Goal: Transaction & Acquisition: Book appointment/travel/reservation

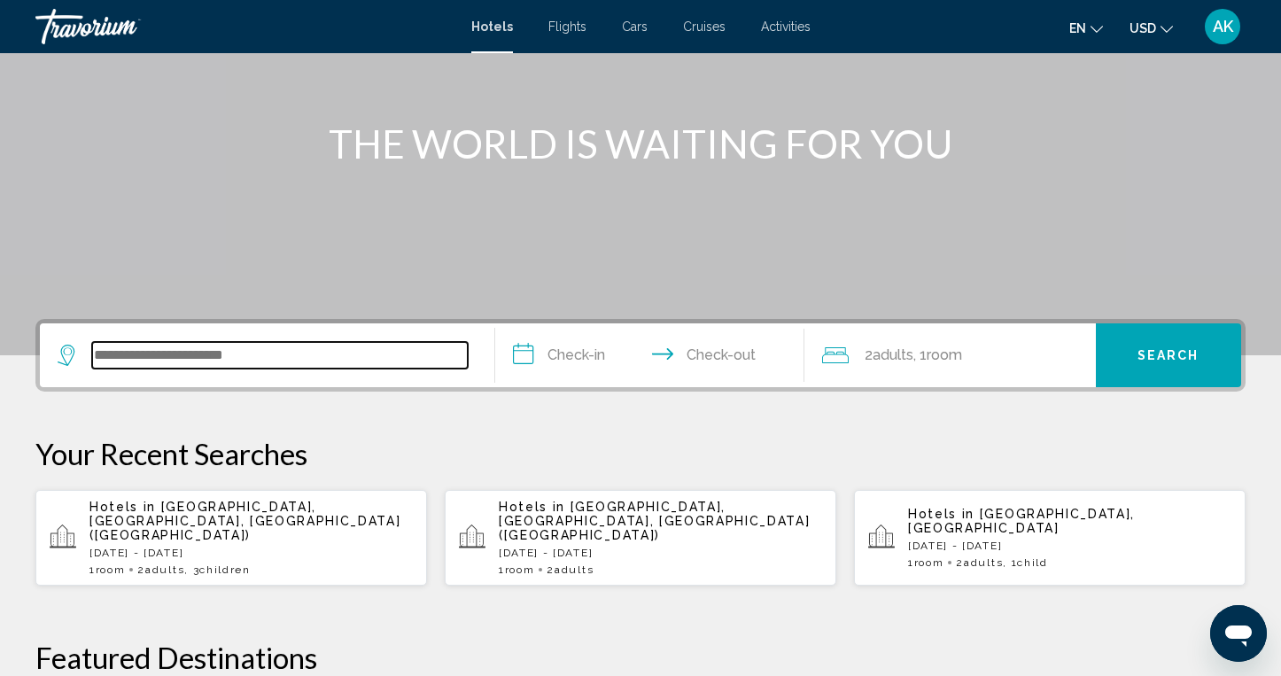
click at [224, 361] on input "Search widget" at bounding box center [280, 355] width 376 height 27
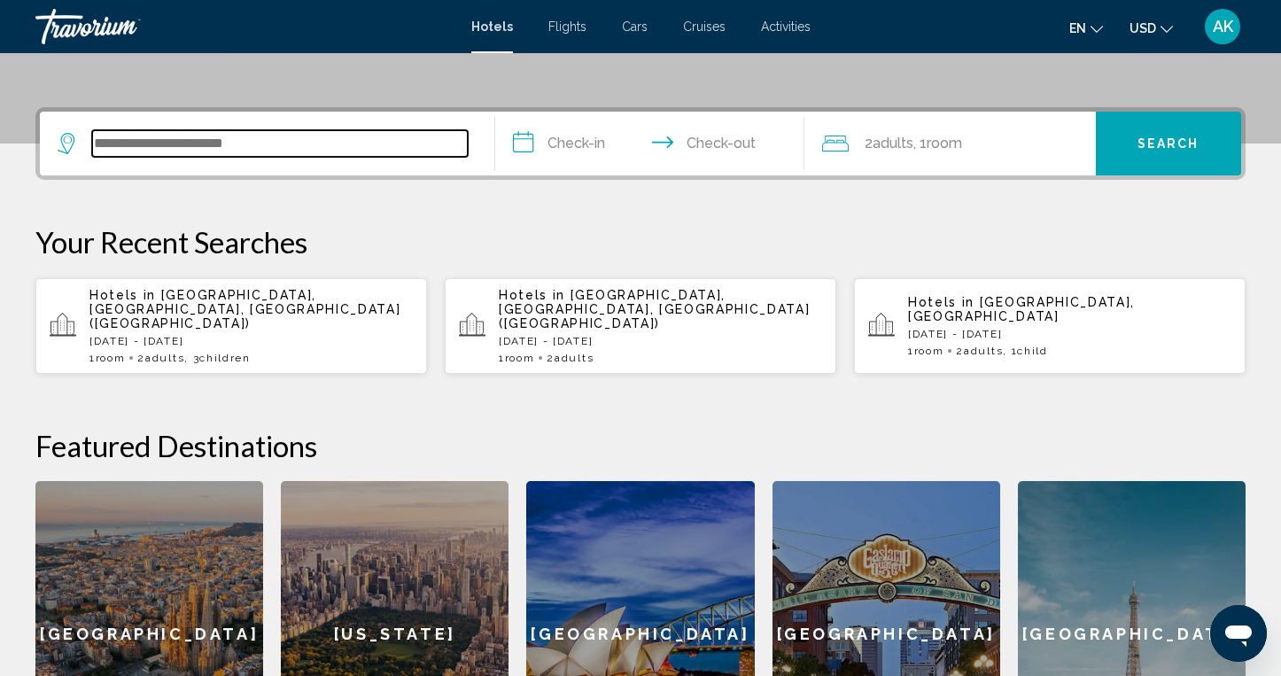
scroll to position [438, 0]
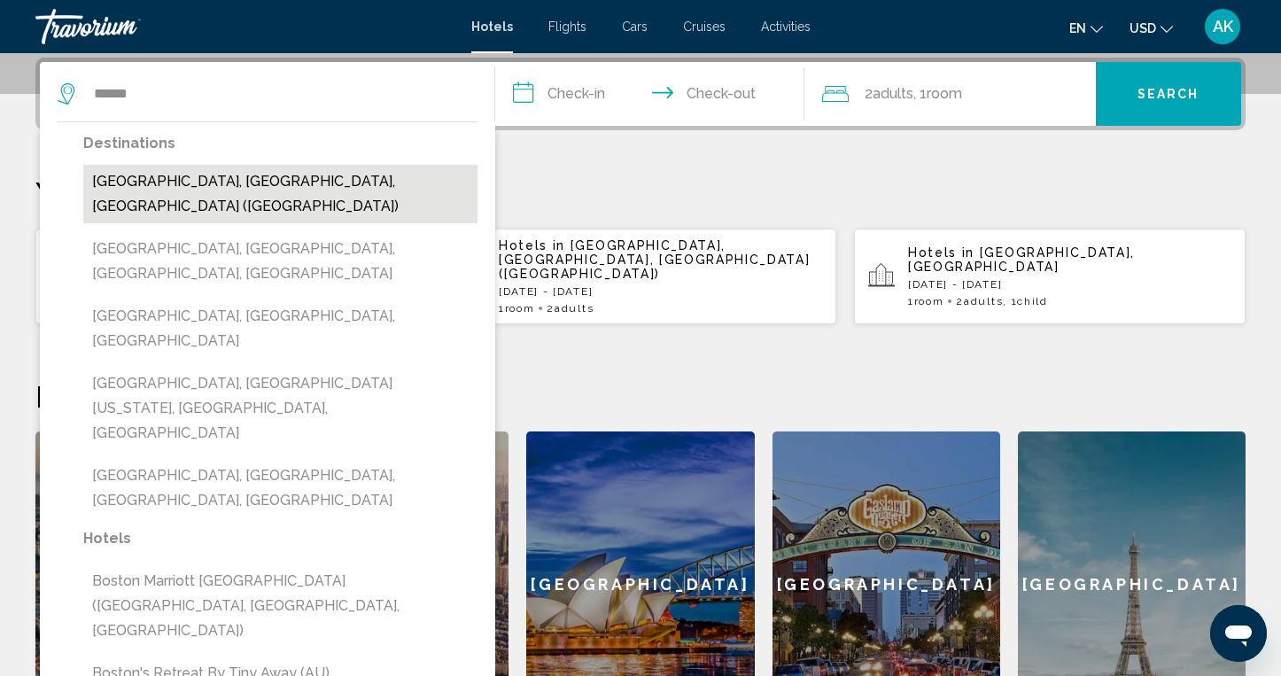
click at [216, 182] on button "[GEOGRAPHIC_DATA], [GEOGRAPHIC_DATA], [GEOGRAPHIC_DATA] ([GEOGRAPHIC_DATA])" at bounding box center [280, 194] width 394 height 58
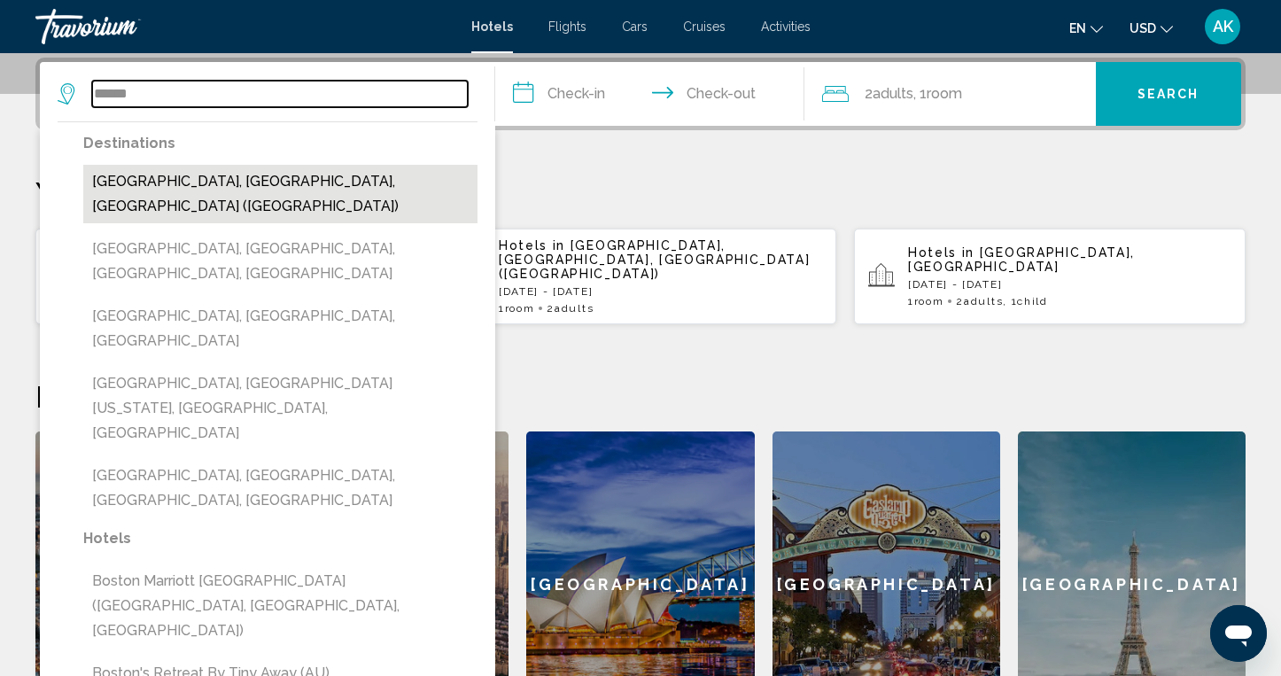
type input "**********"
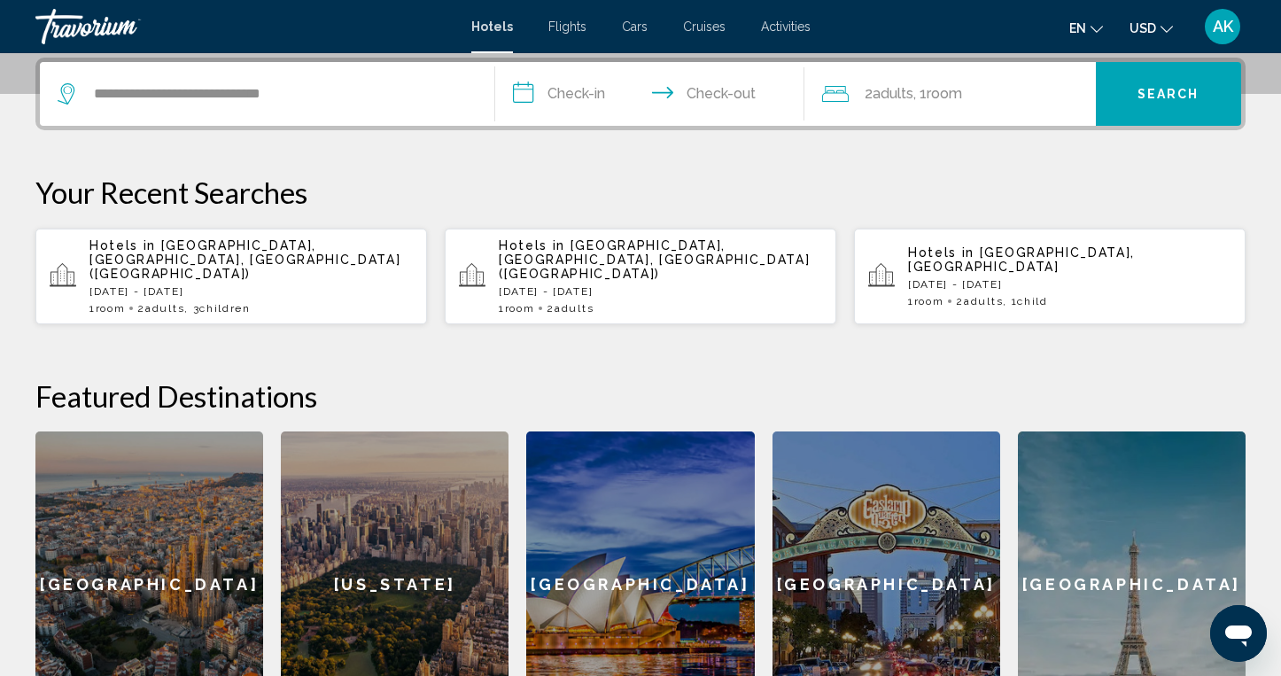
click at [578, 92] on input "**********" at bounding box center [653, 96] width 316 height 69
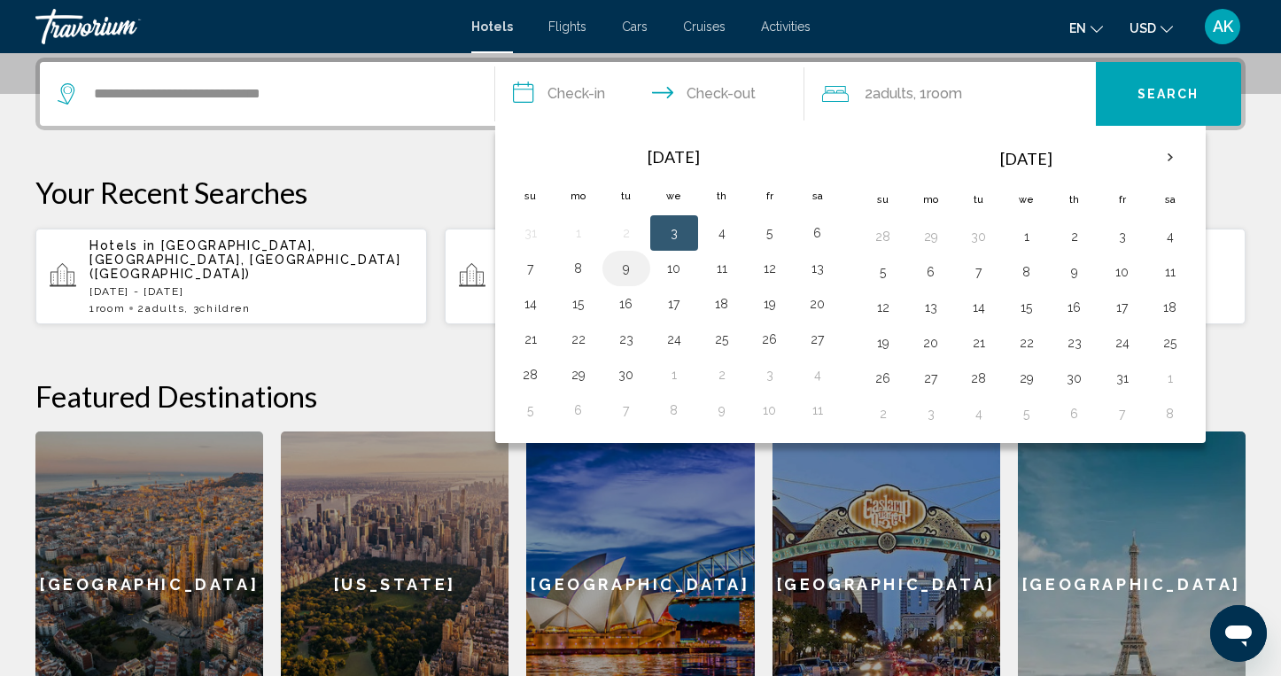
click at [635, 271] on button "9" at bounding box center [626, 268] width 28 height 25
click at [767, 267] on button "12" at bounding box center [770, 268] width 28 height 25
type input "**********"
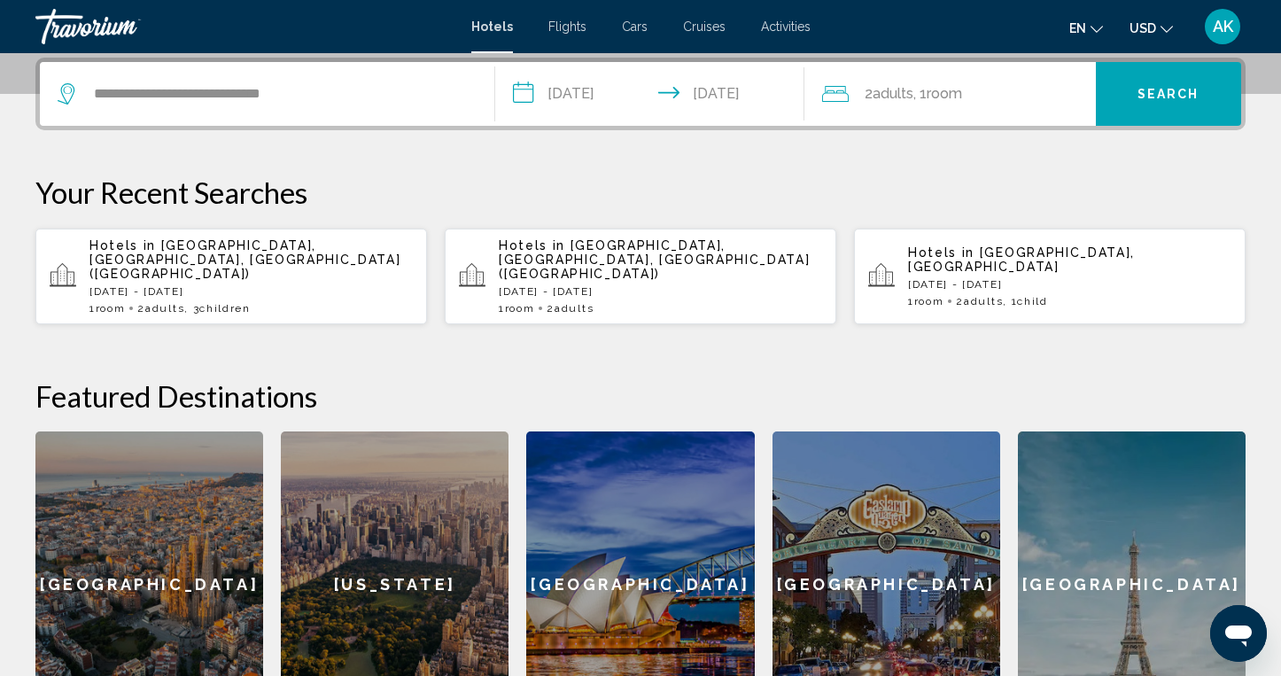
click at [950, 97] on span "Room" at bounding box center [944, 93] width 35 height 17
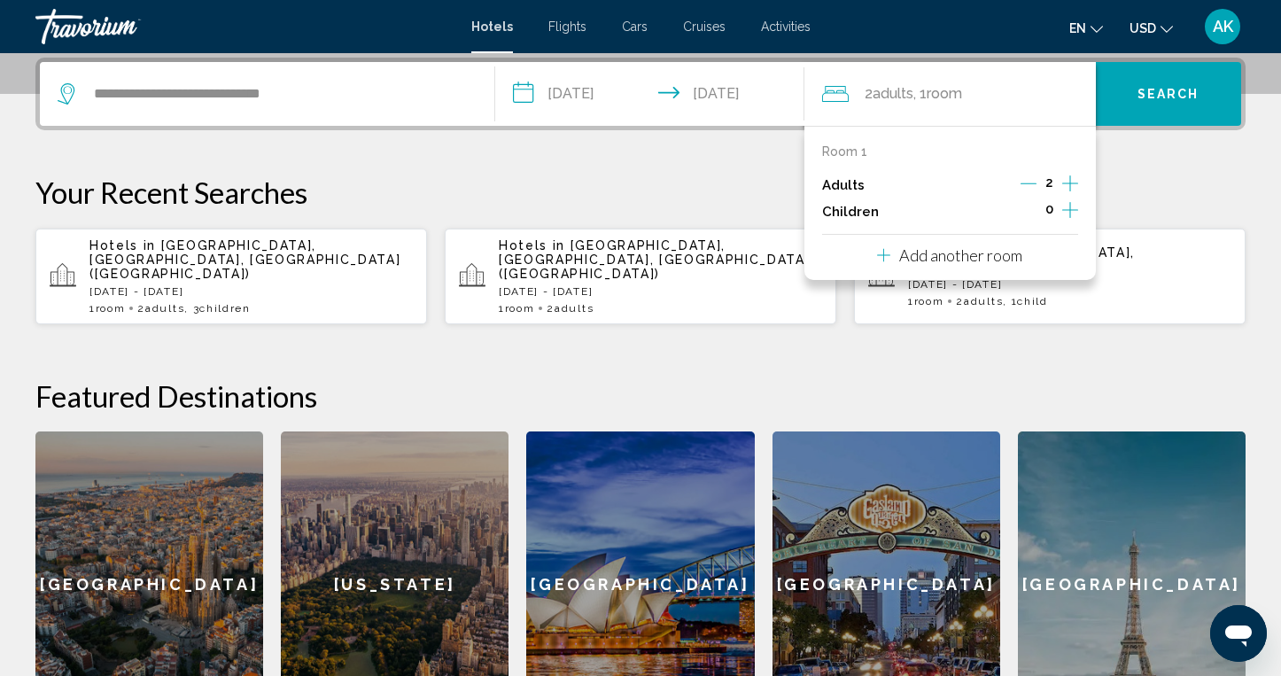
click at [1067, 209] on icon "Increment children" at bounding box center [1070, 209] width 16 height 21
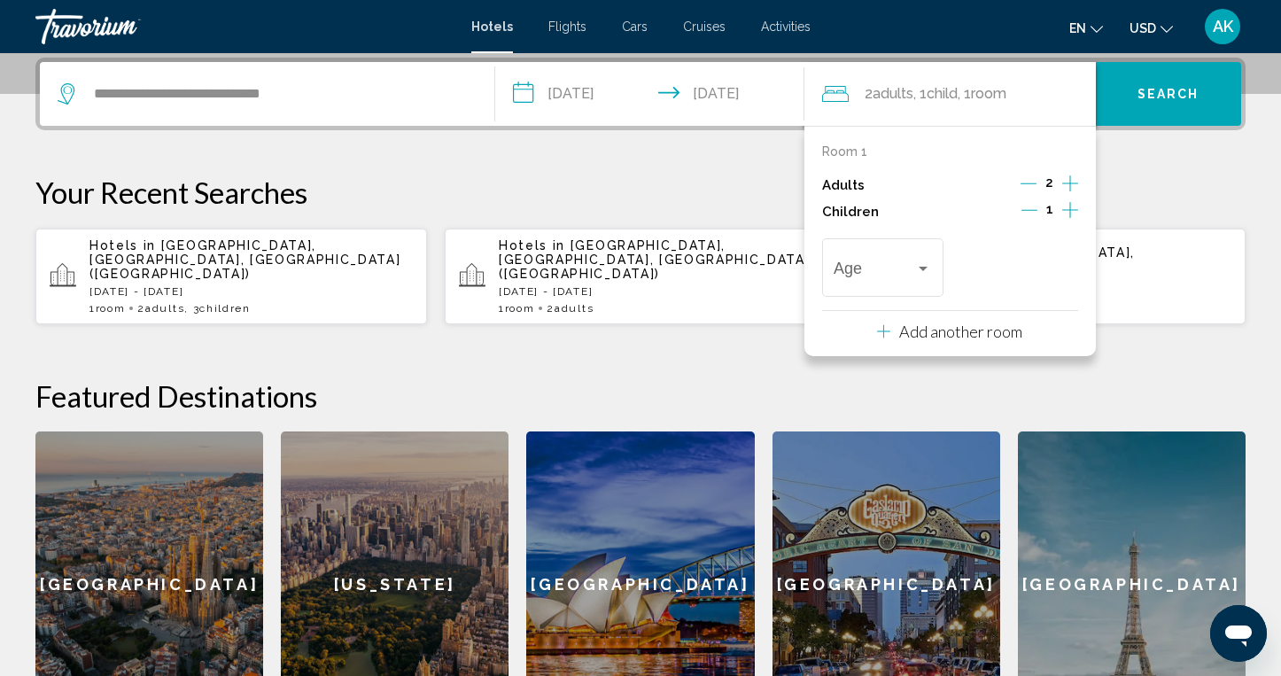
click at [1067, 209] on icon "Increment children" at bounding box center [1070, 210] width 16 height 16
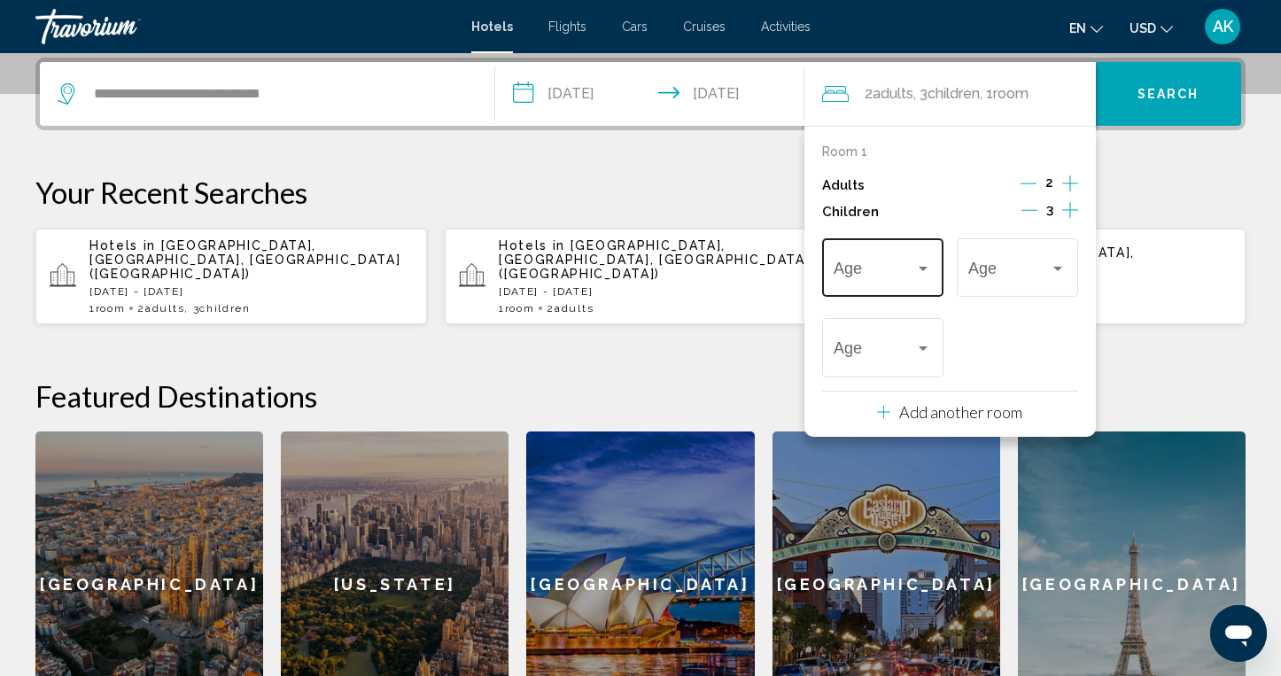
click at [917, 268] on div "Travelers: 2 adults, 3 children" at bounding box center [923, 268] width 16 height 14
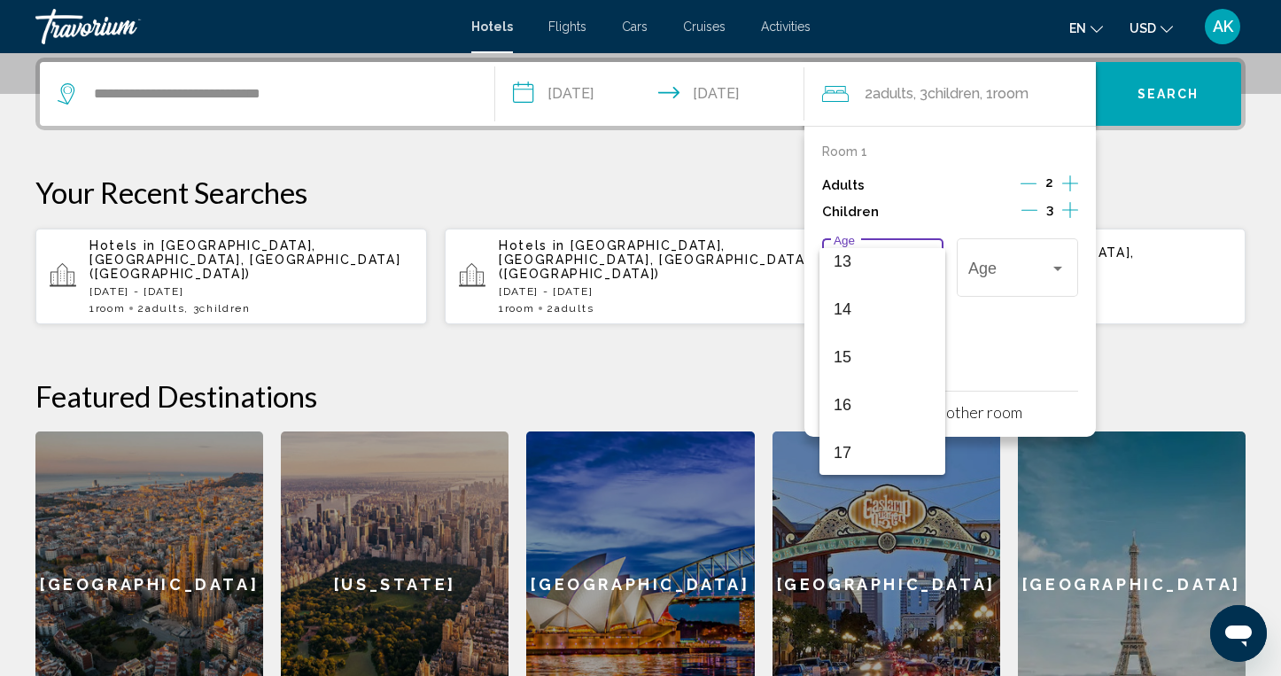
scroll to position [634, 0]
click at [867, 392] on span "16" at bounding box center [882, 403] width 97 height 48
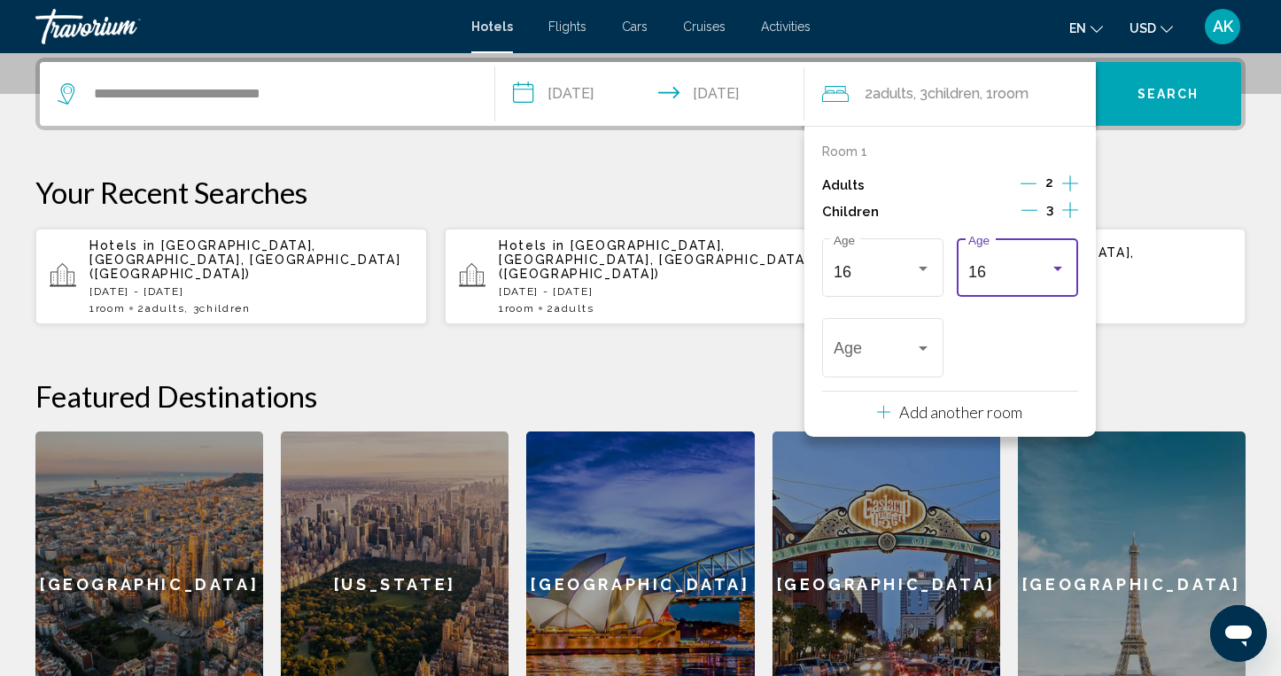
click at [1058, 268] on div "Travelers: 2 adults, 3 children" at bounding box center [1057, 269] width 9 height 4
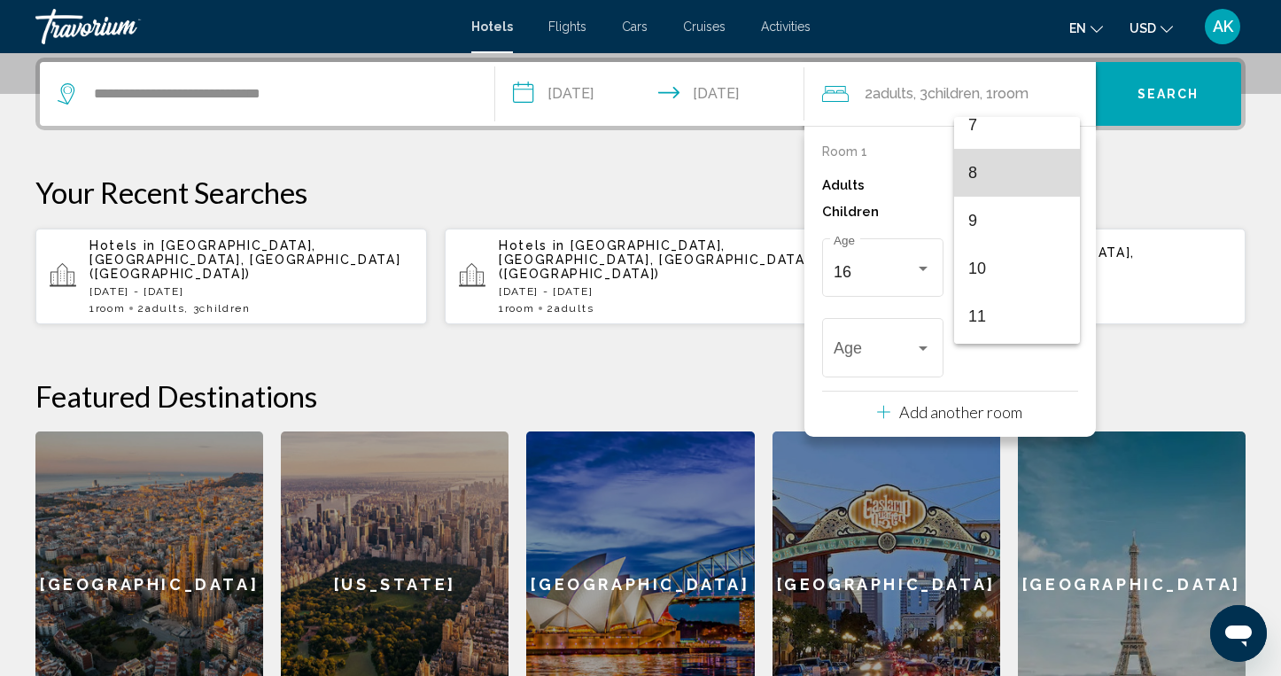
click at [1028, 185] on span "8" at bounding box center [1016, 173] width 97 height 48
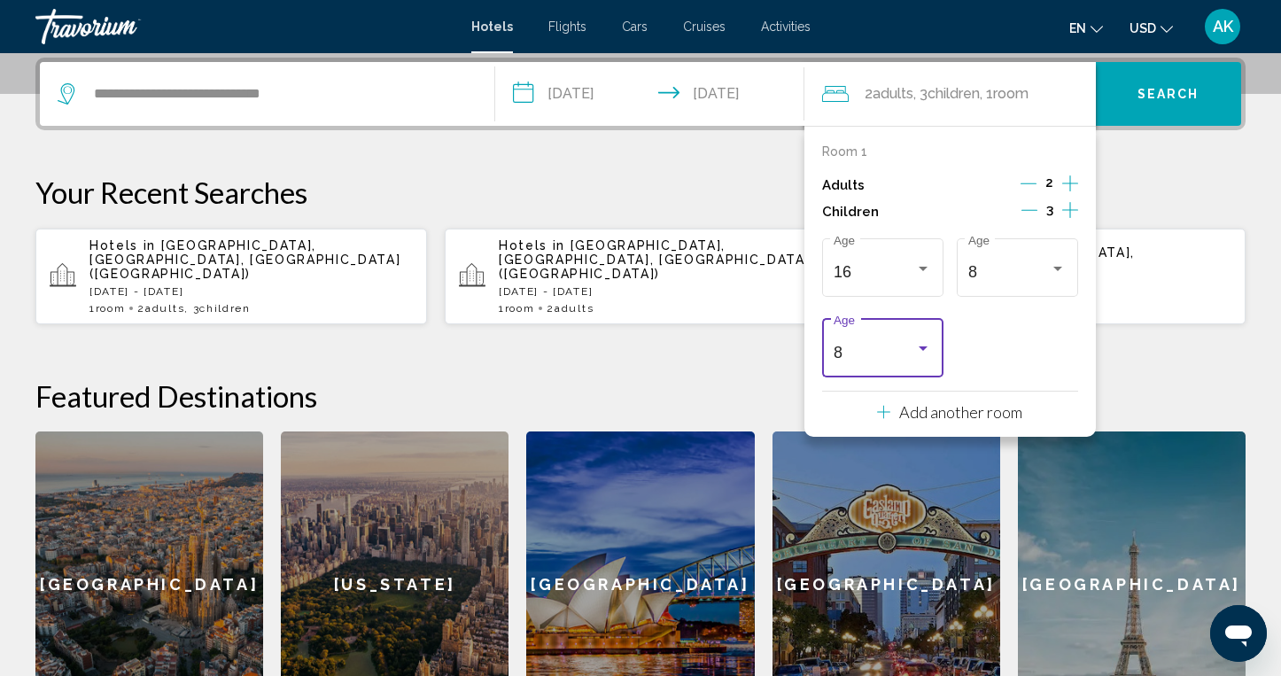
click at [925, 351] on div "Travelers: 2 adults, 3 children" at bounding box center [923, 349] width 16 height 14
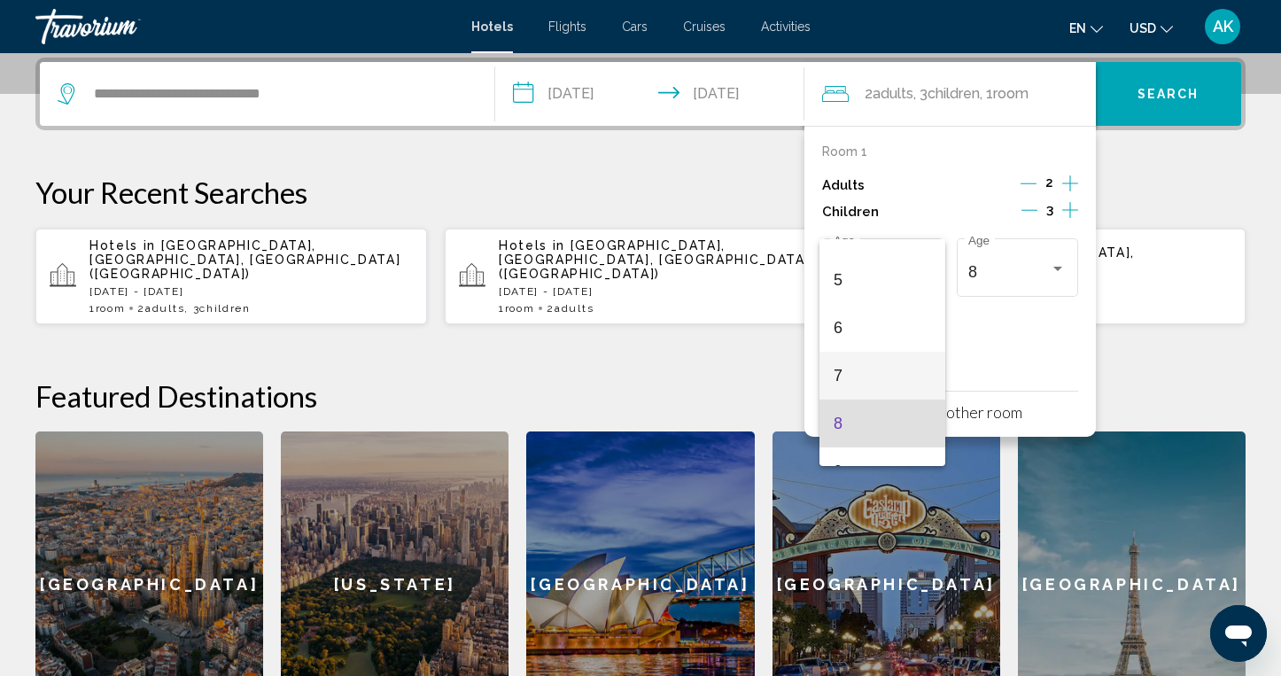
scroll to position [205, 0]
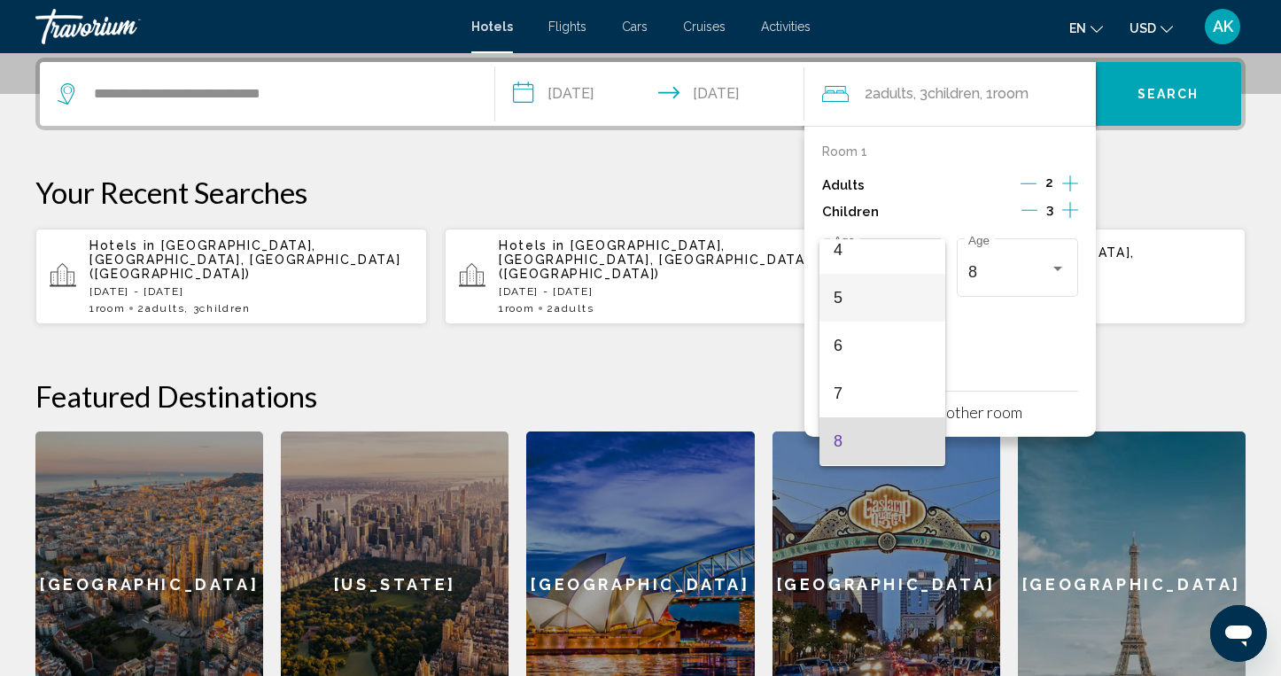
click at [899, 294] on span "5" at bounding box center [882, 298] width 97 height 48
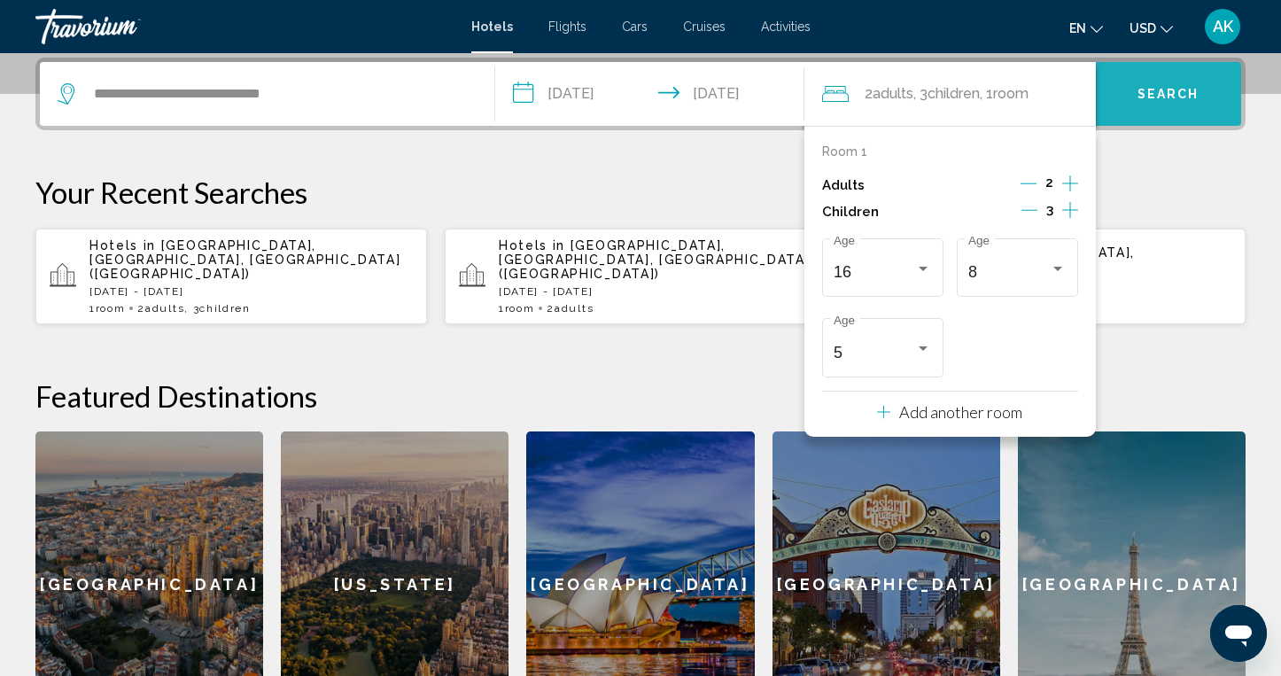
click at [1146, 98] on span "Search" at bounding box center [1168, 95] width 62 height 14
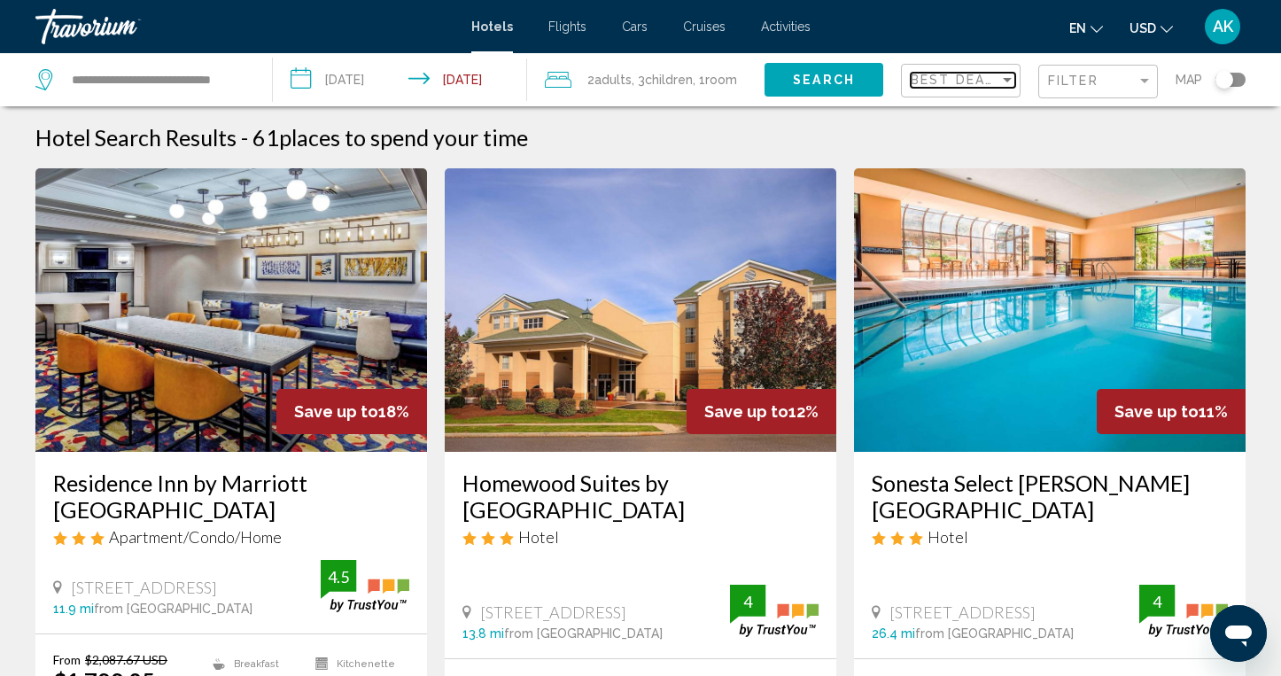
click at [1009, 79] on div "Sort by" at bounding box center [1007, 80] width 9 height 4
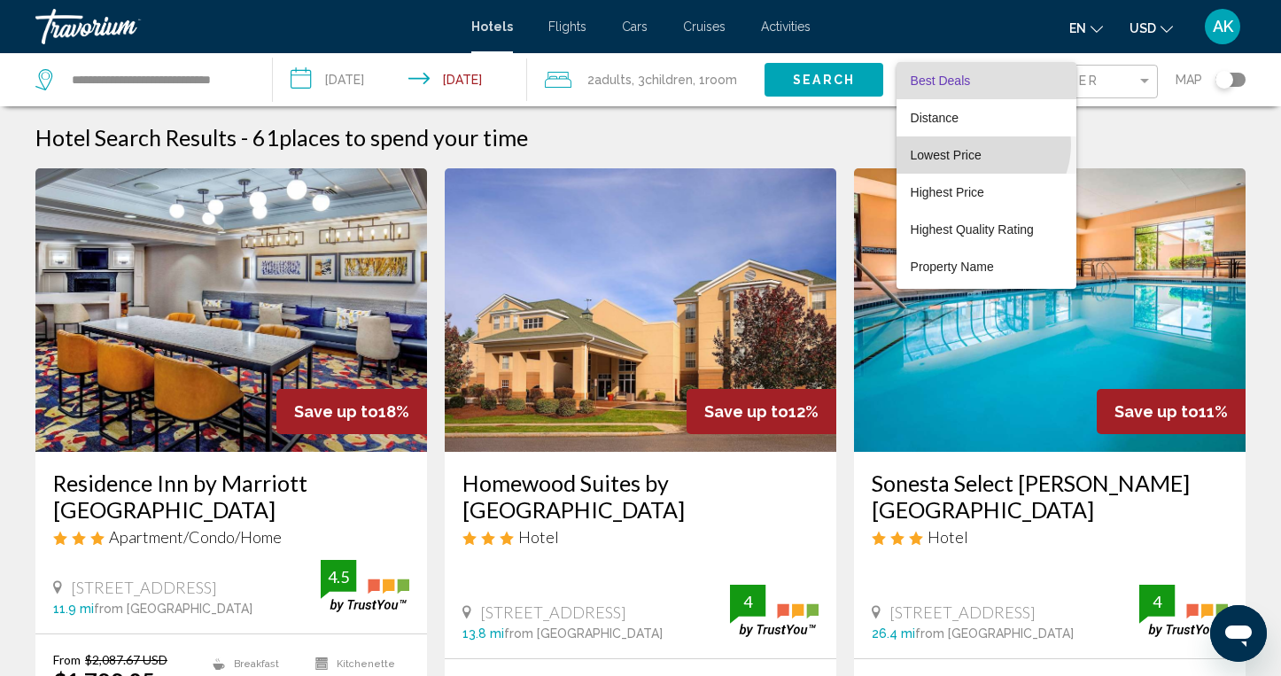
click at [981, 144] on span "Lowest Price" at bounding box center [986, 154] width 151 height 37
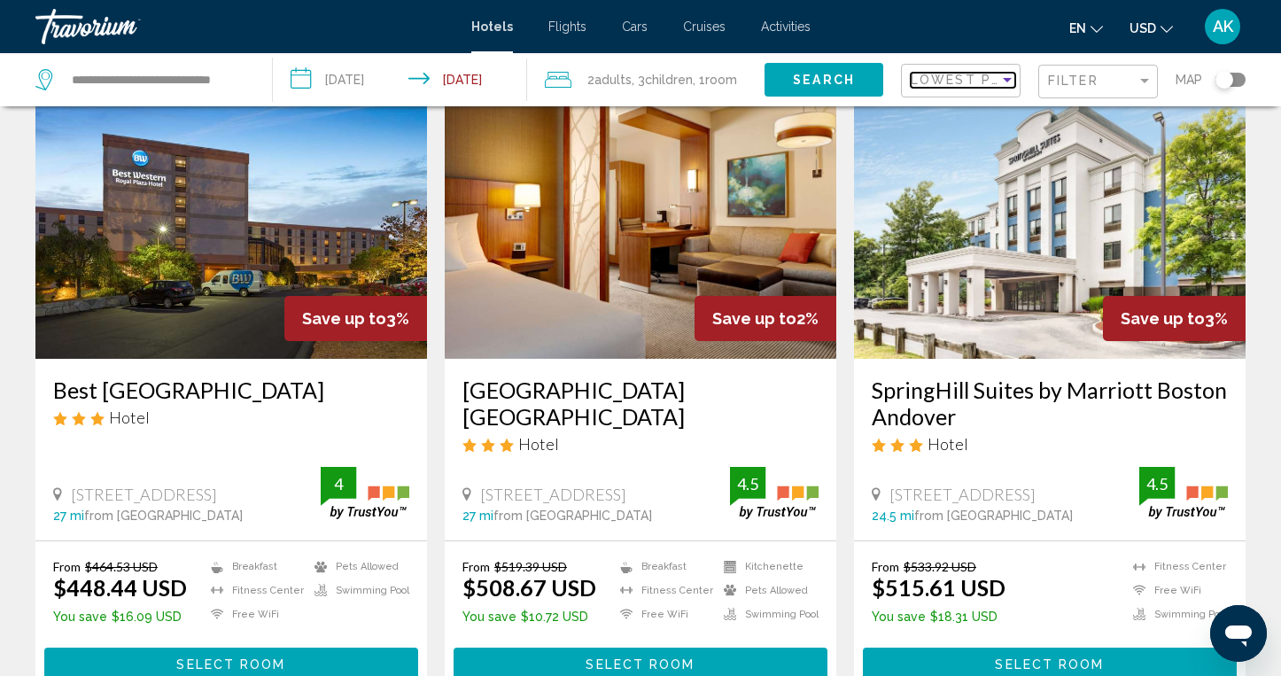
scroll to position [117, 0]
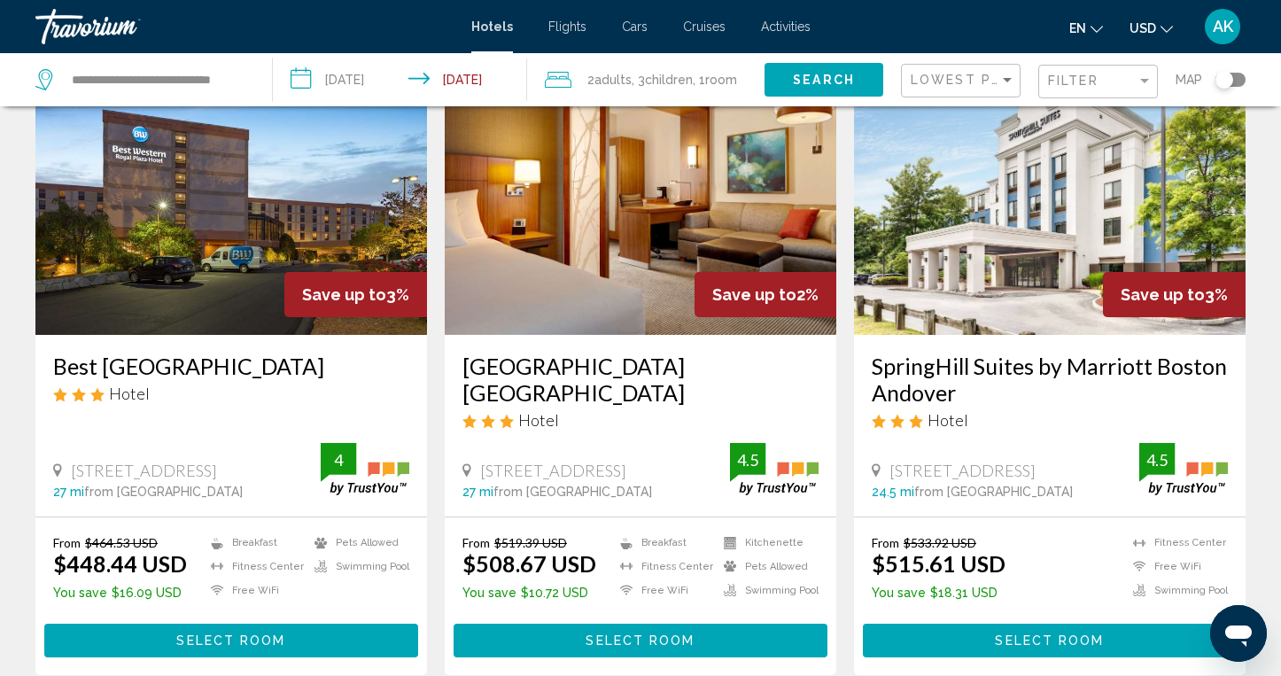
click at [1165, 27] on icon "Change currency" at bounding box center [1166, 29] width 12 height 12
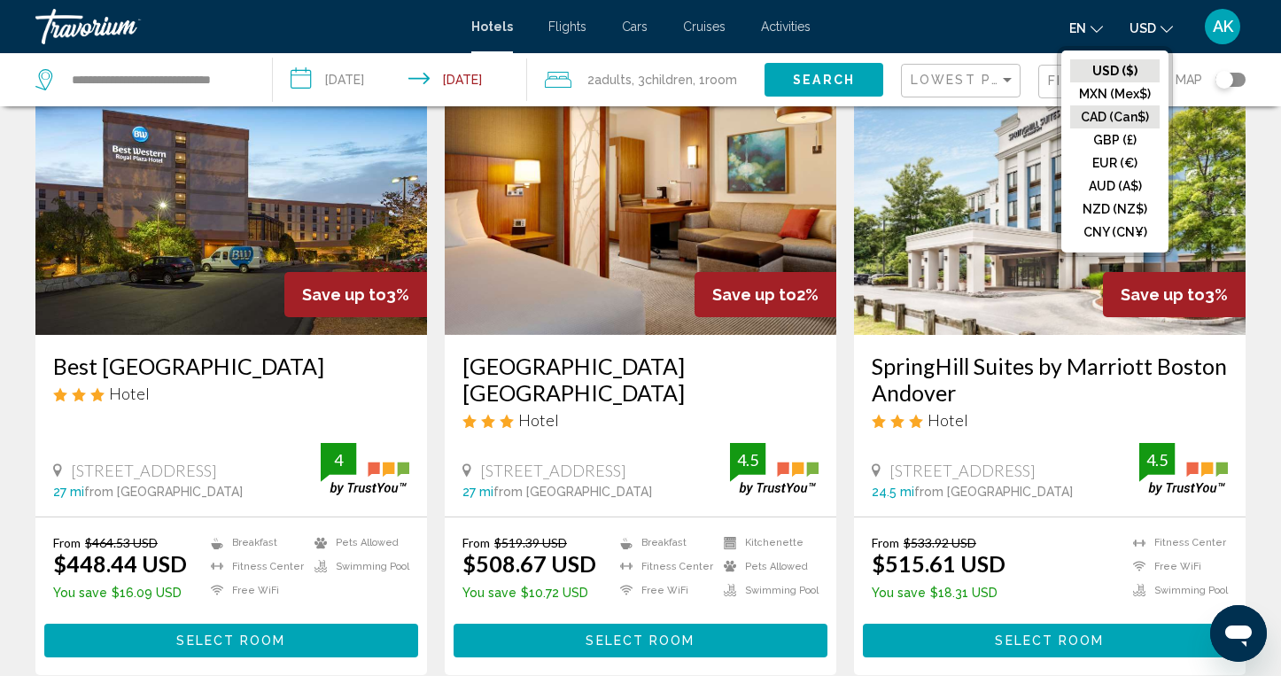
click at [1128, 113] on button "CAD (Can$)" at bounding box center [1114, 116] width 89 height 23
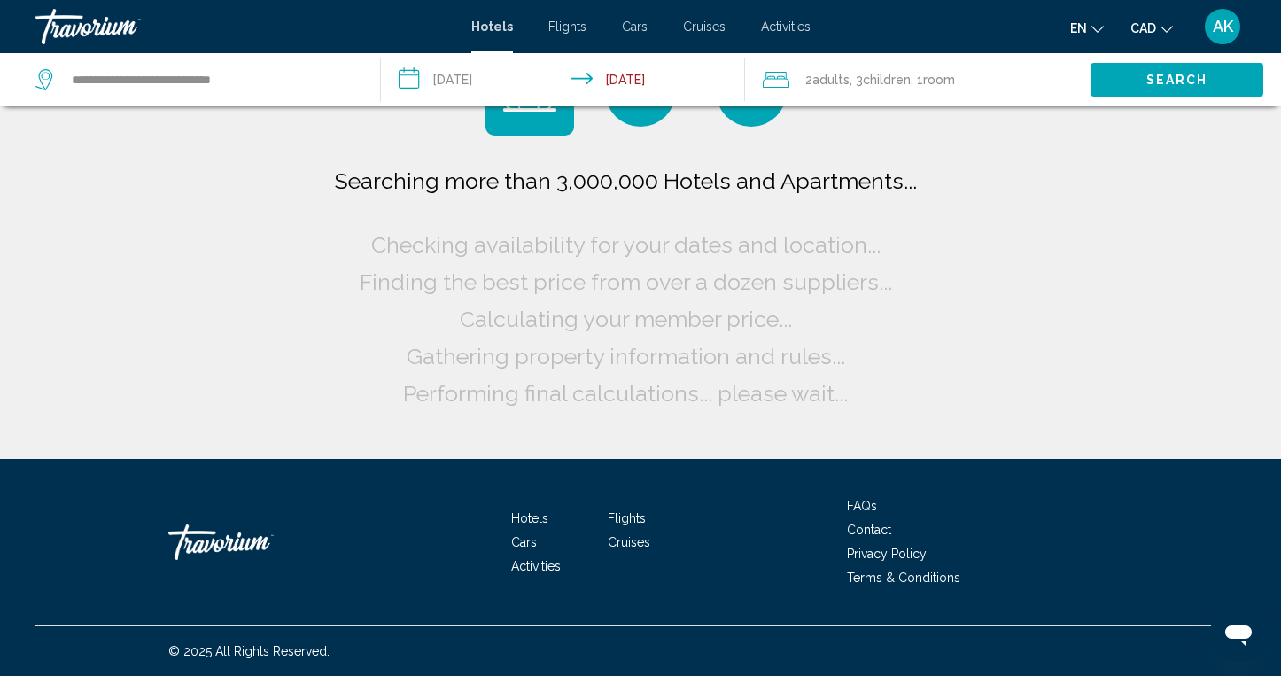
scroll to position [0, 0]
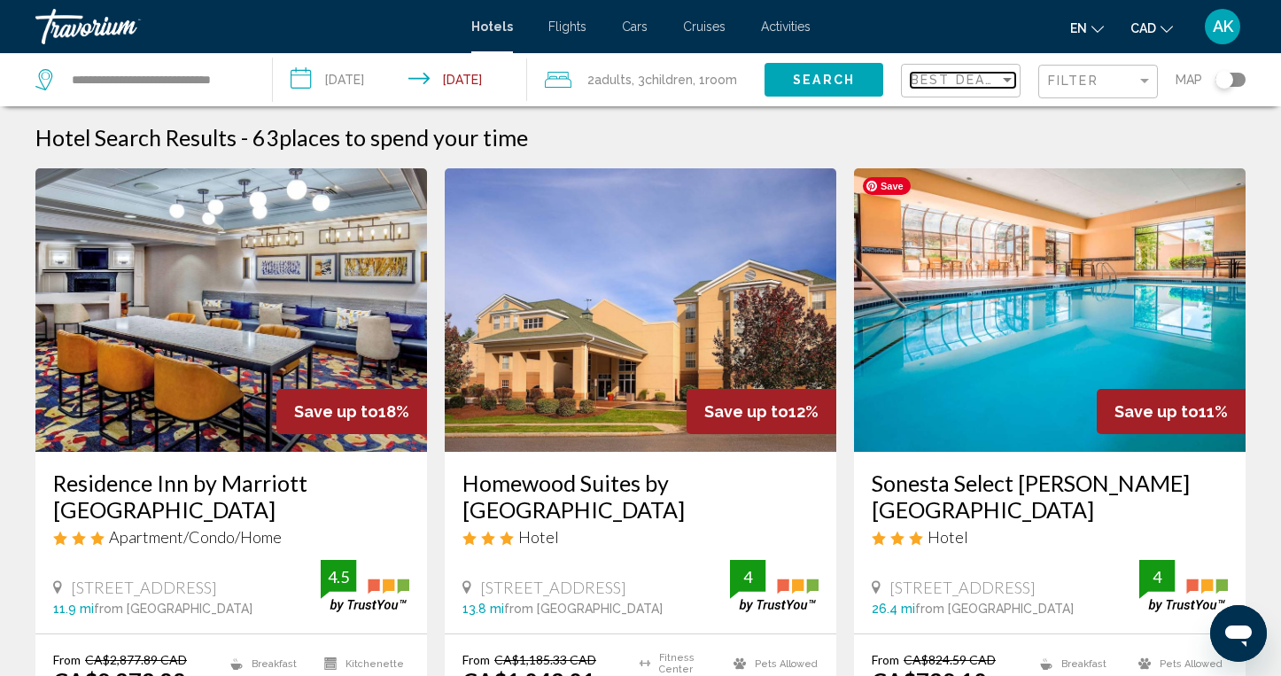
click at [1004, 82] on div "Sort by" at bounding box center [1007, 80] width 16 height 14
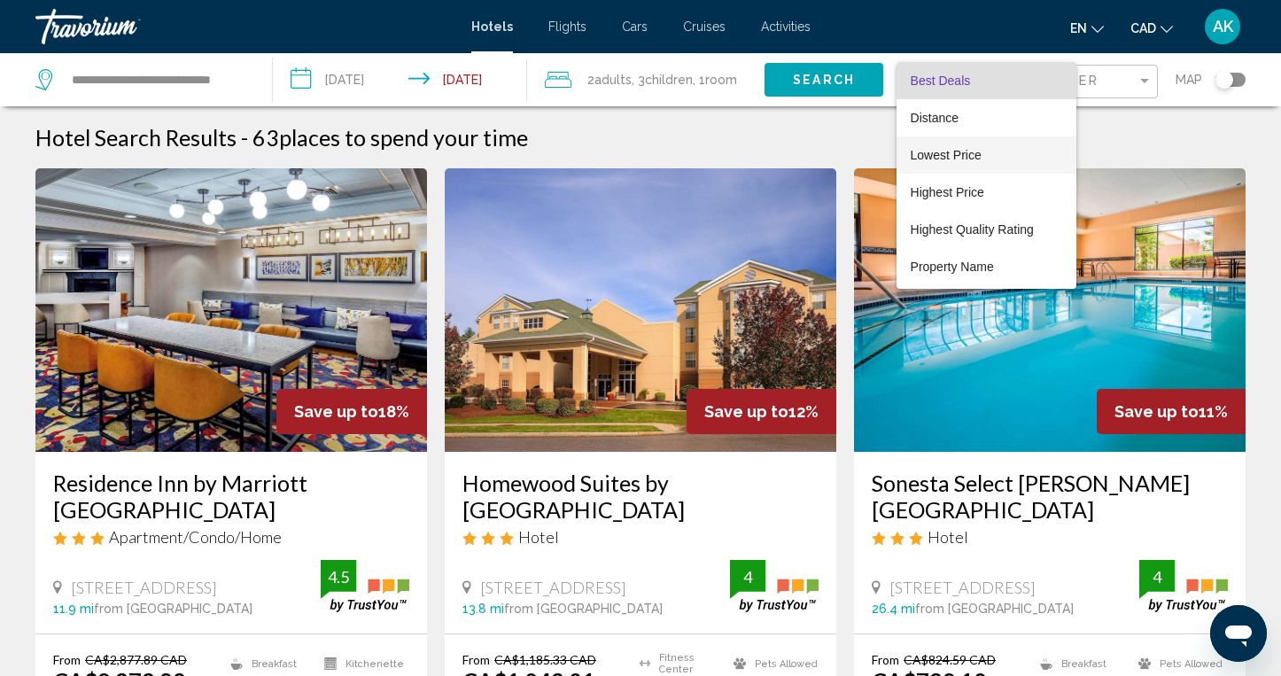
click at [978, 147] on span "Lowest Price" at bounding box center [986, 154] width 151 height 37
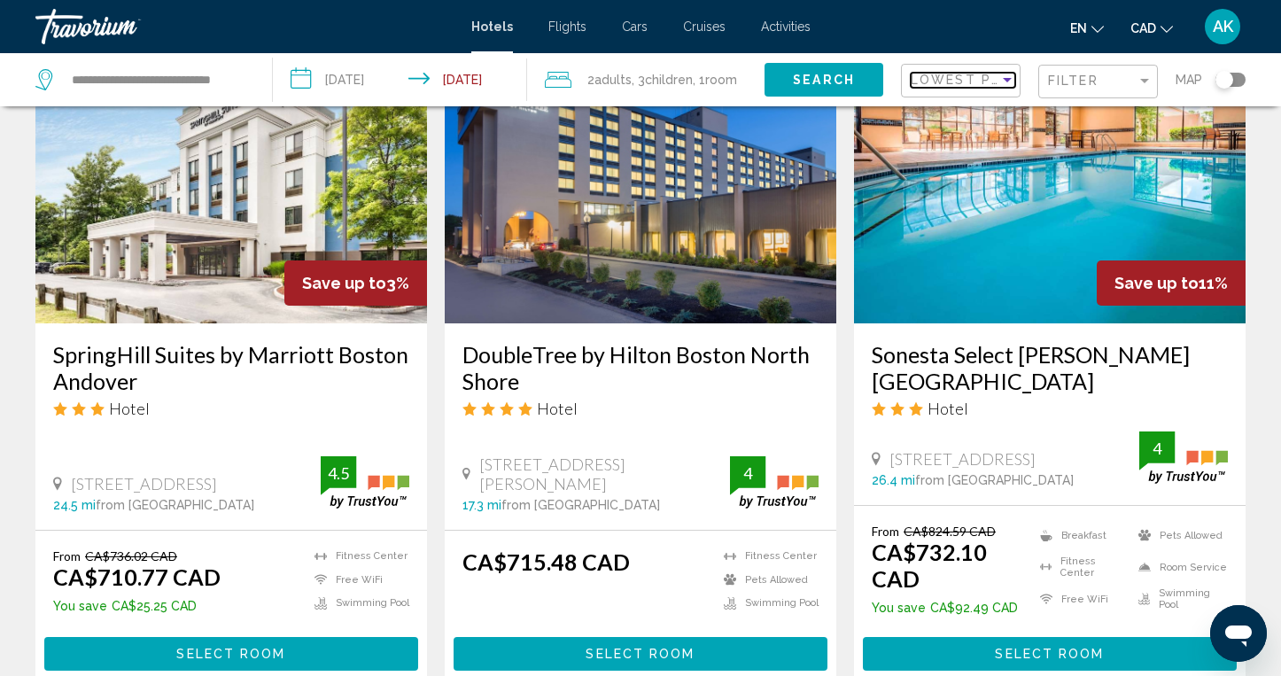
scroll to position [809, 0]
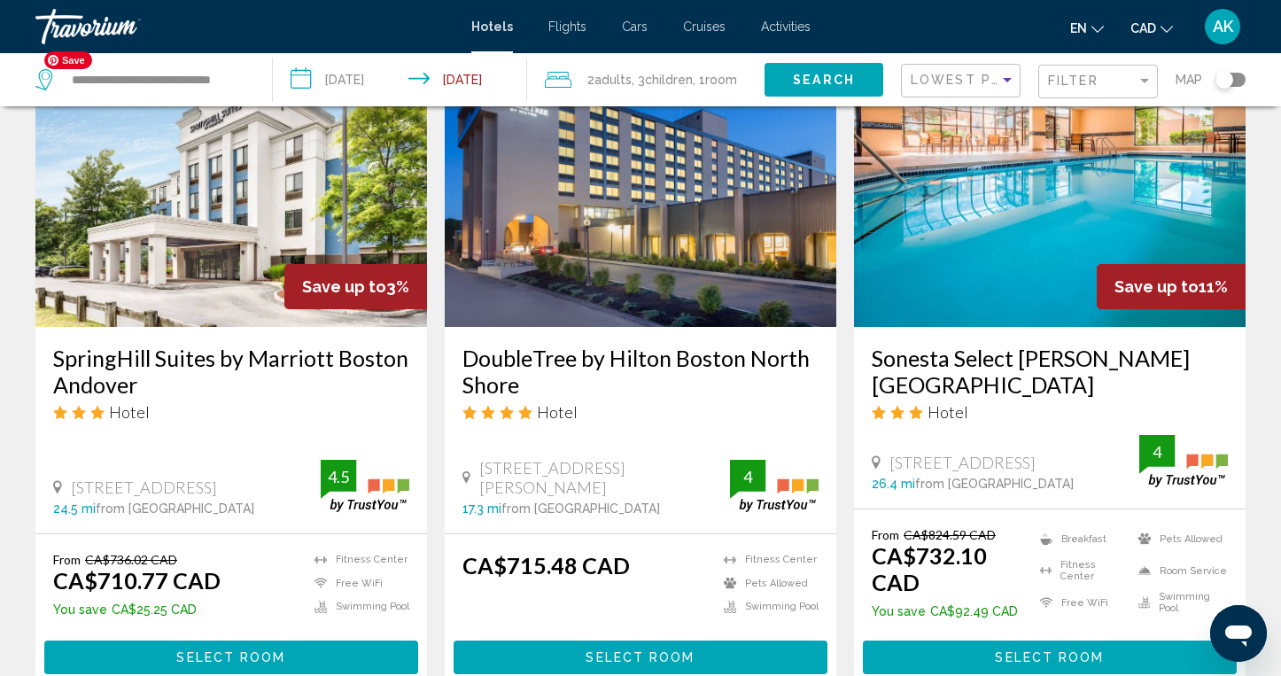
click at [230, 181] on img "Main content" at bounding box center [231, 184] width 392 height 283
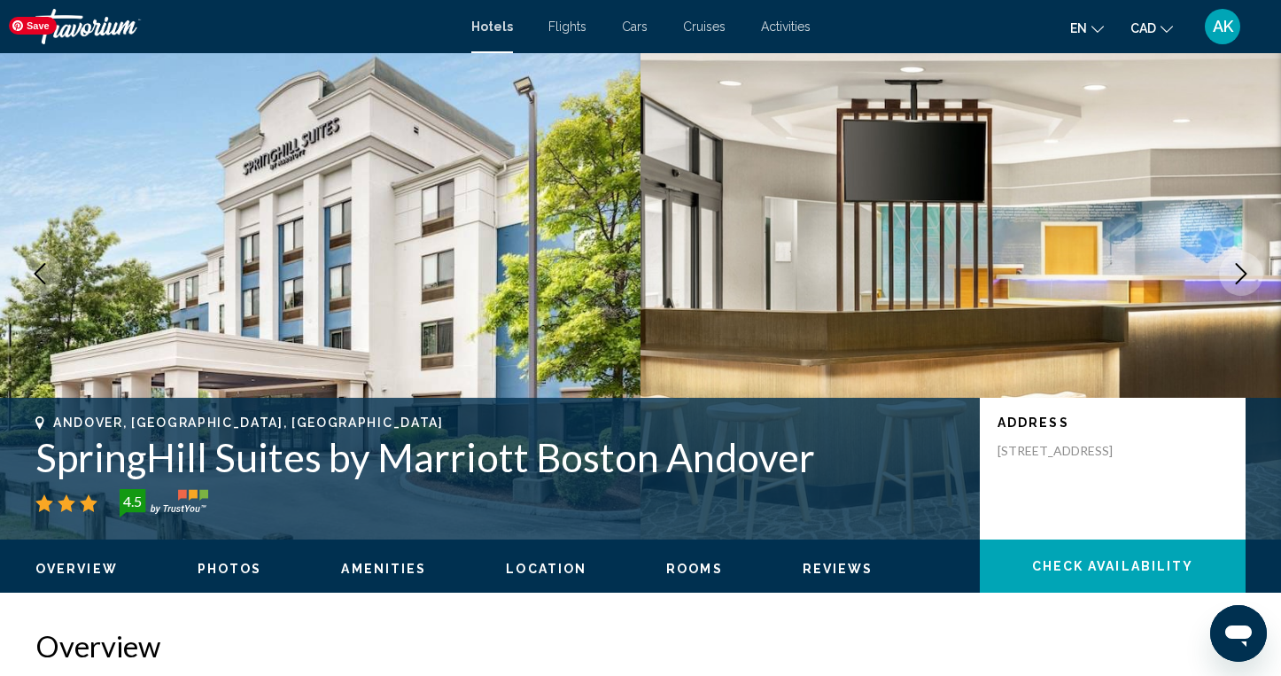
scroll to position [74, 0]
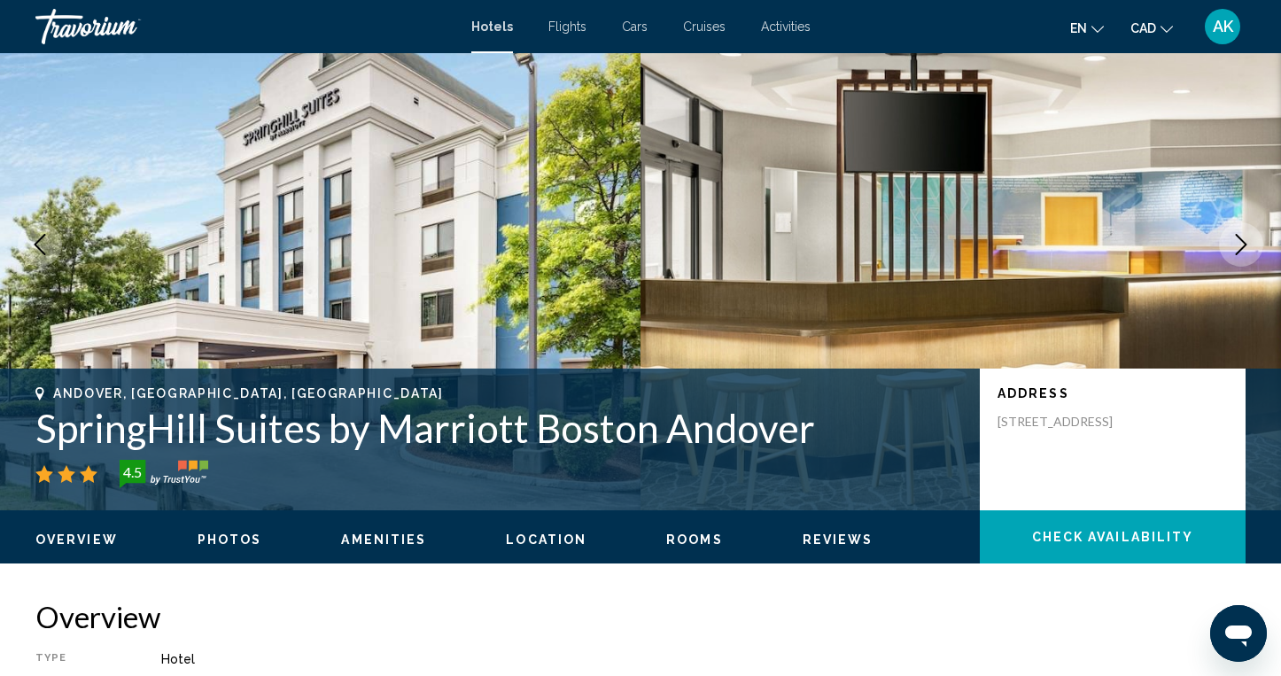
click at [1238, 232] on button "Next image" at bounding box center [1241, 244] width 44 height 44
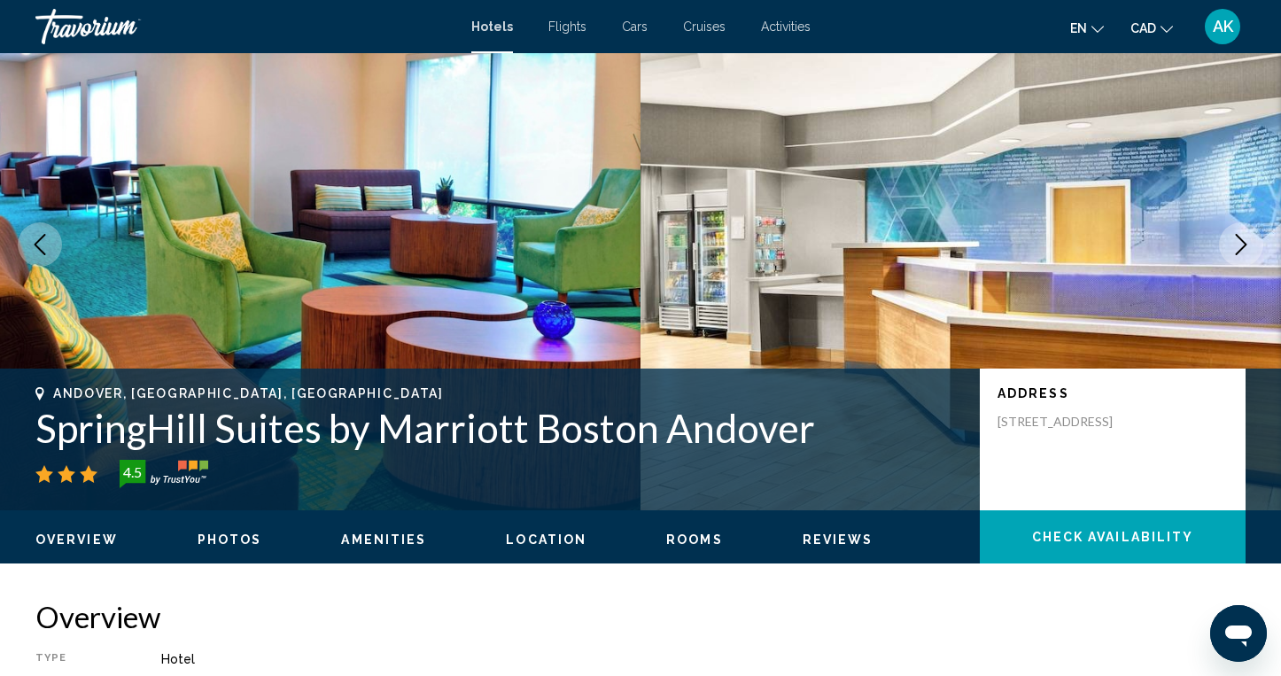
click at [1238, 234] on icon "Next image" at bounding box center [1240, 244] width 21 height 21
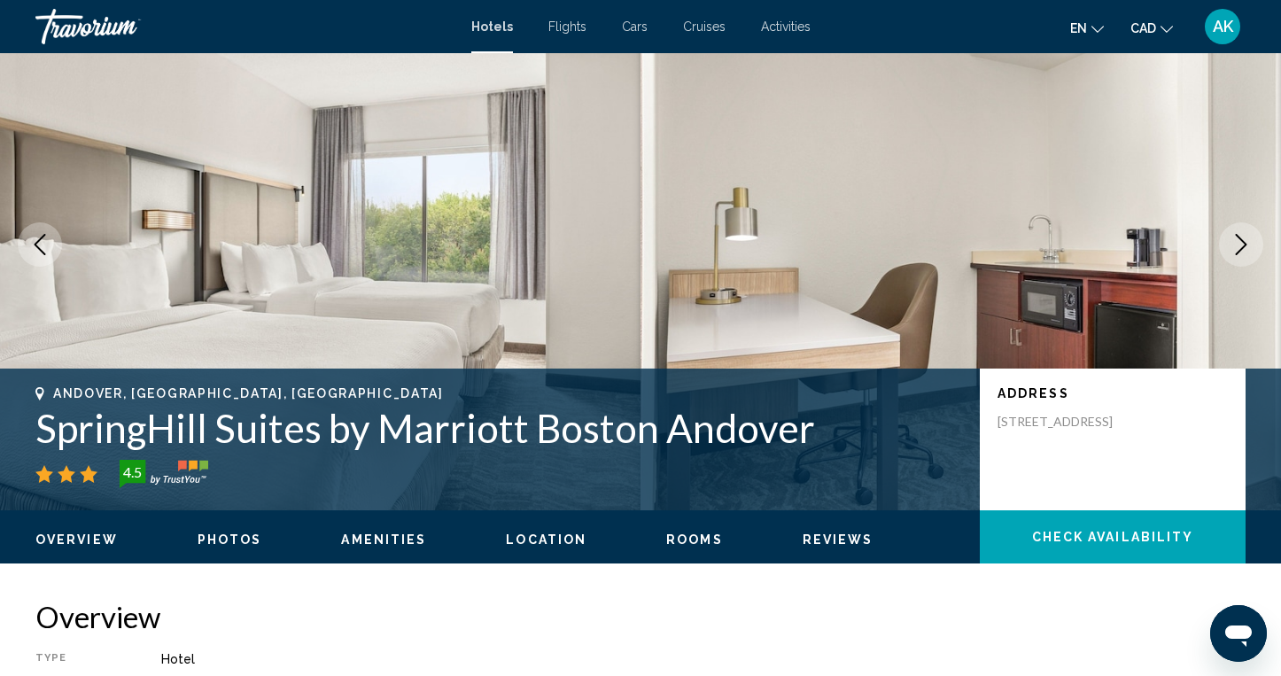
click at [1238, 234] on icon "Next image" at bounding box center [1240, 244] width 21 height 21
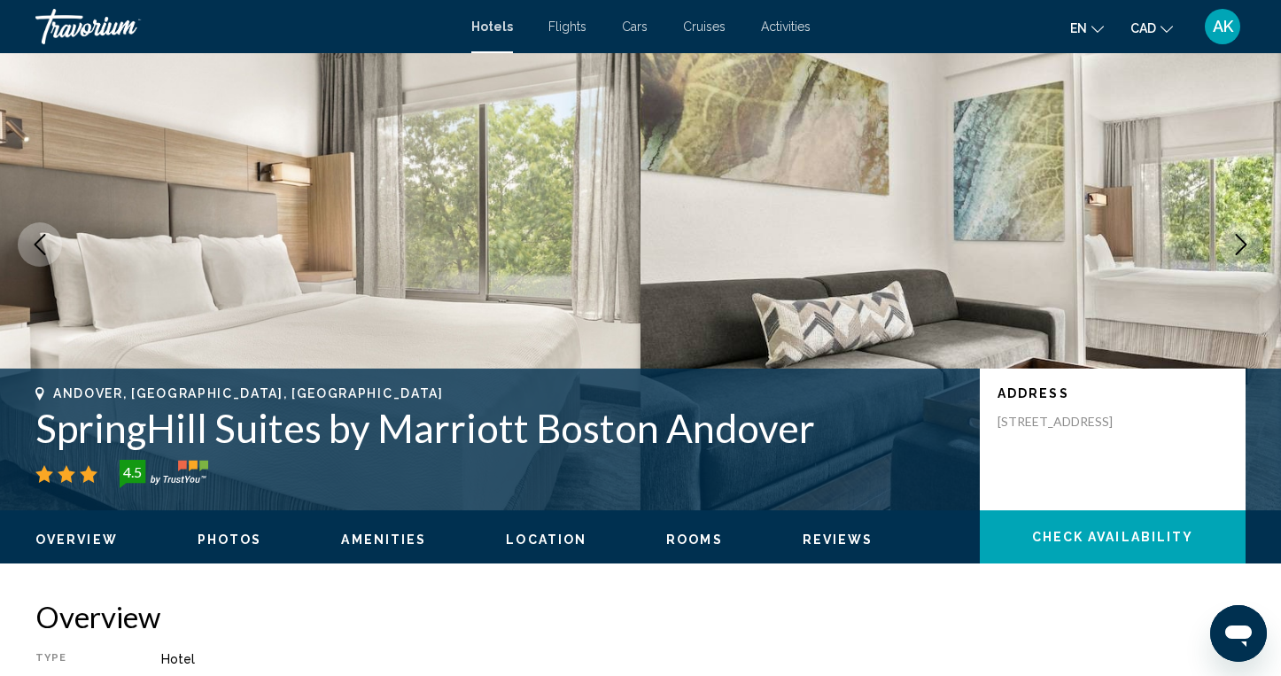
click at [1238, 234] on icon "Next image" at bounding box center [1240, 244] width 21 height 21
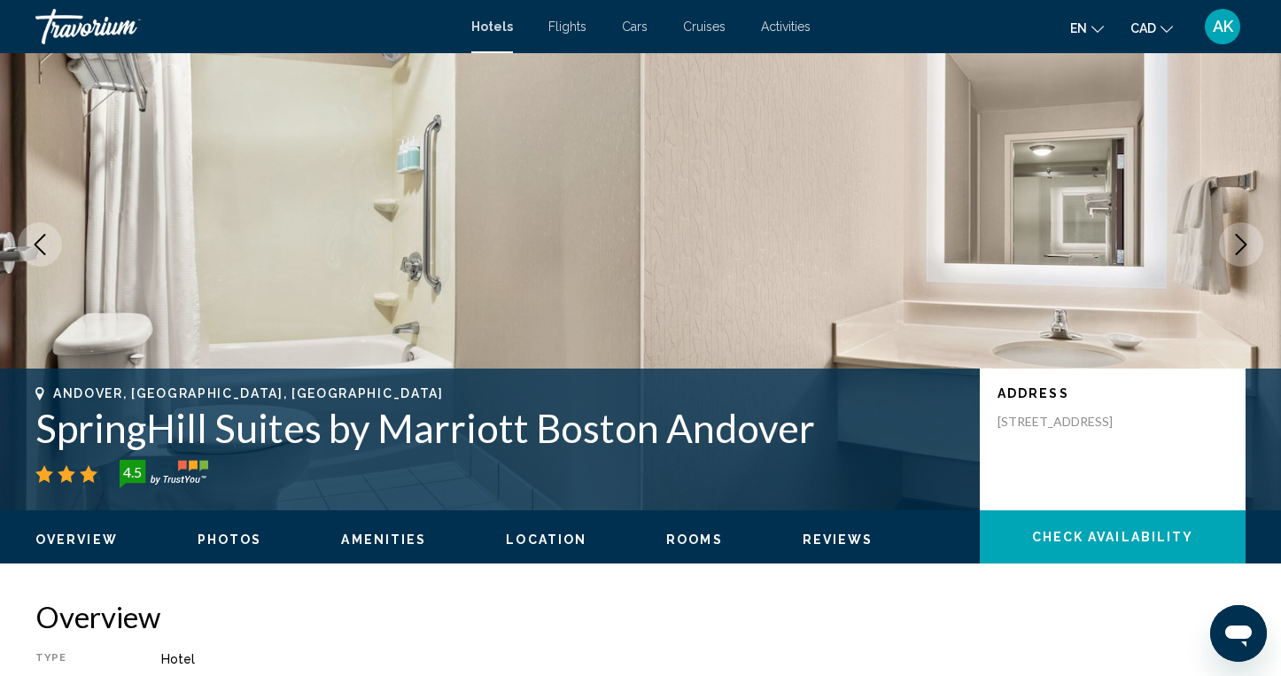
click at [1238, 234] on icon "Next image" at bounding box center [1240, 244] width 21 height 21
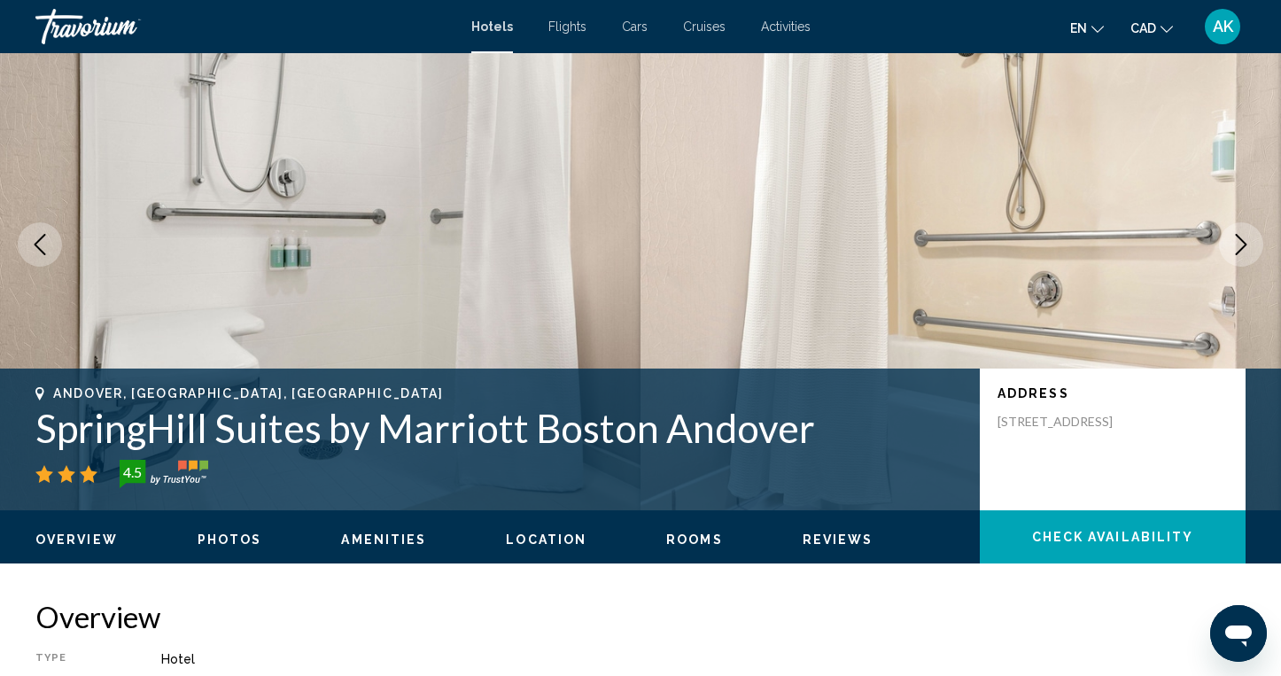
click at [1238, 234] on icon "Next image" at bounding box center [1240, 244] width 21 height 21
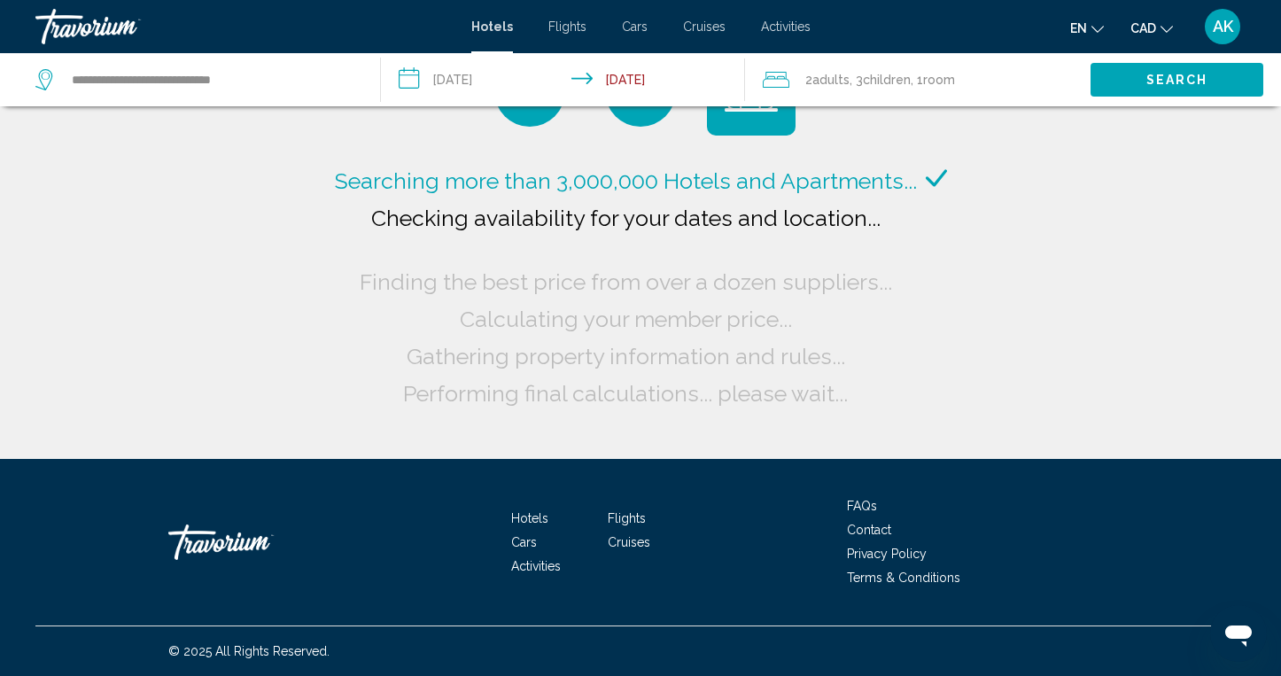
click at [647, 81] on input "**********" at bounding box center [566, 82] width 370 height 58
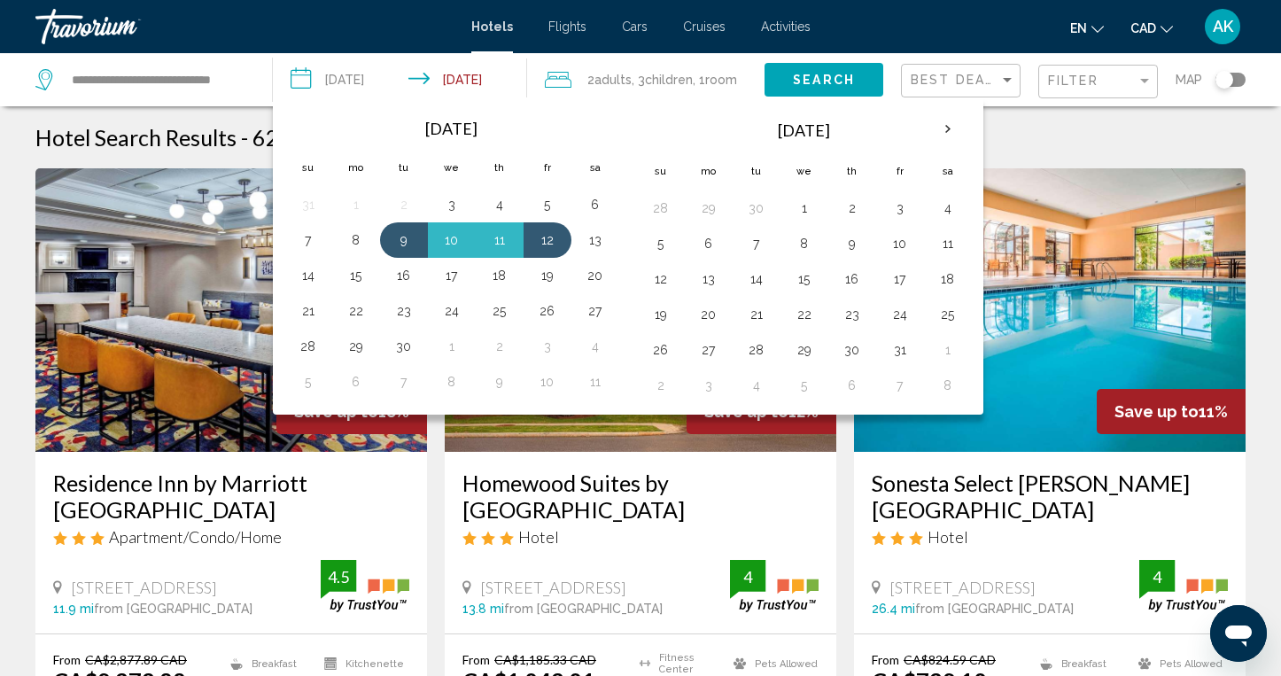
click at [918, 40] on div "en English Español Français Italiano Português русский CAD USD ($) MXN (Mex$) C…" at bounding box center [1037, 26] width 418 height 37
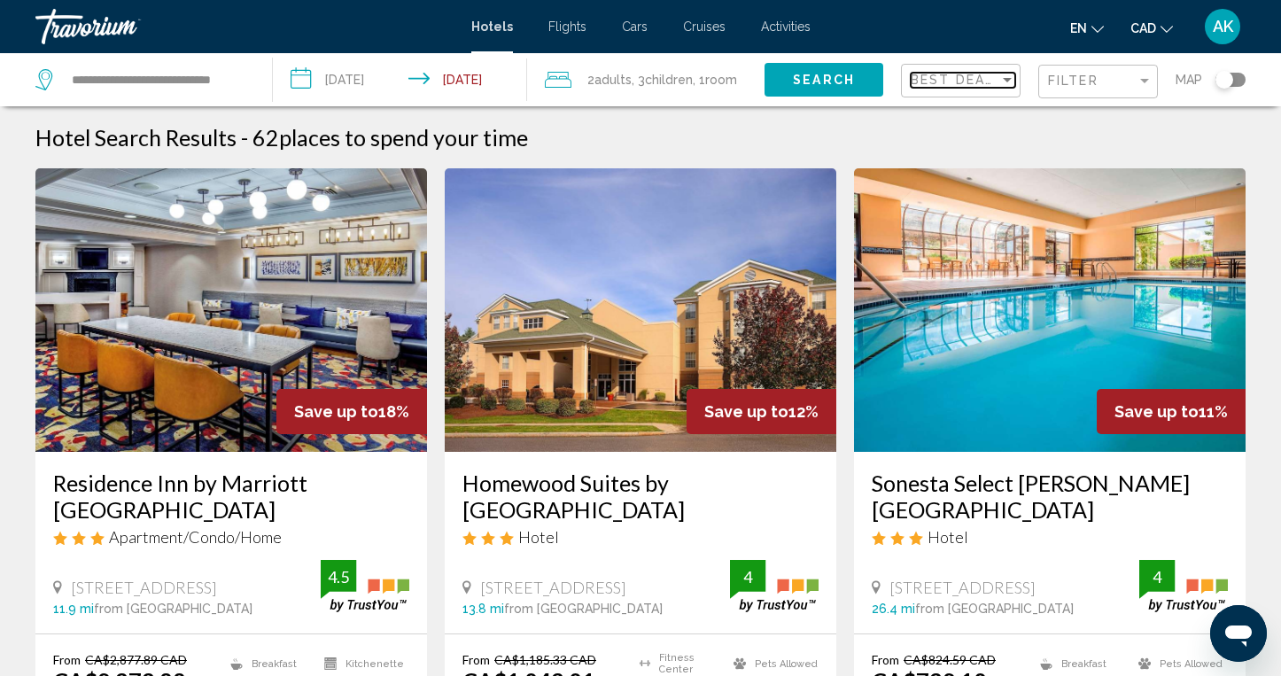
click at [1012, 81] on div "Sort by" at bounding box center [1007, 80] width 16 height 14
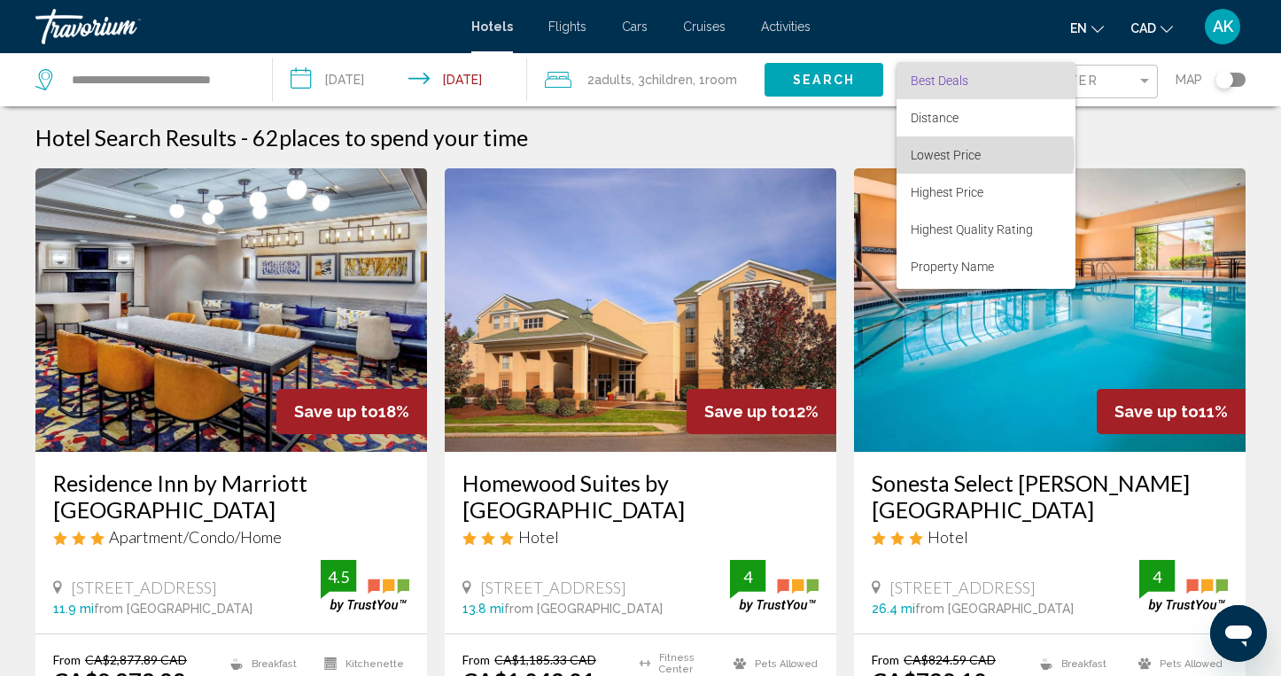
click at [977, 154] on span "Lowest Price" at bounding box center [946, 155] width 70 height 14
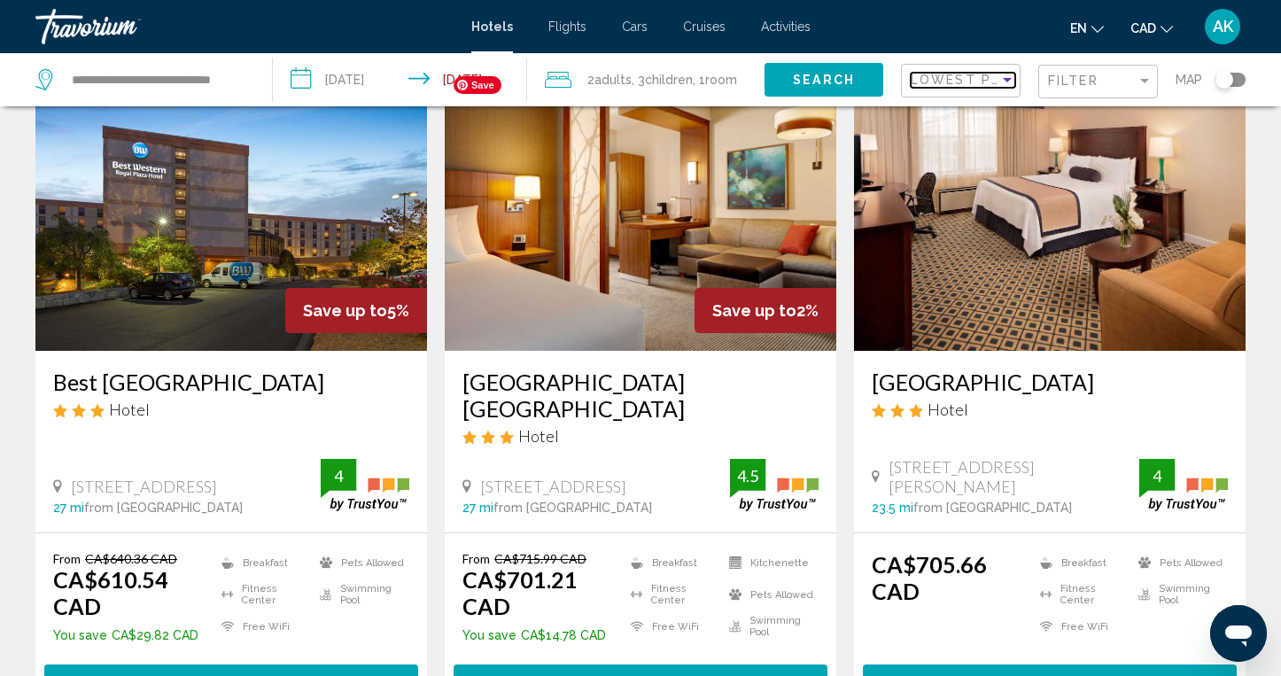
scroll to position [110, 0]
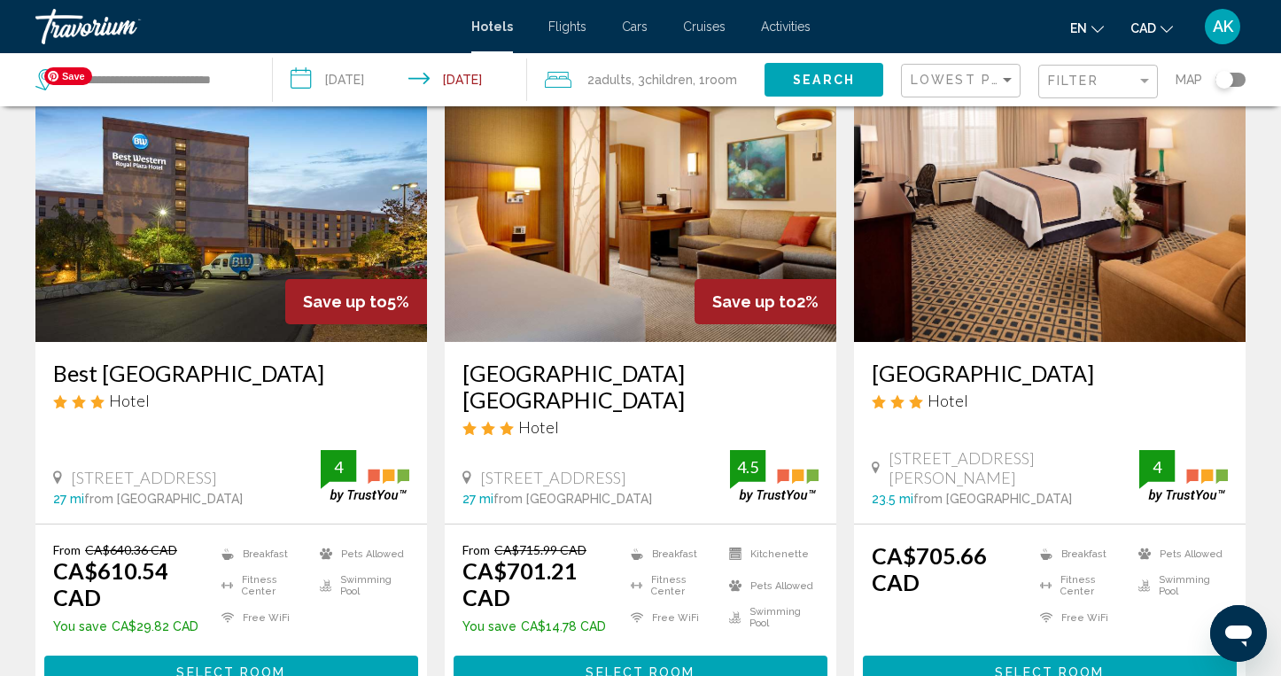
click at [237, 227] on img "Main content" at bounding box center [231, 199] width 392 height 283
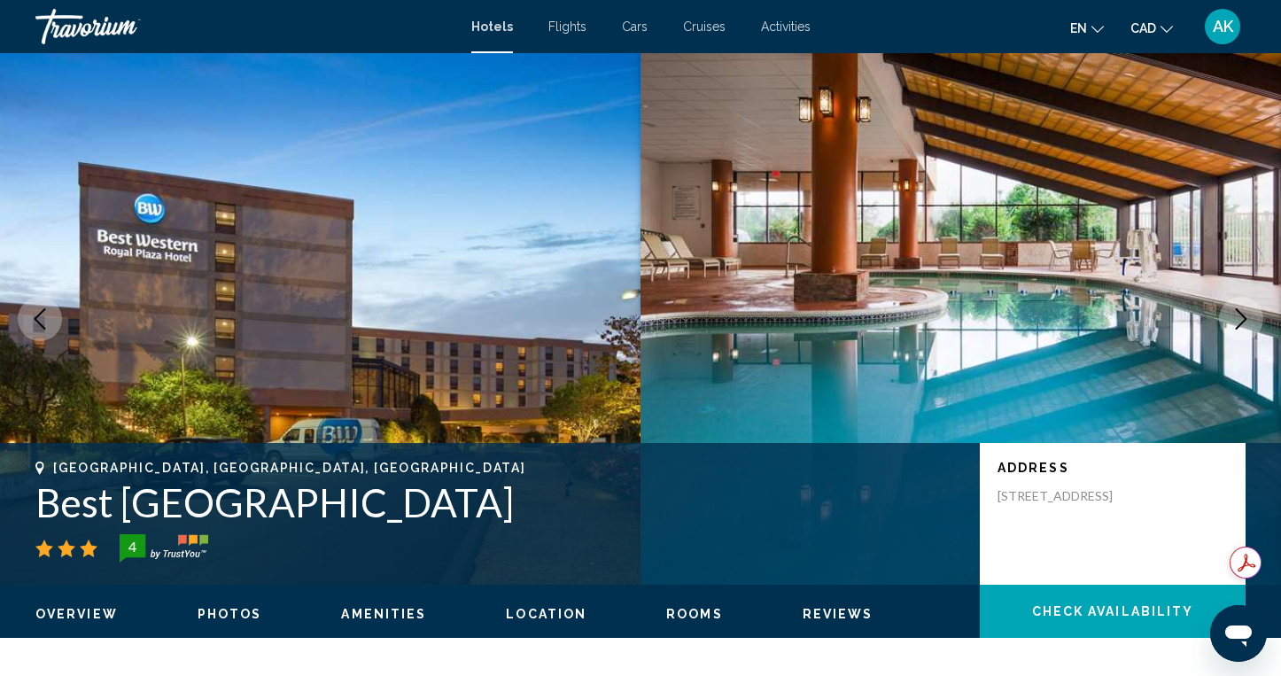
click at [1238, 318] on icon "Next image" at bounding box center [1240, 318] width 21 height 21
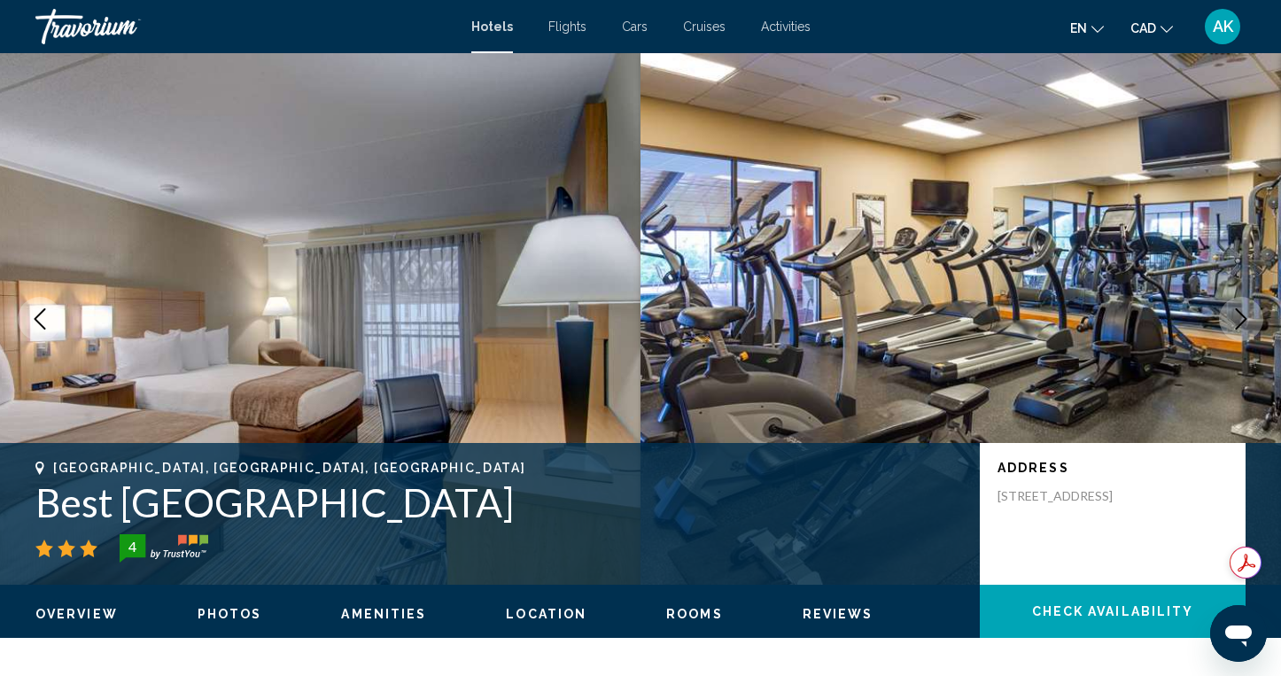
click at [1238, 318] on icon "Next image" at bounding box center [1240, 318] width 21 height 21
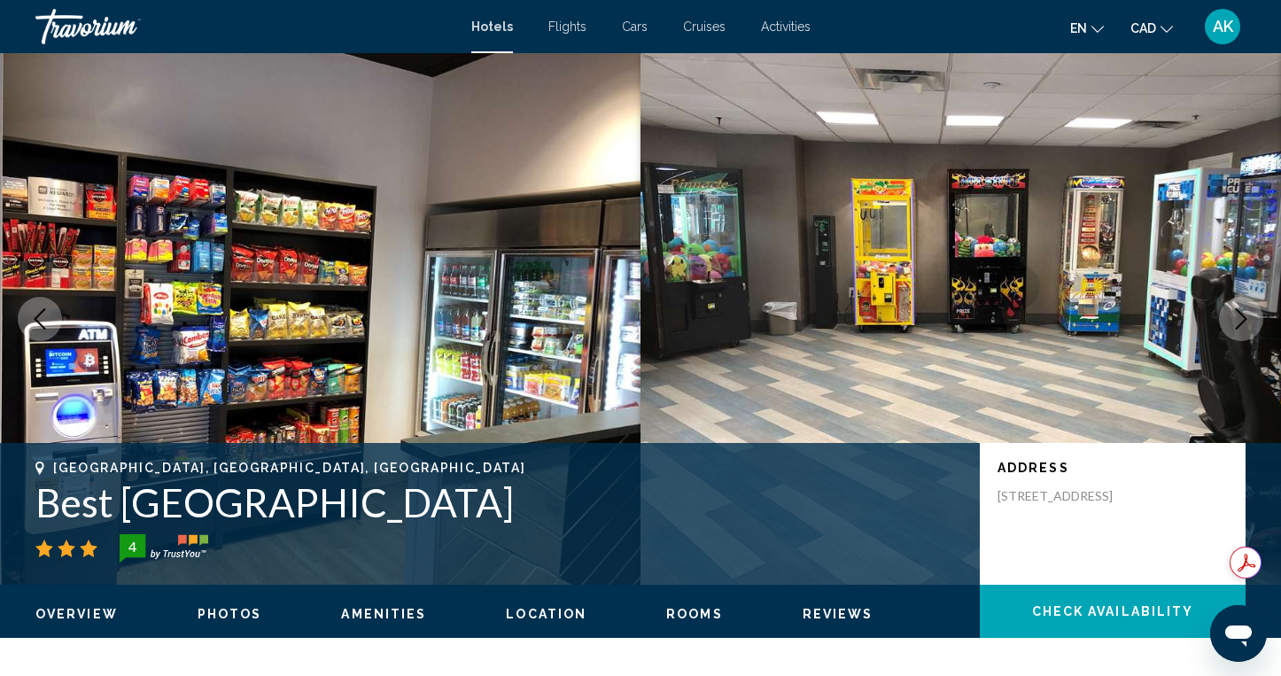
click at [1238, 318] on icon "Next image" at bounding box center [1240, 318] width 21 height 21
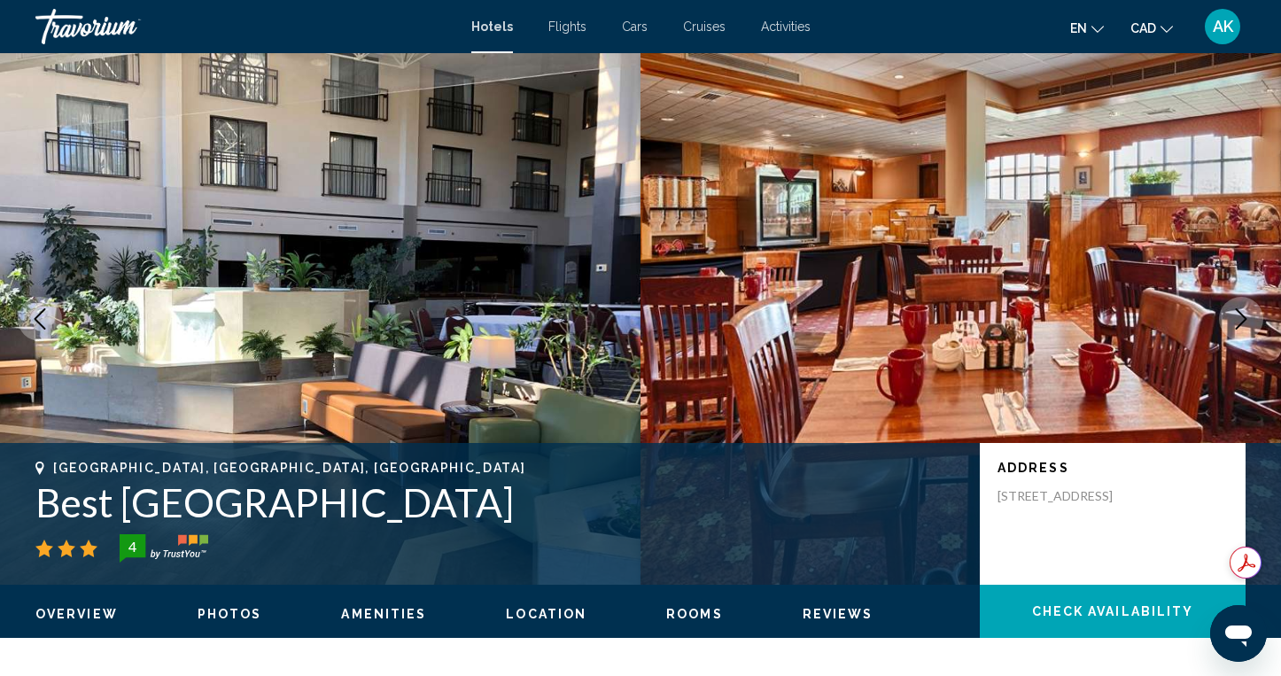
click at [1238, 318] on icon "Next image" at bounding box center [1240, 318] width 21 height 21
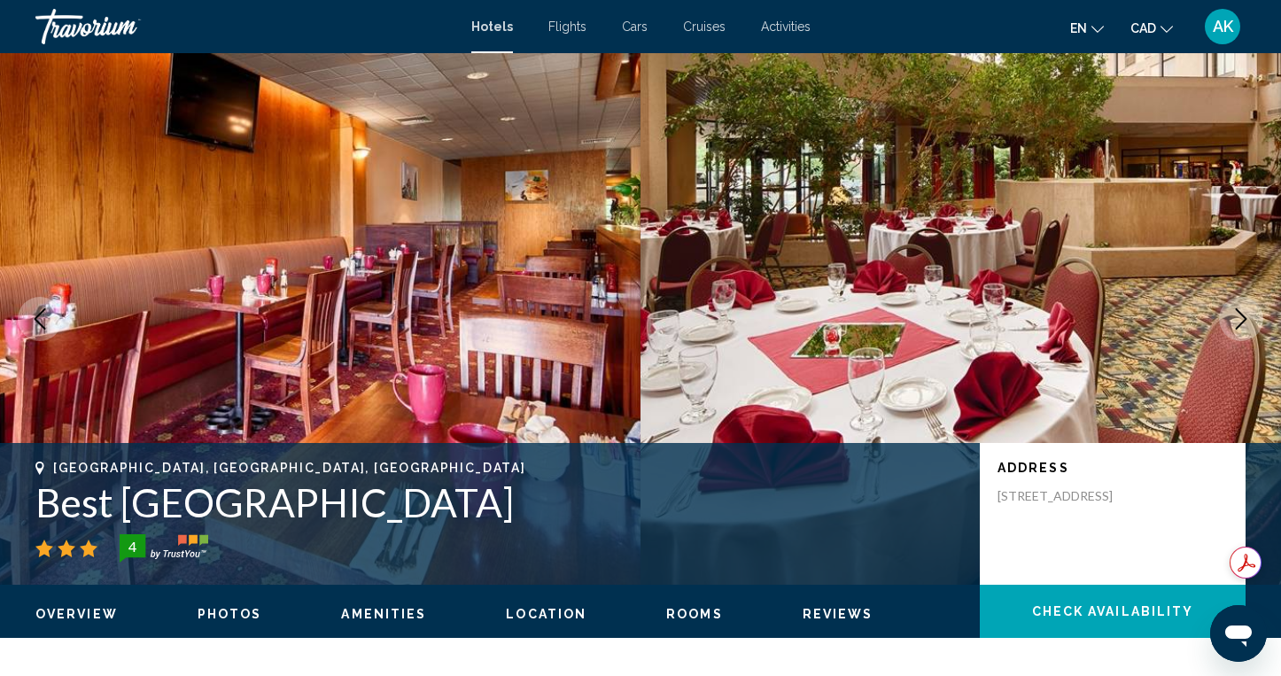
click at [1238, 318] on icon "Next image" at bounding box center [1240, 318] width 21 height 21
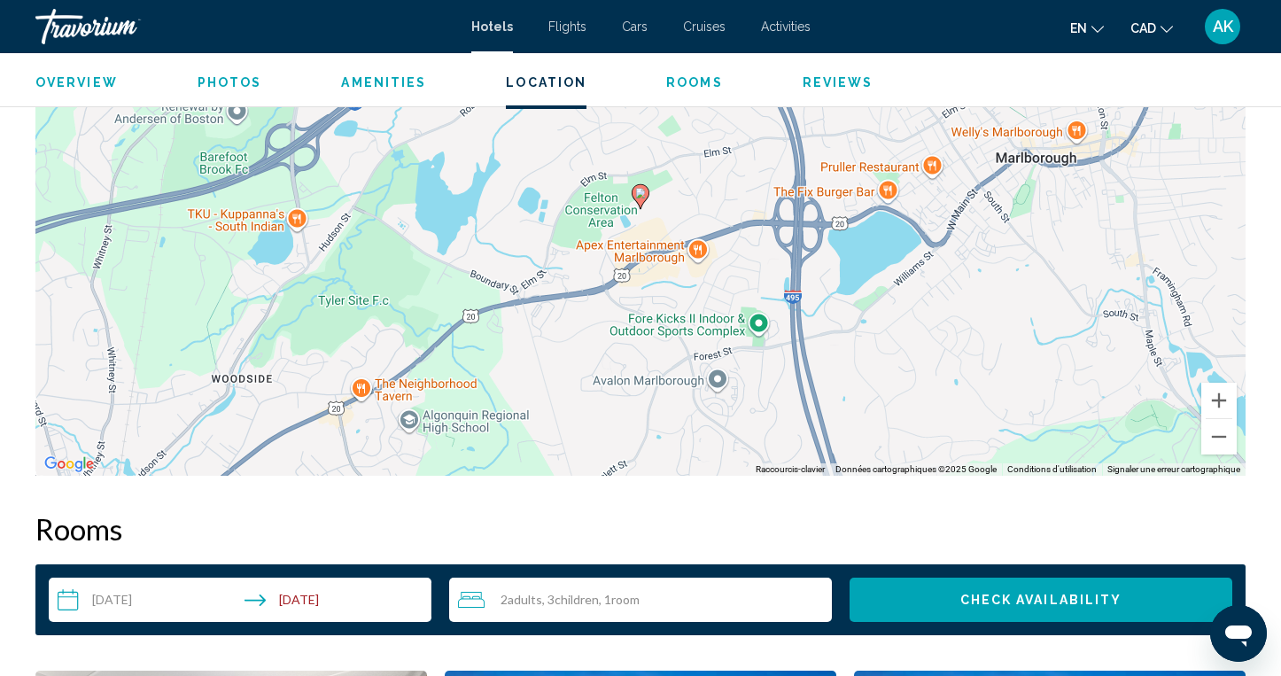
scroll to position [1772, 0]
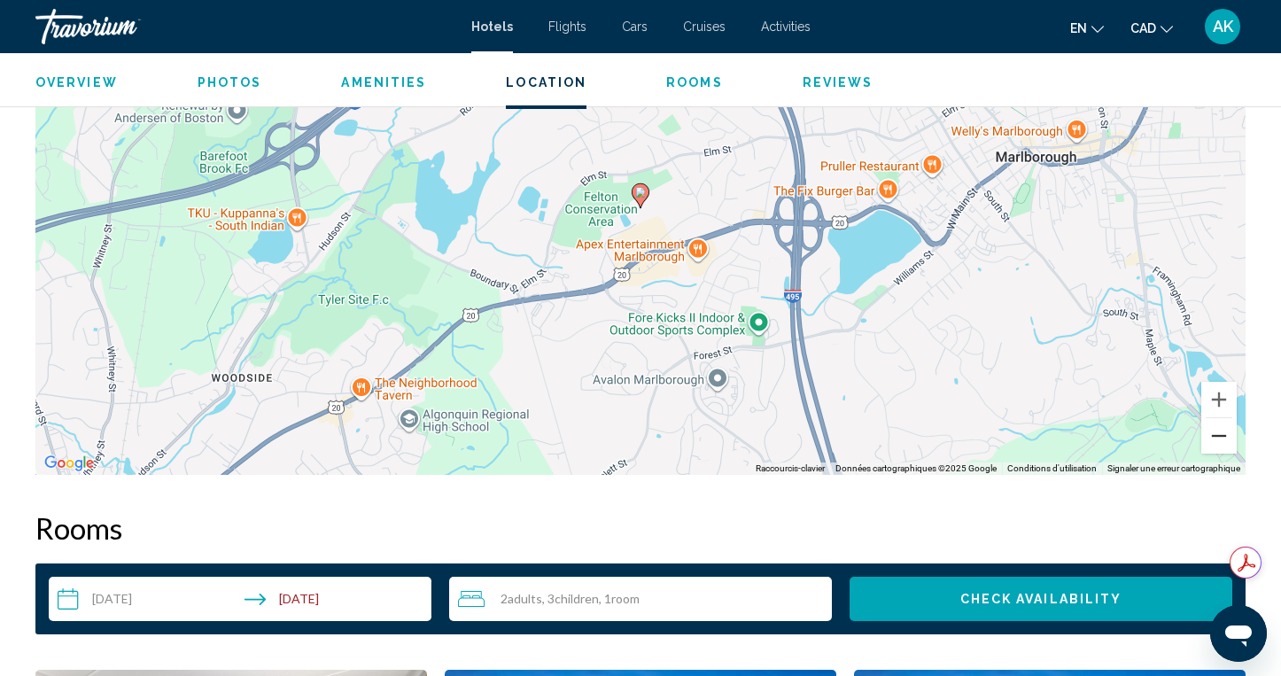
click at [1224, 439] on button "Zoom arrière" at bounding box center [1218, 435] width 35 height 35
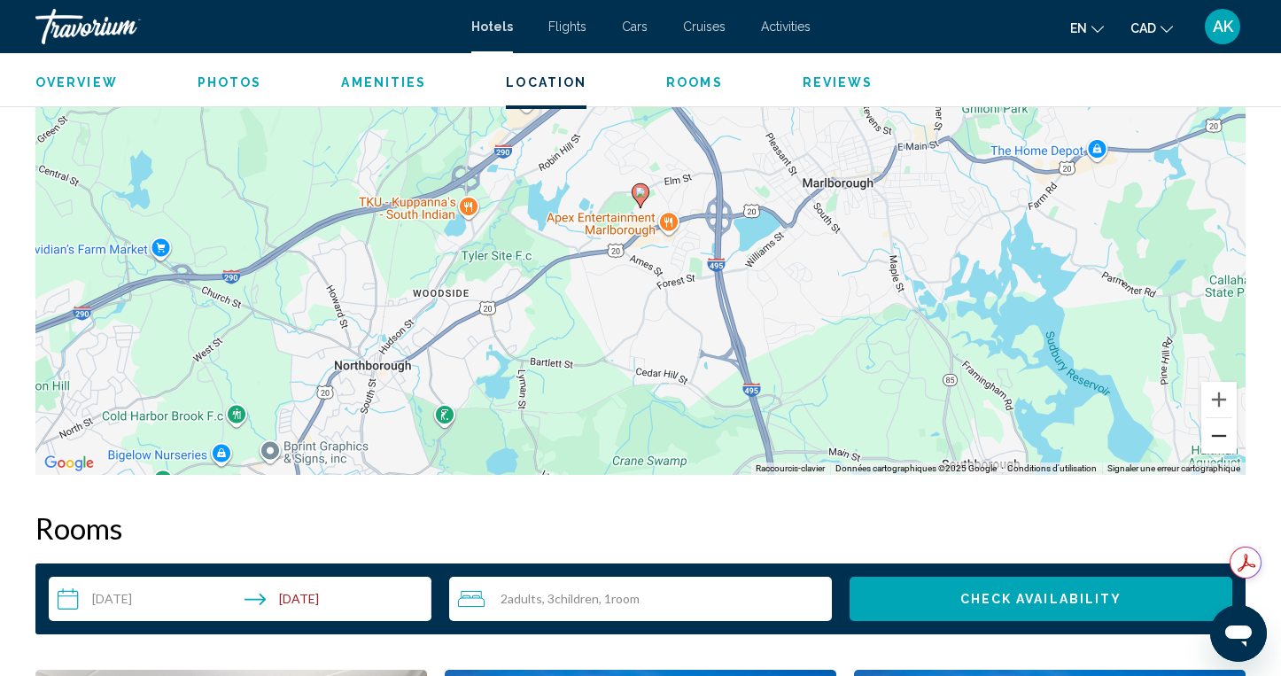
click at [1224, 439] on button "Zoom arrière" at bounding box center [1218, 435] width 35 height 35
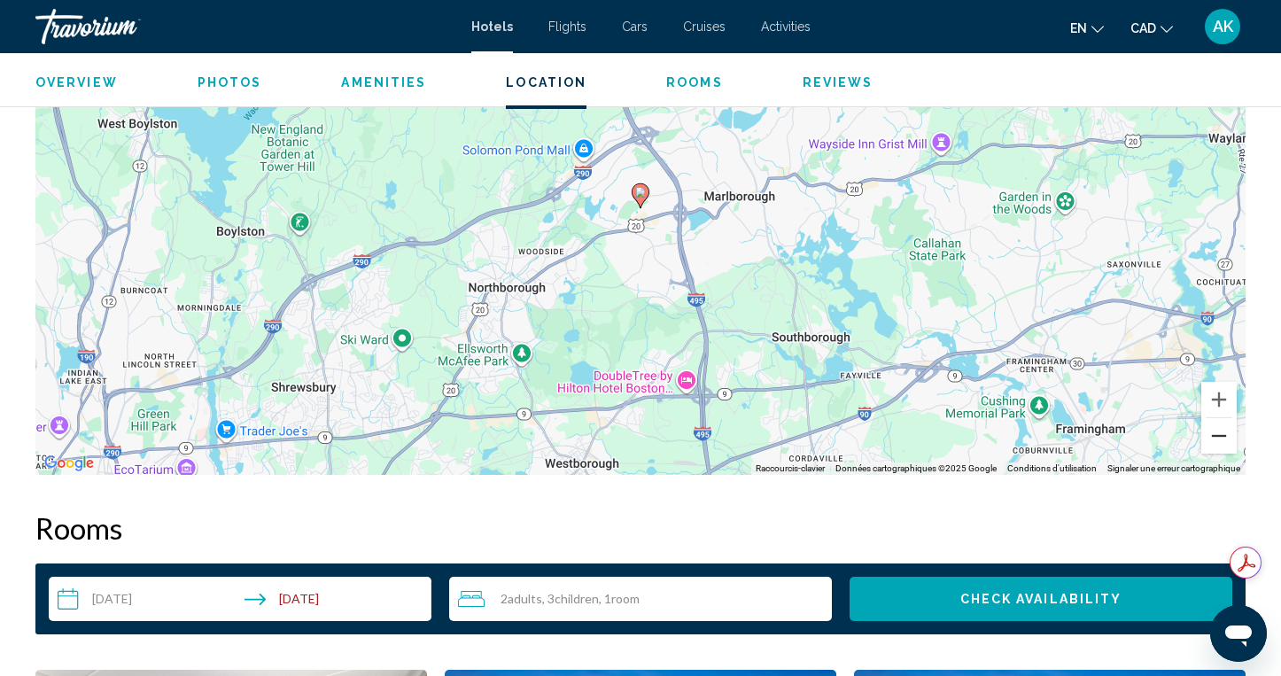
click at [1224, 439] on button "Zoom arrière" at bounding box center [1218, 435] width 35 height 35
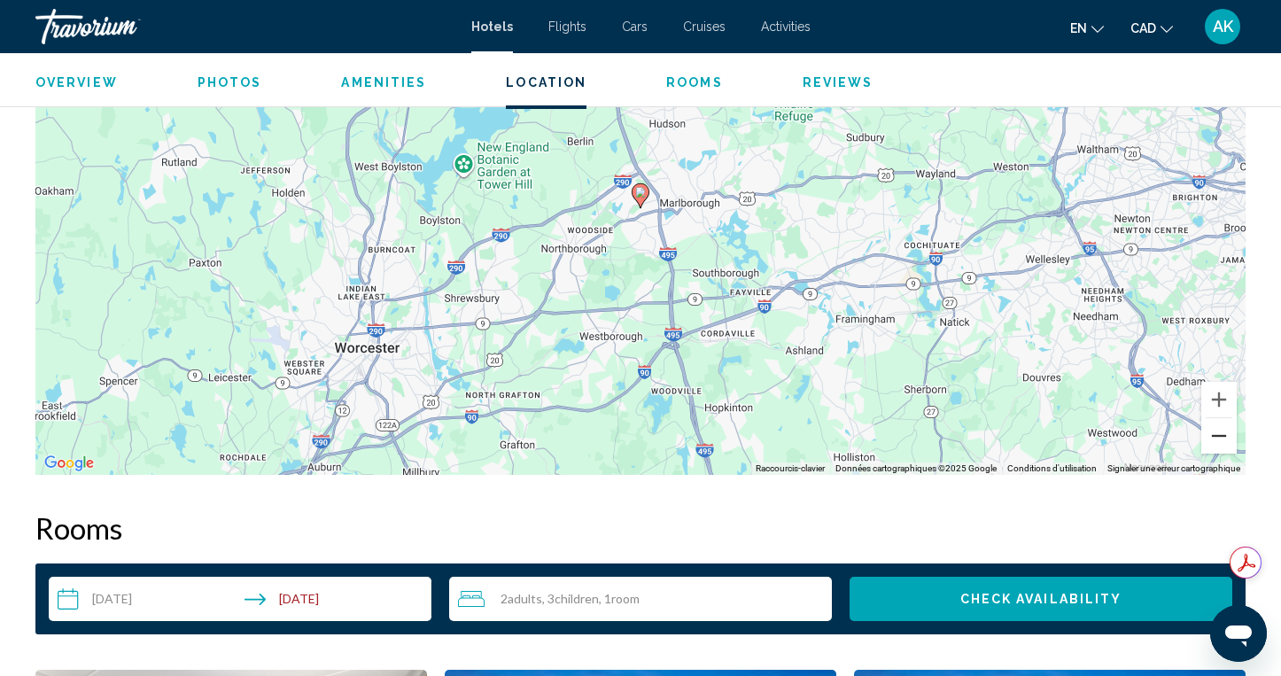
click at [1224, 439] on button "Zoom arrière" at bounding box center [1218, 435] width 35 height 35
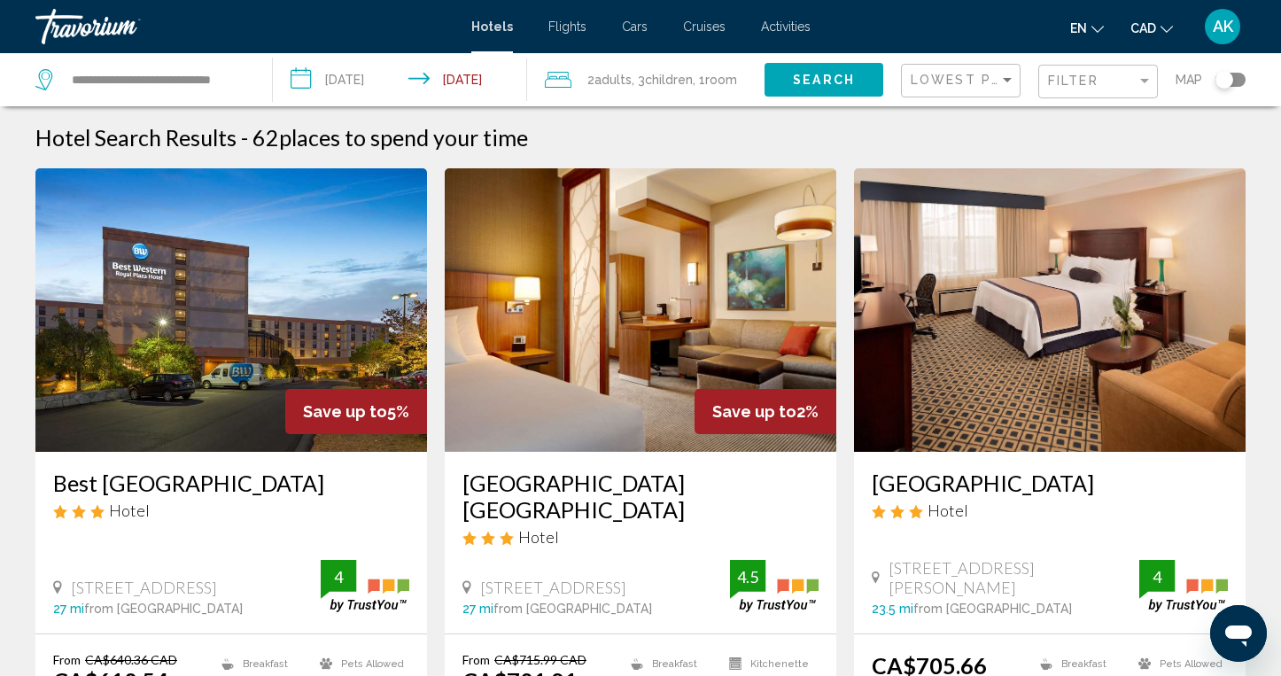
click at [1231, 79] on div "Toggle map" at bounding box center [1224, 80] width 18 height 18
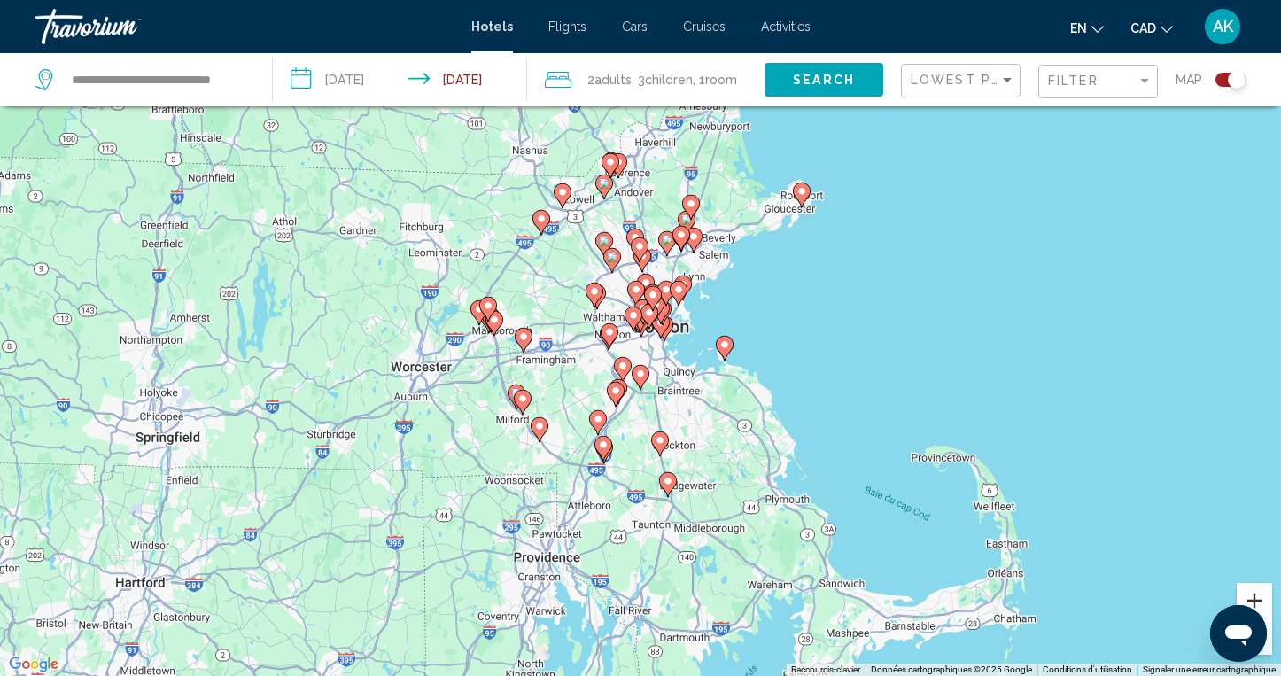
click at [1251, 590] on button "Zoom avant" at bounding box center [1254, 600] width 35 height 35
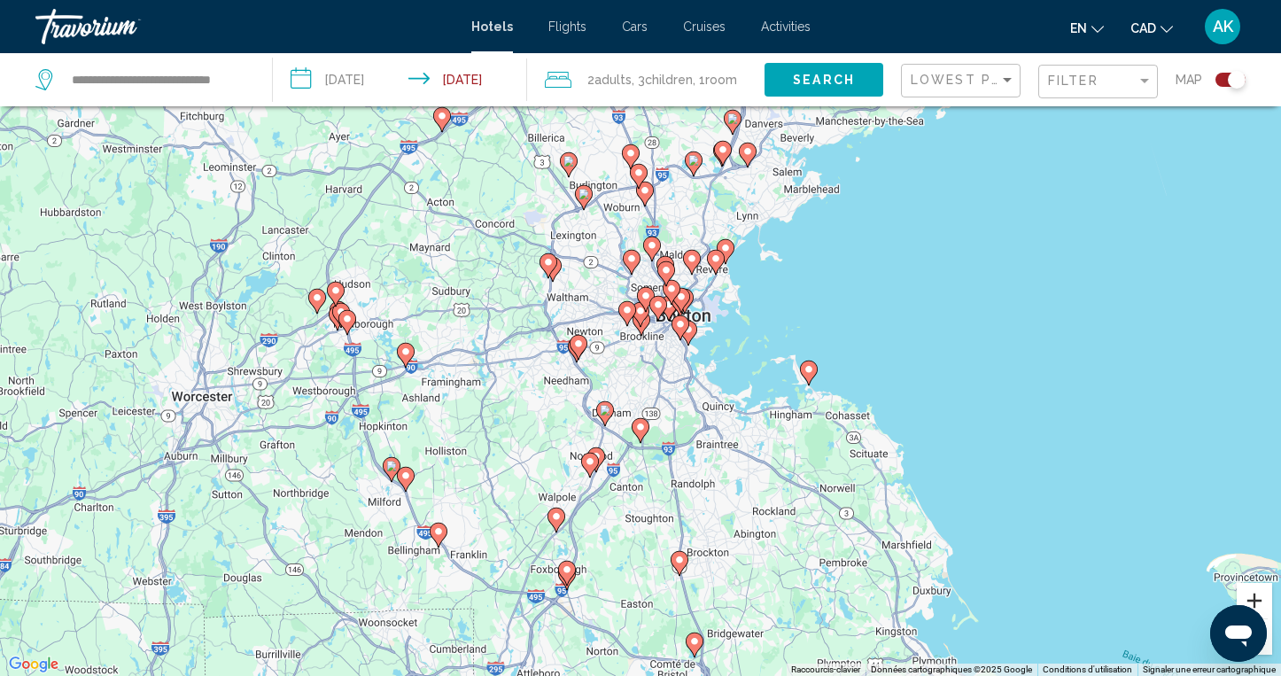
click at [1251, 590] on button "Zoom avant" at bounding box center [1254, 600] width 35 height 35
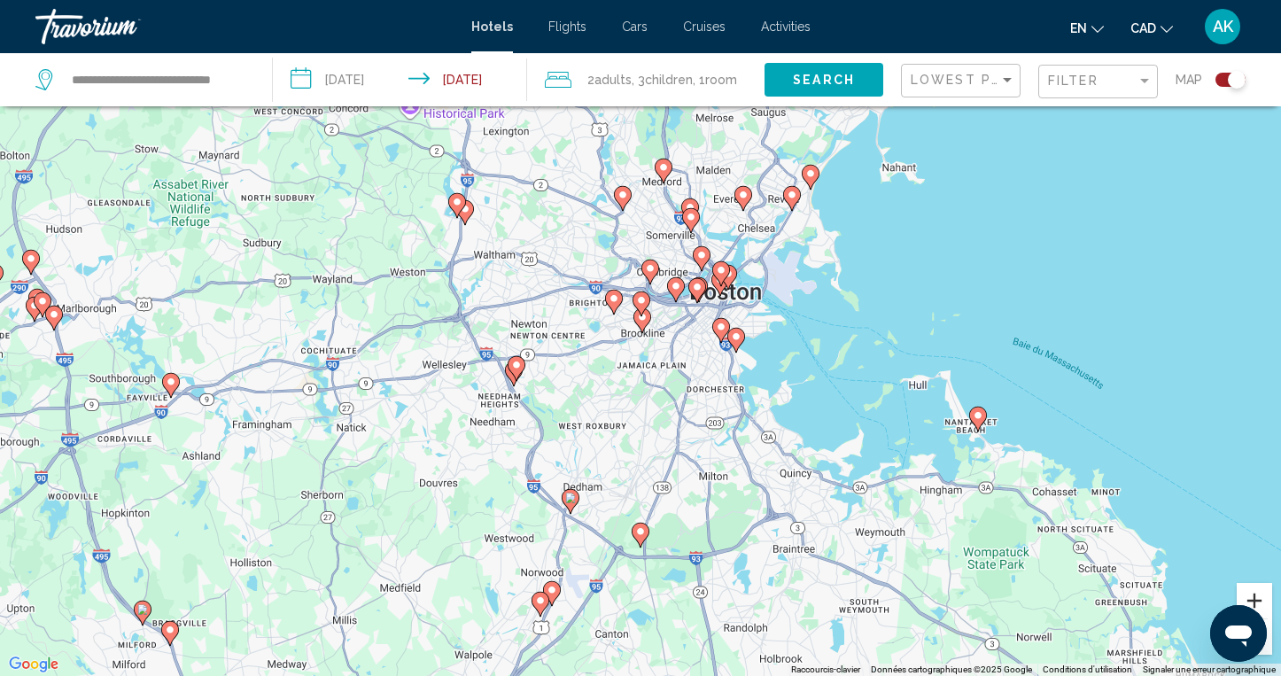
click at [1251, 590] on button "Zoom avant" at bounding box center [1254, 600] width 35 height 35
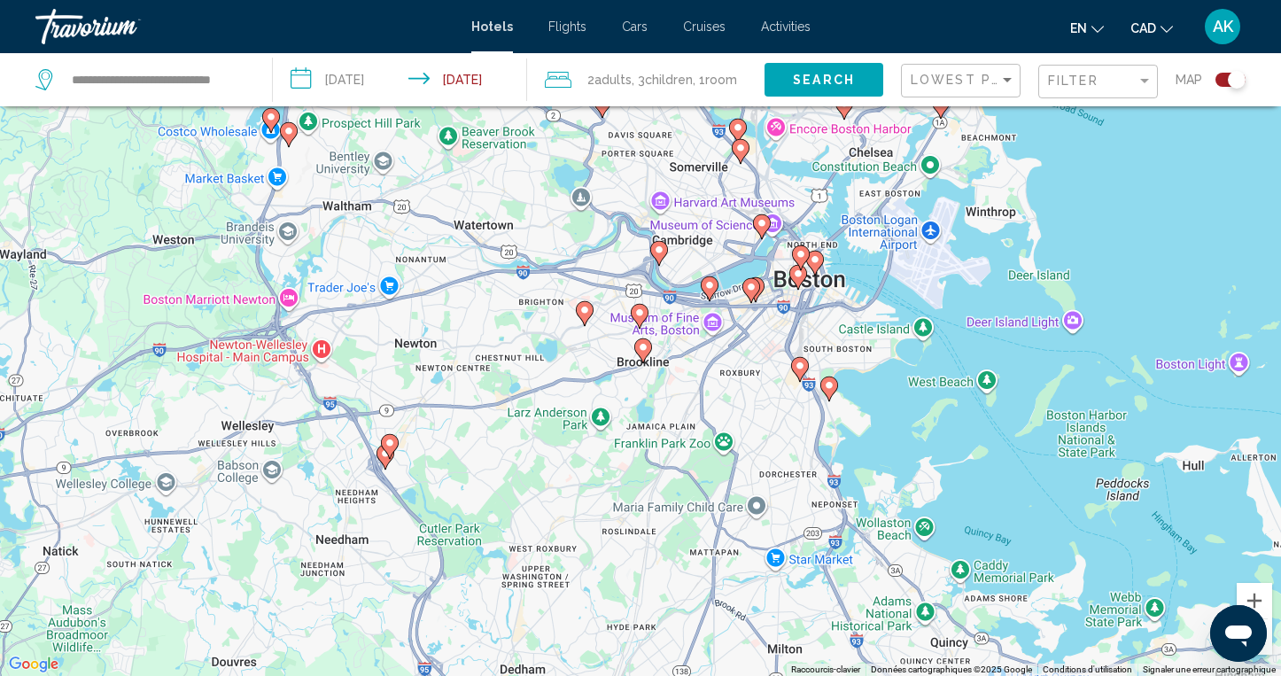
drag, startPoint x: 850, startPoint y: 209, endPoint x: 845, endPoint y: 239, distance: 30.6
click at [846, 240] on div "Pour activer le glissement du marqueur avec le clavier, appuyez sur Alt+Entrée.…" at bounding box center [640, 338] width 1281 height 676
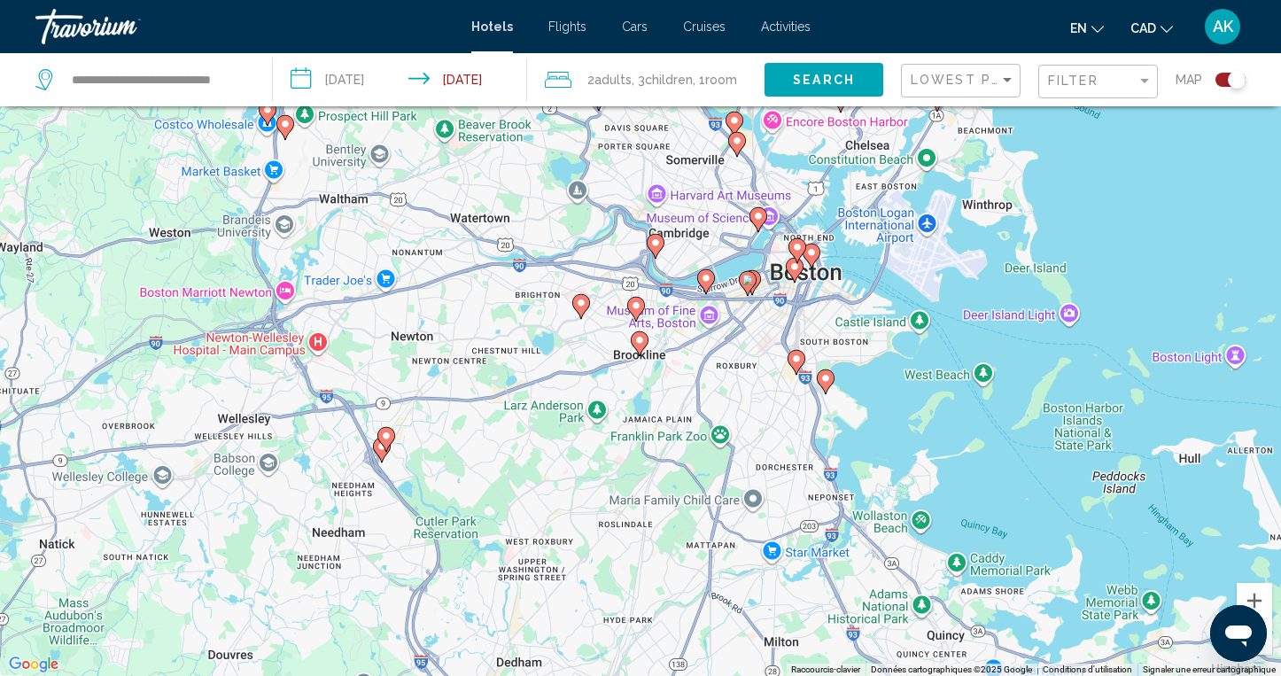
click at [660, 242] on image "Main content" at bounding box center [655, 242] width 11 height 11
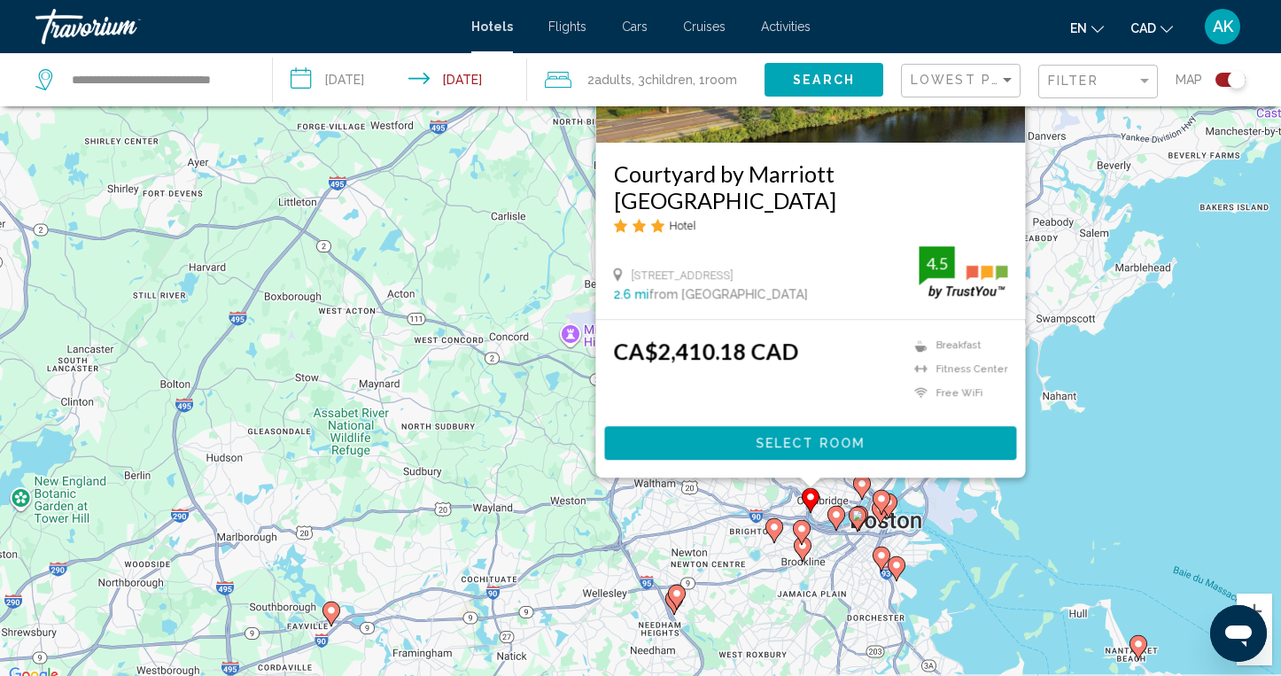
scroll to position [98, 0]
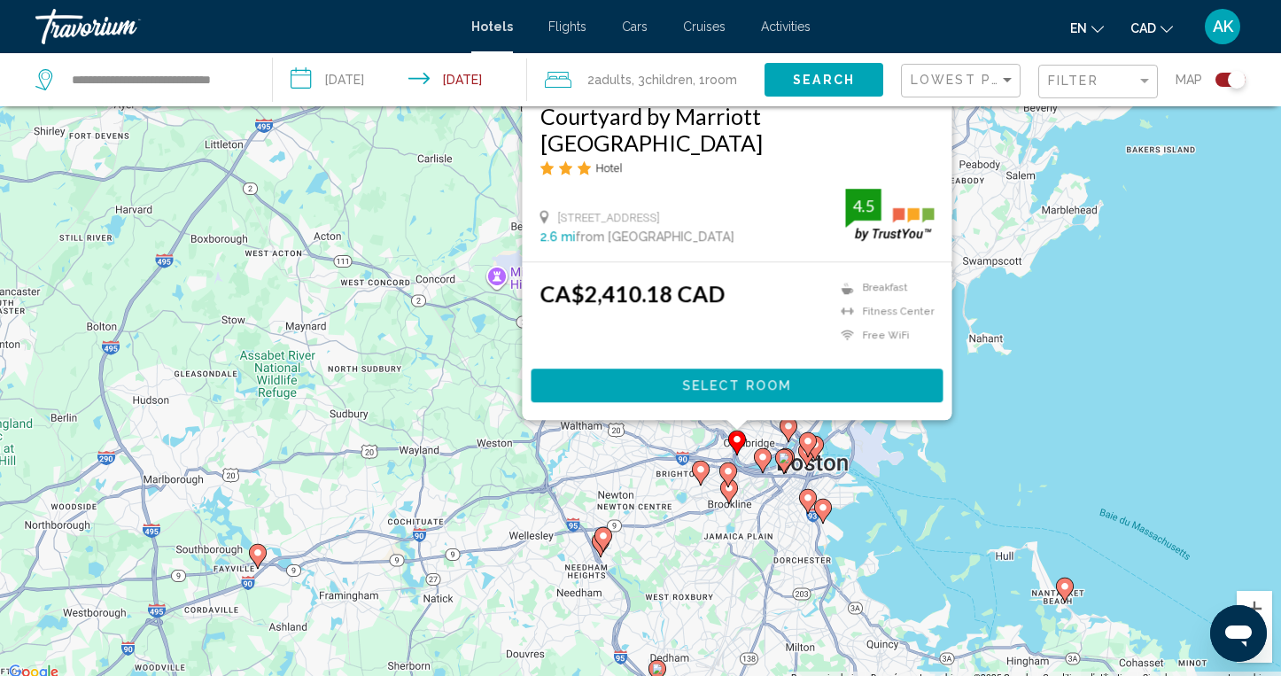
drag, startPoint x: 976, startPoint y: 531, endPoint x: 899, endPoint y: 473, distance: 96.2
click at [898, 473] on div "Pour activer le glissement du marqueur avec le clavier, appuyez sur Alt+Entrée.…" at bounding box center [640, 346] width 1281 height 676
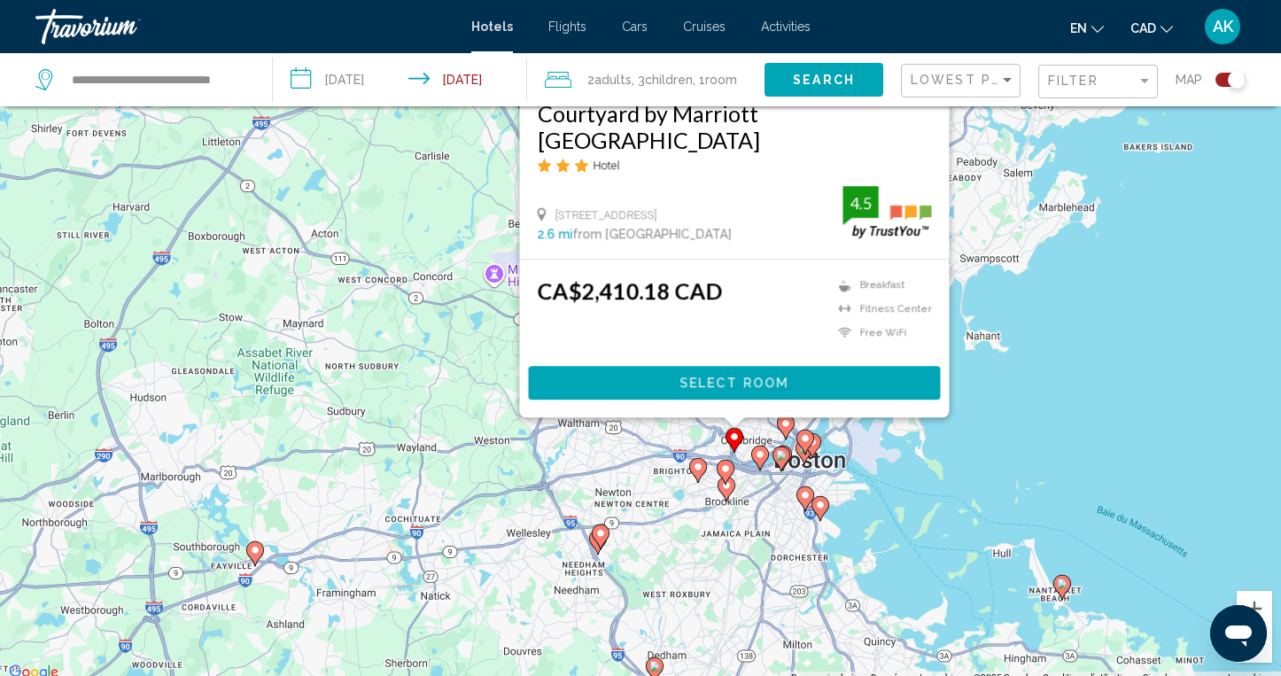
click at [819, 504] on image "Main content" at bounding box center [820, 505] width 11 height 11
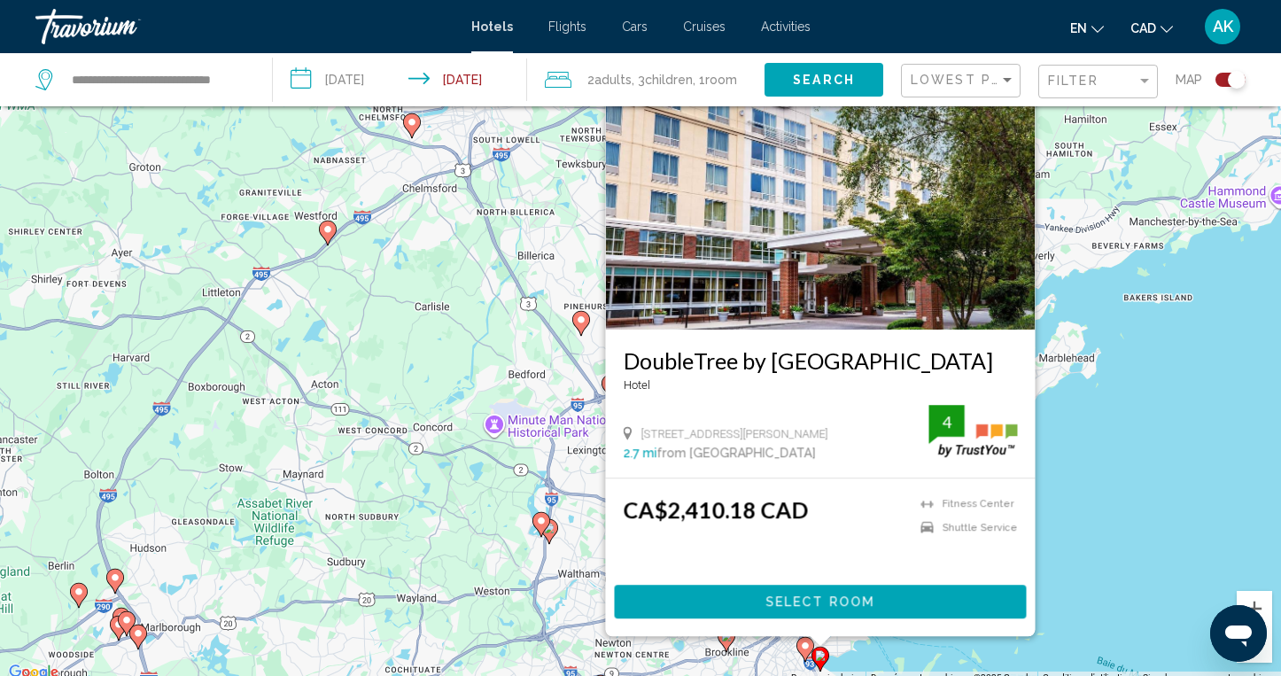
click at [801, 651] on icon "Main content" at bounding box center [805, 648] width 16 height 23
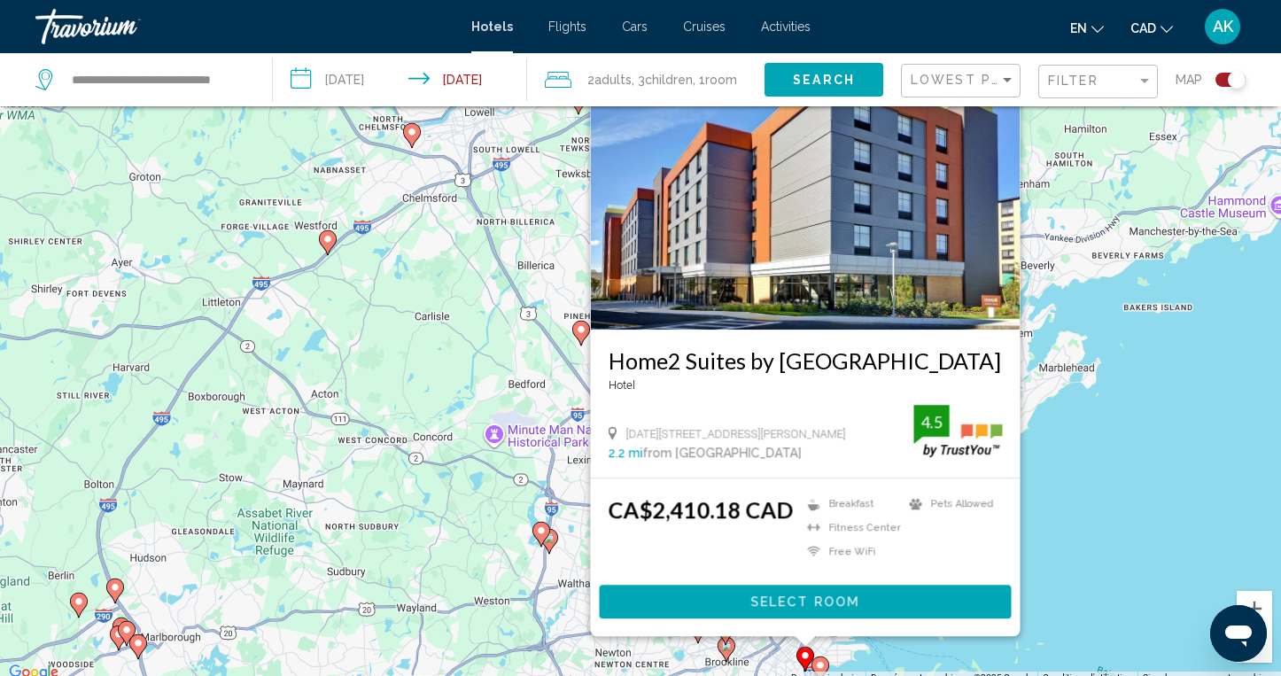
click at [1120, 533] on div "Pour activer le glissement du marqueur avec le clavier, appuyez sur Alt+Entrée.…" at bounding box center [640, 346] width 1281 height 676
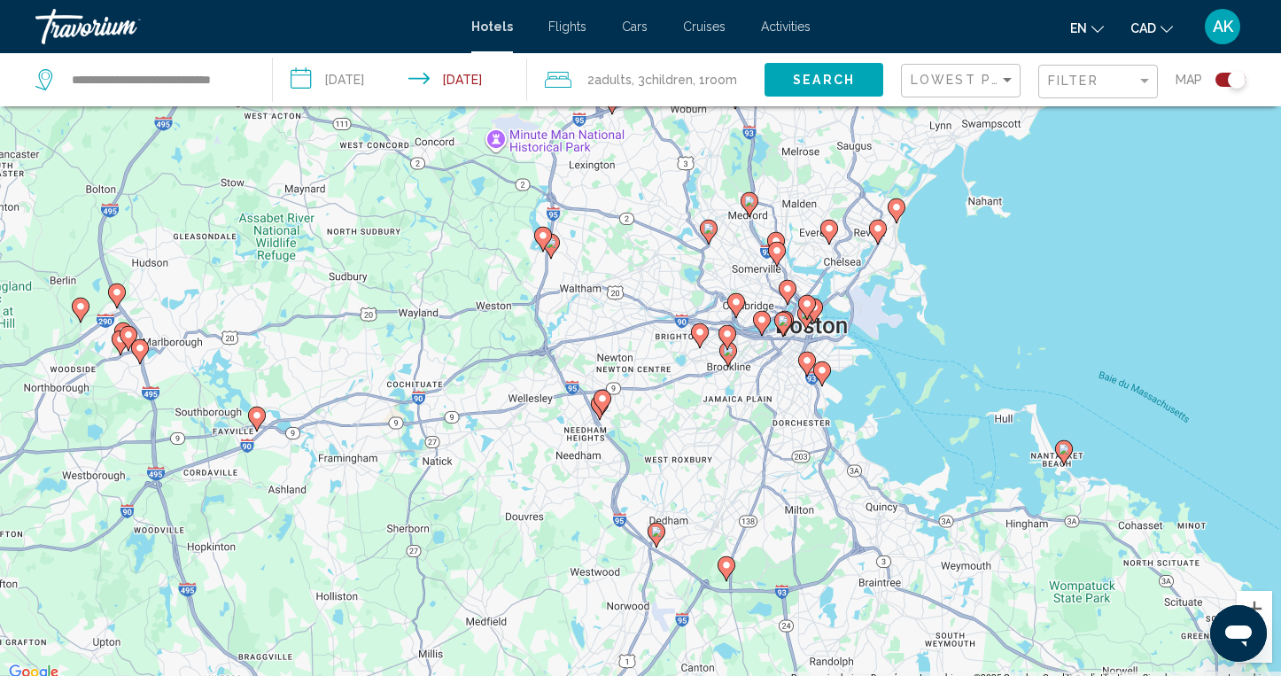
drag, startPoint x: 1120, startPoint y: 533, endPoint x: 1121, endPoint y: 237, distance: 296.8
click at [1121, 237] on div "Pour activer le glissement du marqueur avec le clavier, appuyez sur Alt+Entrée.…" at bounding box center [640, 346] width 1281 height 676
click at [1059, 450] on image "Main content" at bounding box center [1062, 449] width 11 height 11
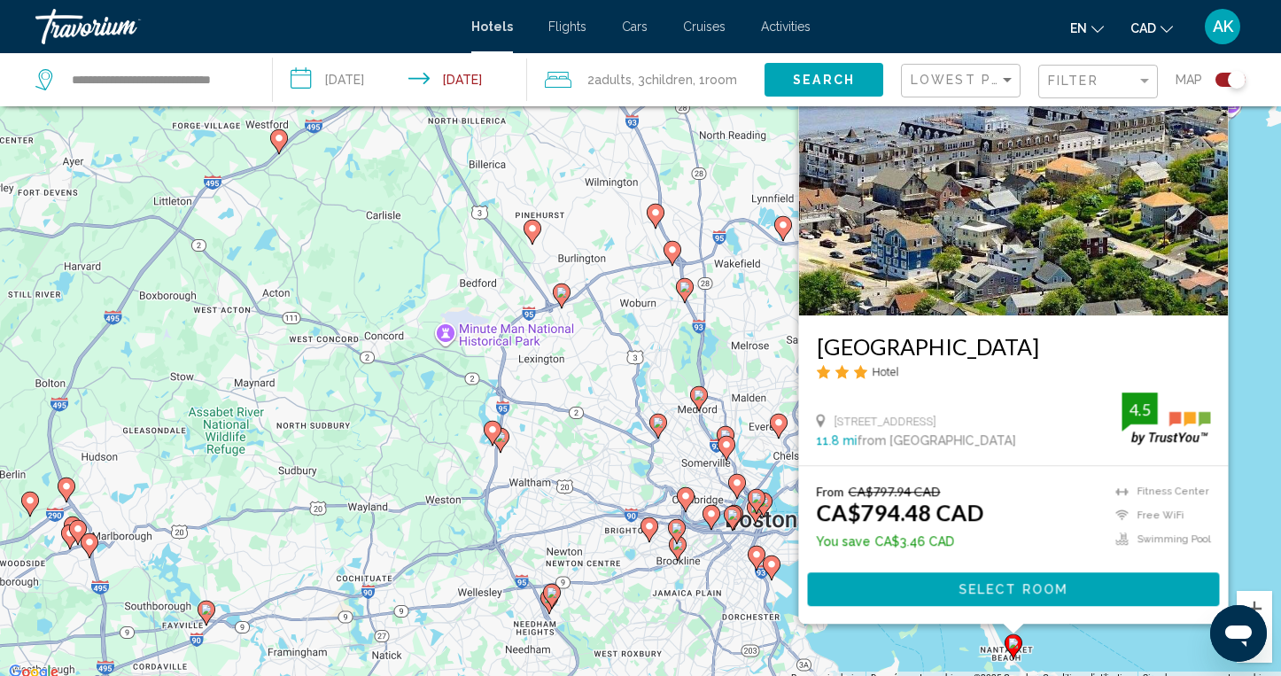
click at [581, 466] on div "Pour activer le glissement du marqueur avec le clavier, appuyez sur Alt+Entrée.…" at bounding box center [640, 346] width 1281 height 676
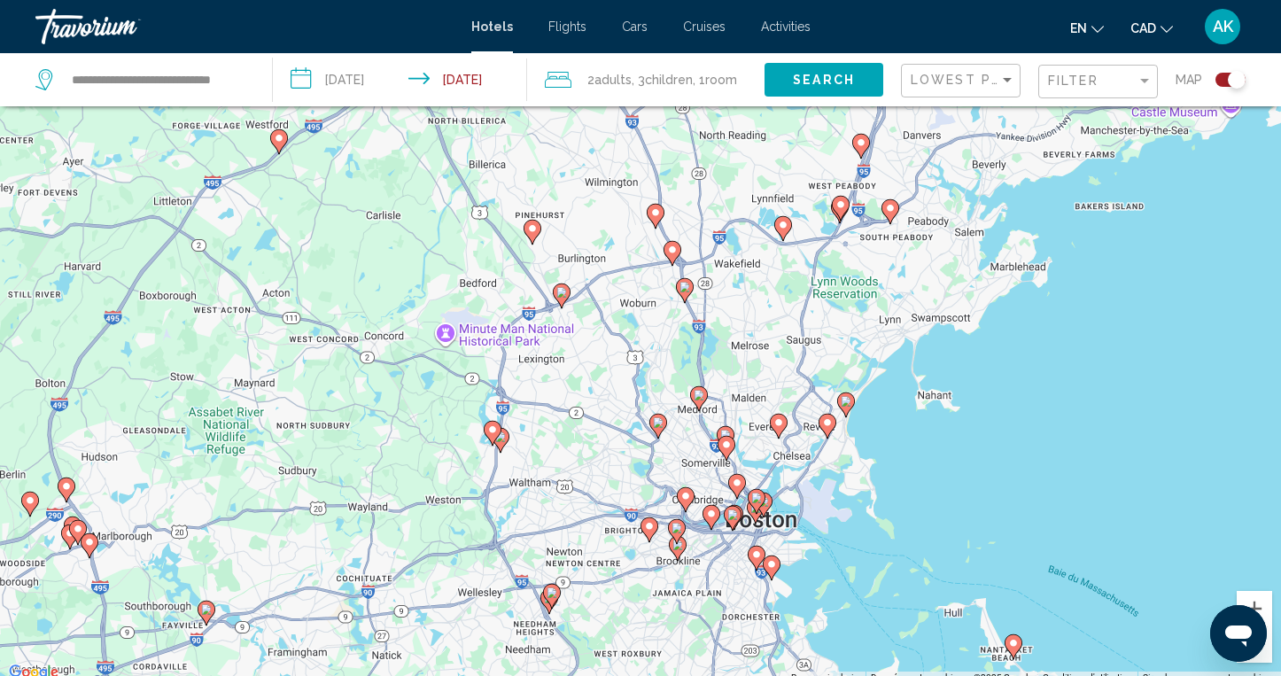
click at [702, 396] on image "Main content" at bounding box center [699, 395] width 11 height 11
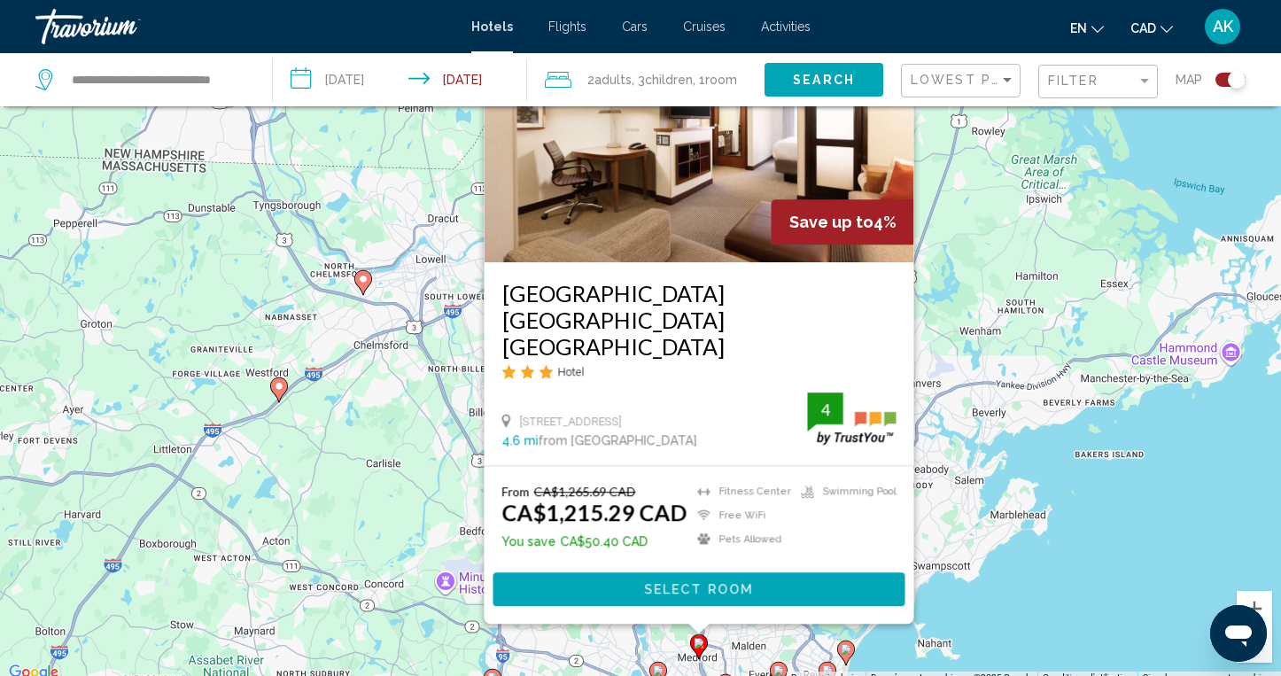
click at [1090, 516] on div "Pour activer le glissement du marqueur avec le clavier, appuyez sur Alt+Entrée.…" at bounding box center [640, 346] width 1281 height 676
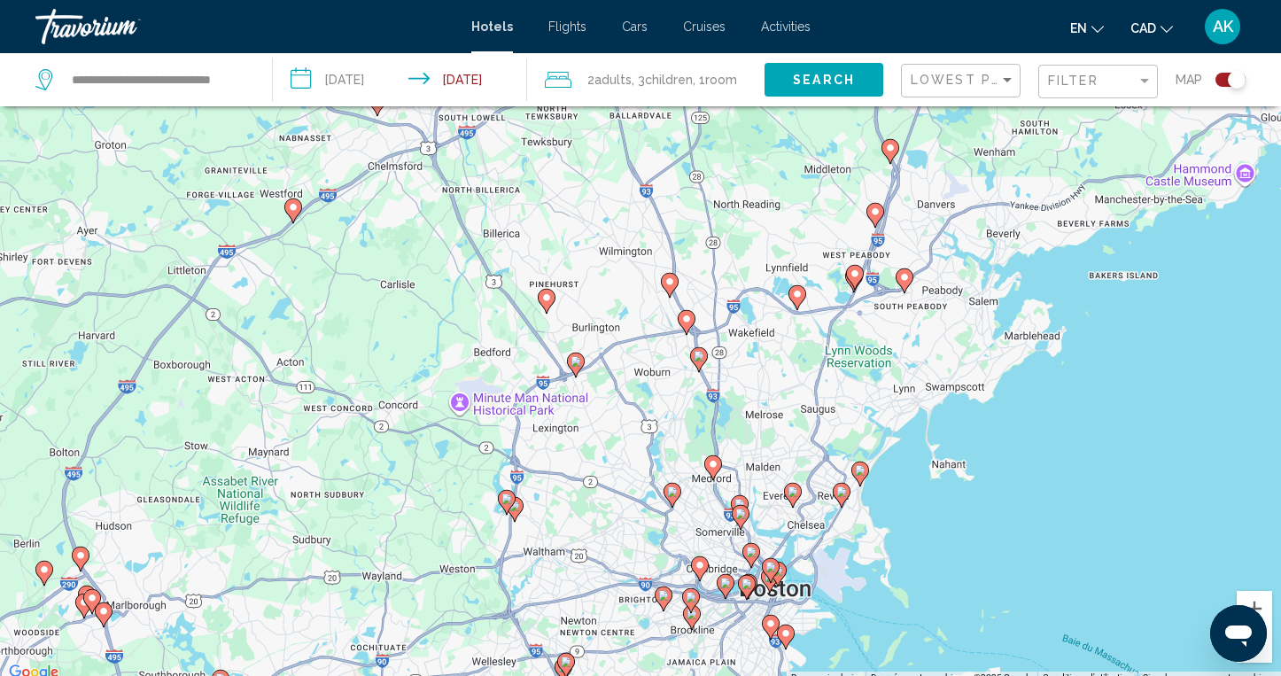
drag, startPoint x: 802, startPoint y: 516, endPoint x: 816, endPoint y: 338, distance: 178.6
click at [816, 338] on div "Pour activer le glissement du marqueur avec le clavier, appuyez sur Alt+Entrée.…" at bounding box center [640, 346] width 1281 height 676
click at [859, 475] on image "Main content" at bounding box center [860, 472] width 11 height 11
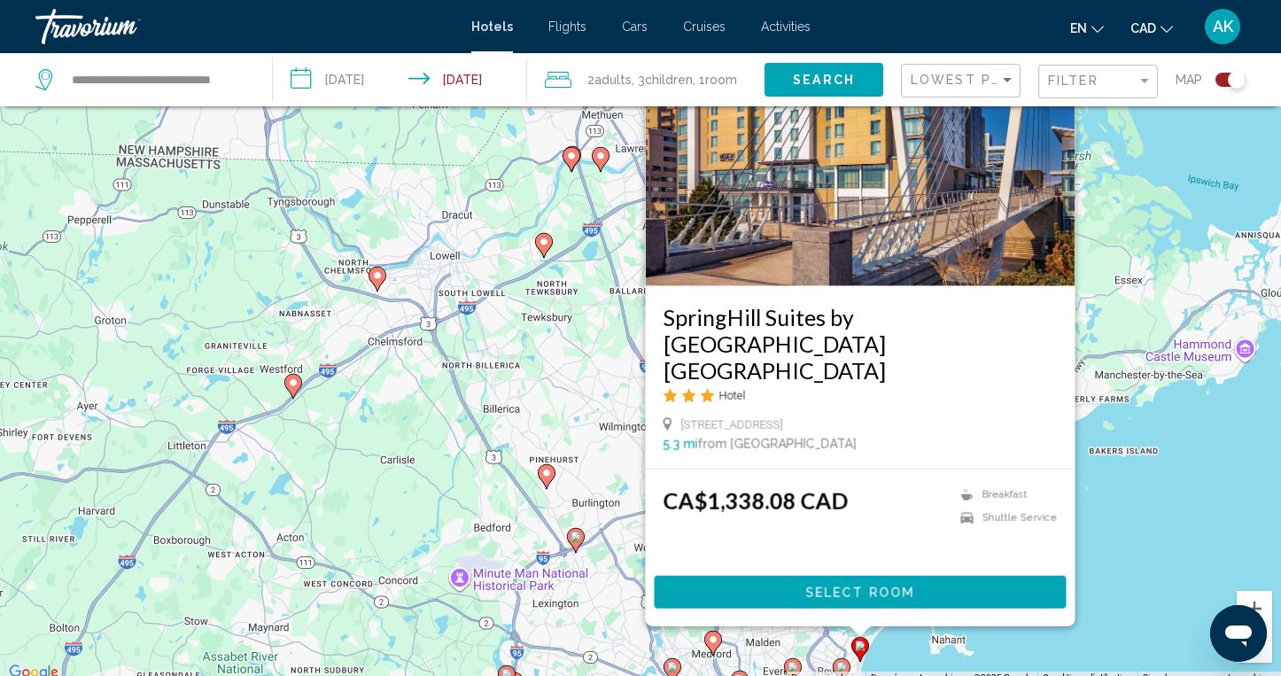
click at [1147, 521] on div "Pour activer le glissement du marqueur avec le clavier, appuyez sur Alt+Entrée.…" at bounding box center [640, 346] width 1281 height 676
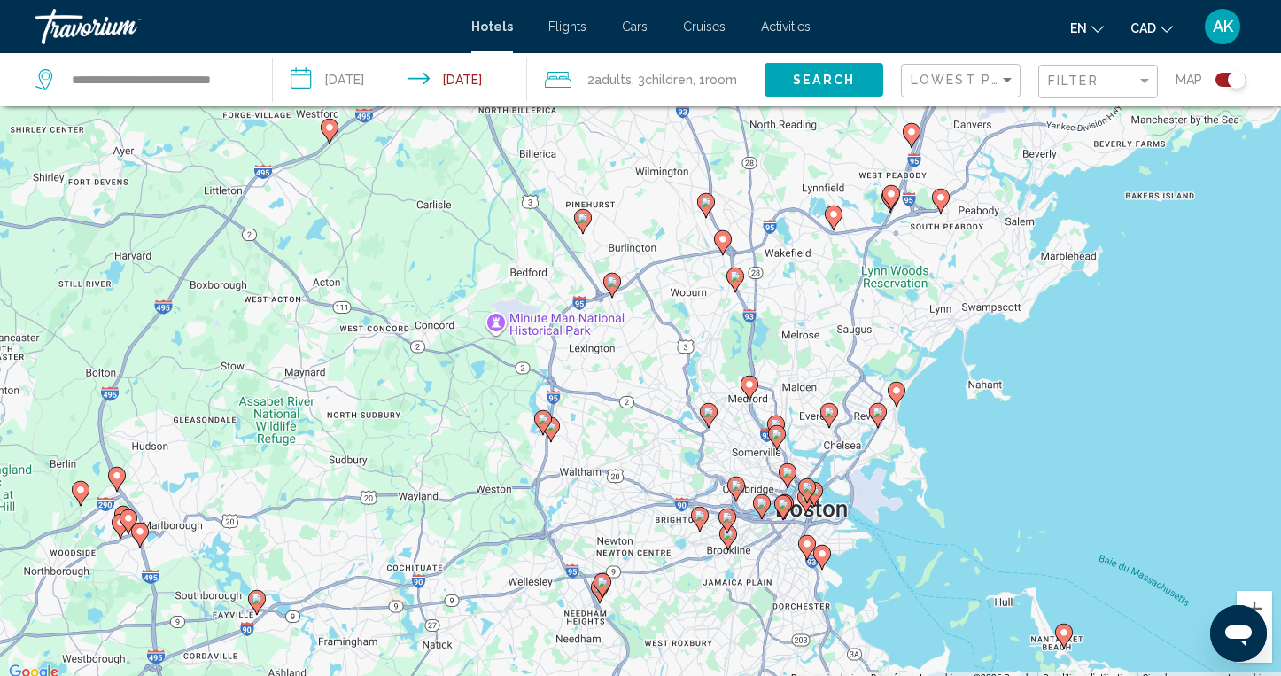
drag, startPoint x: 975, startPoint y: 611, endPoint x: 1012, endPoint y: 354, distance: 259.4
click at [1012, 354] on div "Pour activer le glissement du marqueur avec le clavier, appuyez sur Alt+Entrée.…" at bounding box center [640, 346] width 1281 height 676
click at [878, 413] on image "Main content" at bounding box center [878, 411] width 11 height 11
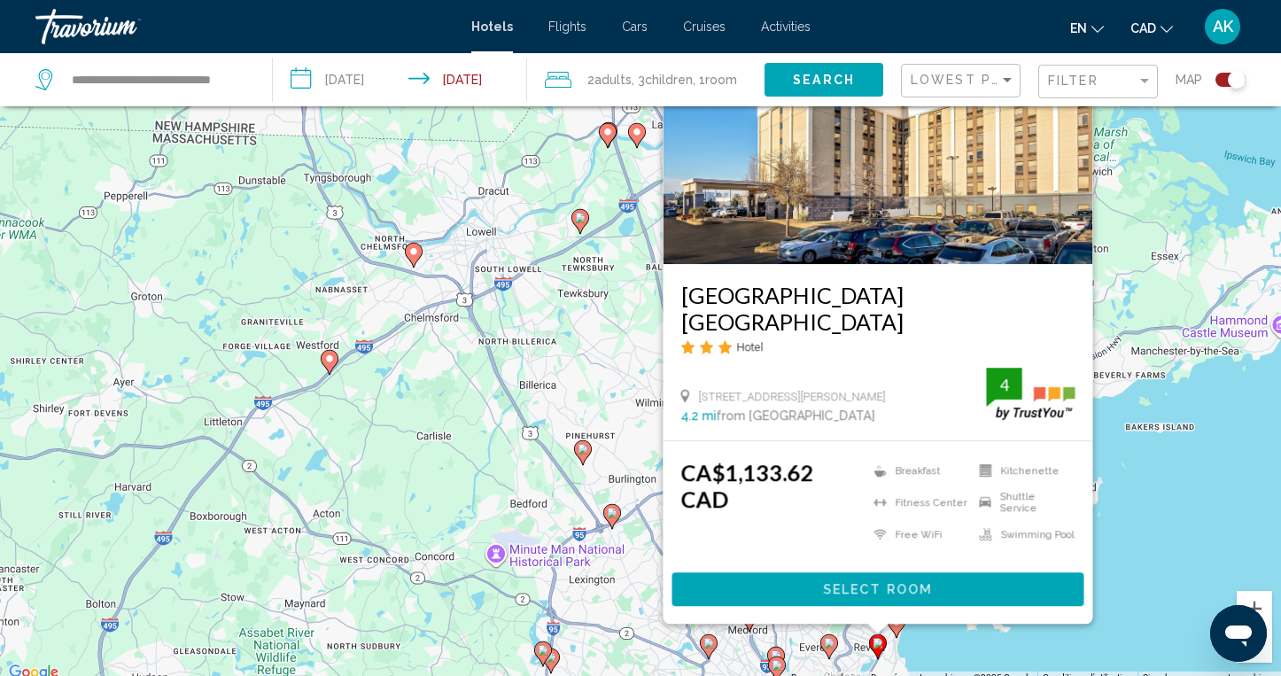
click at [1153, 481] on div "Pour activer le glissement du marqueur avec le clavier, appuyez sur Alt+Entrée.…" at bounding box center [640, 346] width 1281 height 676
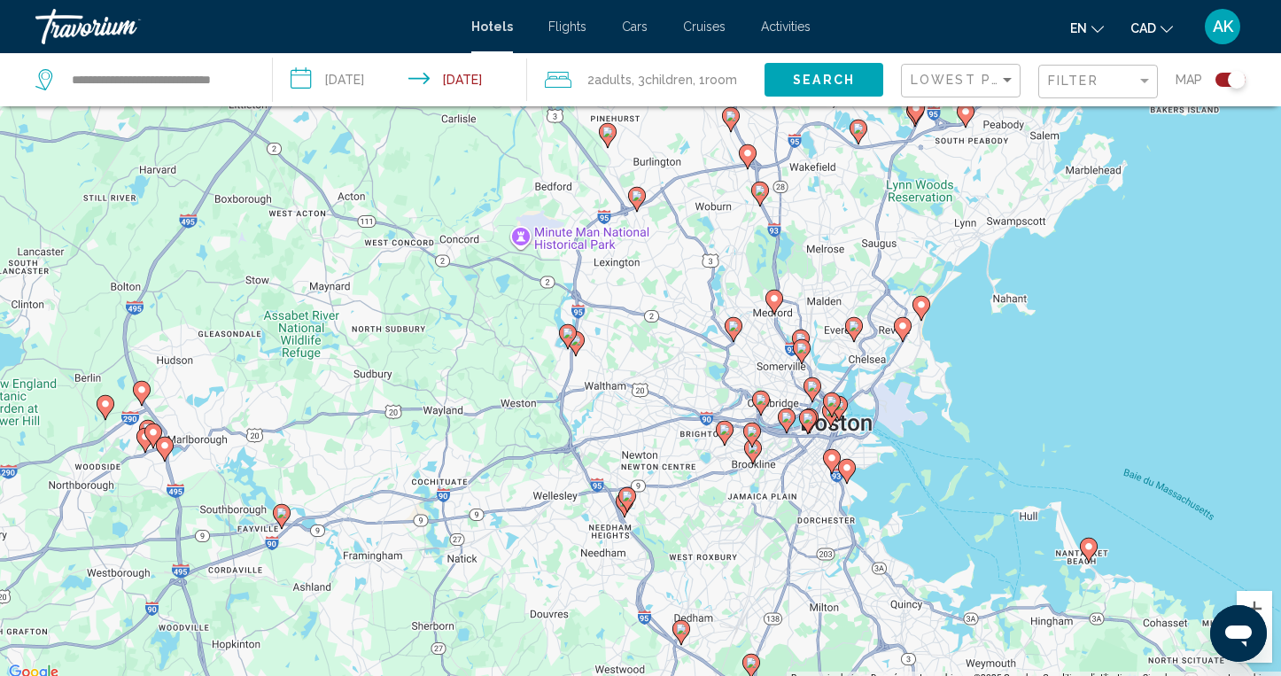
drag, startPoint x: 981, startPoint y: 583, endPoint x: 1005, endPoint y: 263, distance: 320.7
click at [1005, 262] on div "Pour activer le glissement du marqueur avec le clavier, appuyez sur Alt+Entrée.…" at bounding box center [640, 346] width 1281 height 676
click at [855, 327] on image "Main content" at bounding box center [854, 324] width 11 height 11
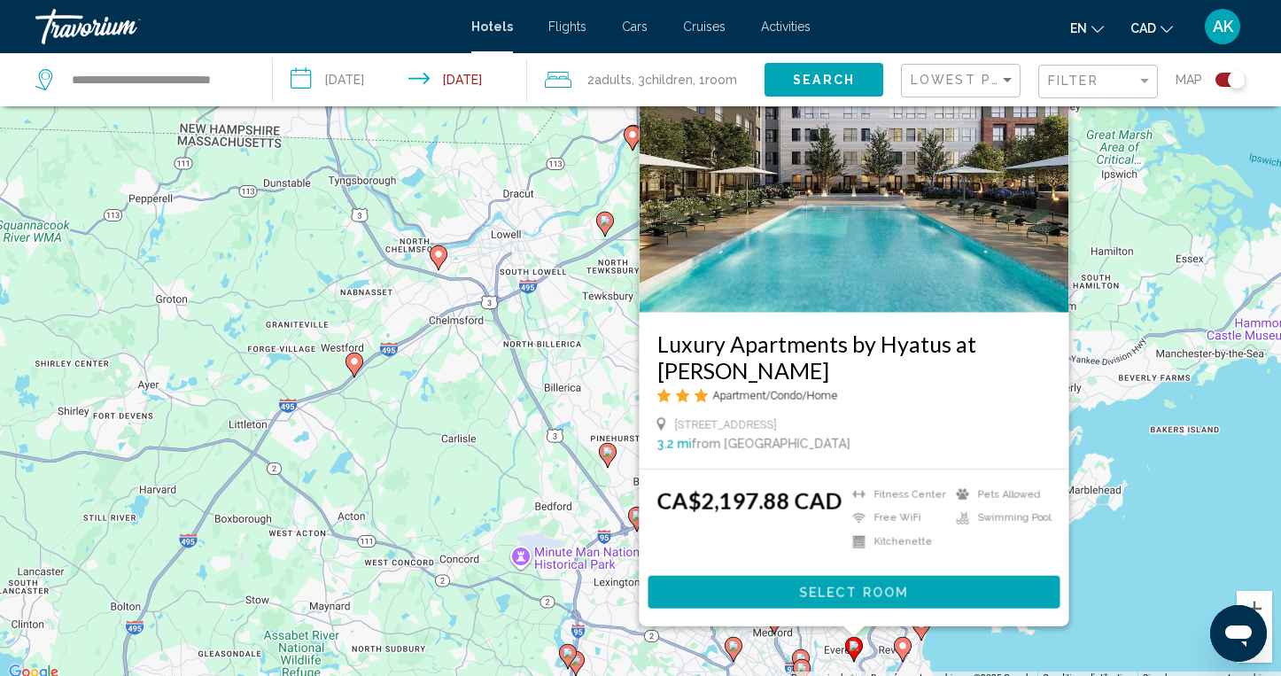
click at [1138, 453] on div "Pour activer le glissement du marqueur avec le clavier, appuyez sur Alt+Entrée.…" at bounding box center [640, 346] width 1281 height 676
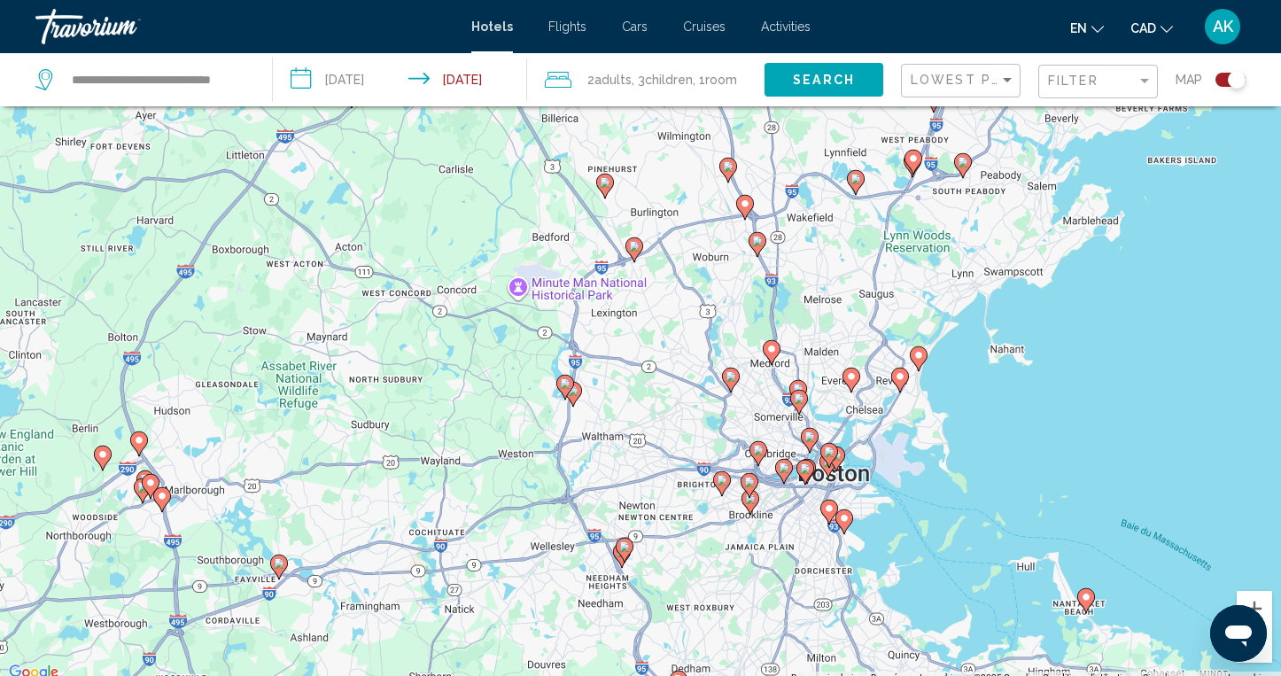
drag, startPoint x: 1089, startPoint y: 516, endPoint x: 1082, endPoint y: 194, distance: 321.6
click at [1082, 193] on div "Pour activer le glissement du marqueur avec le clavier, appuyez sur Alt+Entrée.…" at bounding box center [640, 346] width 1281 height 676
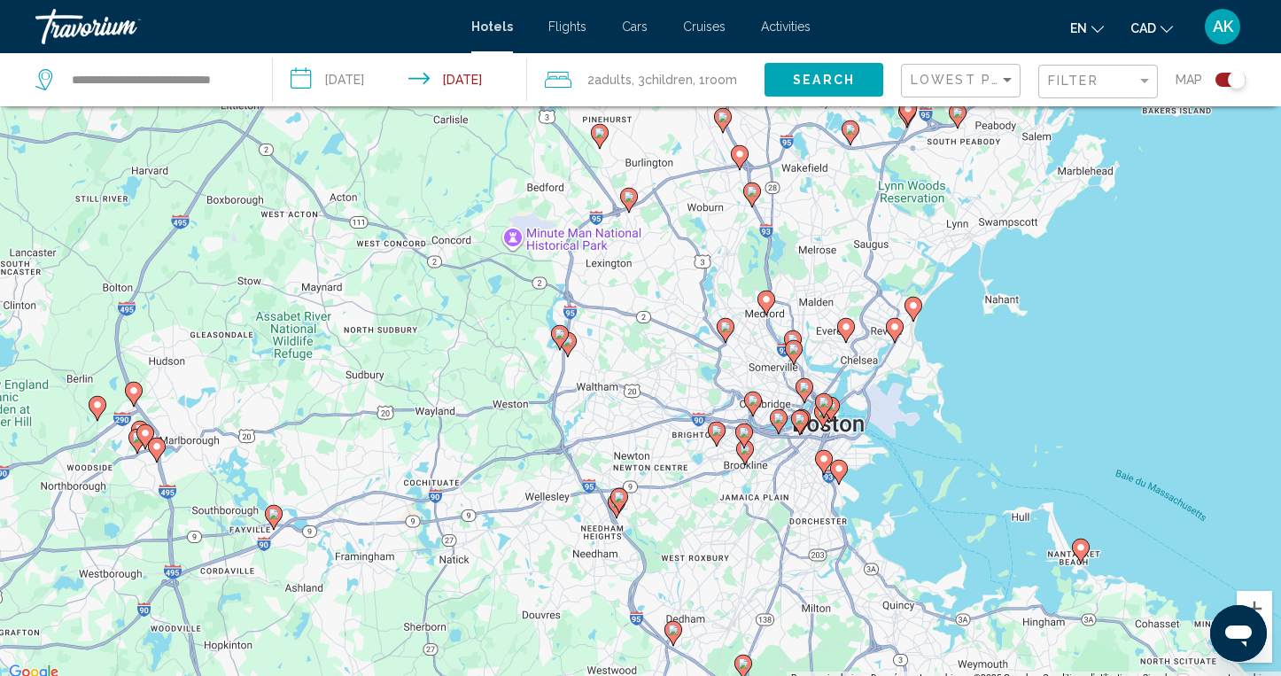
click at [713, 429] on image "Main content" at bounding box center [716, 430] width 11 height 11
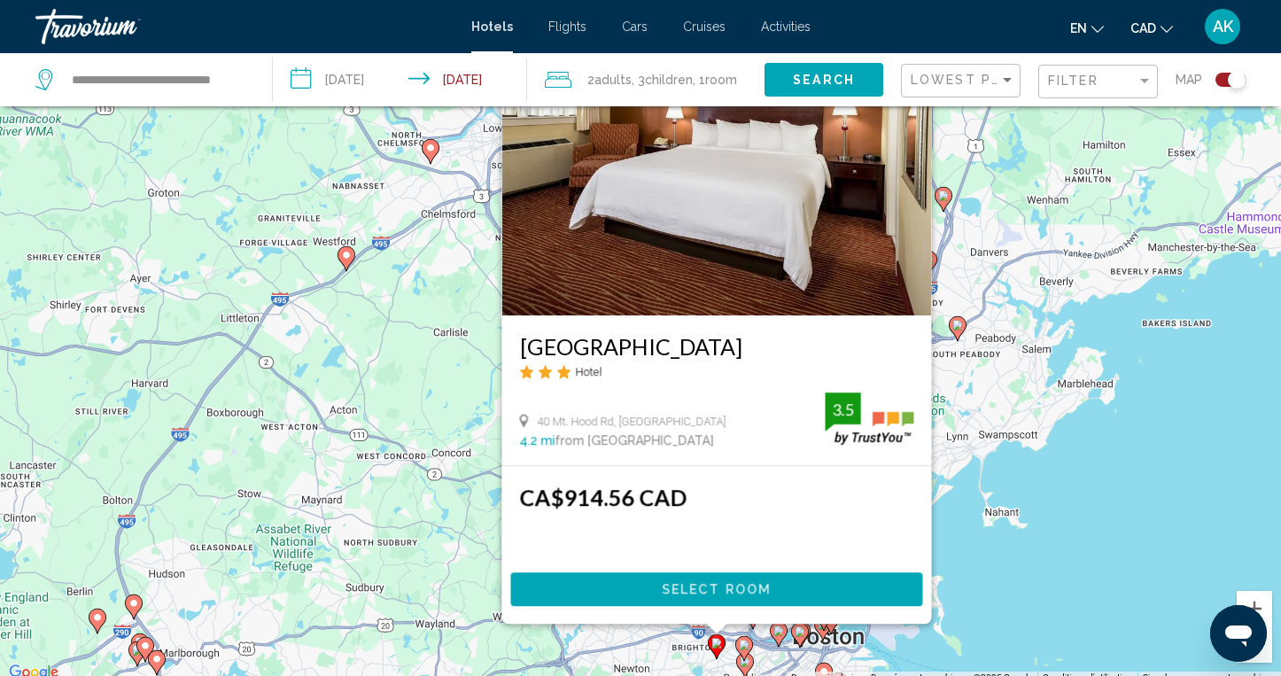
click at [1056, 474] on div "Pour activer le glissement du marqueur avec le clavier, appuyez sur Alt+Entrée.…" at bounding box center [640, 346] width 1281 height 676
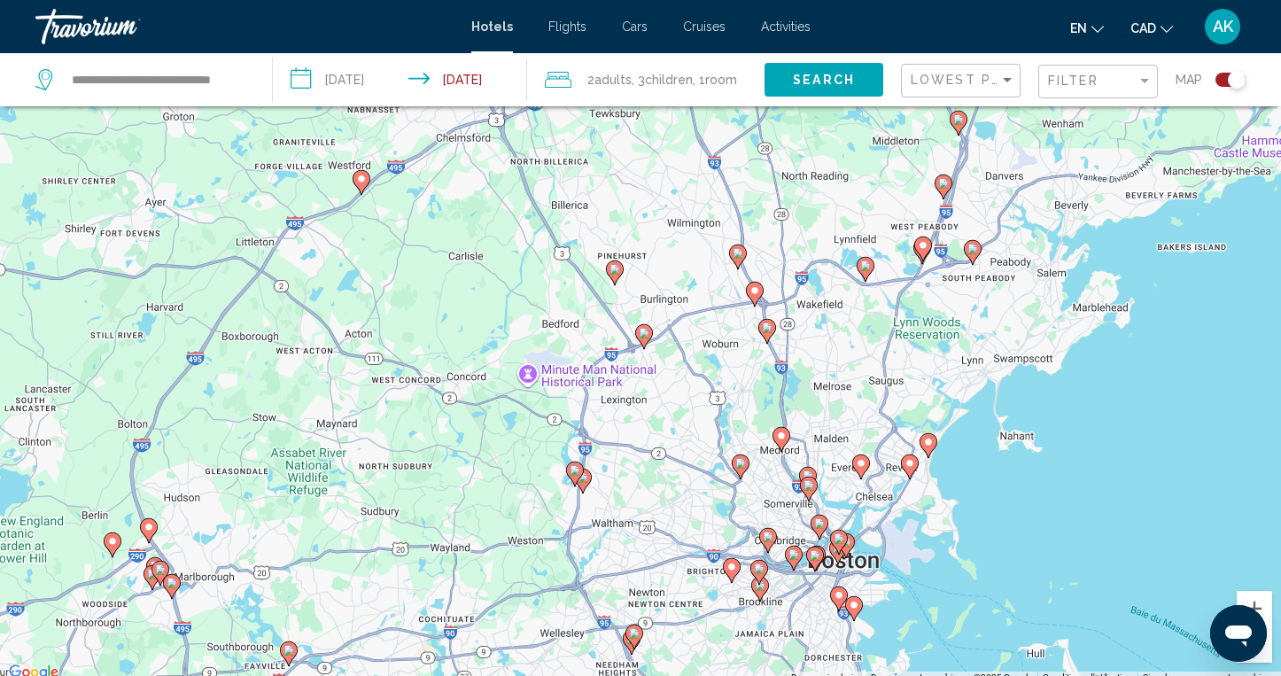
drag, startPoint x: 1056, startPoint y: 474, endPoint x: 1073, endPoint y: 379, distance: 96.3
click at [1073, 379] on div "Pour activer le glissement du marqueur avec le clavier, appuyez sur Alt+Entrée.…" at bounding box center [640, 346] width 1281 height 676
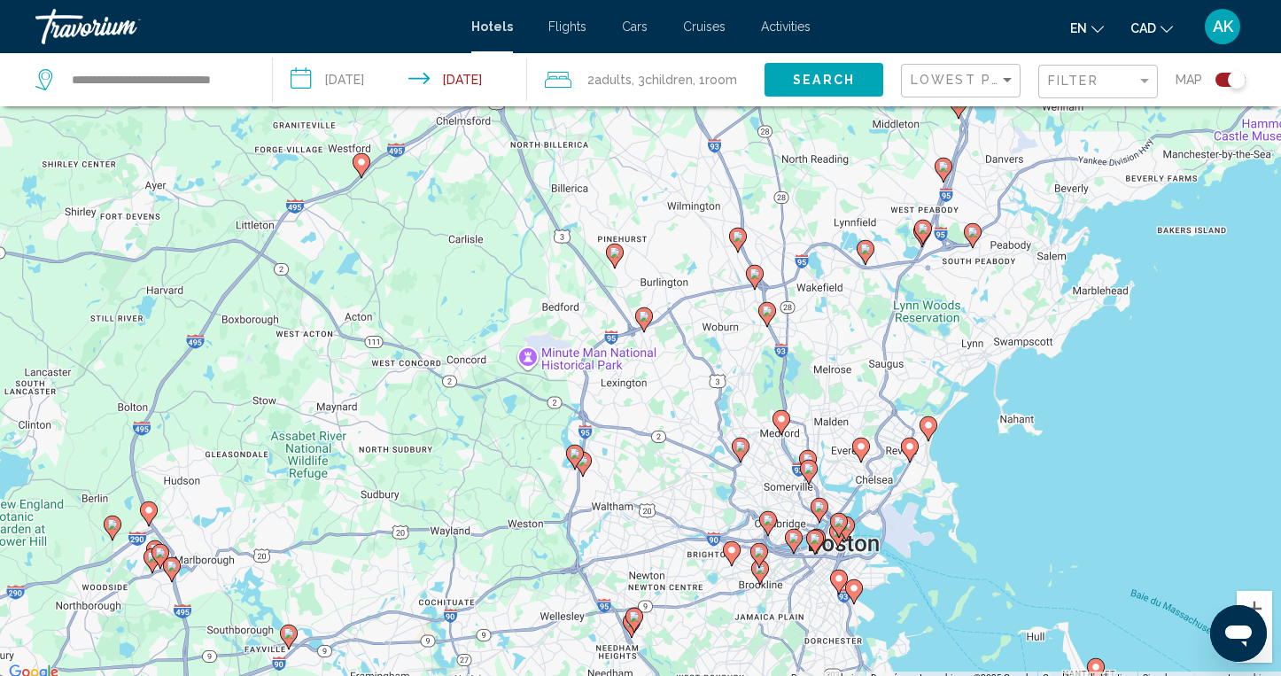
click at [769, 314] on image "Main content" at bounding box center [767, 311] width 11 height 11
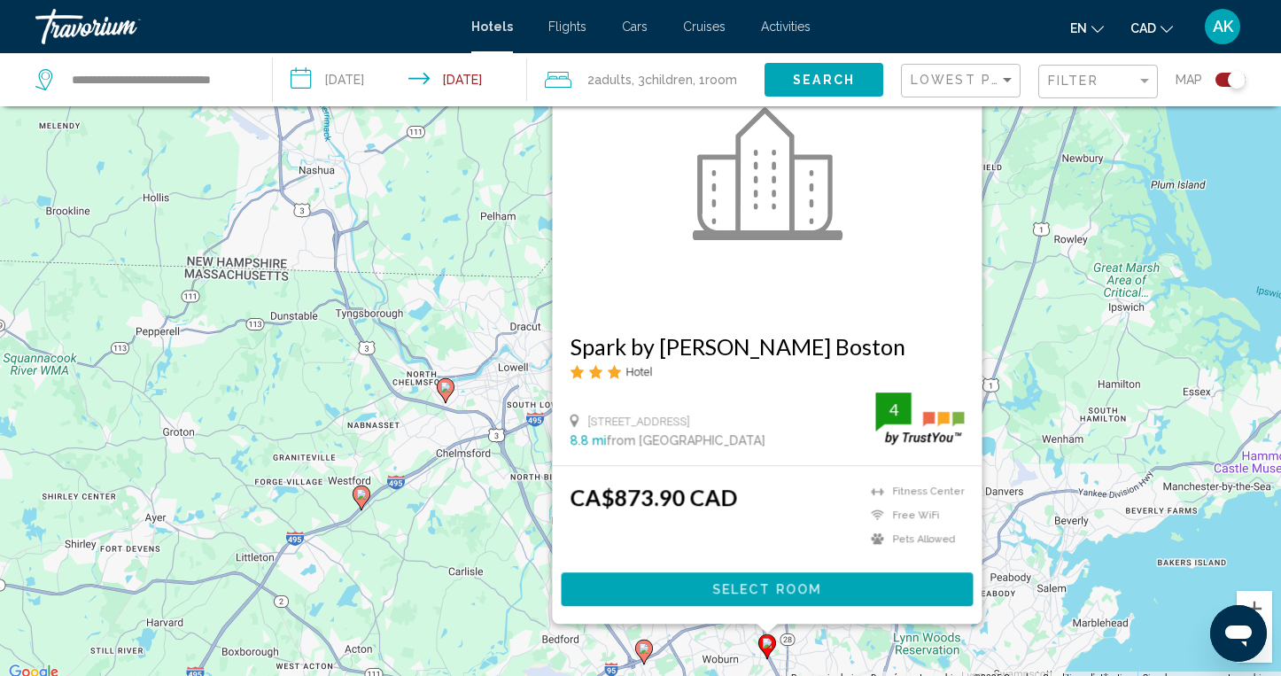
click at [1156, 599] on div "Pour activer le glissement du marqueur avec le clavier, appuyez sur Alt+Entrée.…" at bounding box center [640, 346] width 1281 height 676
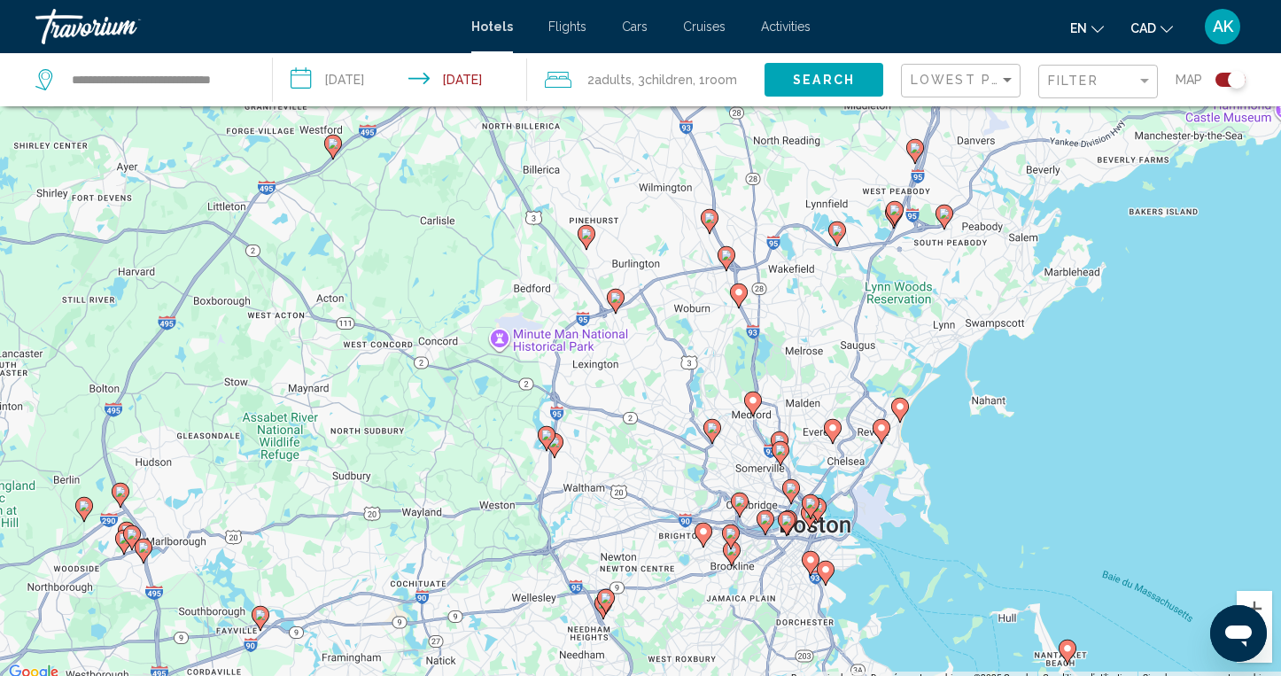
drag, startPoint x: 1156, startPoint y: 599, endPoint x: 1128, endPoint y: 245, distance: 354.6
click at [1128, 245] on div "Pour activer le glissement du marqueur avec le clavier, appuyez sur Alt+Entrée.…" at bounding box center [640, 346] width 1281 height 676
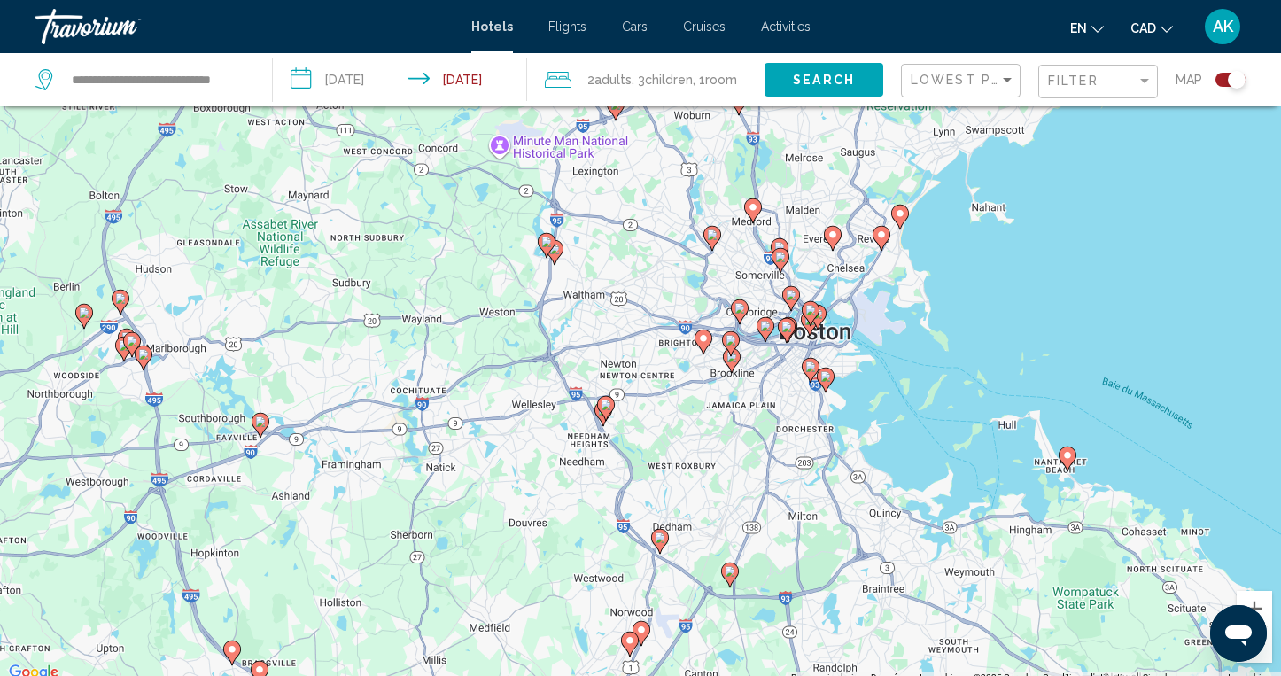
drag, startPoint x: 1038, startPoint y: 403, endPoint x: 1036, endPoint y: 207, distance: 195.8
click at [1036, 207] on div "Pour activer le glissement du marqueur avec le clavier, appuyez sur Alt+Entrée.…" at bounding box center [640, 346] width 1281 height 676
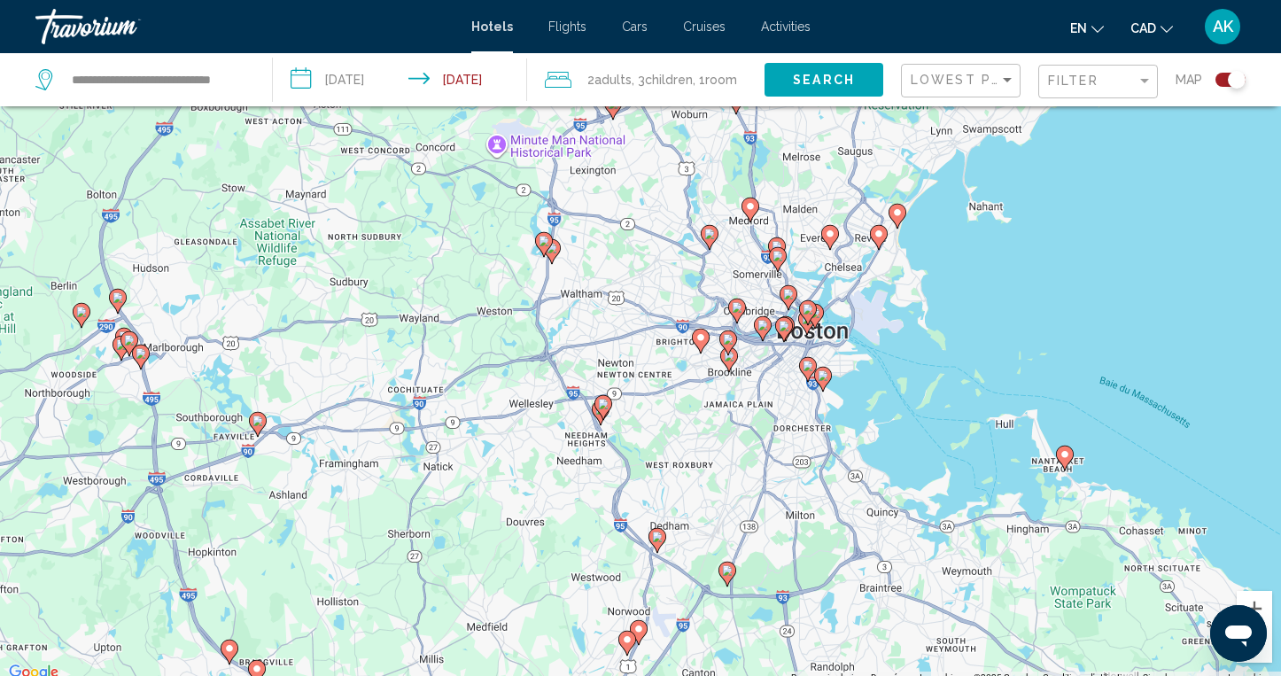
click at [725, 570] on image "Main content" at bounding box center [727, 570] width 11 height 11
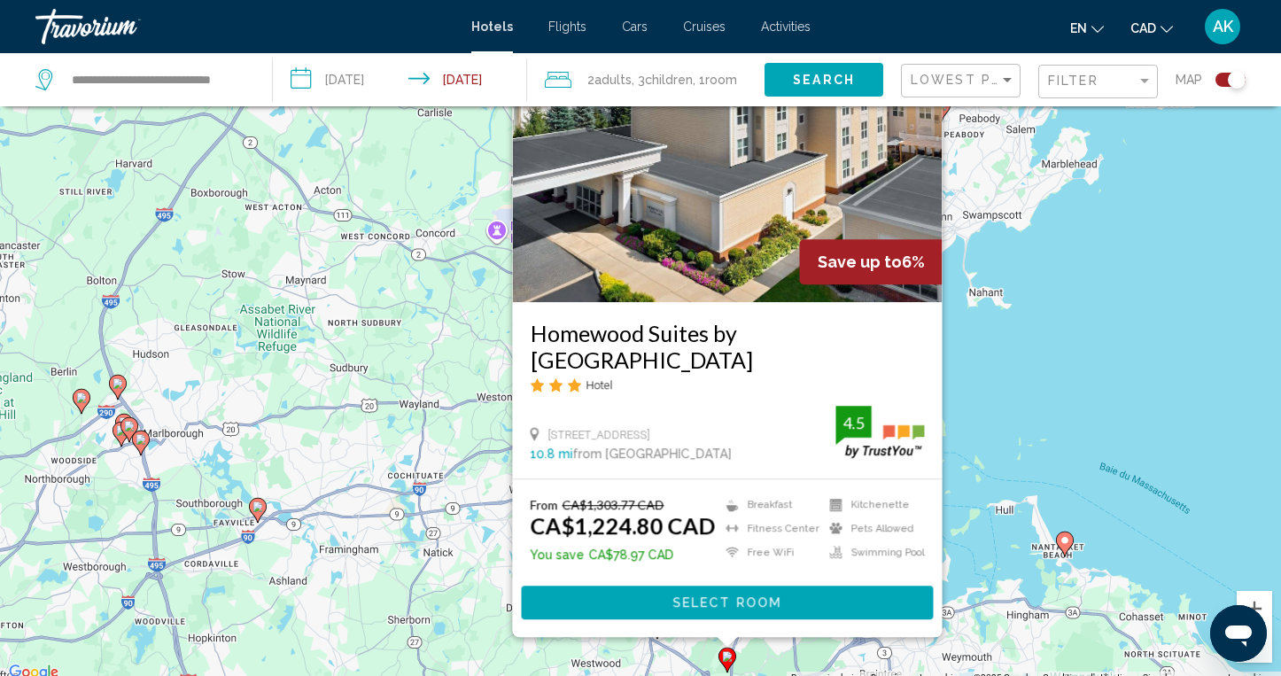
click at [1108, 418] on div "Pour activer le glissement du marqueur avec le clavier, appuyez sur Alt+Entrée.…" at bounding box center [640, 346] width 1281 height 676
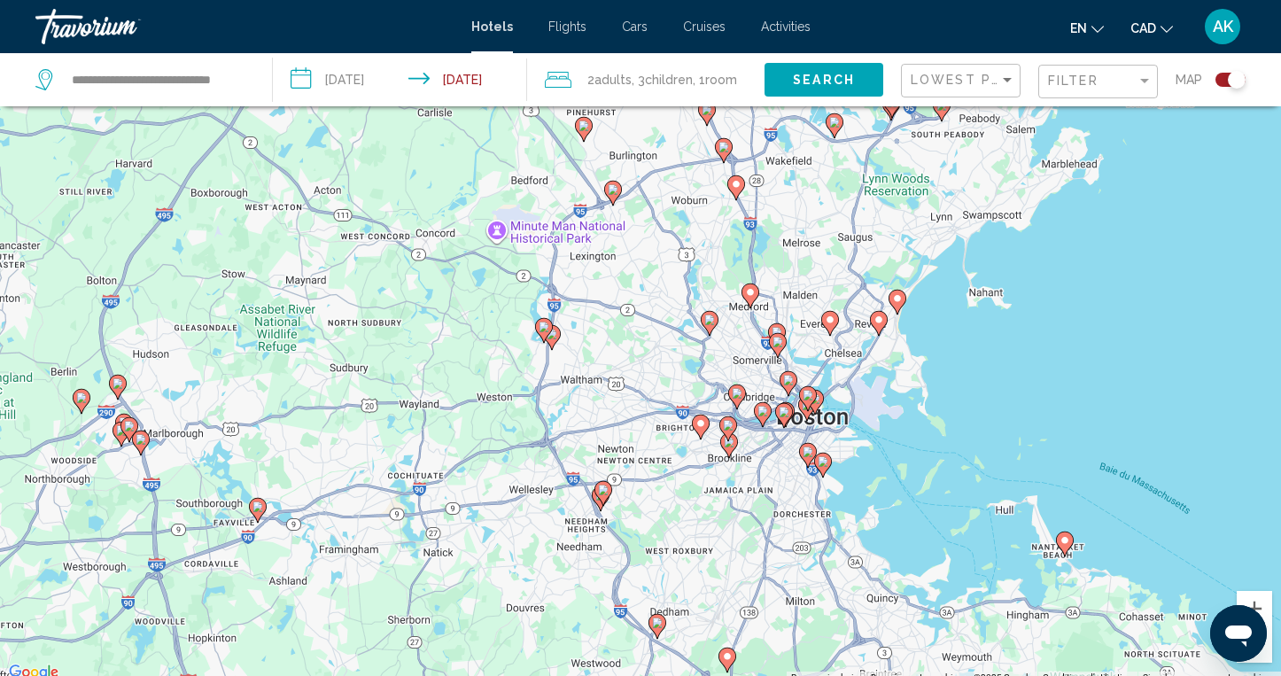
click at [661, 623] on image "Main content" at bounding box center [657, 622] width 11 height 11
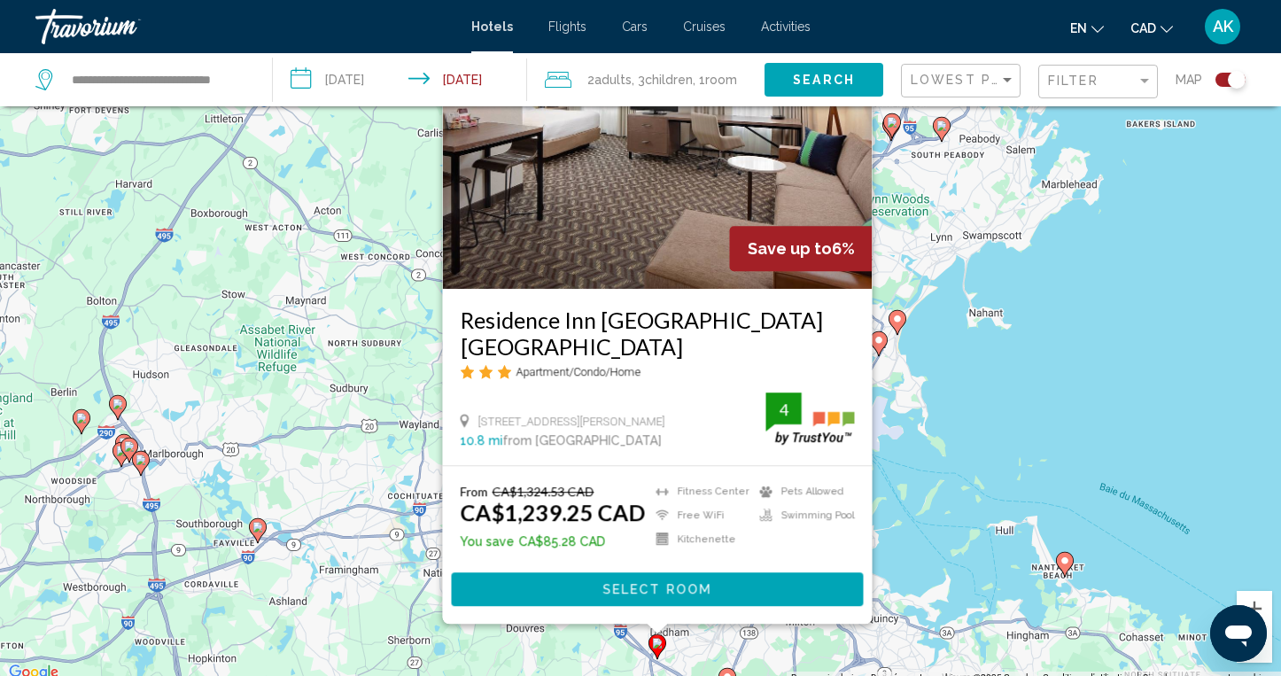
click at [1190, 383] on div "Pour activer le glissement du marqueur avec le clavier, appuyez sur Alt+Entrée.…" at bounding box center [640, 346] width 1281 height 676
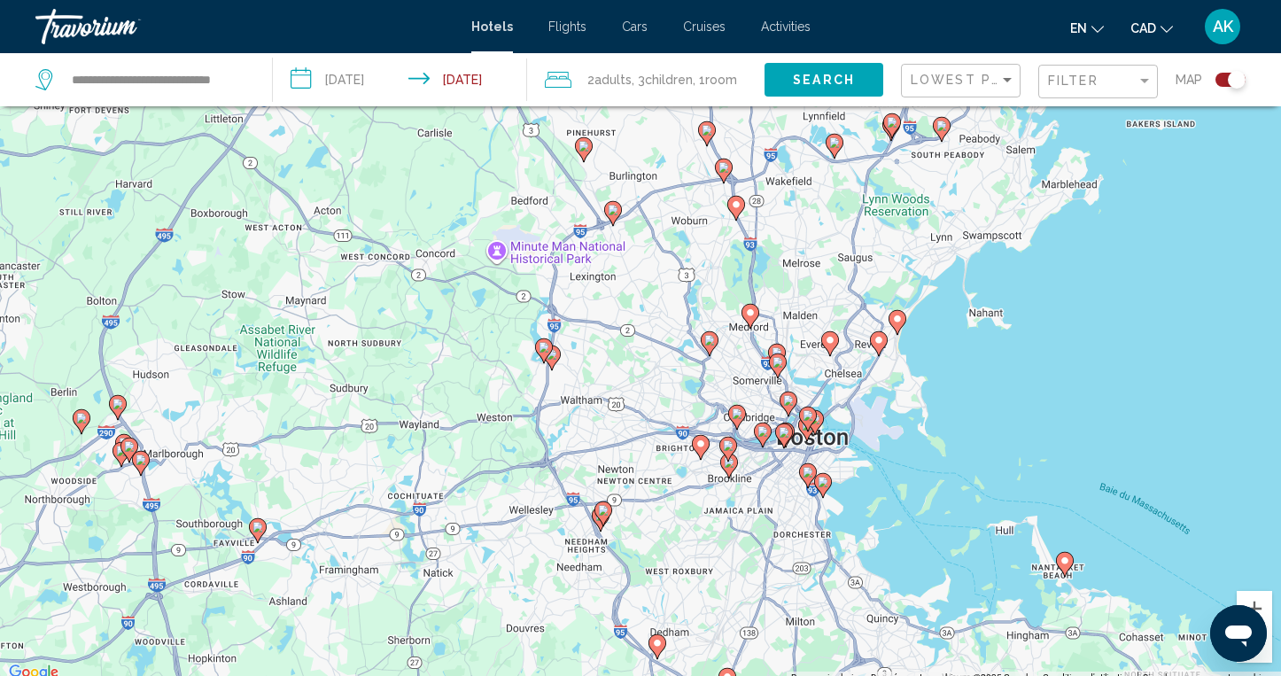
click at [711, 345] on icon "Main content" at bounding box center [710, 342] width 16 height 23
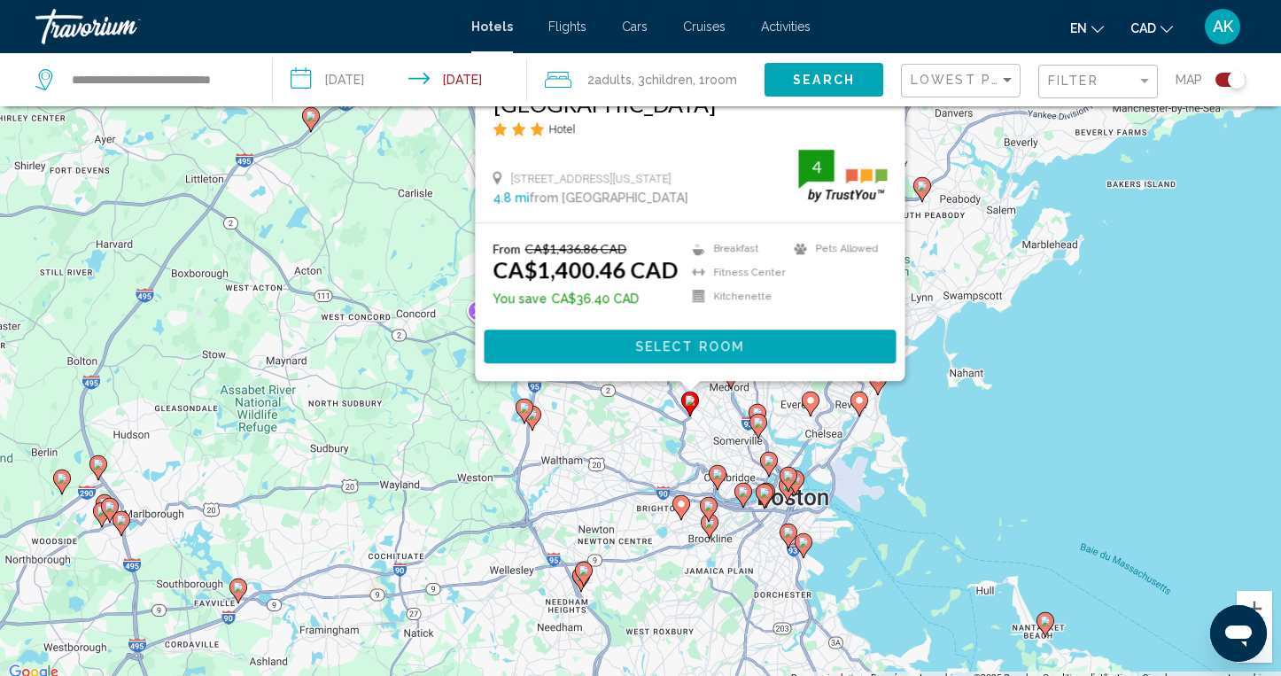
drag, startPoint x: 1089, startPoint y: 516, endPoint x: 1067, endPoint y: 257, distance: 259.6
click at [1067, 257] on div "Pour activer le glissement du marqueur avec le clavier, appuyez sur Alt+Entrée.…" at bounding box center [640, 346] width 1281 height 676
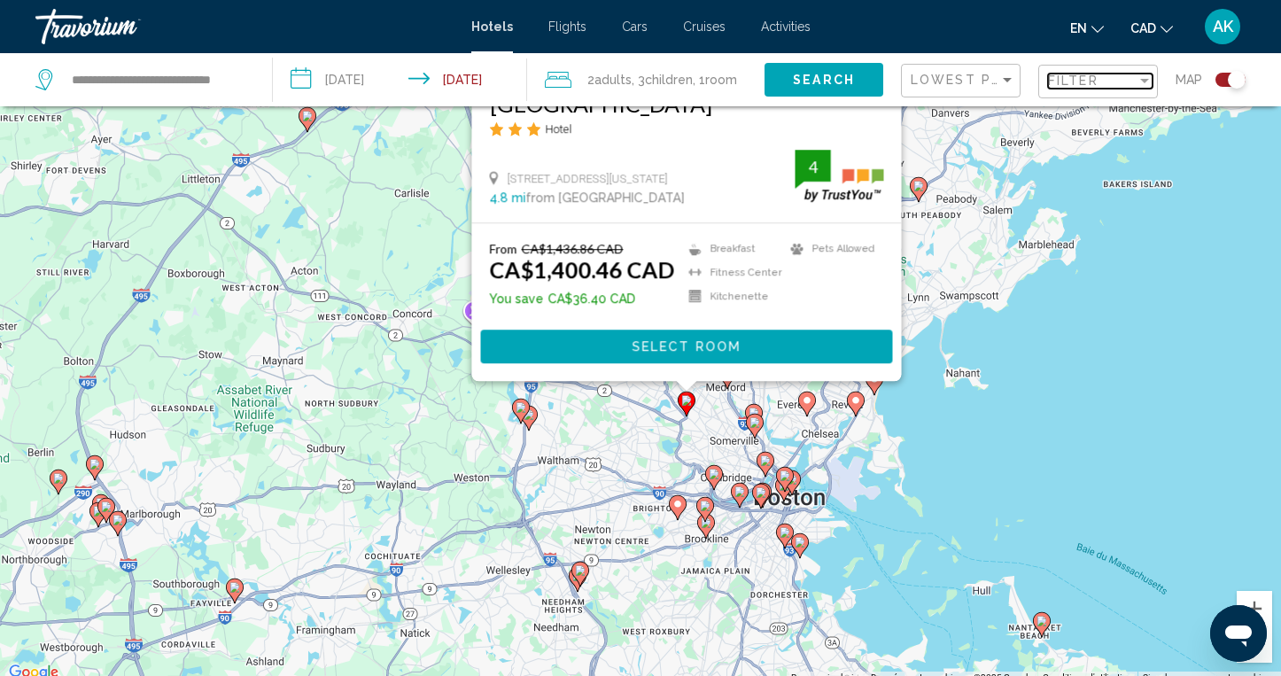
click at [1149, 83] on div "Filter" at bounding box center [1145, 81] width 16 height 14
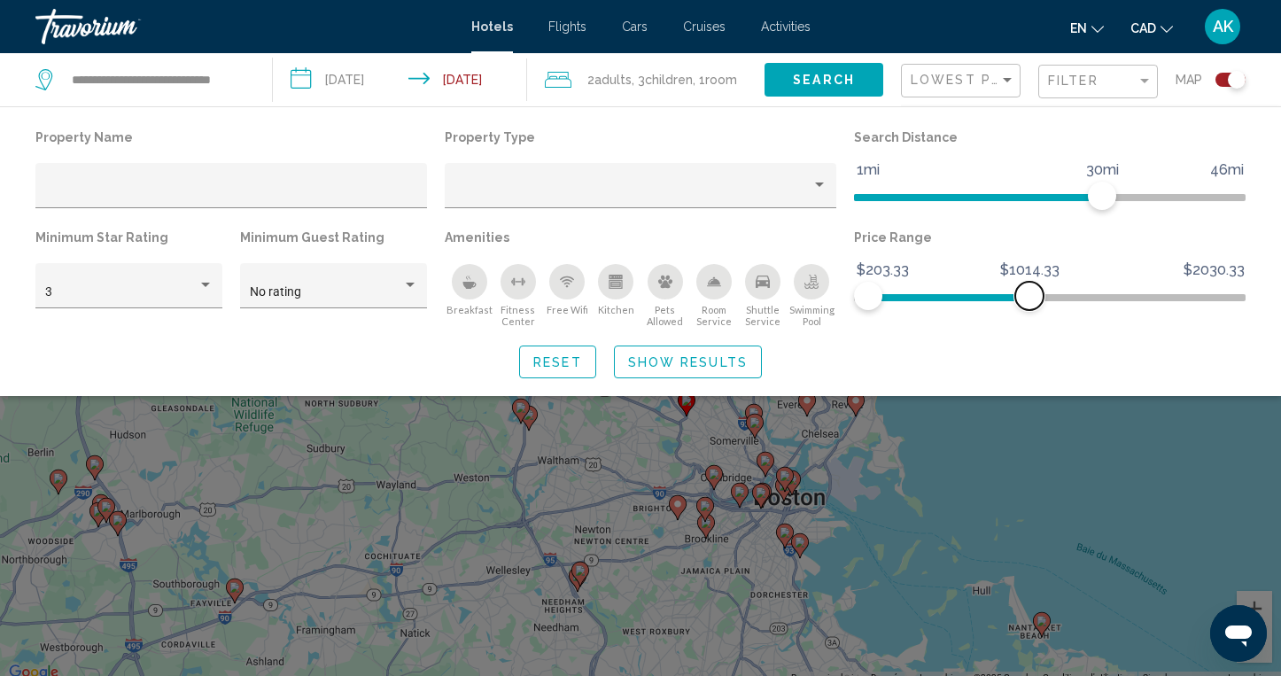
drag, startPoint x: 1229, startPoint y: 297, endPoint x: 1029, endPoint y: 300, distance: 199.3
click at [1029, 300] on span "Hotel Filters" at bounding box center [1029, 296] width 28 height 28
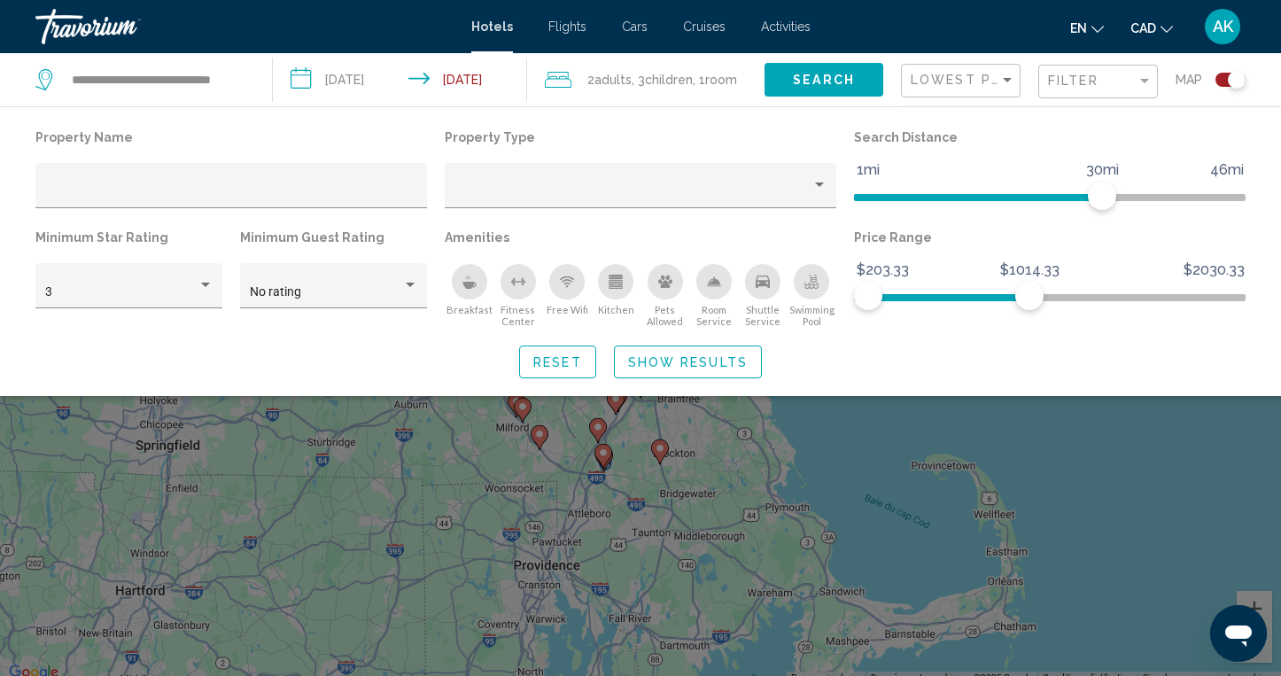
click at [738, 358] on span "Show Results" at bounding box center [688, 362] width 120 height 14
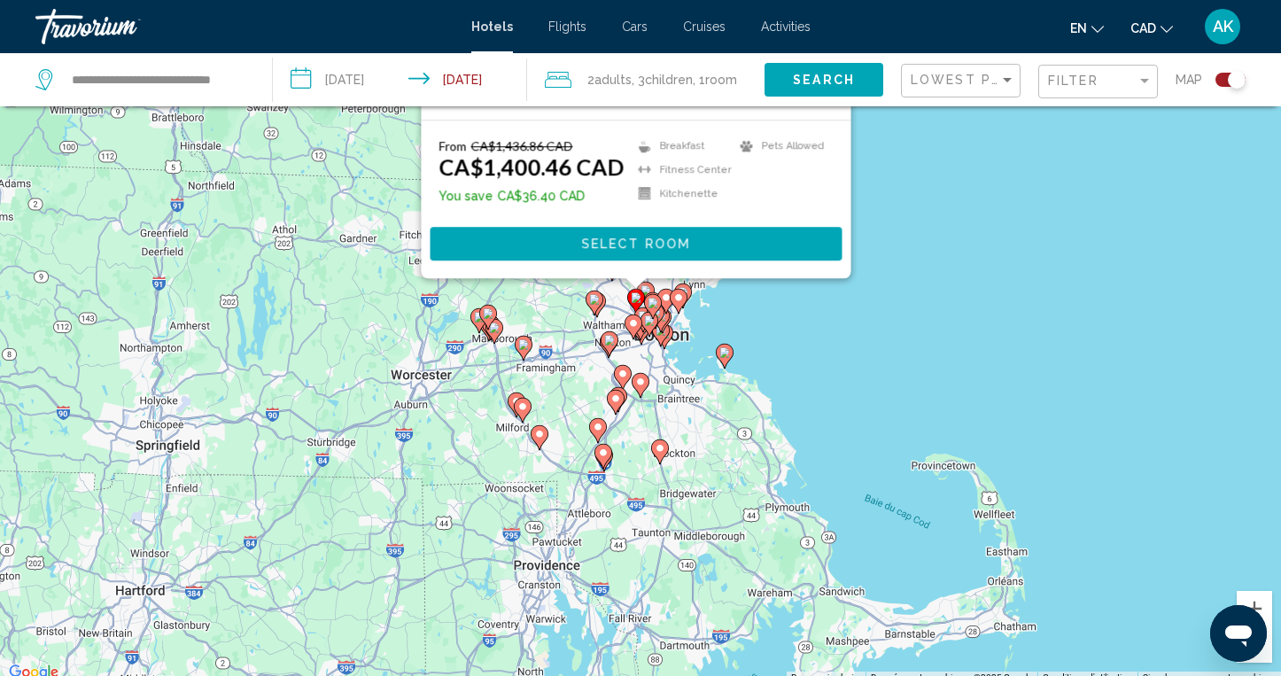
click at [1023, 477] on div "Pour activer le glissement du marqueur avec le clavier, appuyez sur Alt+Entrée.…" at bounding box center [640, 346] width 1281 height 676
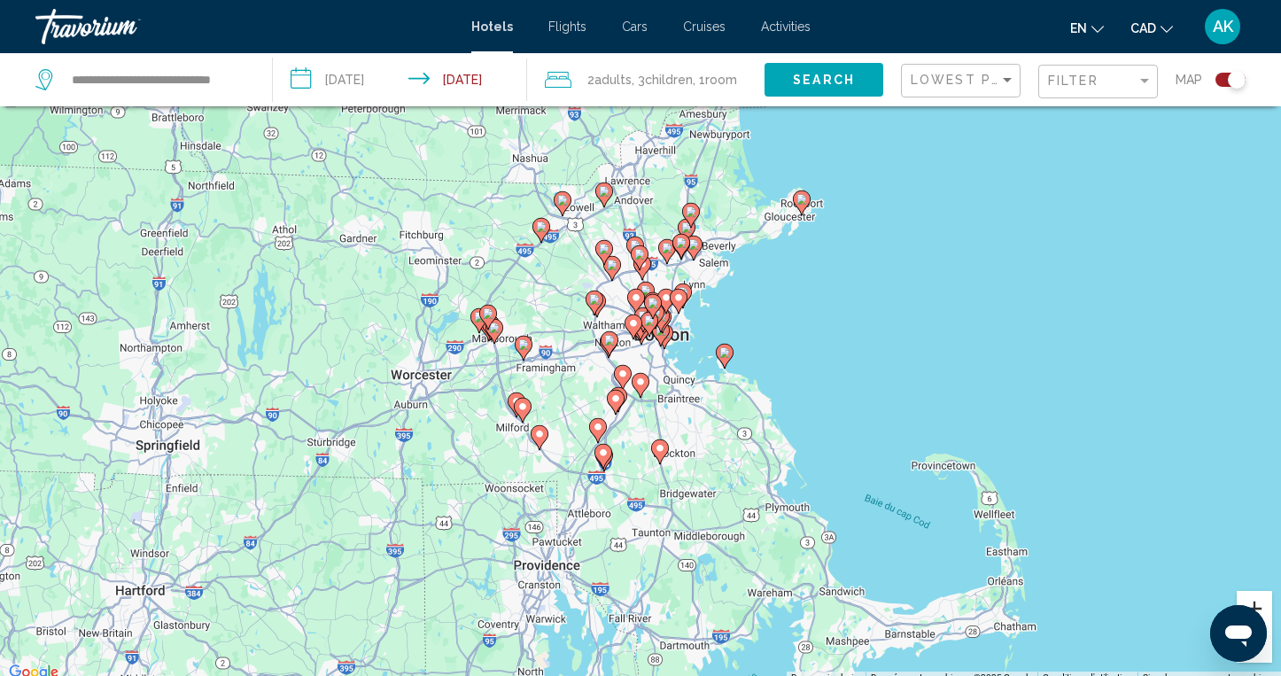
click at [1257, 602] on button "Zoom avant" at bounding box center [1254, 608] width 35 height 35
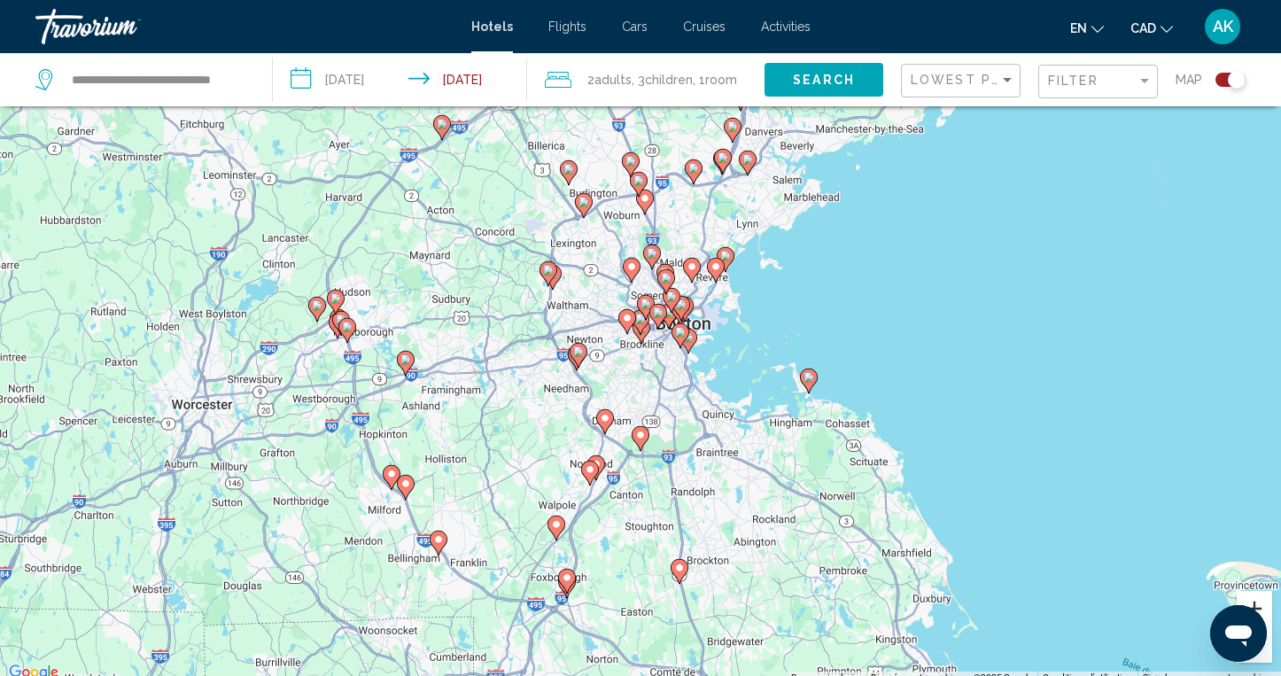
click at [1257, 602] on button "Zoom avant" at bounding box center [1254, 608] width 35 height 35
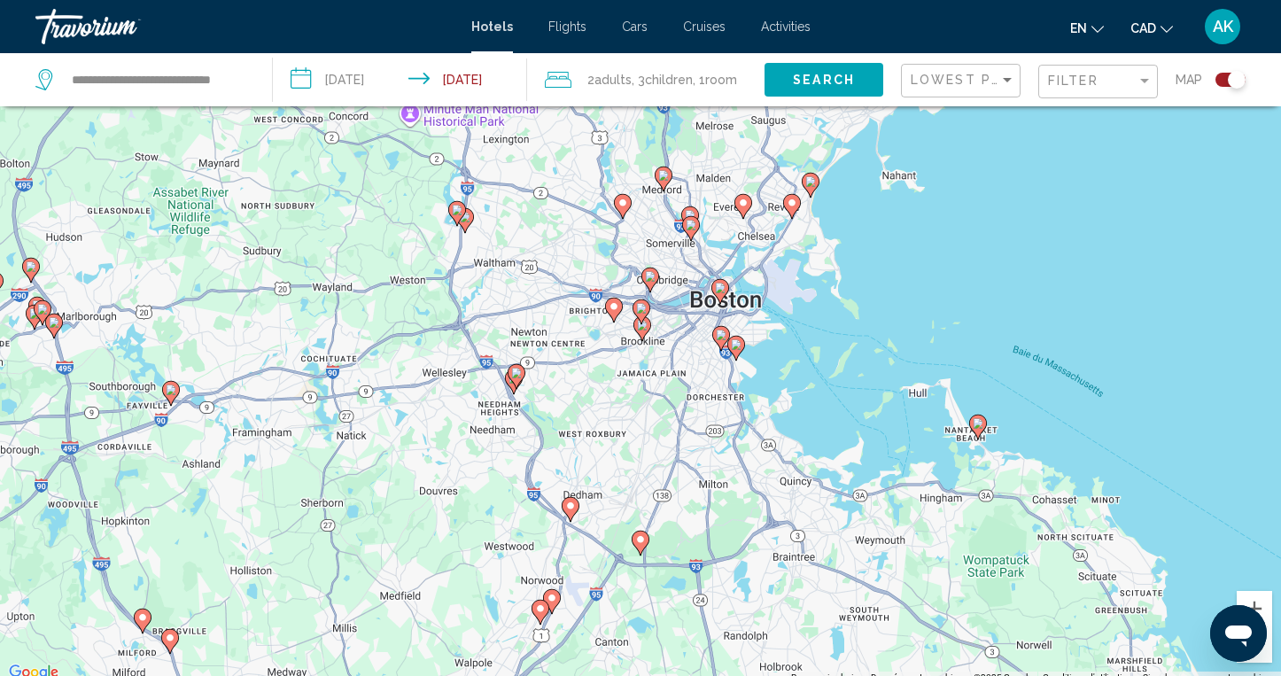
click at [719, 289] on image "Main content" at bounding box center [720, 288] width 11 height 11
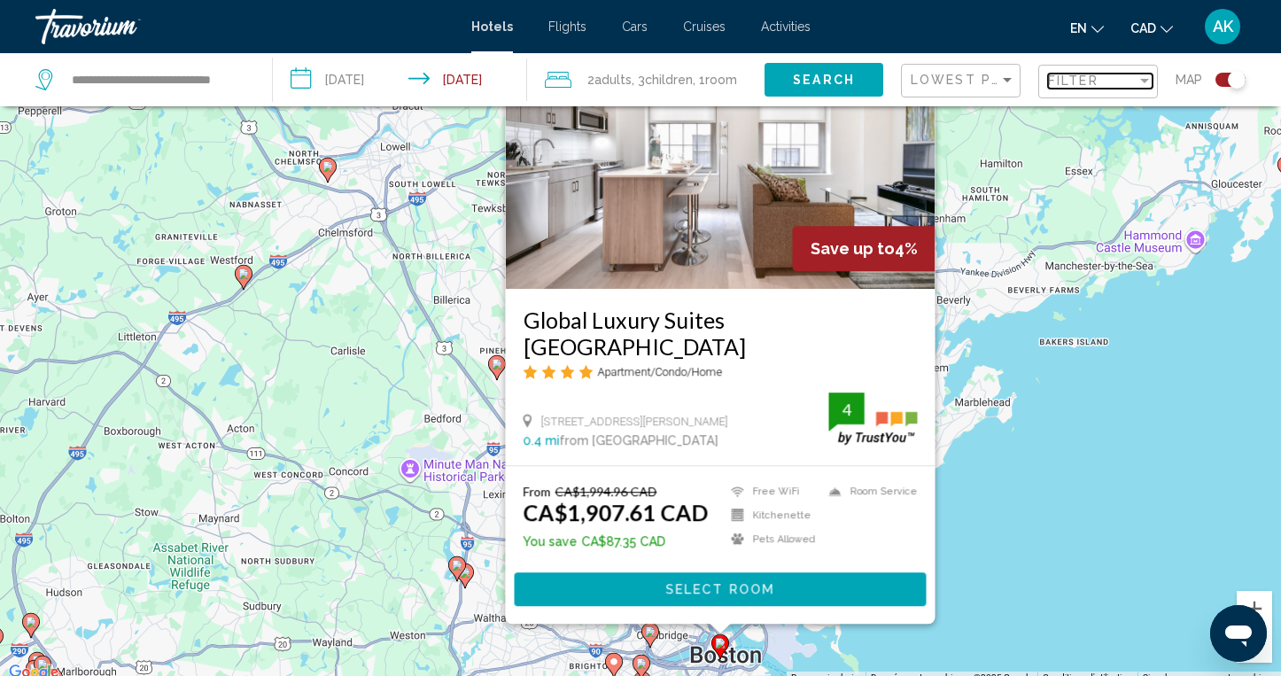
click at [1143, 85] on div "Filter" at bounding box center [1145, 81] width 16 height 14
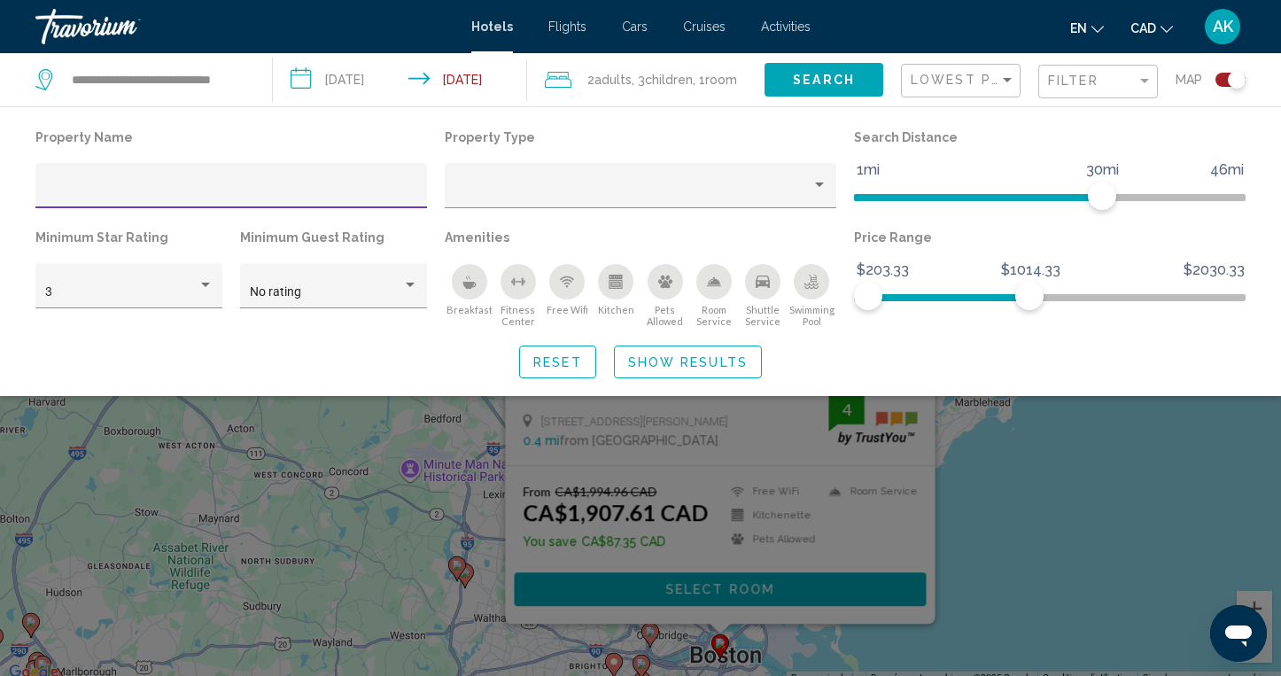
click at [699, 361] on span "Show Results" at bounding box center [688, 362] width 120 height 14
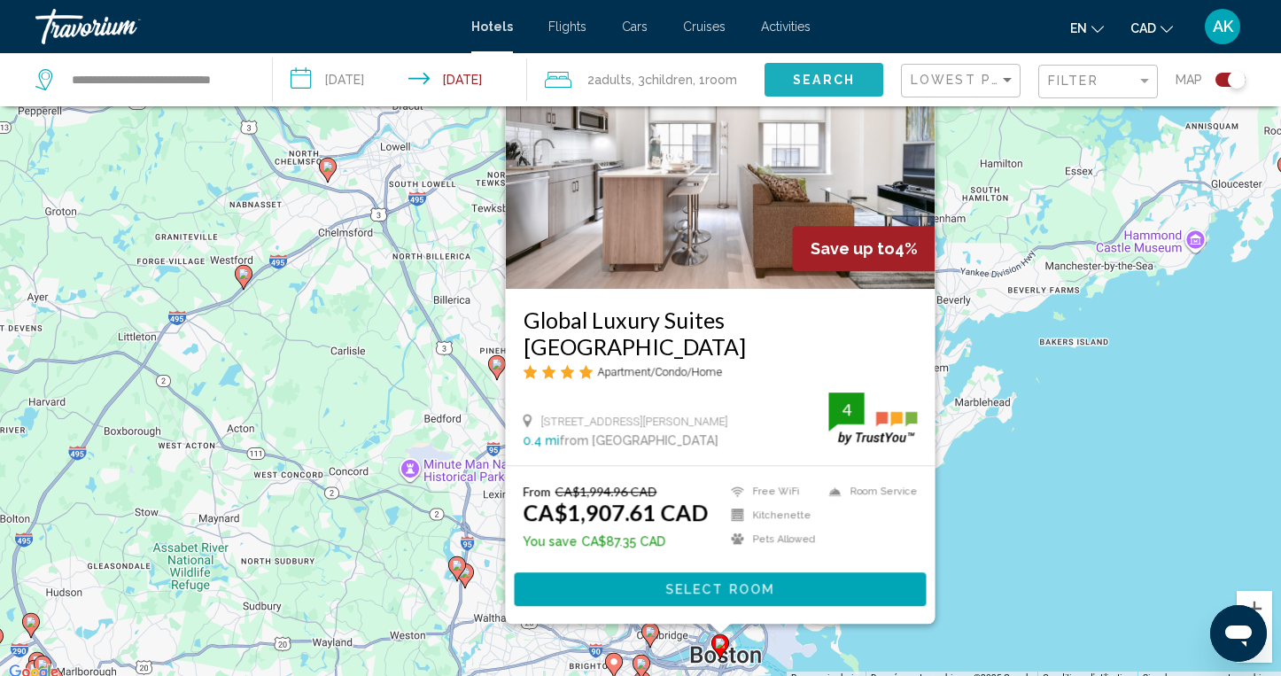
click at [837, 78] on span "Search" at bounding box center [824, 81] width 62 height 14
click at [806, 75] on span "Search" at bounding box center [824, 81] width 62 height 14
click at [400, 76] on input "**********" at bounding box center [404, 82] width 262 height 58
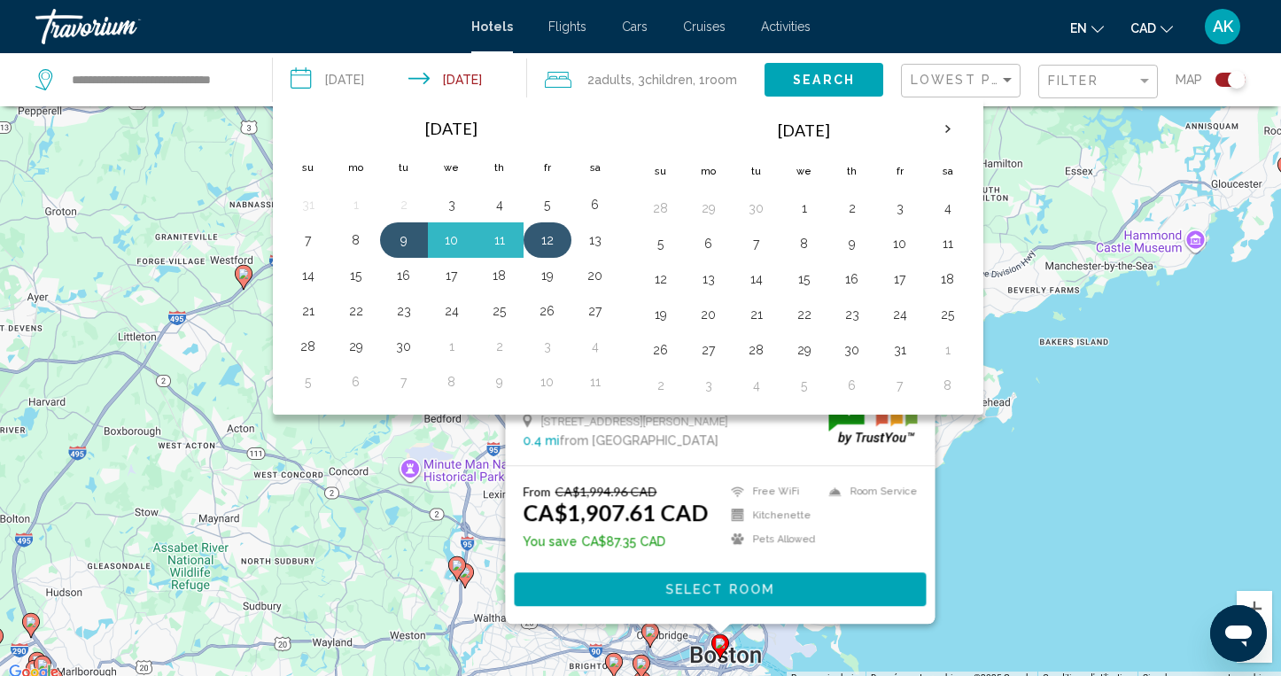
click at [548, 238] on button "12" at bounding box center [547, 240] width 28 height 25
click at [400, 237] on button "9" at bounding box center [404, 240] width 28 height 25
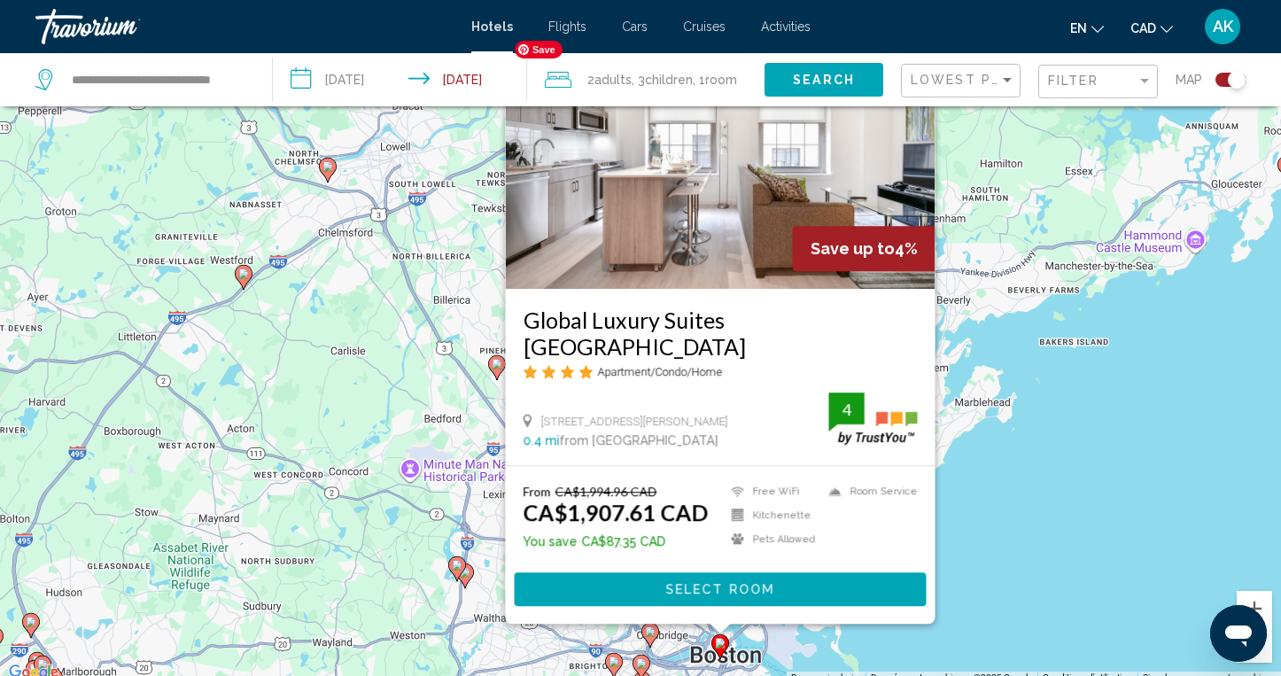
click at [826, 79] on span "Search" at bounding box center [824, 81] width 62 height 14
click at [795, 82] on span "Search" at bounding box center [824, 81] width 62 height 14
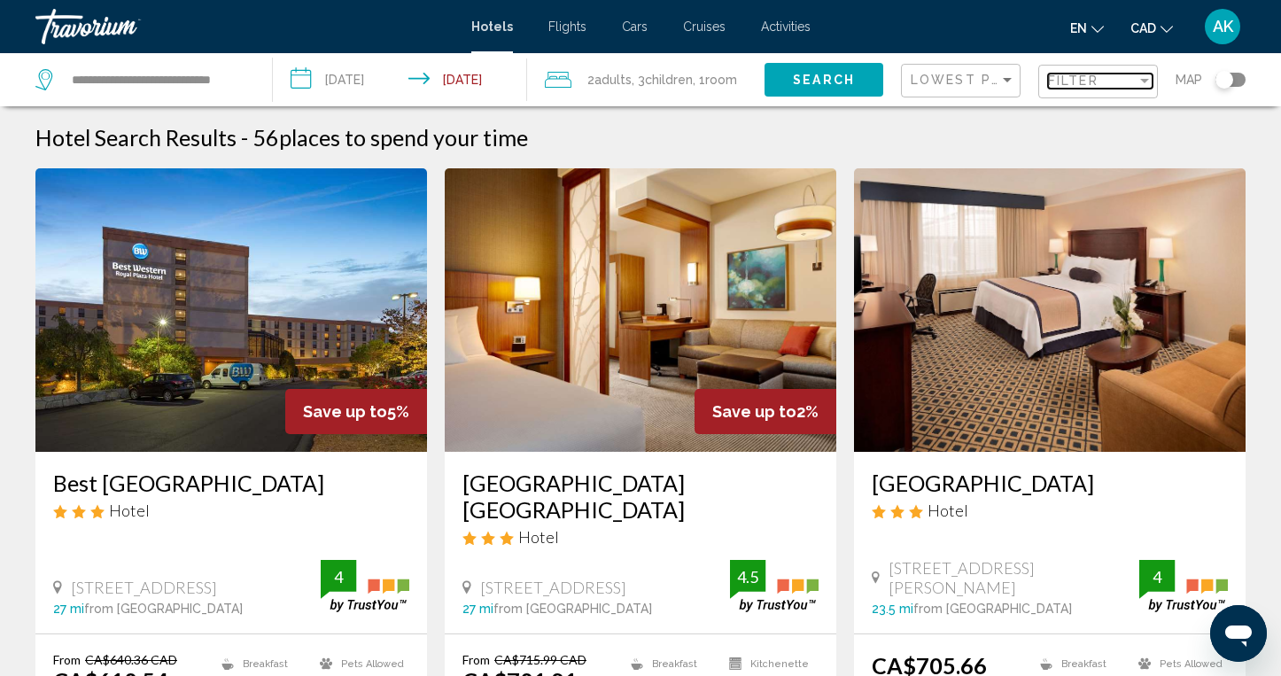
click at [1146, 82] on div "Filter" at bounding box center [1144, 81] width 9 height 4
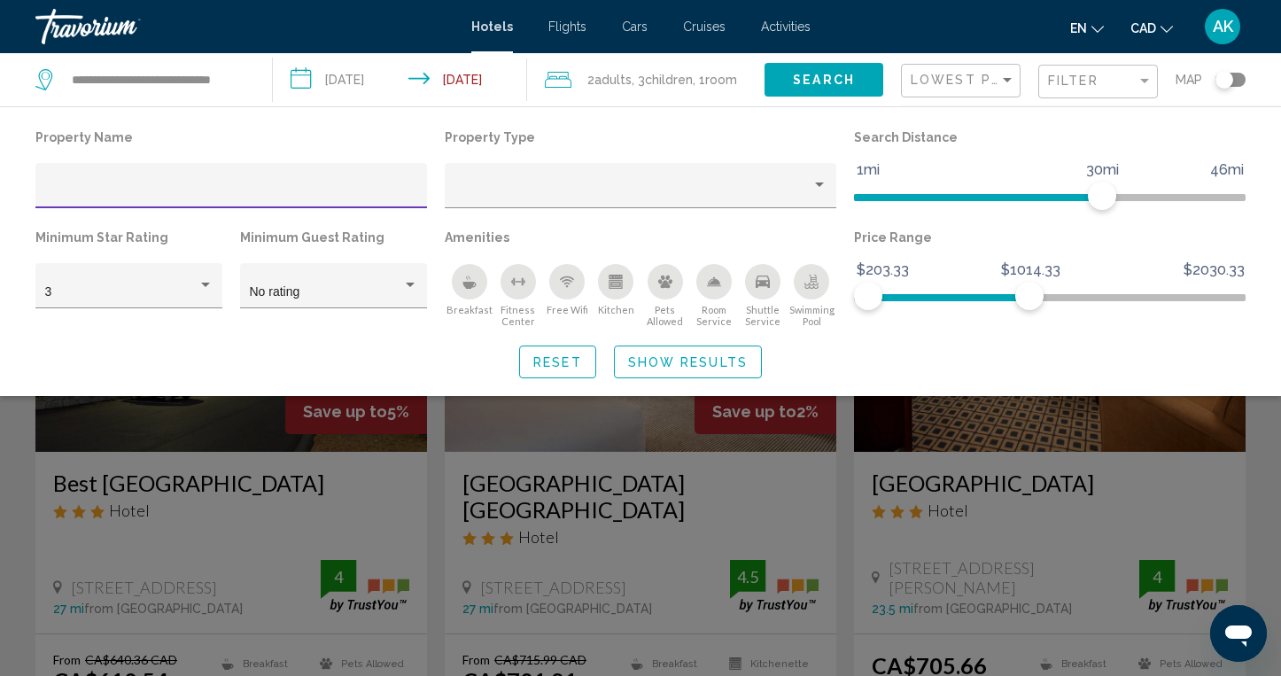
click at [1222, 79] on div "Toggle map" at bounding box center [1224, 80] width 18 height 18
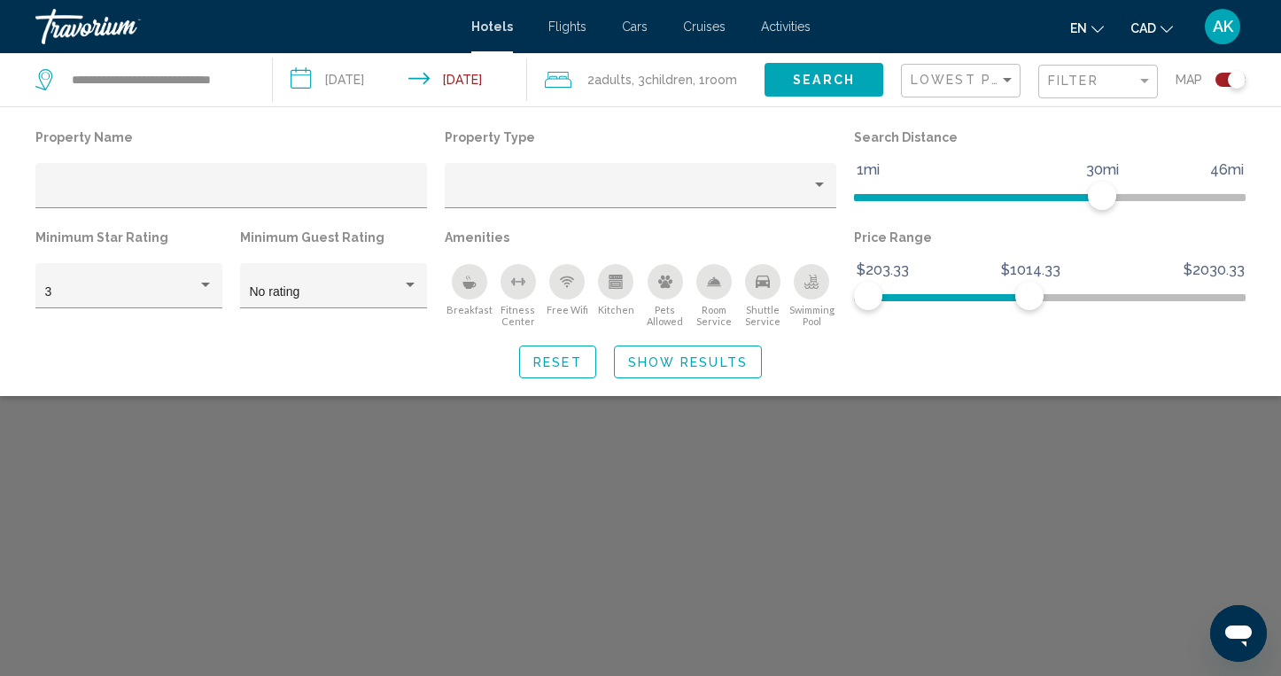
scroll to position [106, 0]
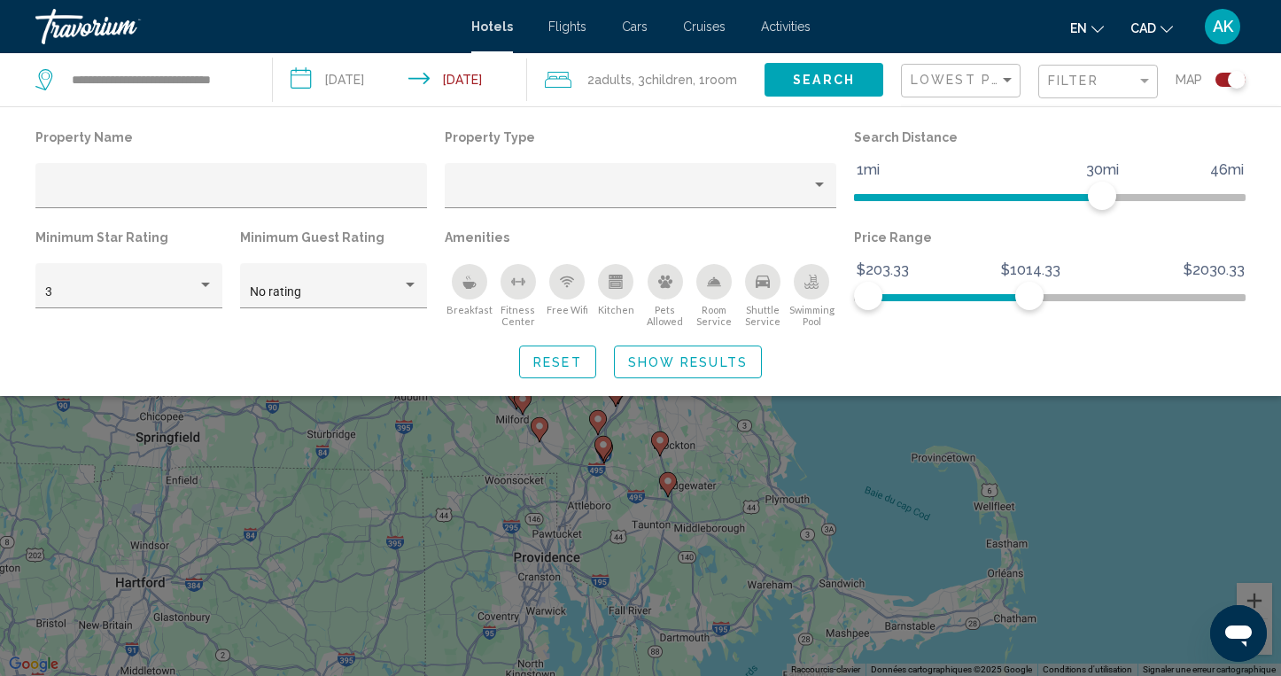
click at [844, 482] on div "Search widget" at bounding box center [640, 471] width 1281 height 410
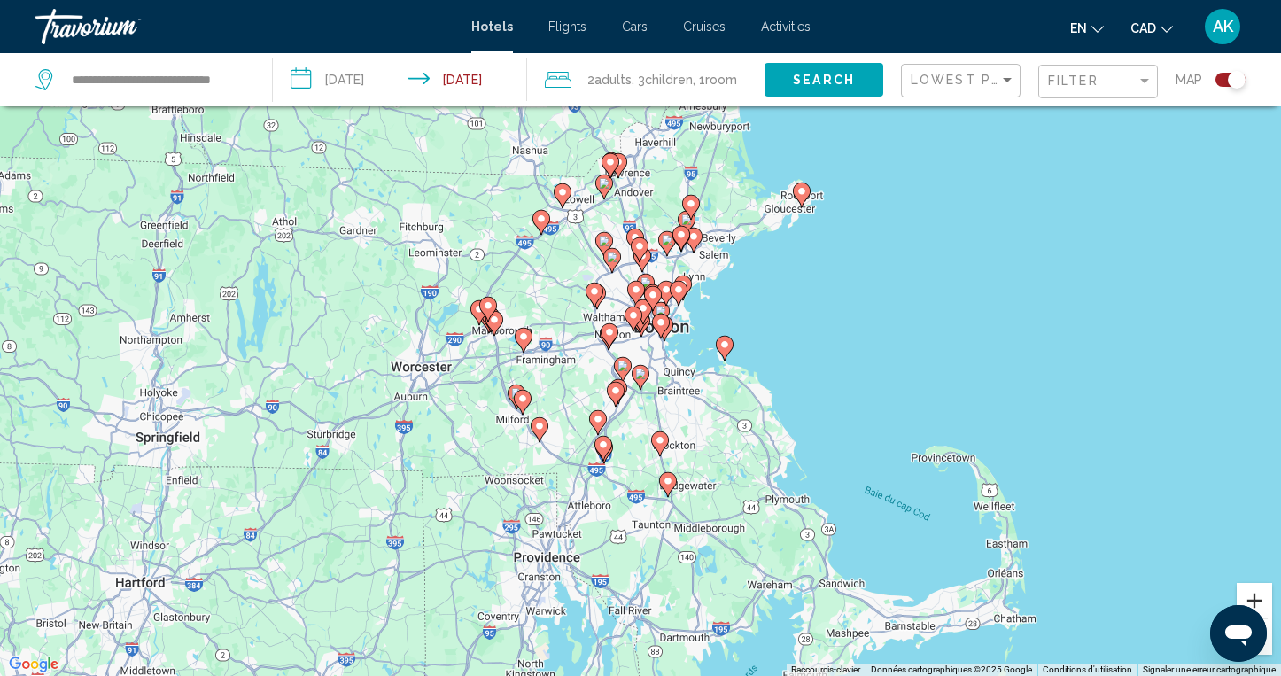
click at [1258, 599] on button "Zoom avant" at bounding box center [1254, 600] width 35 height 35
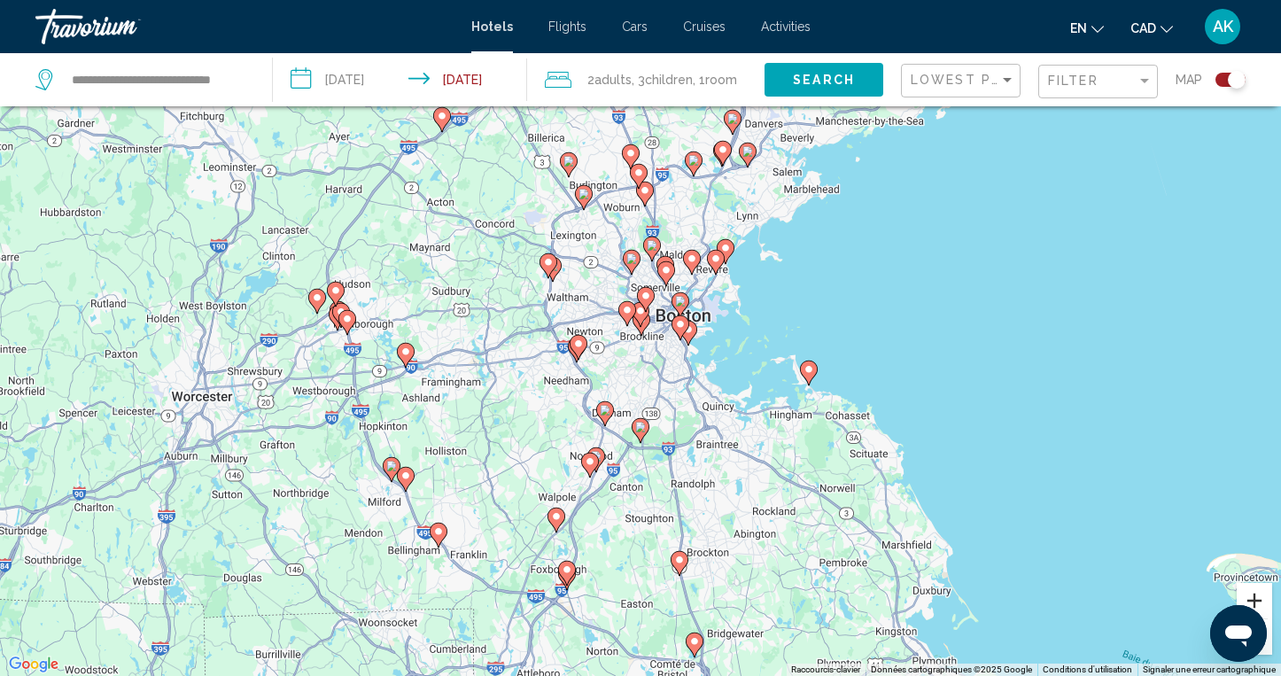
click at [1258, 599] on button "Zoom avant" at bounding box center [1254, 600] width 35 height 35
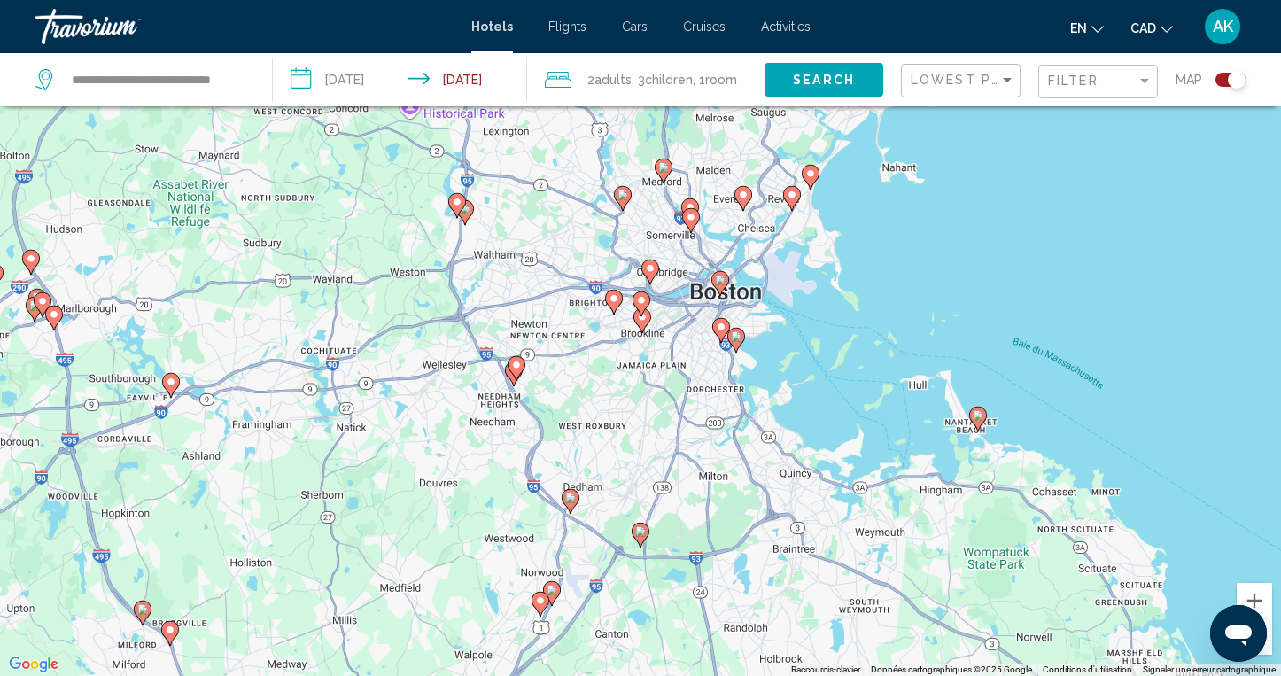
click at [613, 300] on image "Main content" at bounding box center [614, 298] width 11 height 11
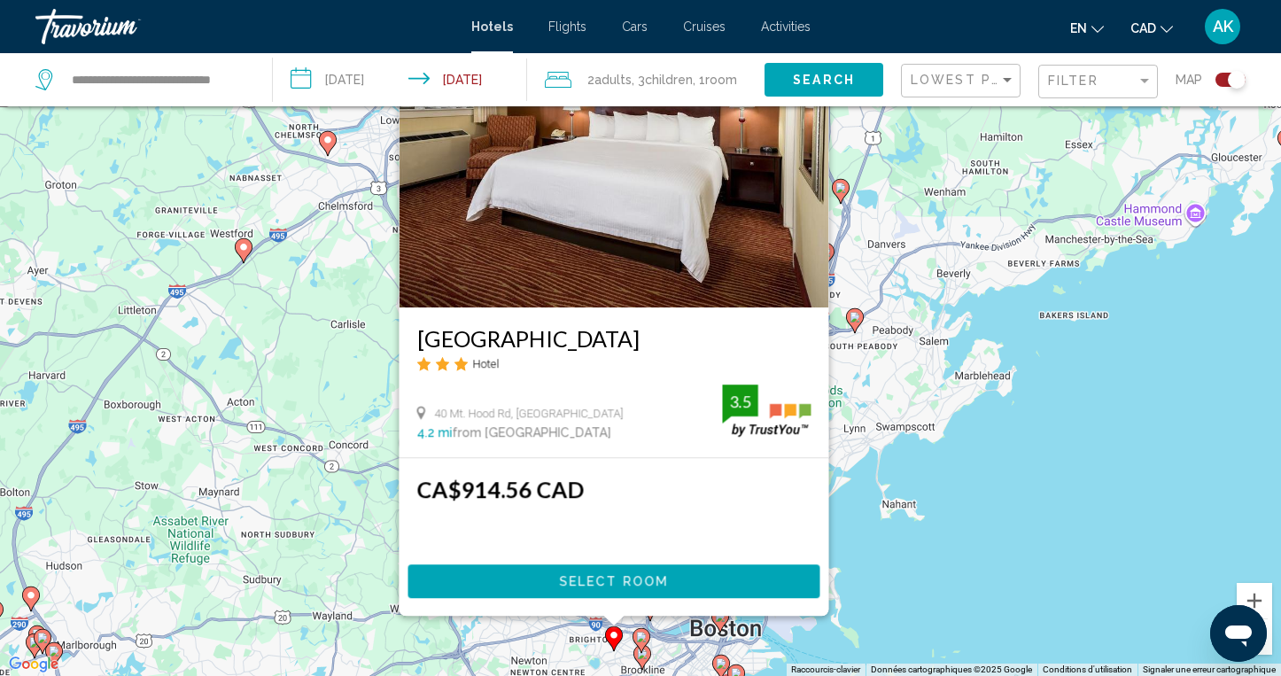
click at [641, 637] on image "Main content" at bounding box center [641, 637] width 11 height 11
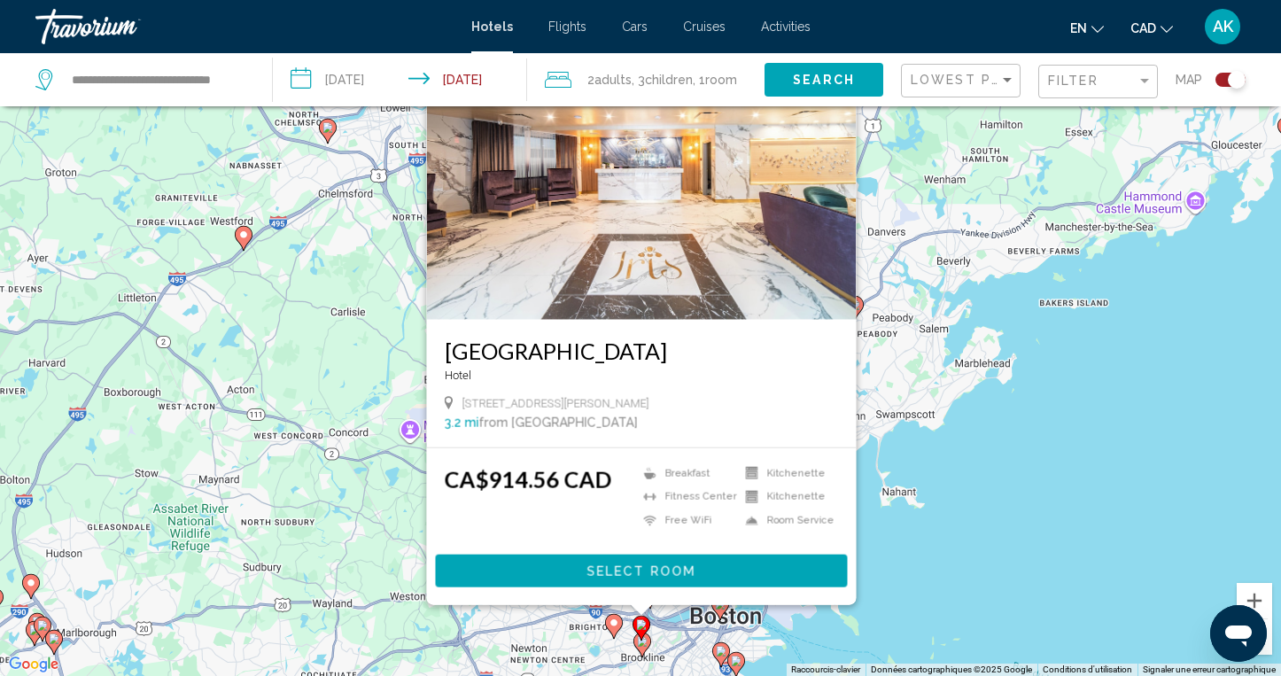
click at [644, 643] on image "Main content" at bounding box center [642, 641] width 11 height 11
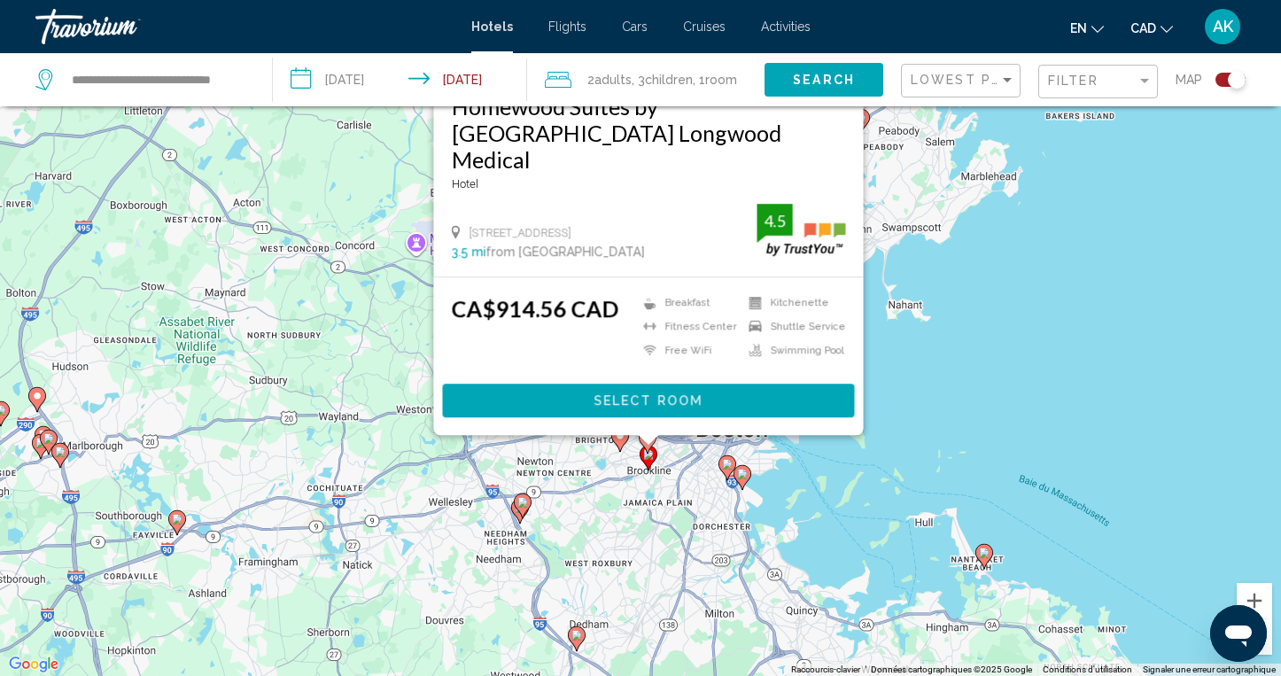
drag, startPoint x: 972, startPoint y: 609, endPoint x: 973, endPoint y: 376, distance: 232.1
click at [973, 376] on div "Pour activer le glissement du marqueur avec le clavier, appuyez sur Alt+Entrée.…" at bounding box center [640, 338] width 1281 height 676
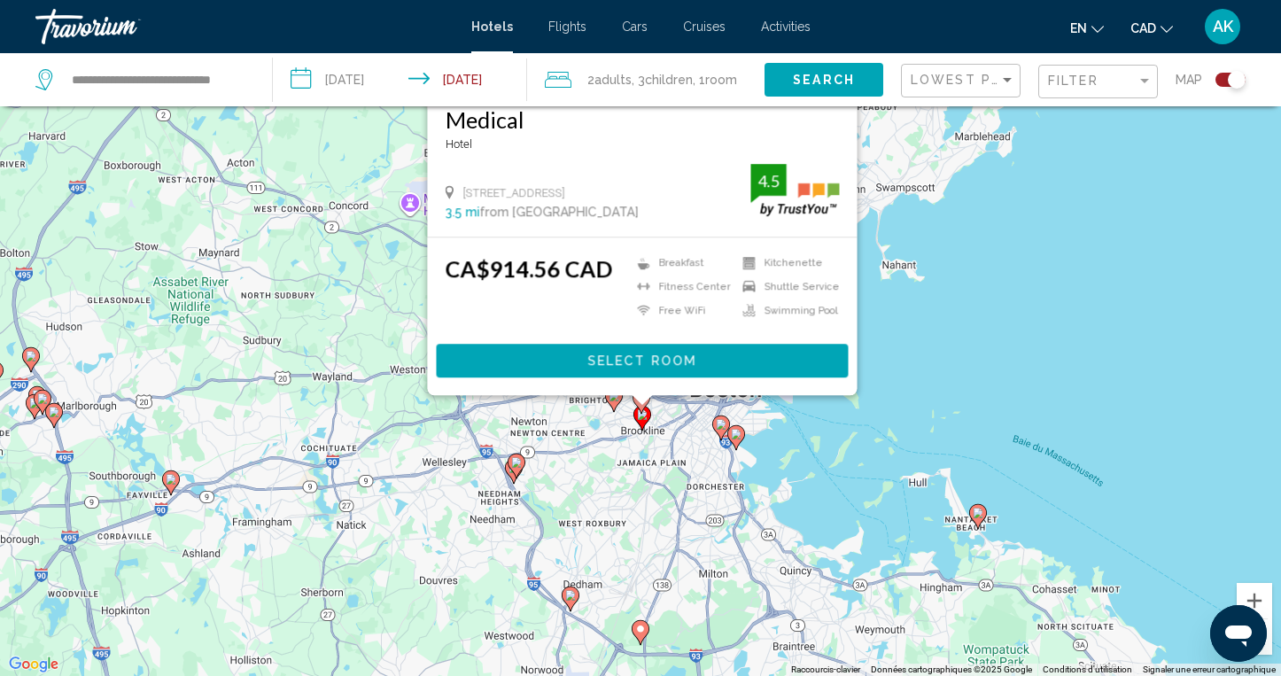
click at [737, 437] on image "Main content" at bounding box center [736, 434] width 11 height 11
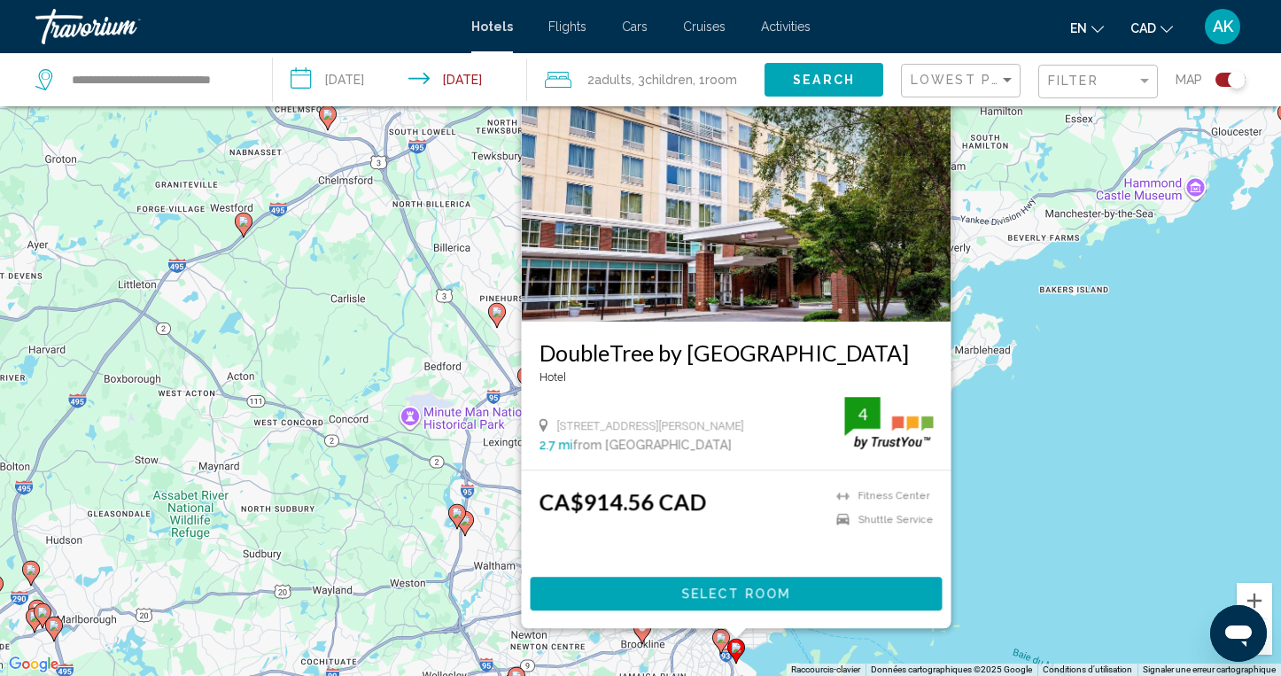
click at [718, 644] on icon "Main content" at bounding box center [721, 640] width 16 height 23
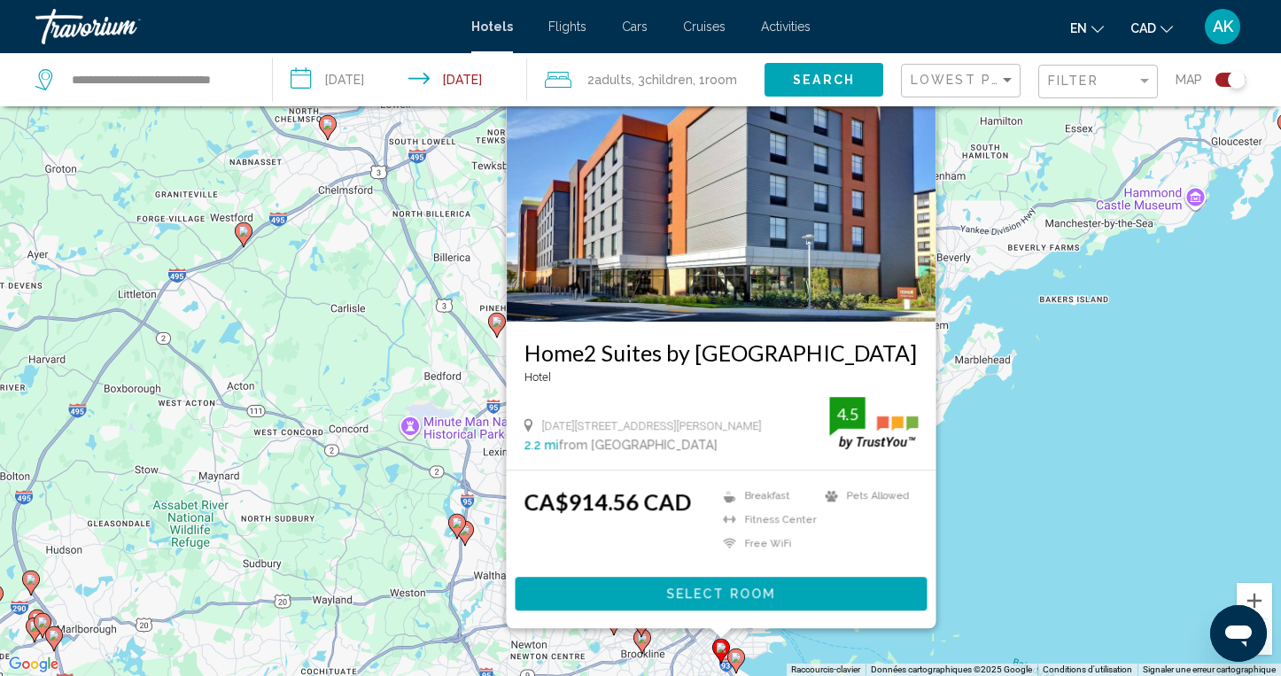
click at [1033, 576] on div "Pour activer le glissement du marqueur avec le clavier, appuyez sur Alt+Entrée.…" at bounding box center [640, 338] width 1281 height 676
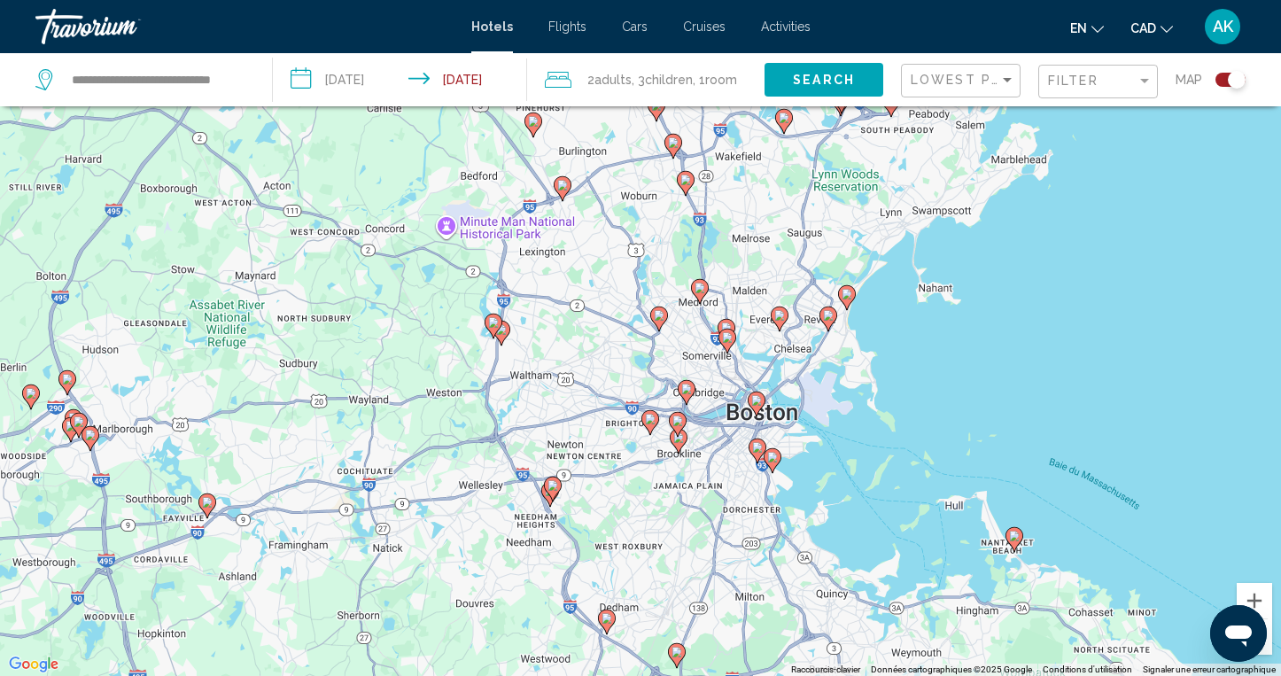
drag, startPoint x: 943, startPoint y: 657, endPoint x: 979, endPoint y: 454, distance: 206.8
click at [980, 454] on div "Pour activer le glissement du marqueur avec le clavier, appuyez sur Alt+Entrée.…" at bounding box center [640, 338] width 1281 height 676
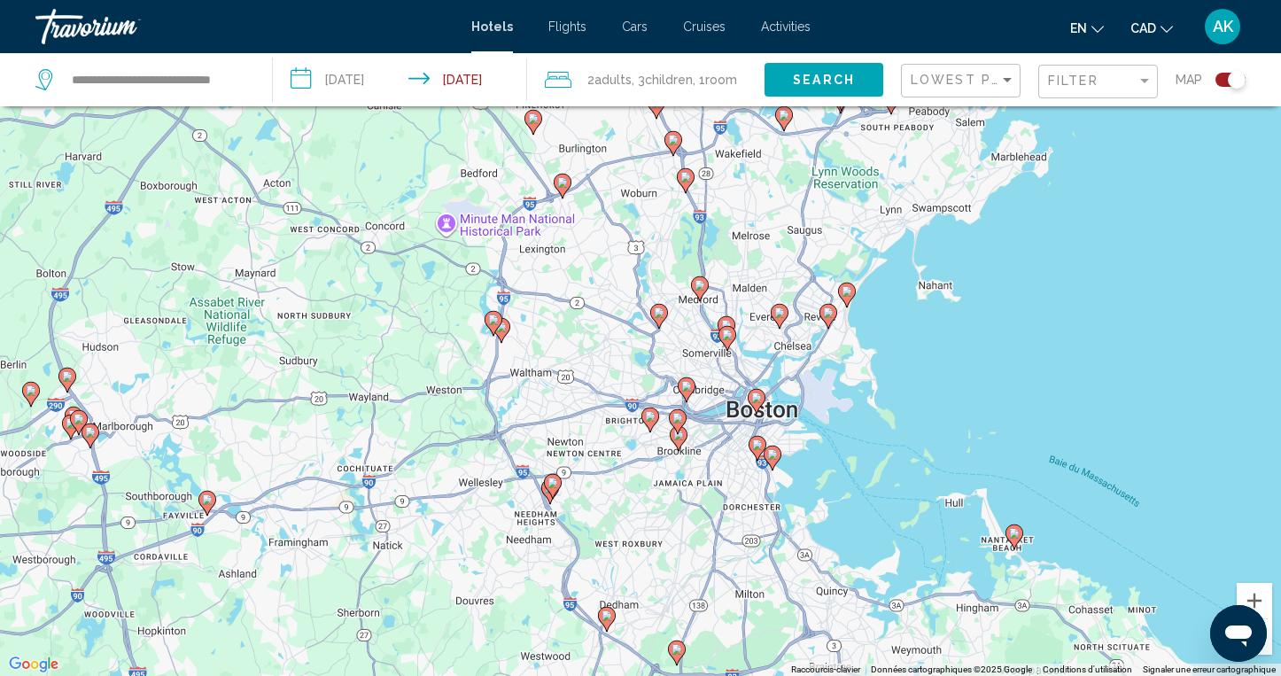
click at [759, 400] on image "Main content" at bounding box center [756, 397] width 11 height 11
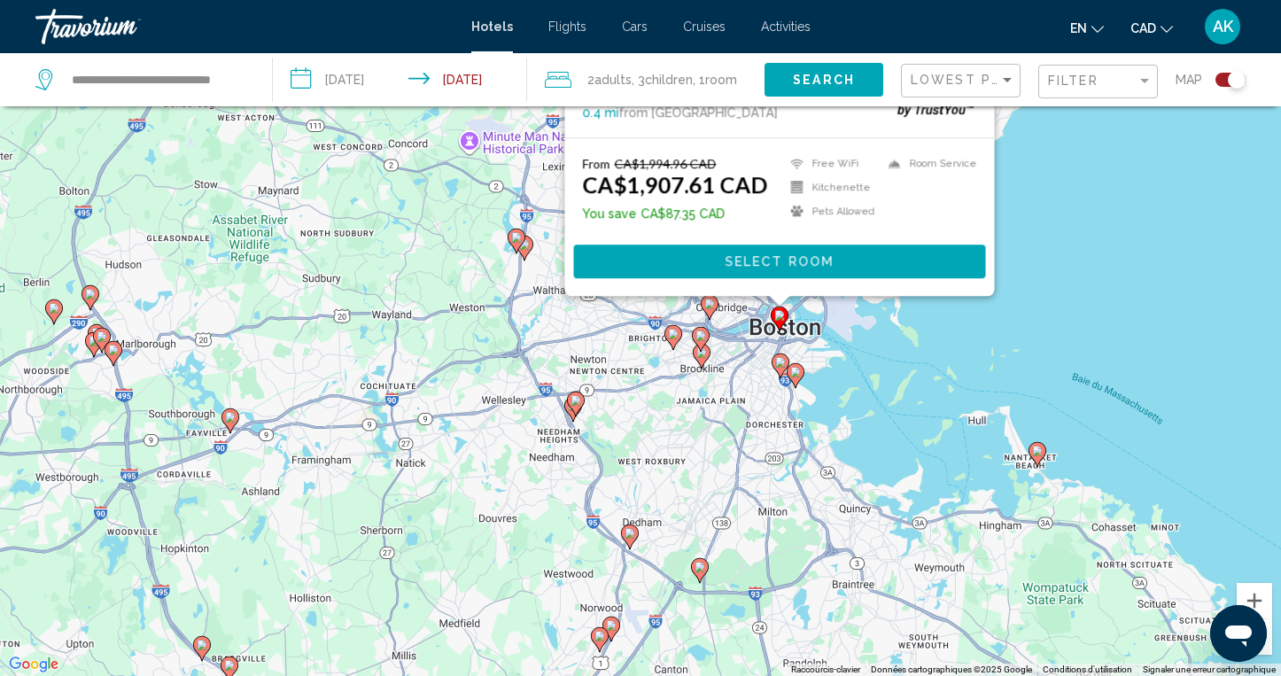
drag, startPoint x: 1065, startPoint y: 493, endPoint x: 1088, endPoint y: 170, distance: 324.1
click at [1088, 170] on div "Pour activer le glissement du marqueur avec le clavier, appuyez sur Alt+Entrée.…" at bounding box center [640, 338] width 1281 height 676
click at [631, 532] on image "Main content" at bounding box center [630, 532] width 11 height 11
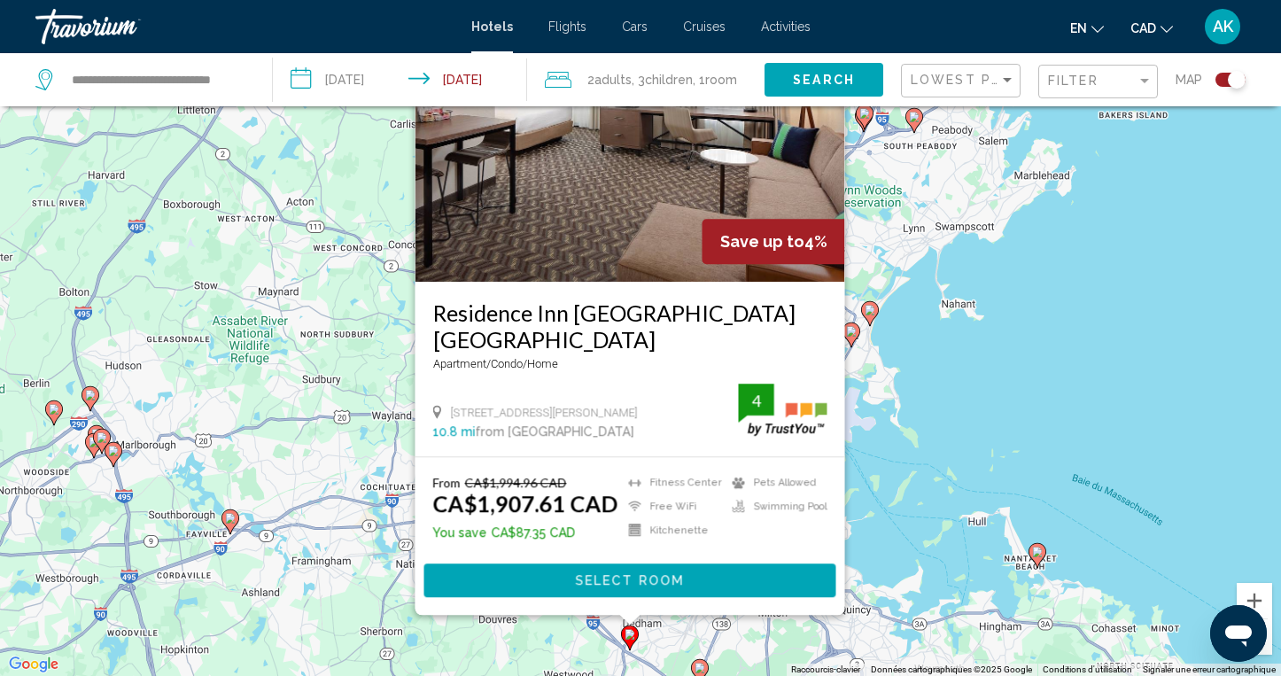
click at [699, 666] on image "Main content" at bounding box center [699, 668] width 11 height 11
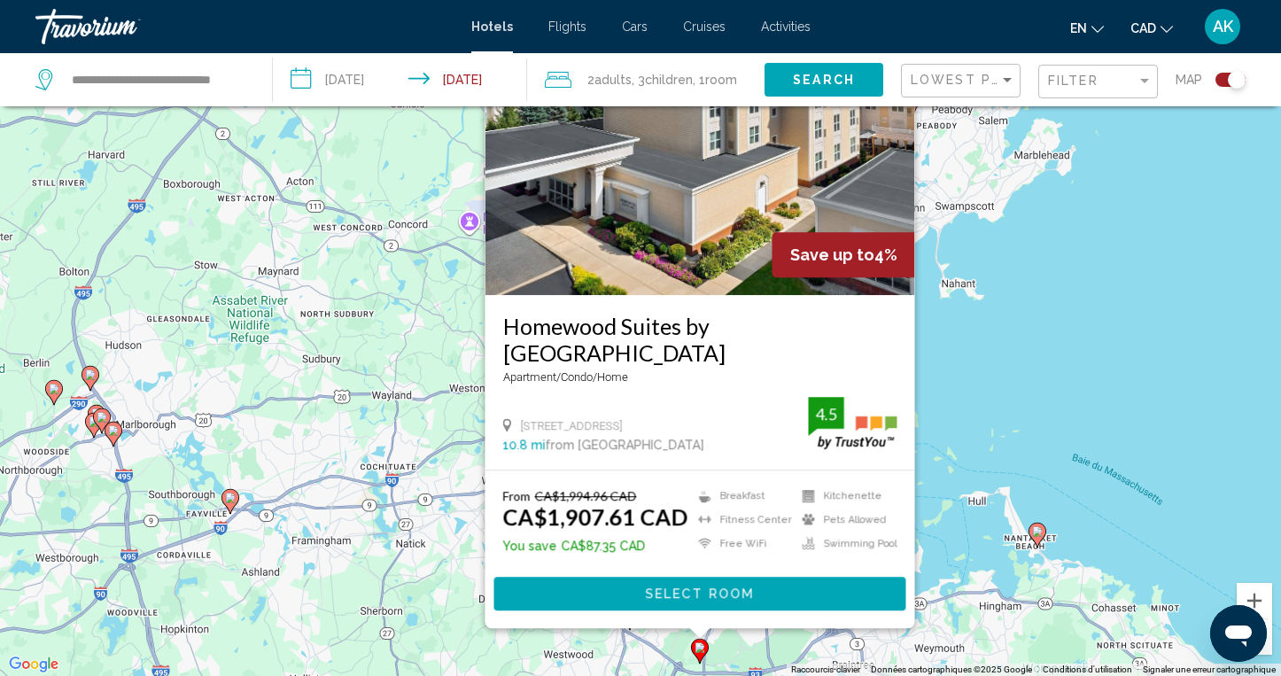
click at [991, 422] on div "Pour activer le glissement du marqueur avec le clavier, appuyez sur Alt+Entrée.…" at bounding box center [640, 338] width 1281 height 676
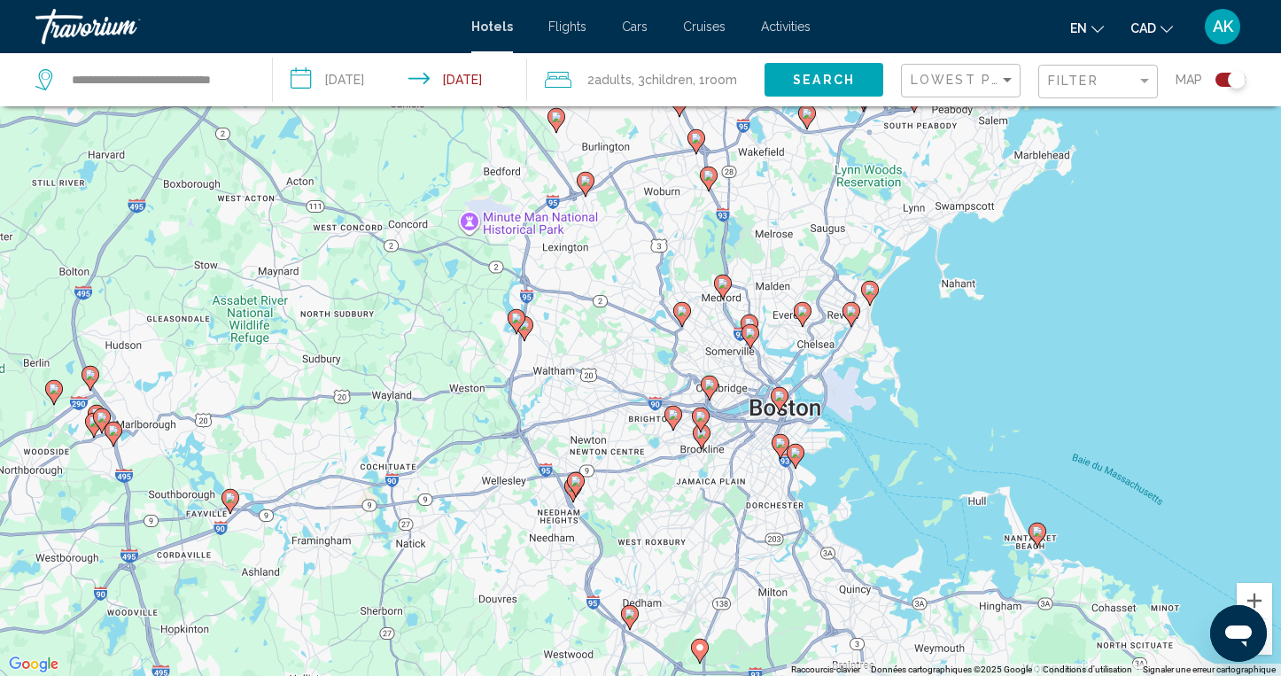
click at [683, 308] on image "Main content" at bounding box center [682, 311] width 11 height 11
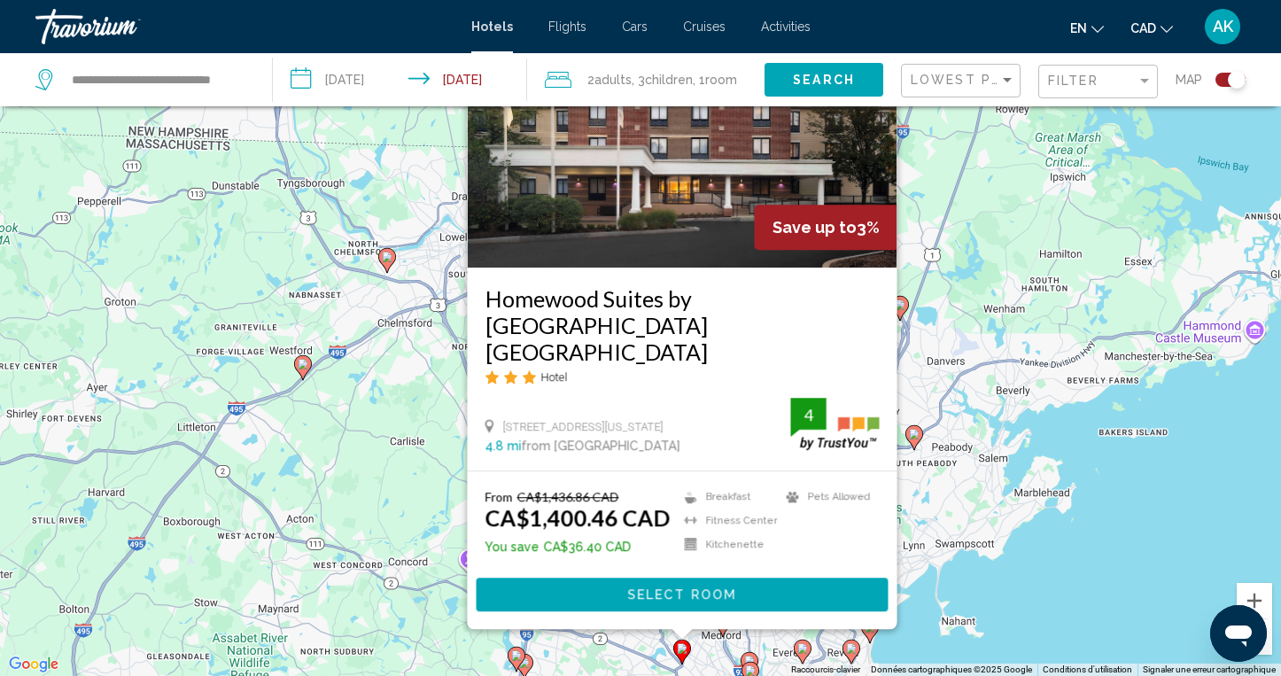
click at [997, 512] on div "Pour activer le glissement du marqueur avec le clavier, appuyez sur Alt+Entrée.…" at bounding box center [640, 338] width 1281 height 676
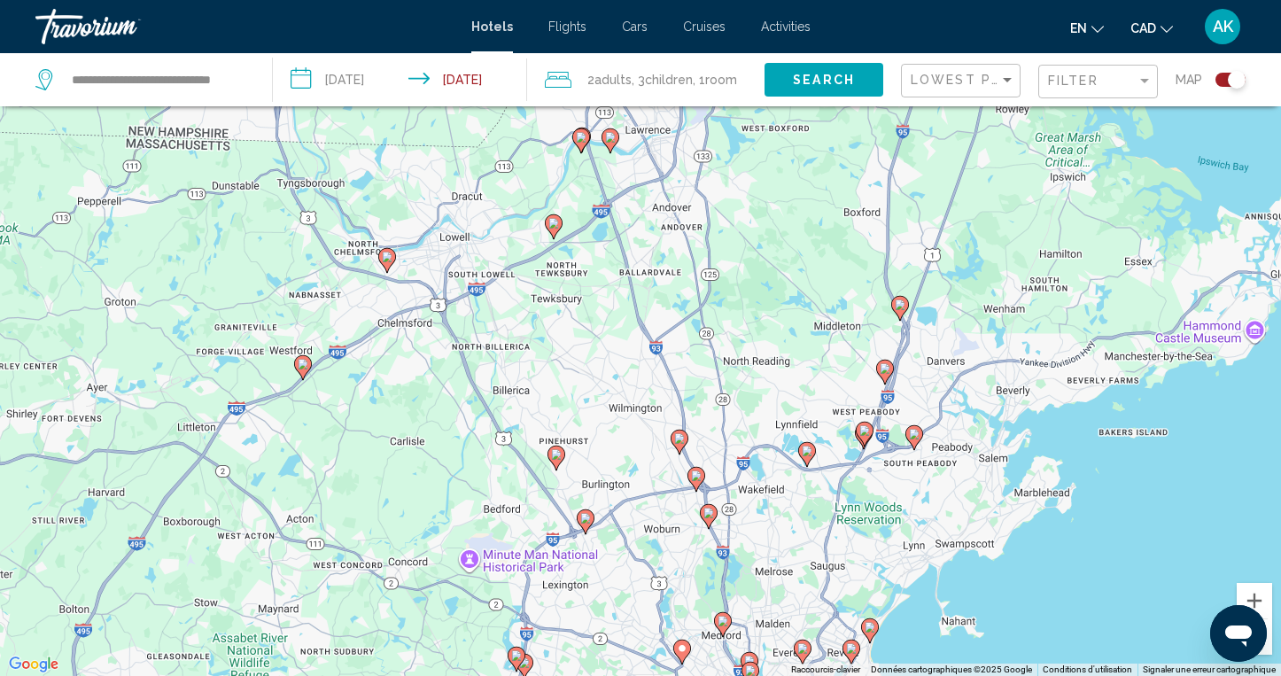
click at [710, 513] on image "Main content" at bounding box center [708, 513] width 11 height 11
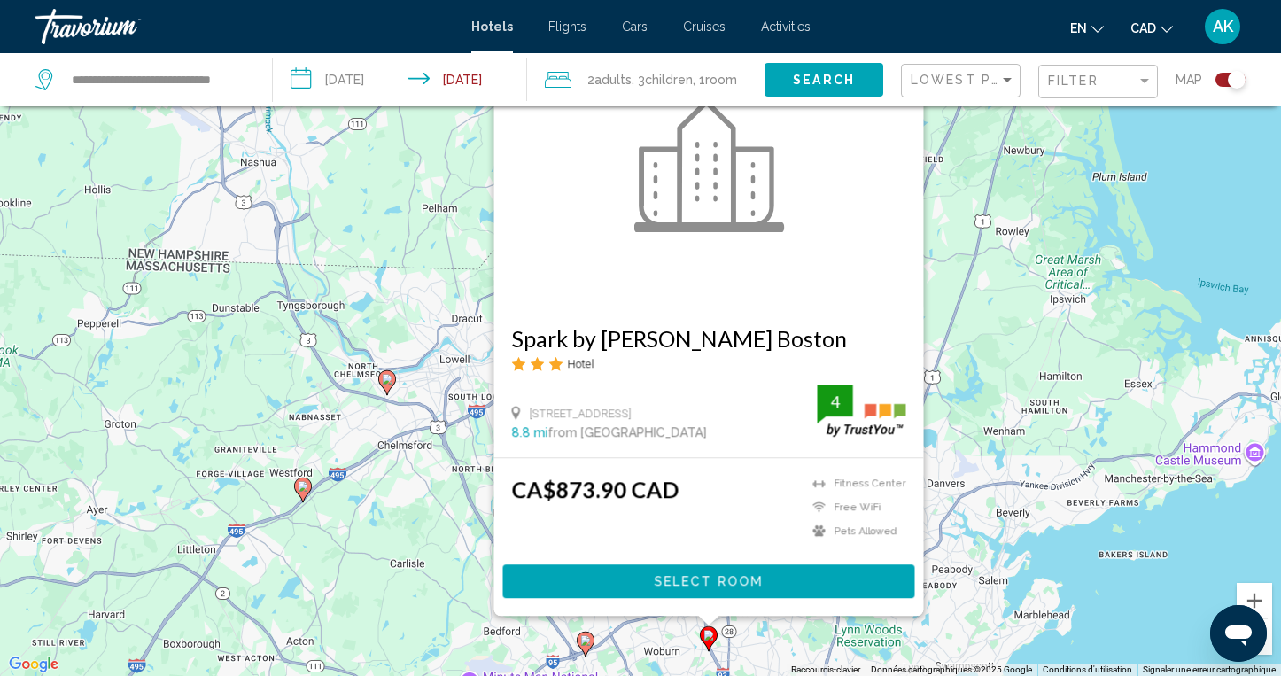
click at [1018, 569] on div "Pour activer le glissement du marqueur avec le clavier, appuyez sur Alt+Entrée.…" at bounding box center [640, 338] width 1281 height 676
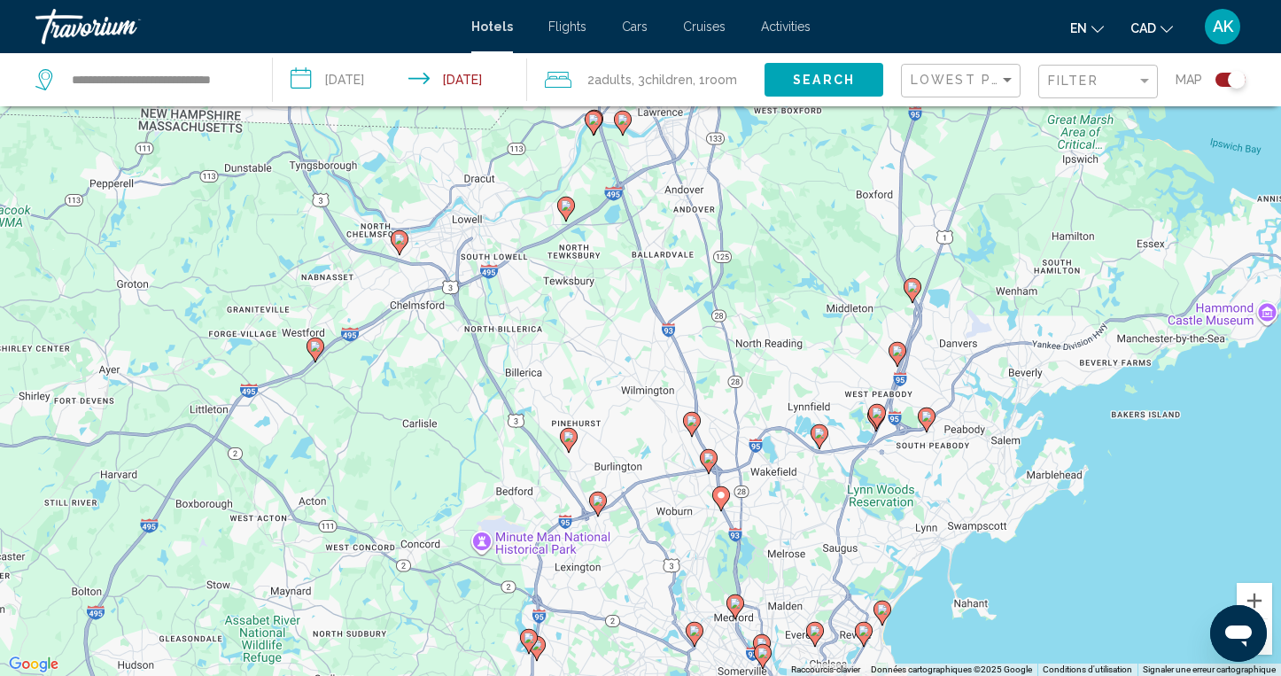
drag, startPoint x: 678, startPoint y: 561, endPoint x: 689, endPoint y: 385, distance: 175.8
click at [689, 415] on image "Main content" at bounding box center [692, 420] width 11 height 11
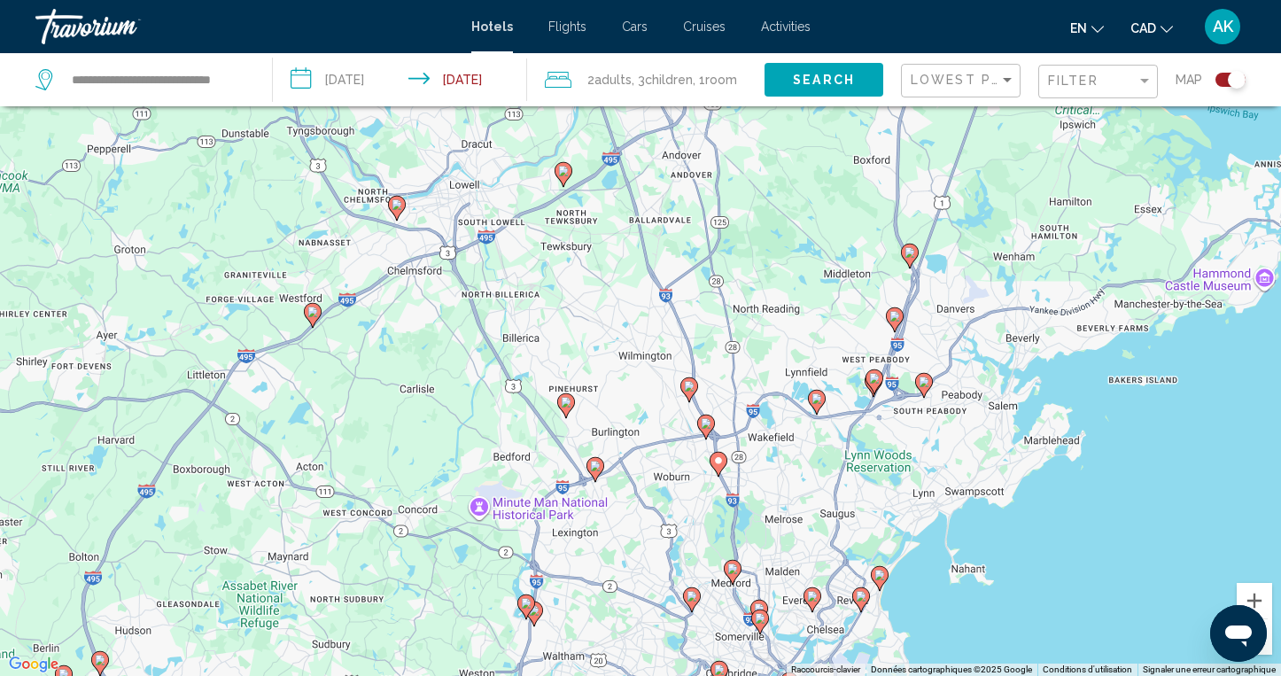
click at [310, 314] on image "Main content" at bounding box center [312, 311] width 11 height 11
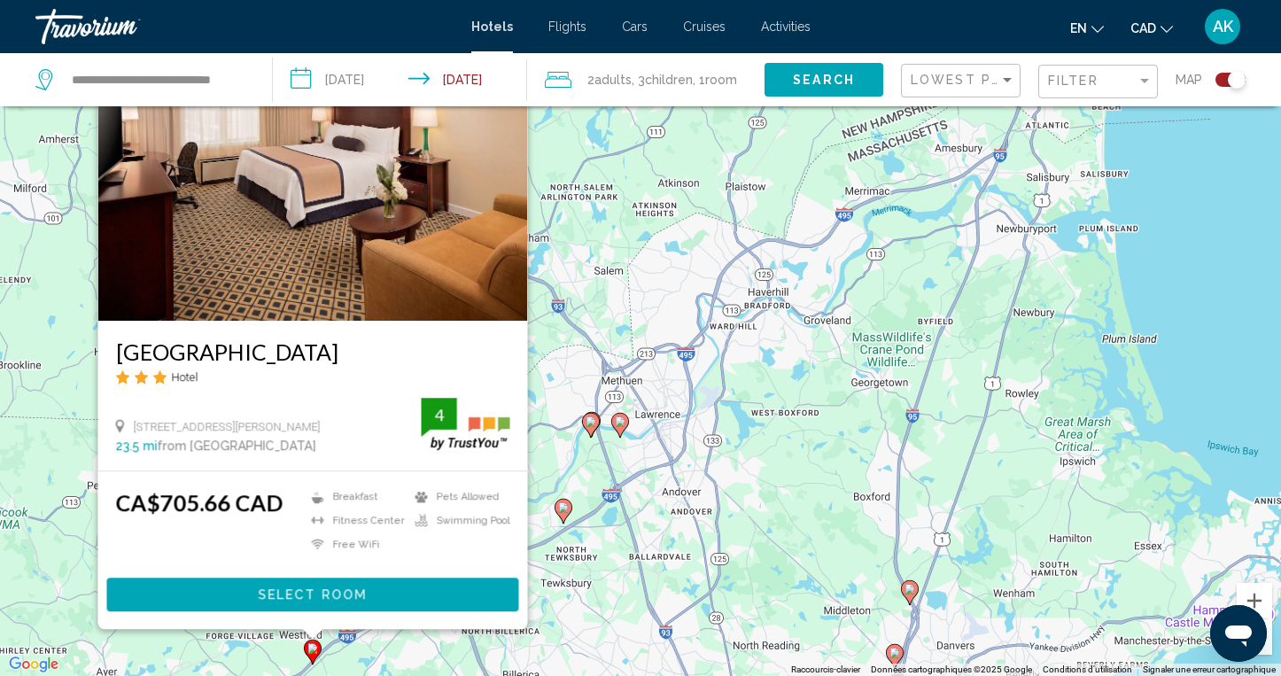
click at [813, 386] on div "Pour activer le glissement du marqueur avec le clavier, appuyez sur Alt+Entrée.…" at bounding box center [640, 338] width 1281 height 676
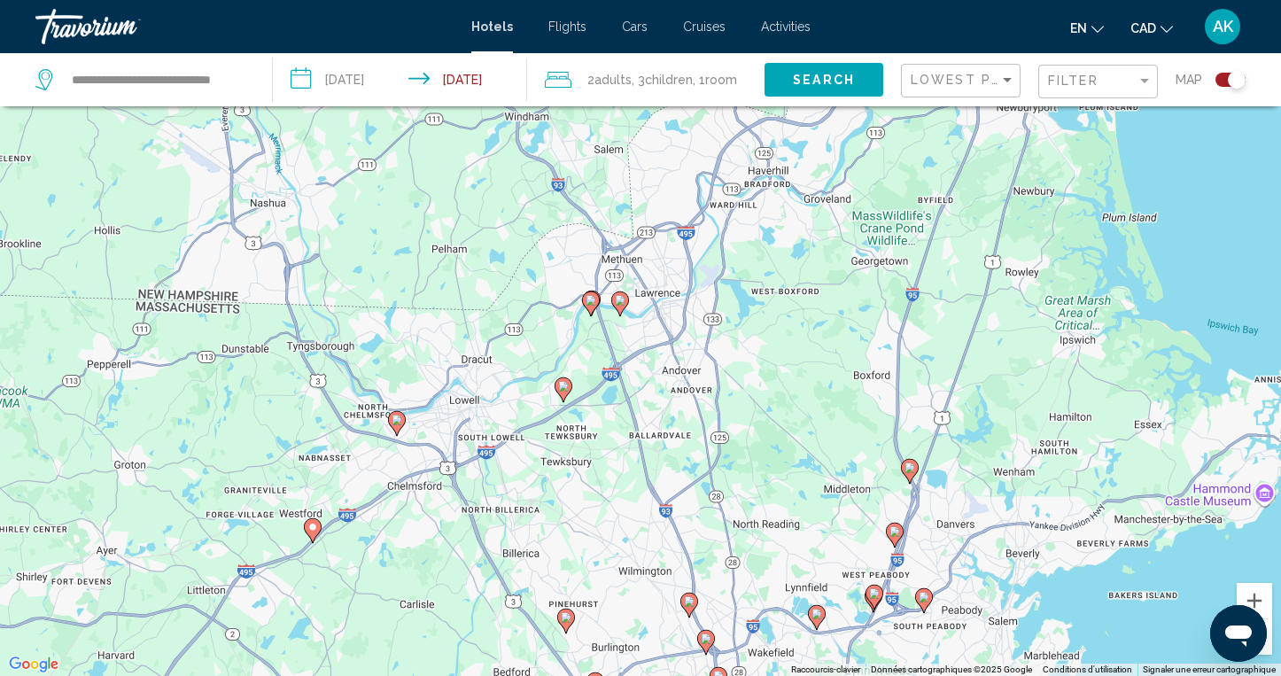
drag, startPoint x: 725, startPoint y: 562, endPoint x: 732, endPoint y: 382, distance: 180.0
click at [733, 382] on div "Pour activer le glissement du marqueur avec le clavier, appuyez sur Alt+Entrée.…" at bounding box center [640, 338] width 1281 height 676
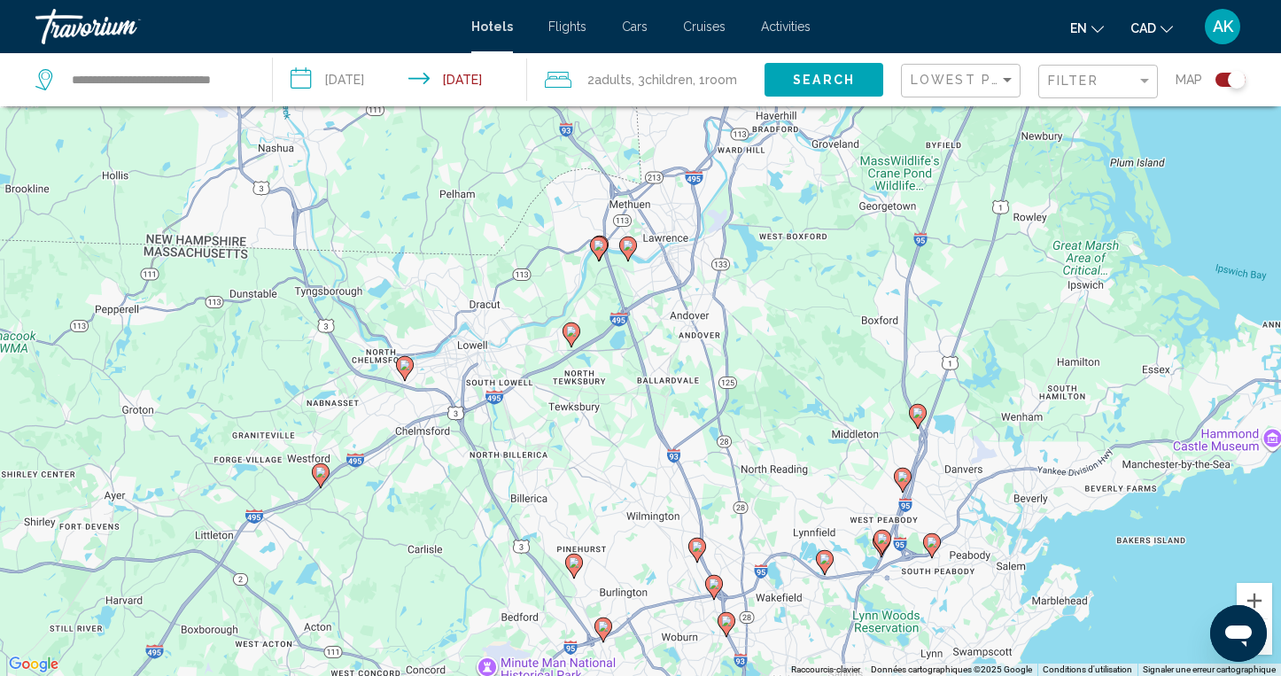
click at [578, 336] on icon "Main content" at bounding box center [572, 334] width 18 height 25
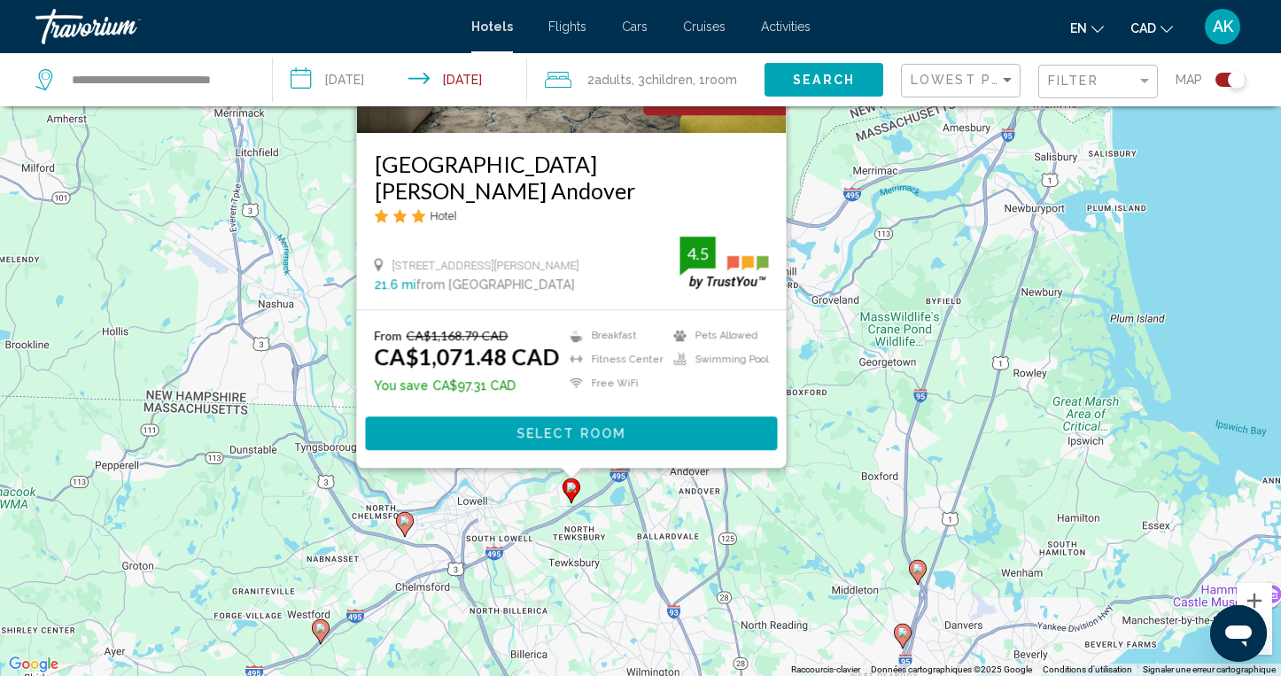
drag, startPoint x: 888, startPoint y: 531, endPoint x: 891, endPoint y: 31, distance: 500.5
click at [891, 31] on div "**********" at bounding box center [640, 232] width 1281 height 676
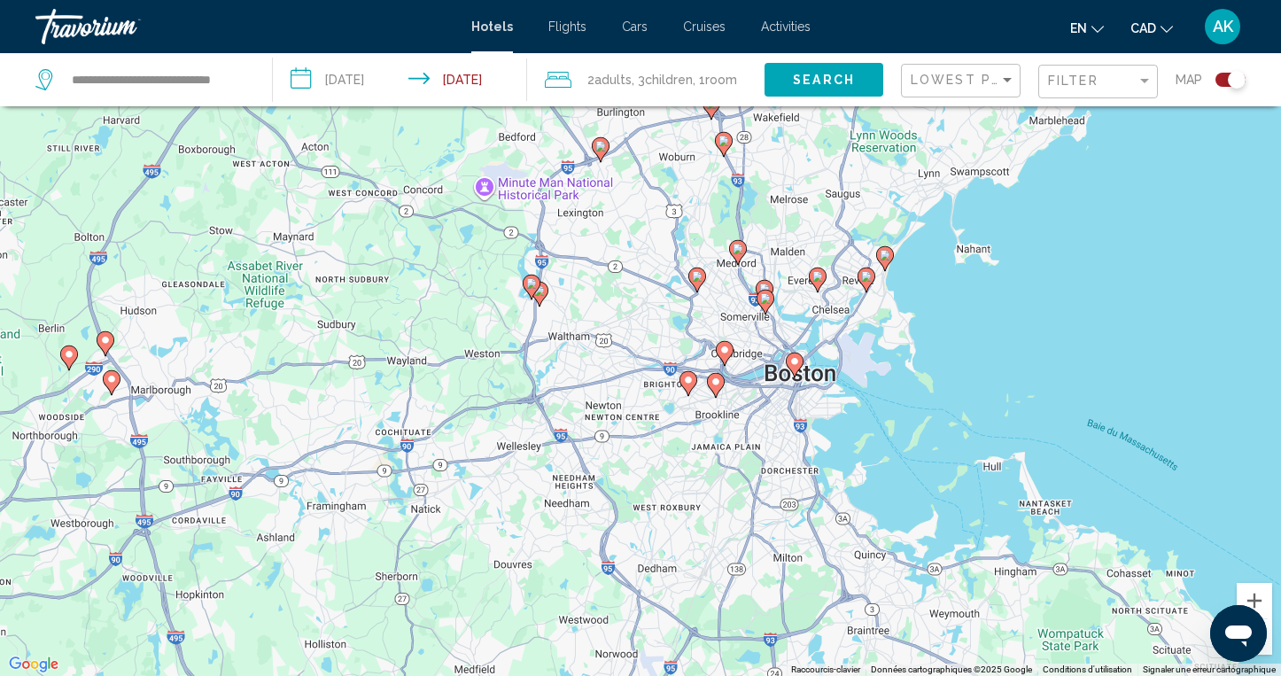
drag, startPoint x: 827, startPoint y: 288, endPoint x: 828, endPoint y: -1, distance: 288.8
click at [828, 0] on div "**********" at bounding box center [640, 232] width 1281 height 676
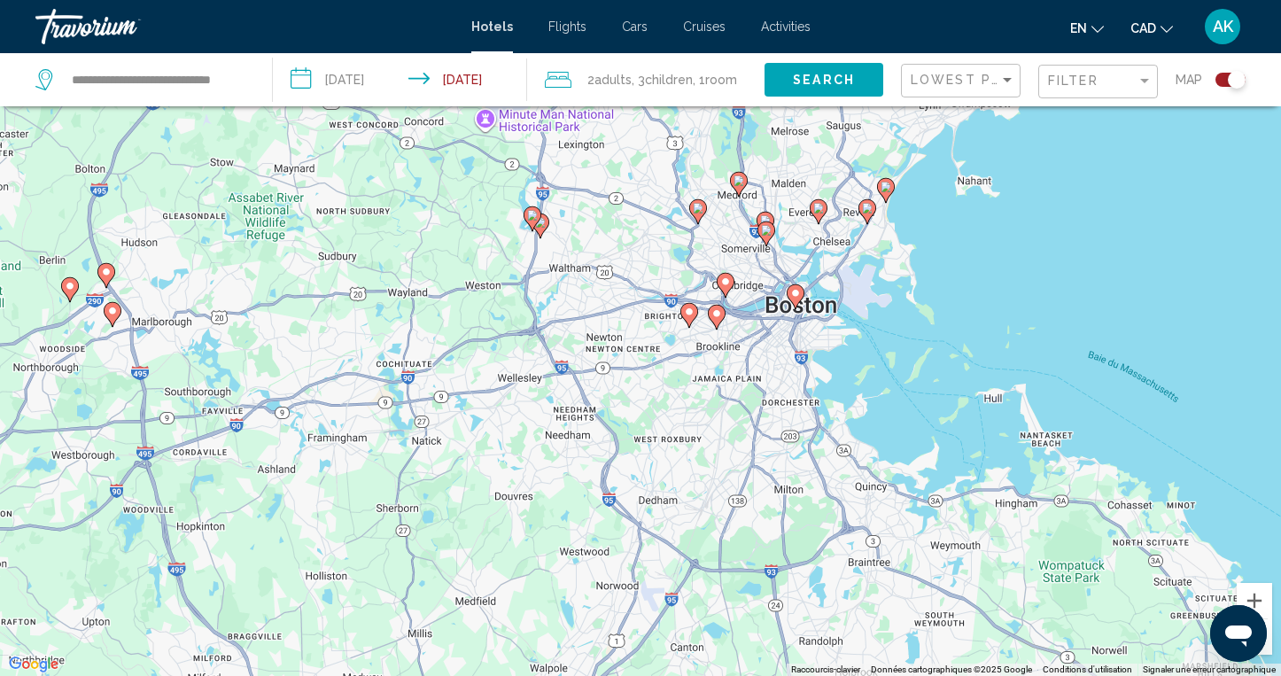
click at [693, 204] on image "Main content" at bounding box center [698, 208] width 11 height 11
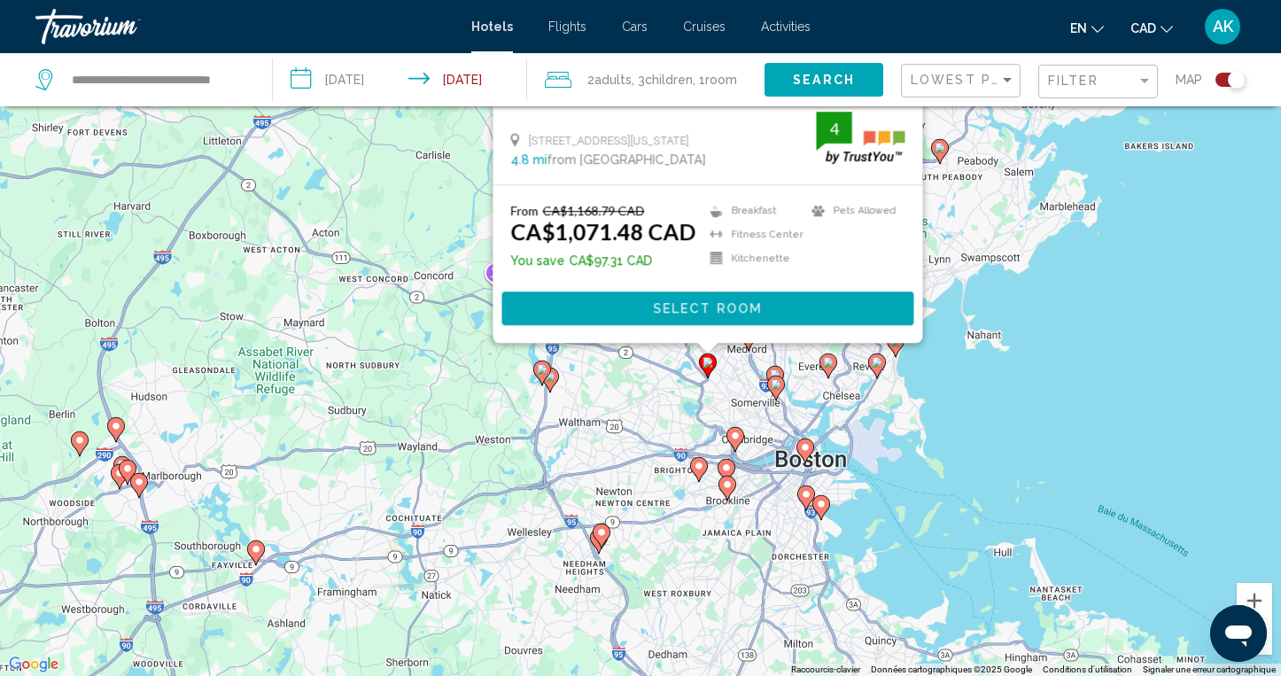
drag, startPoint x: 1003, startPoint y: 500, endPoint x: 1012, endPoint y: 211, distance: 289.8
click at [1012, 211] on div "Pour activer le glissement du marqueur avec le clavier, appuyez sur Alt+Entrée.…" at bounding box center [640, 338] width 1281 height 676
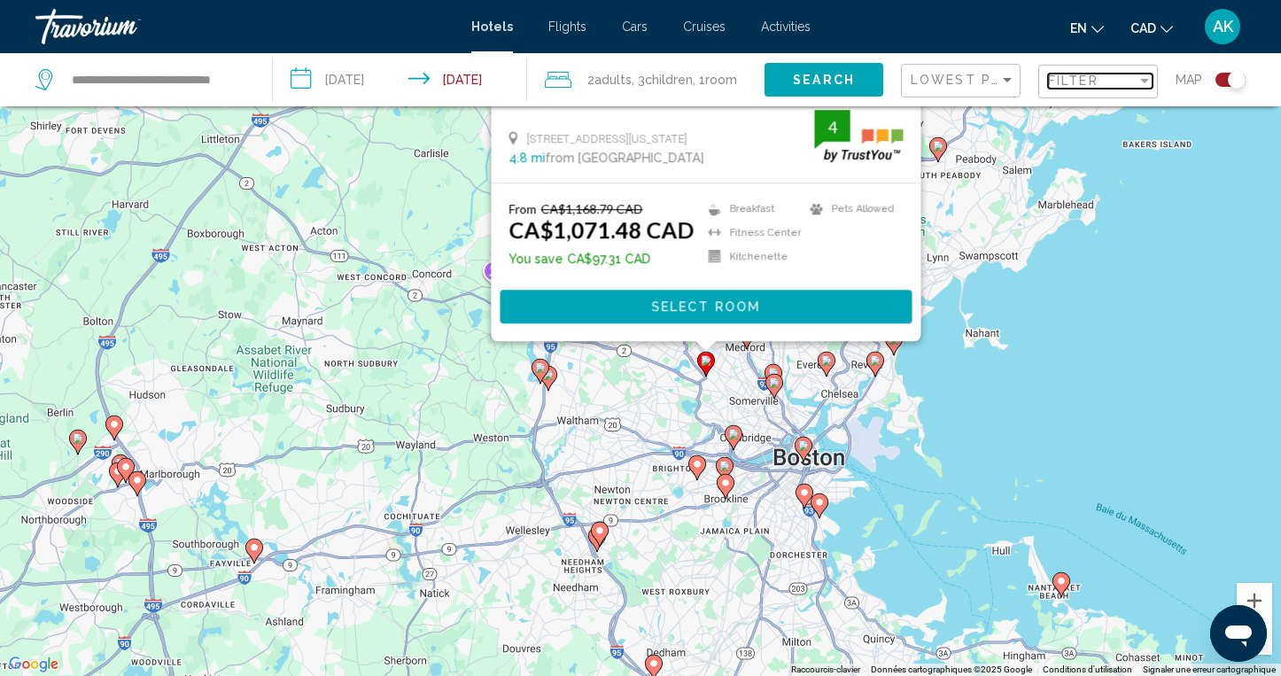
click at [1137, 85] on div "Filter" at bounding box center [1145, 81] width 16 height 14
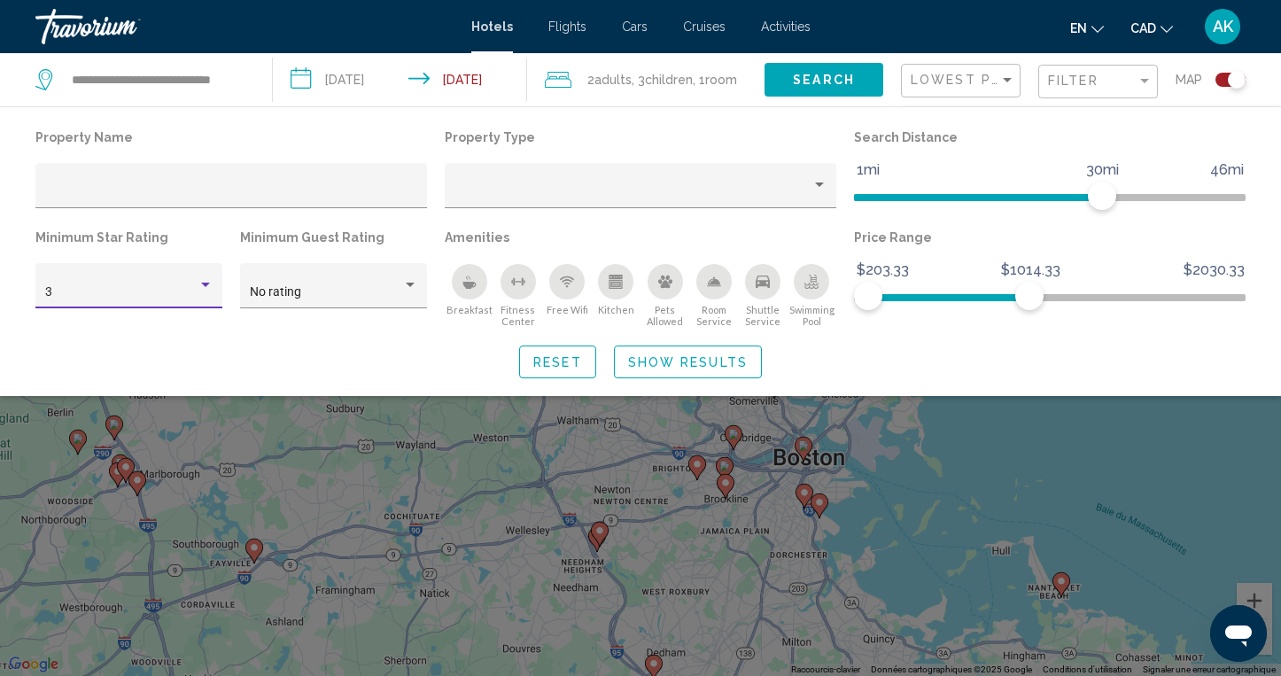
click at [211, 287] on div "Hotel Filters" at bounding box center [206, 285] width 16 height 14
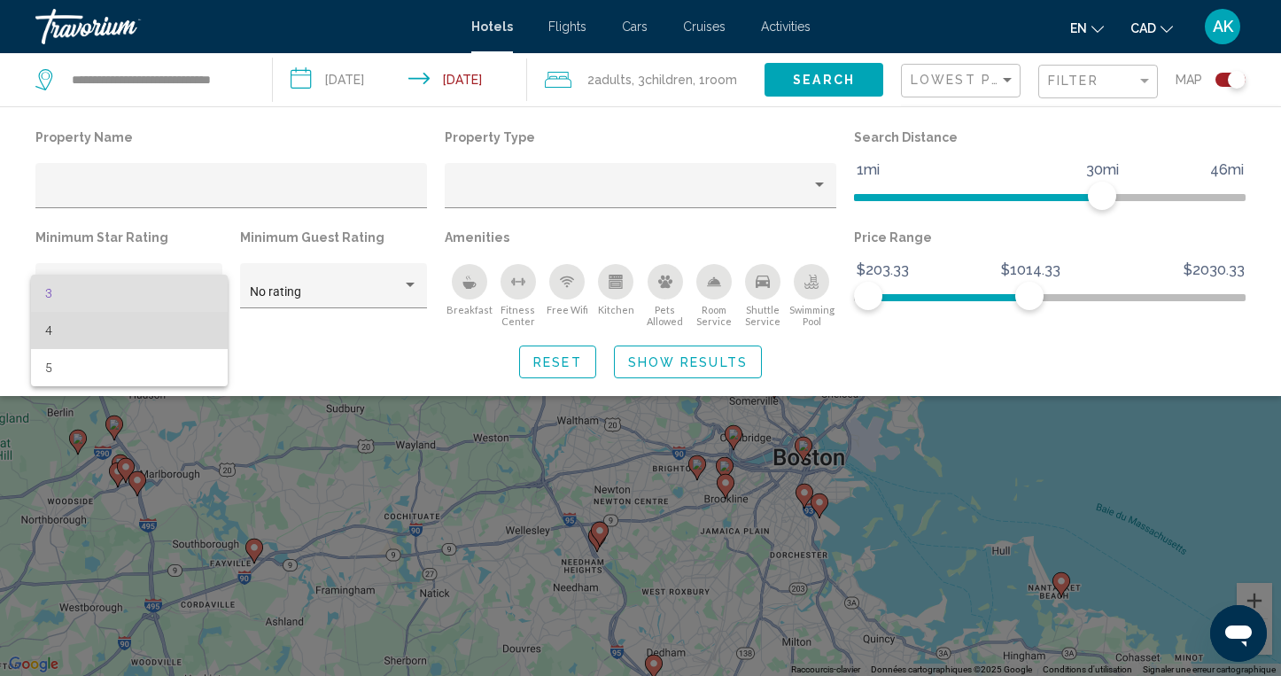
click at [145, 327] on span "4" at bounding box center [129, 330] width 168 height 37
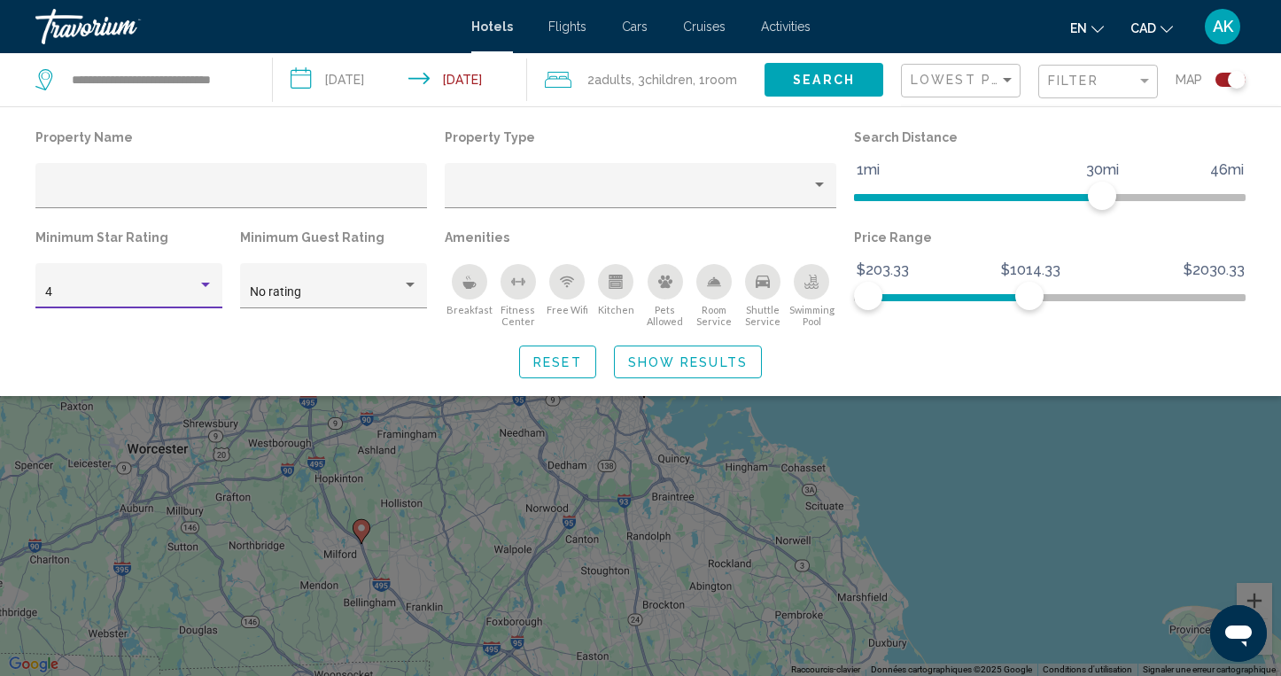
click at [647, 361] on span "Show Results" at bounding box center [688, 362] width 120 height 14
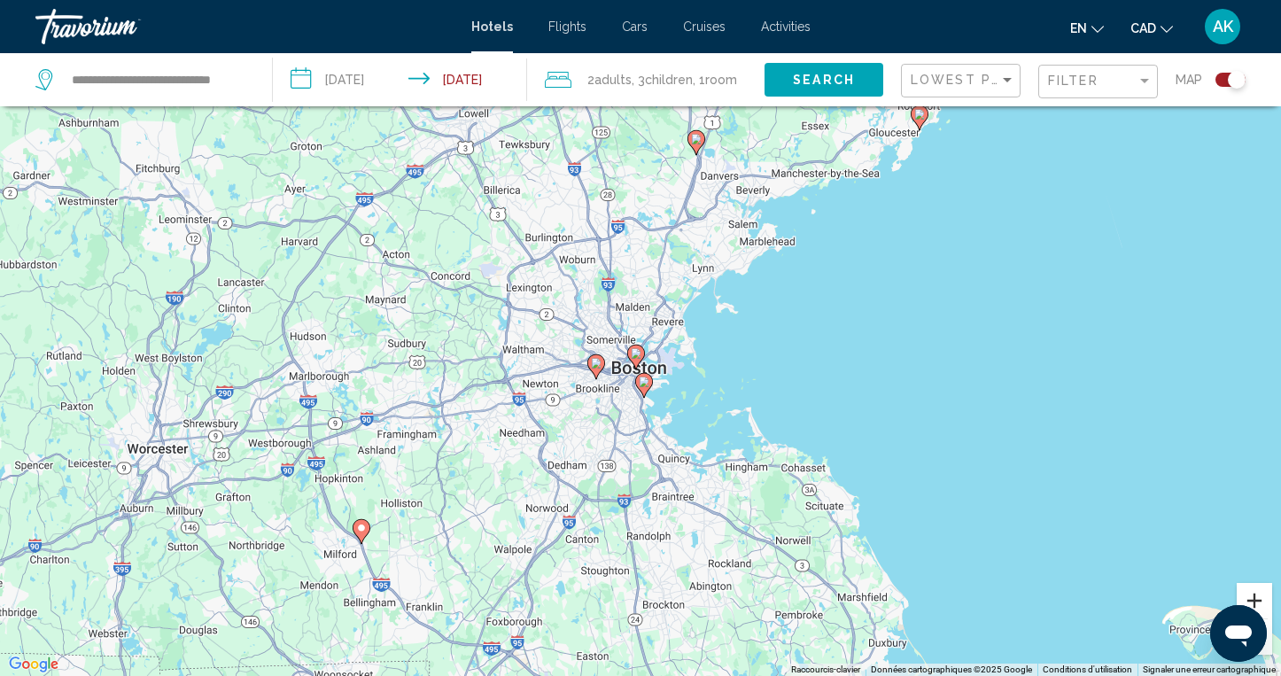
click at [1255, 595] on button "Zoom avant" at bounding box center [1254, 600] width 35 height 35
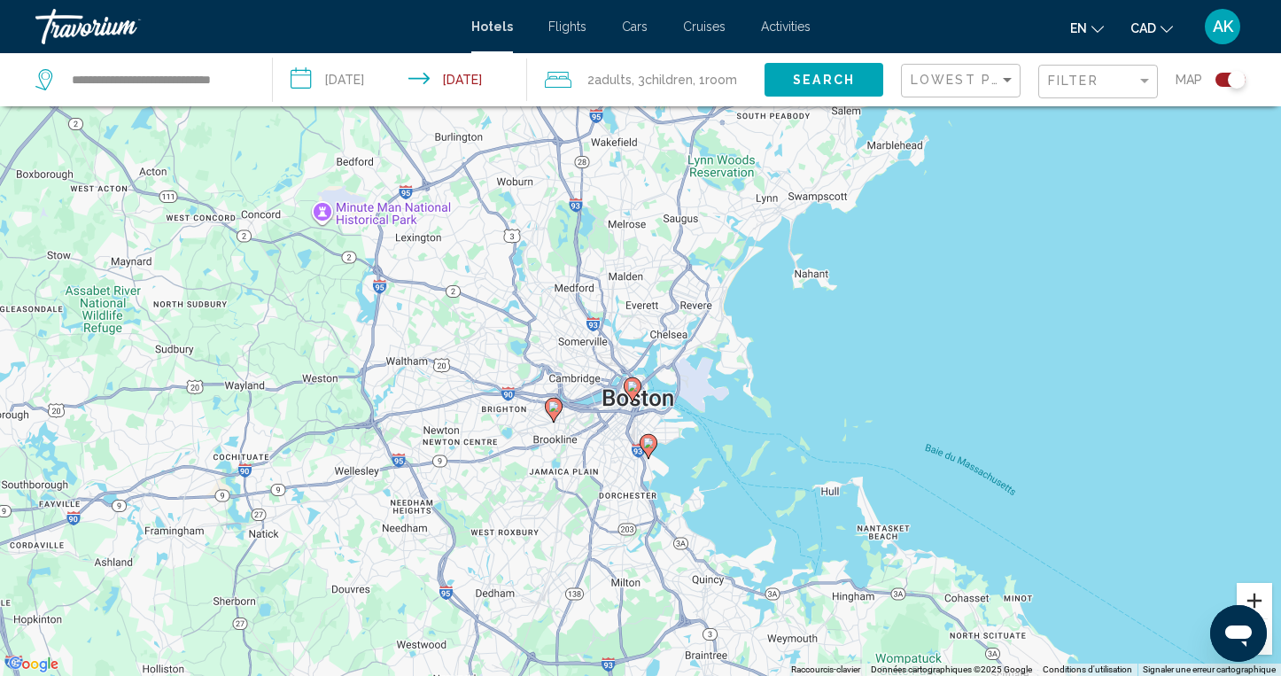
click at [1255, 595] on button "Zoom avant" at bounding box center [1254, 600] width 35 height 35
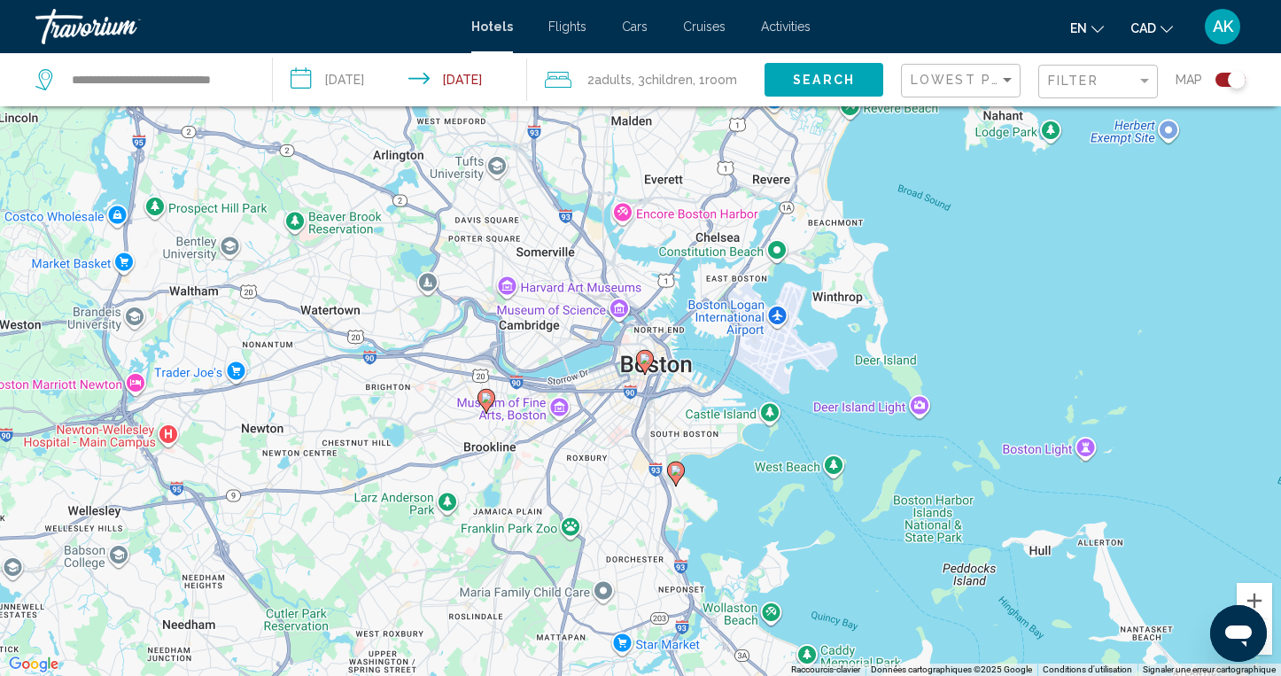
drag, startPoint x: 706, startPoint y: 573, endPoint x: 727, endPoint y: 480, distance: 95.4
click at [727, 480] on div "Pour activer le glissement du marqueur avec le clavier, appuyez sur Alt+Entrée.…" at bounding box center [640, 338] width 1281 height 676
click at [485, 398] on image "Main content" at bounding box center [487, 397] width 11 height 11
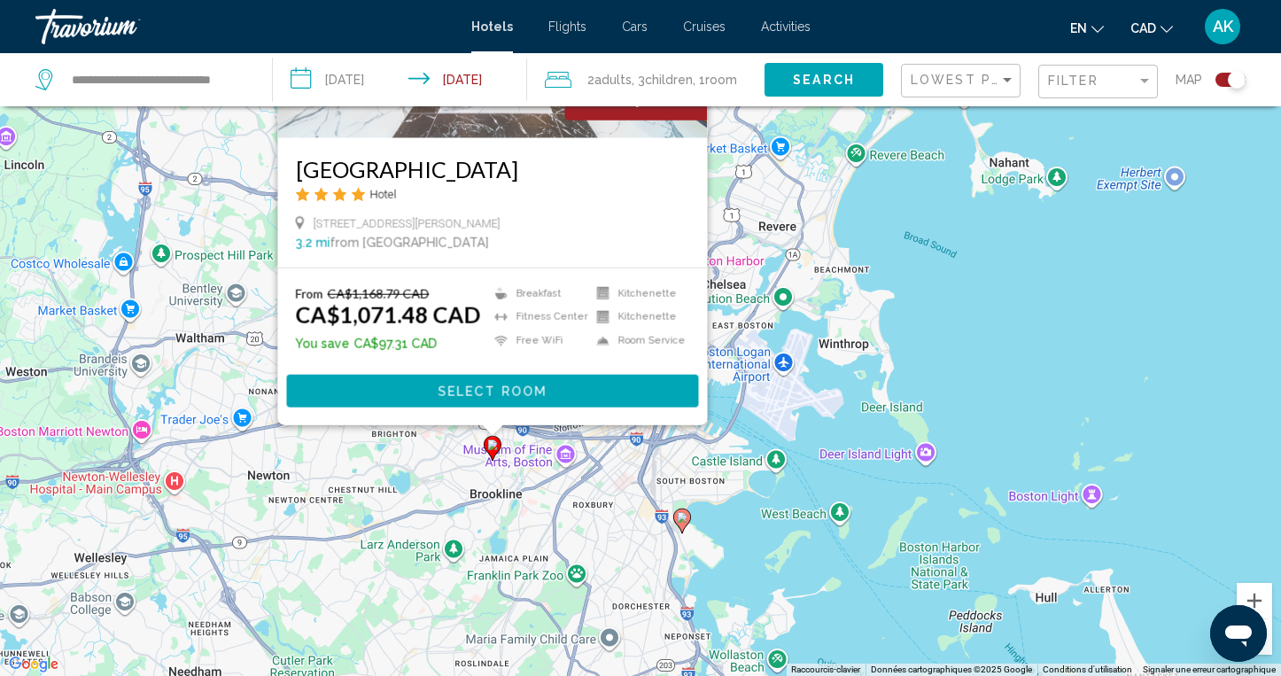
drag, startPoint x: 969, startPoint y: 591, endPoint x: 974, endPoint y: 407, distance: 184.3
click at [974, 407] on div "Pour activer le glissement du marqueur avec le clavier, appuyez sur Alt+Entrée.…" at bounding box center [640, 338] width 1281 height 676
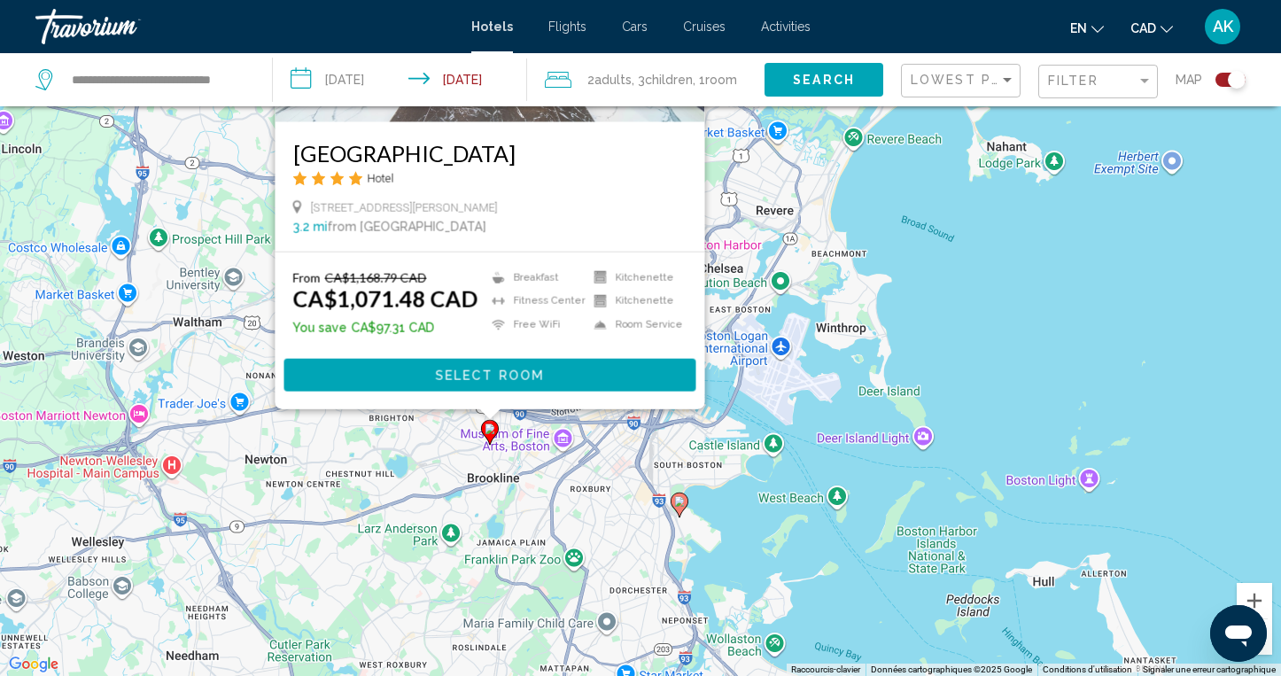
click at [678, 501] on image "Main content" at bounding box center [679, 501] width 11 height 11
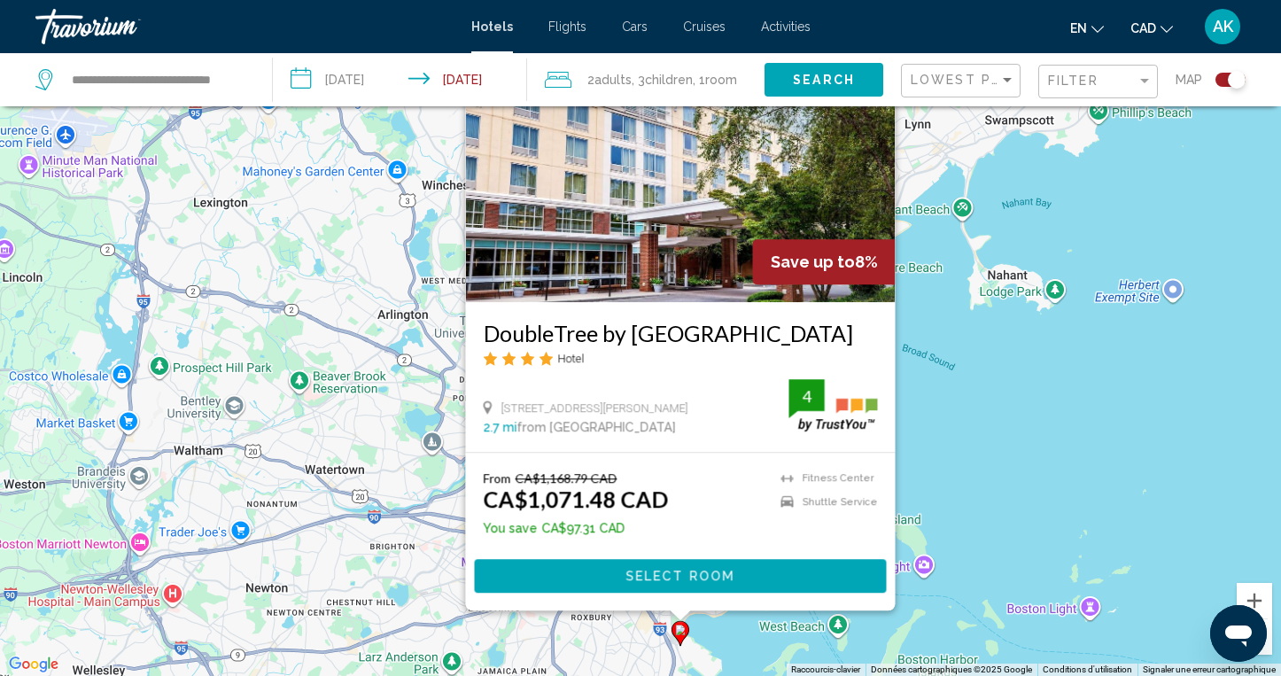
drag, startPoint x: 957, startPoint y: 500, endPoint x: 958, endPoint y: 469, distance: 31.1
click at [958, 469] on div "Pour activer le glissement du marqueur avec le clavier, appuyez sur Alt+Entrée.…" at bounding box center [640, 338] width 1281 height 676
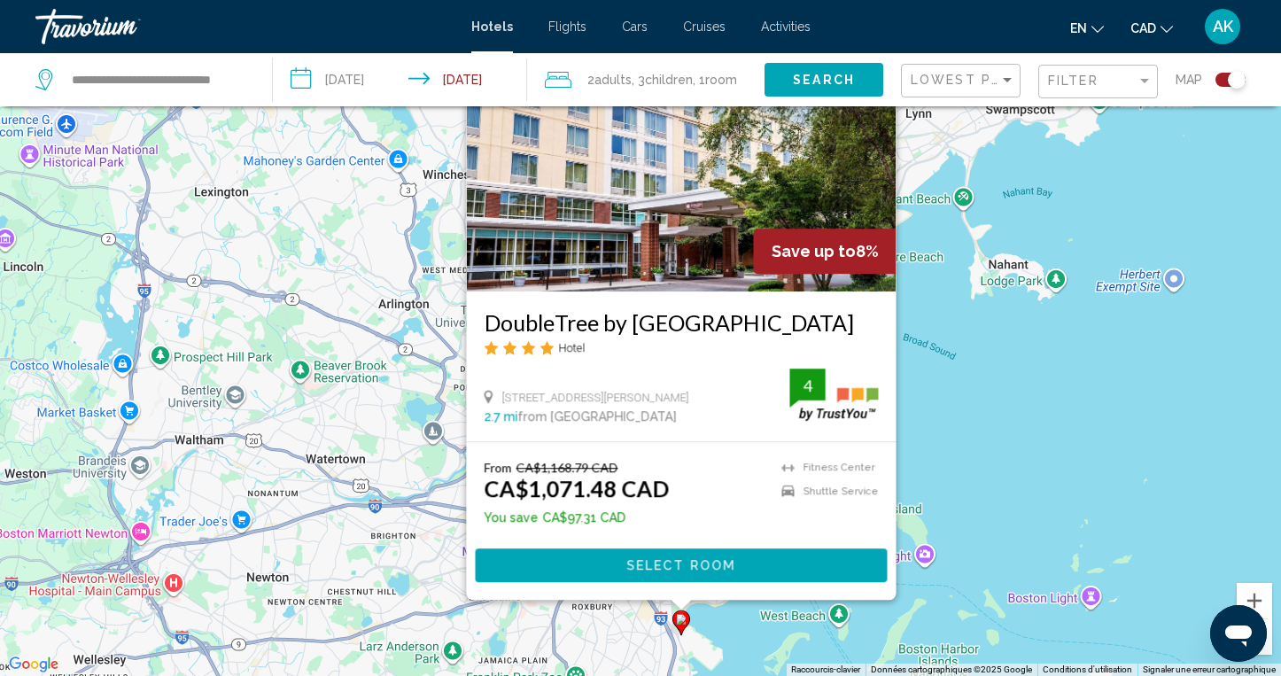
click at [958, 469] on div "Pour activer le glissement du marqueur avec le clavier, appuyez sur Alt+Entrée.…" at bounding box center [640, 338] width 1281 height 676
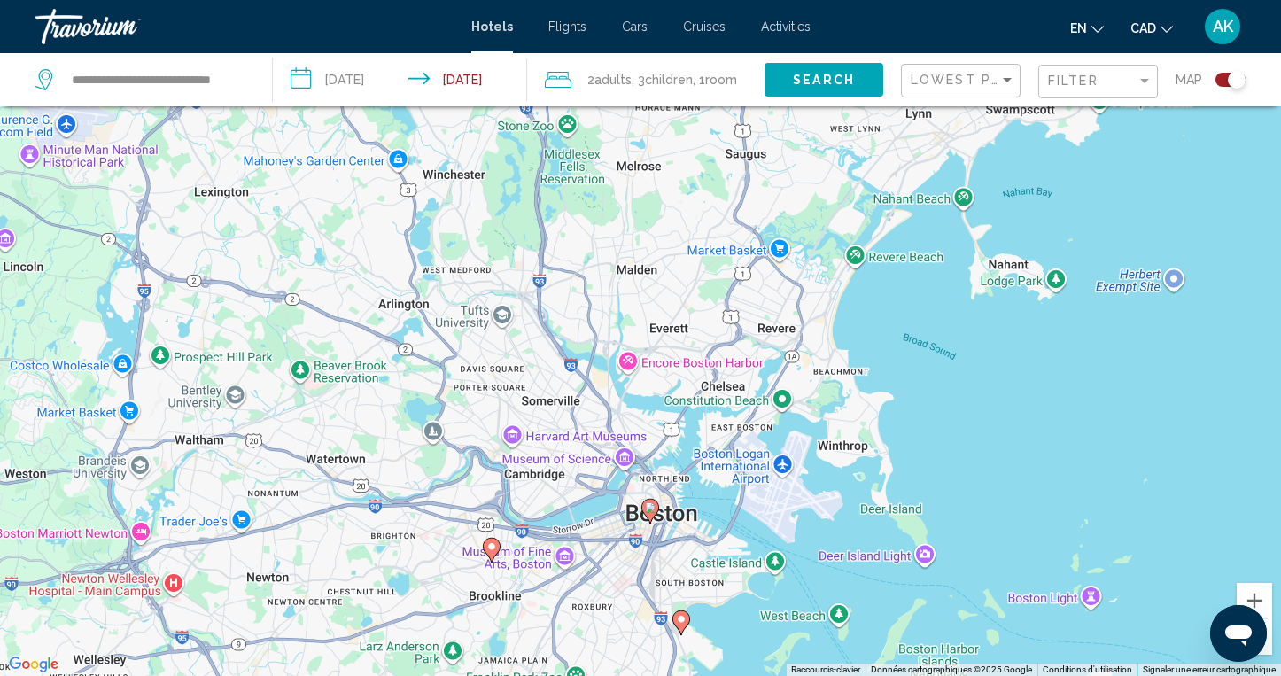
click at [650, 508] on image "Main content" at bounding box center [650, 507] width 11 height 11
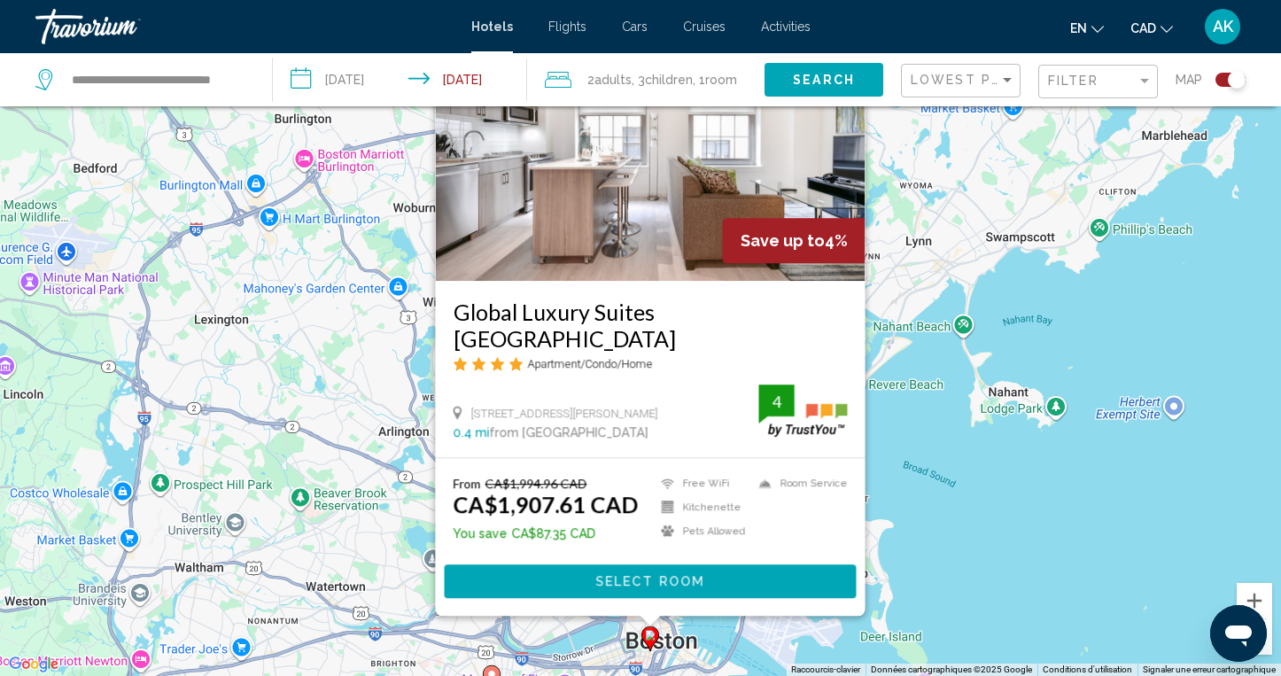
click at [967, 544] on div "Pour activer le glissement du marqueur avec le clavier, appuyez sur Alt+Entrée.…" at bounding box center [640, 338] width 1281 height 676
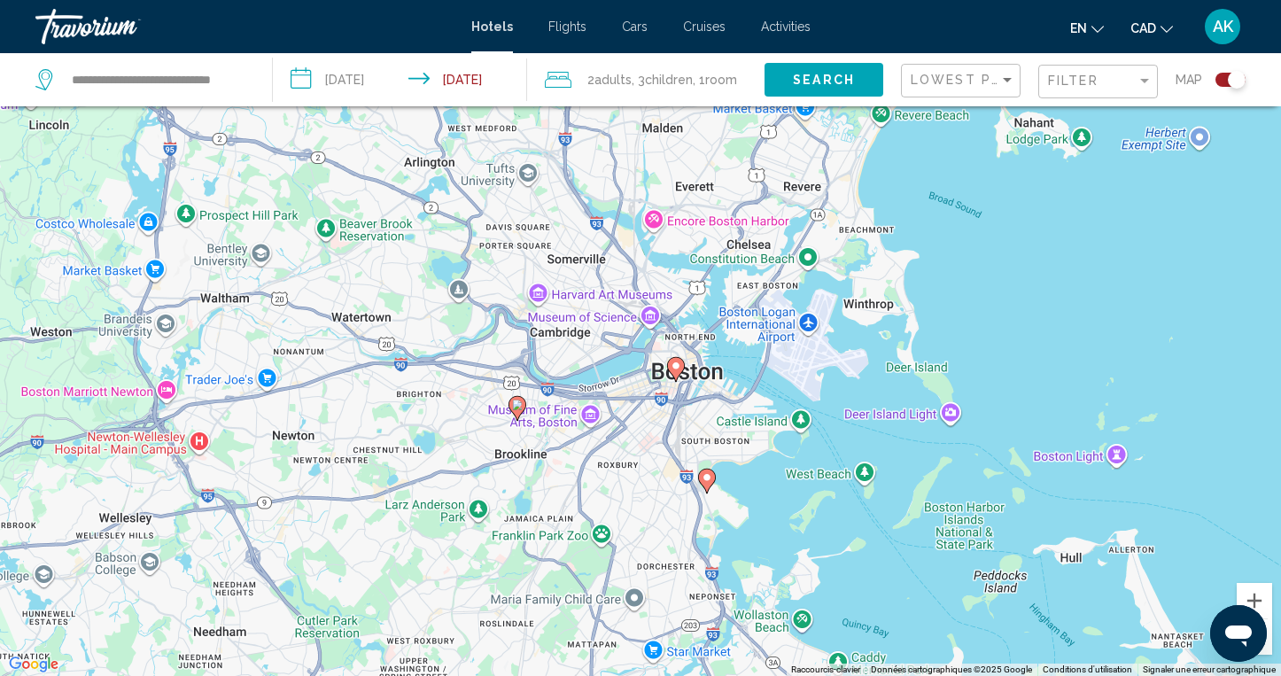
drag, startPoint x: 967, startPoint y: 544, endPoint x: 993, endPoint y: 271, distance: 274.0
click at [993, 271] on div "Pour activer le glissement du marqueur avec le clavier, appuyez sur Alt+Entrée.…" at bounding box center [640, 338] width 1281 height 676
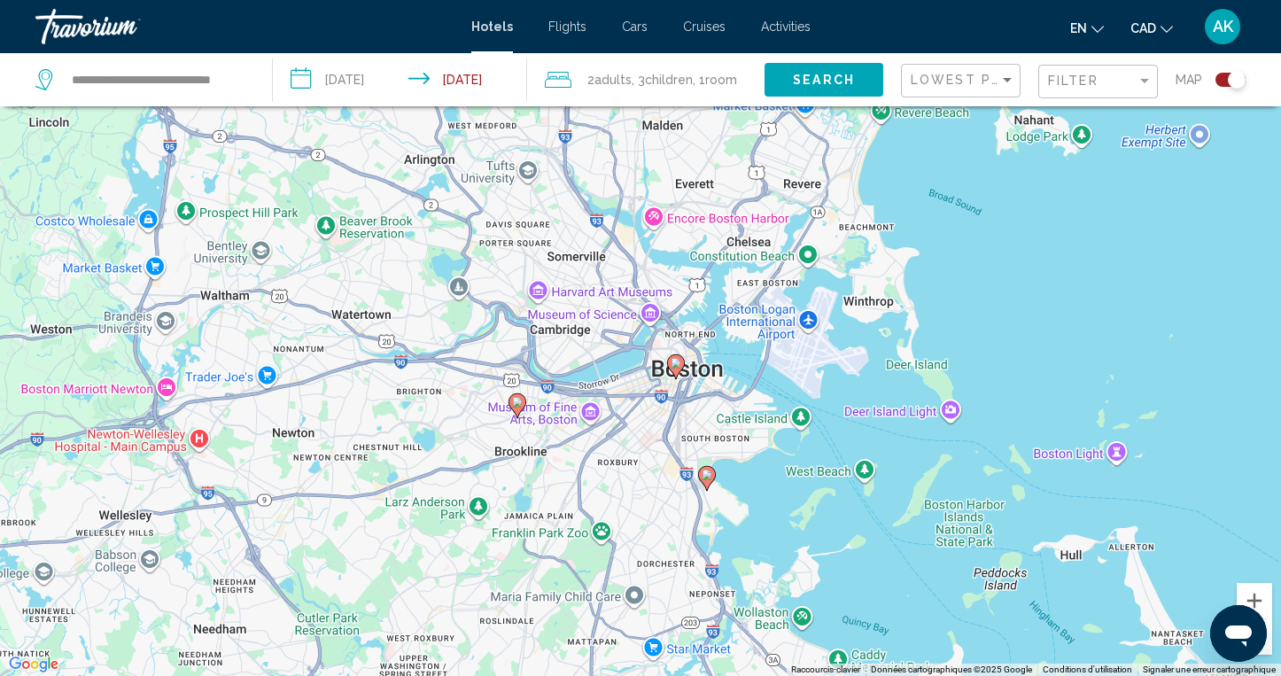
click at [709, 482] on icon "Main content" at bounding box center [707, 477] width 16 height 23
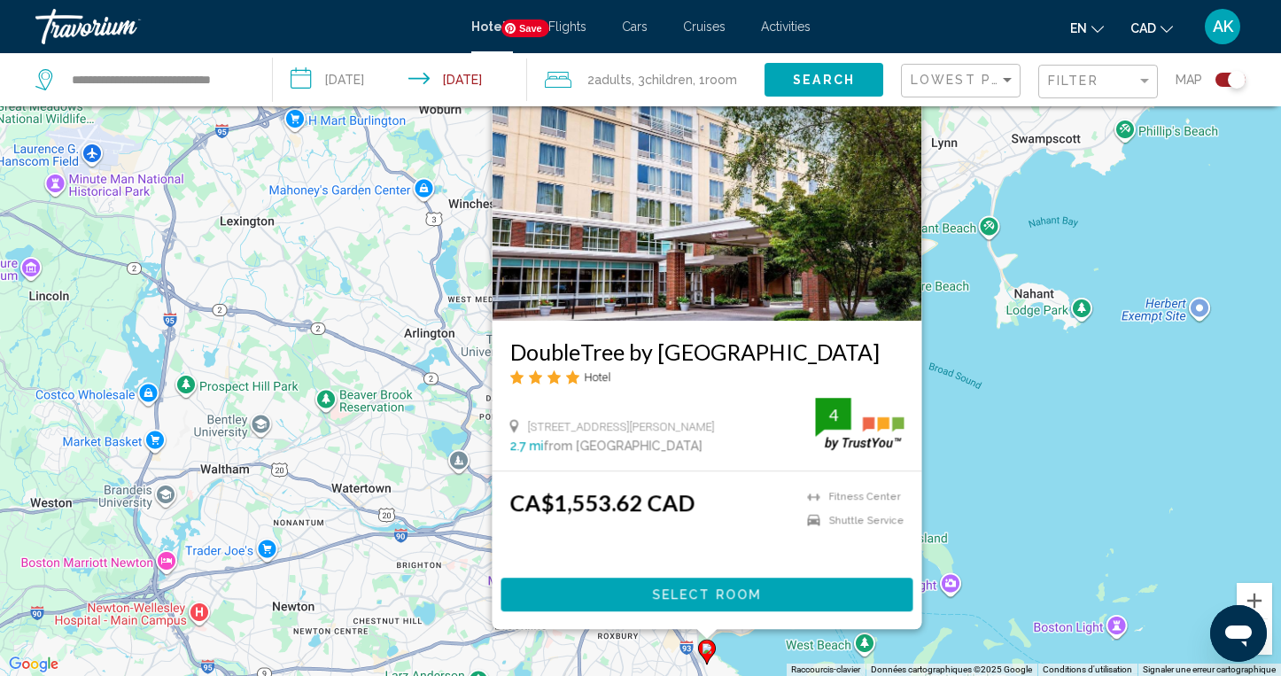
click at [675, 251] on img "Main content" at bounding box center [708, 178] width 430 height 283
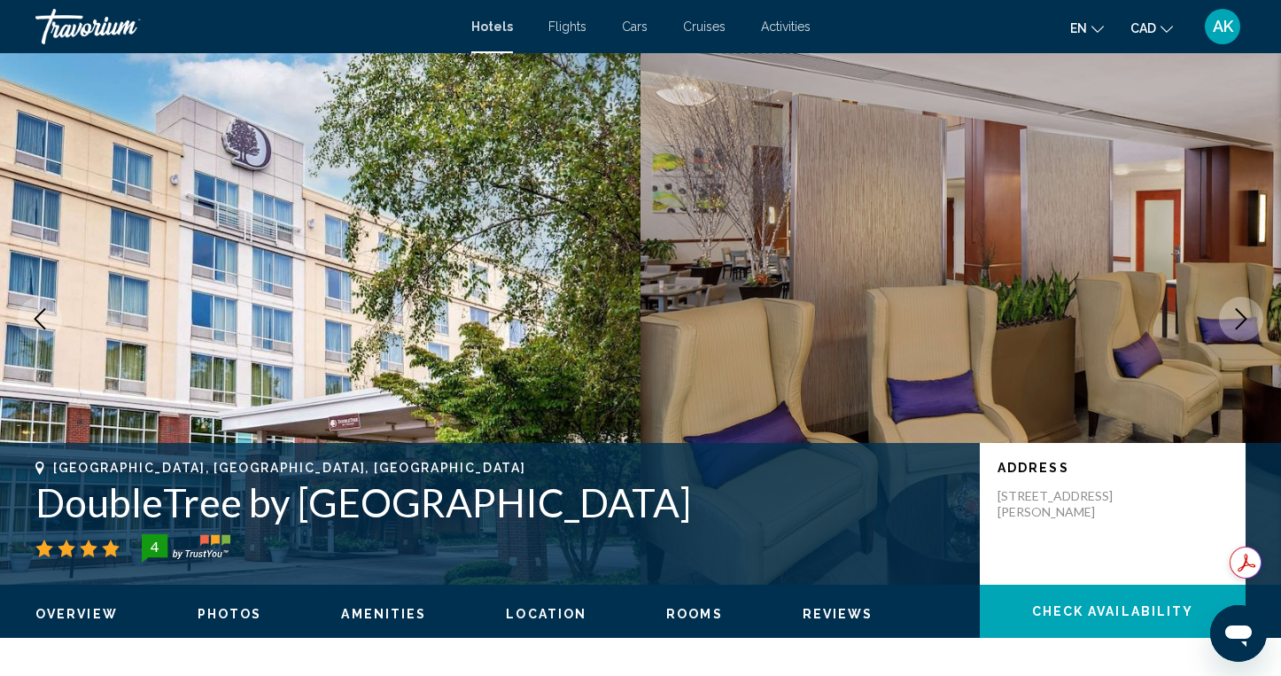
click at [1245, 319] on icon "Next image" at bounding box center [1242, 318] width 12 height 21
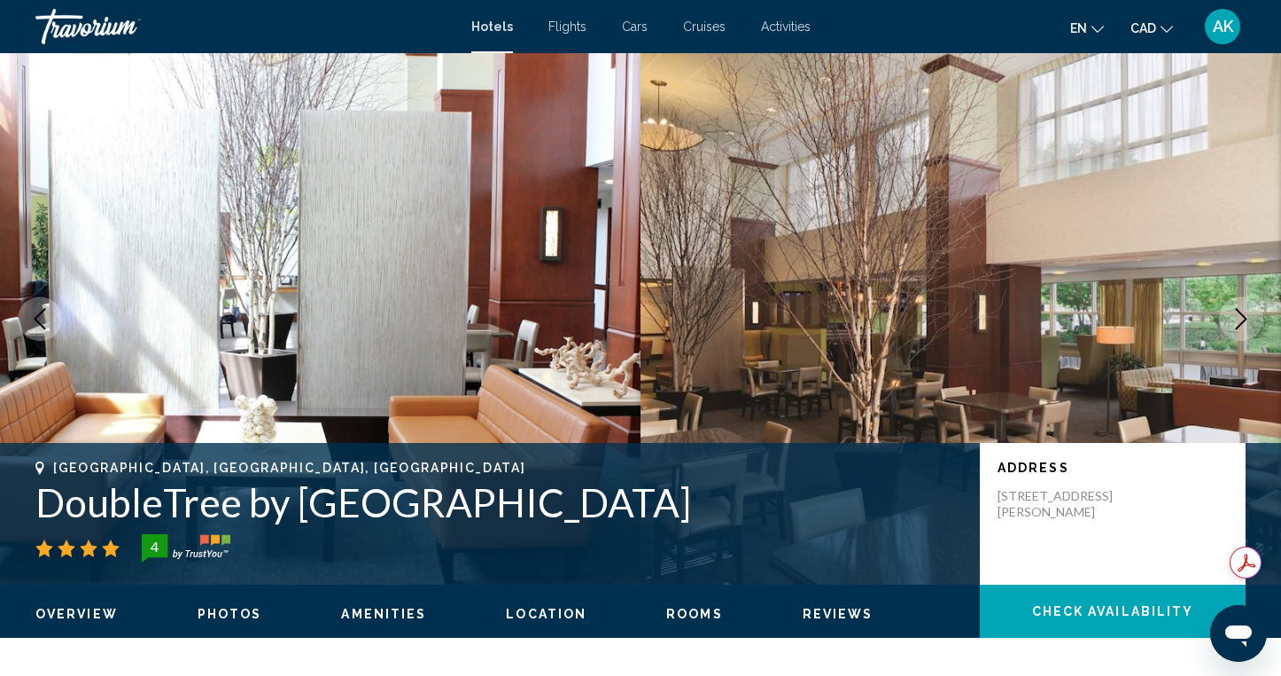
click at [1245, 319] on icon "Next image" at bounding box center [1242, 318] width 12 height 21
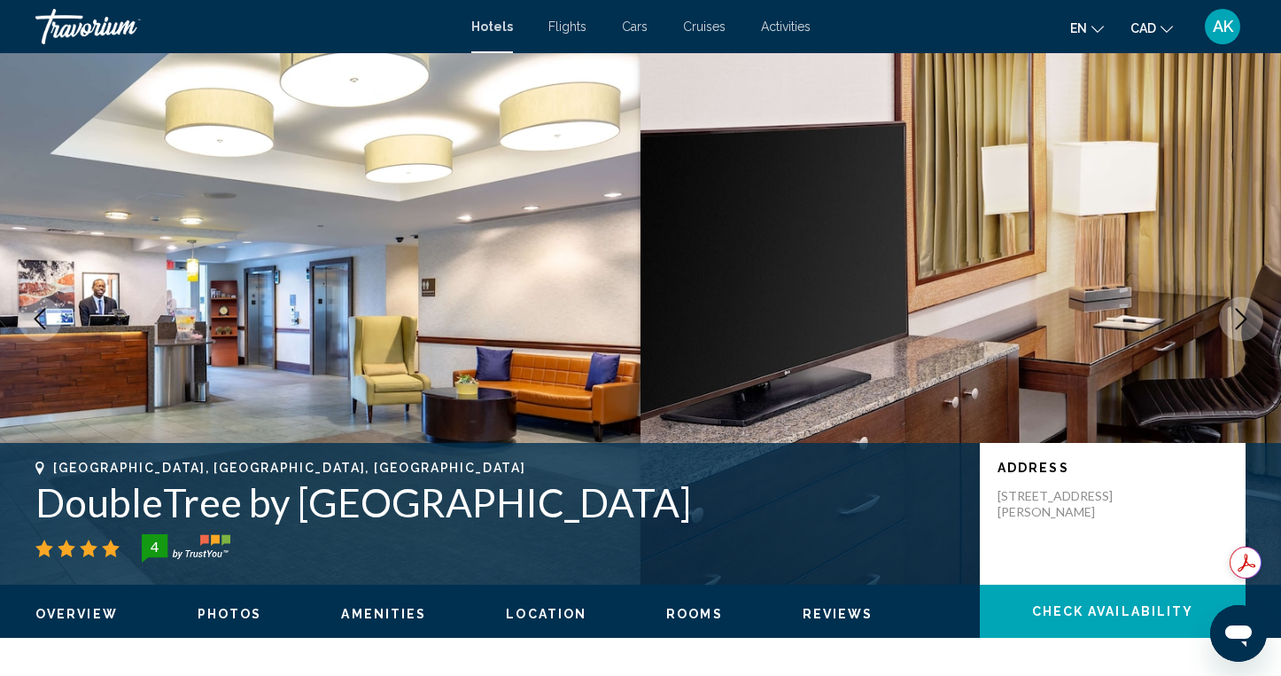
click at [1245, 319] on icon "Next image" at bounding box center [1242, 318] width 12 height 21
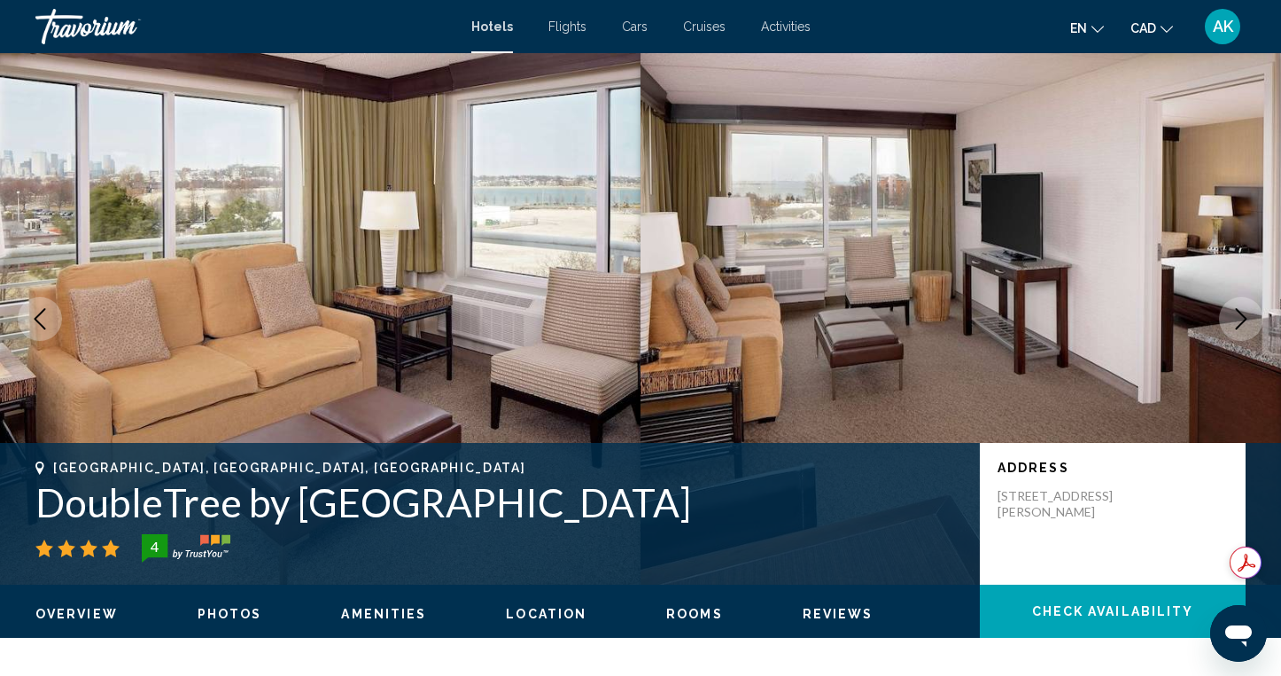
click at [1245, 319] on icon "Next image" at bounding box center [1242, 318] width 12 height 21
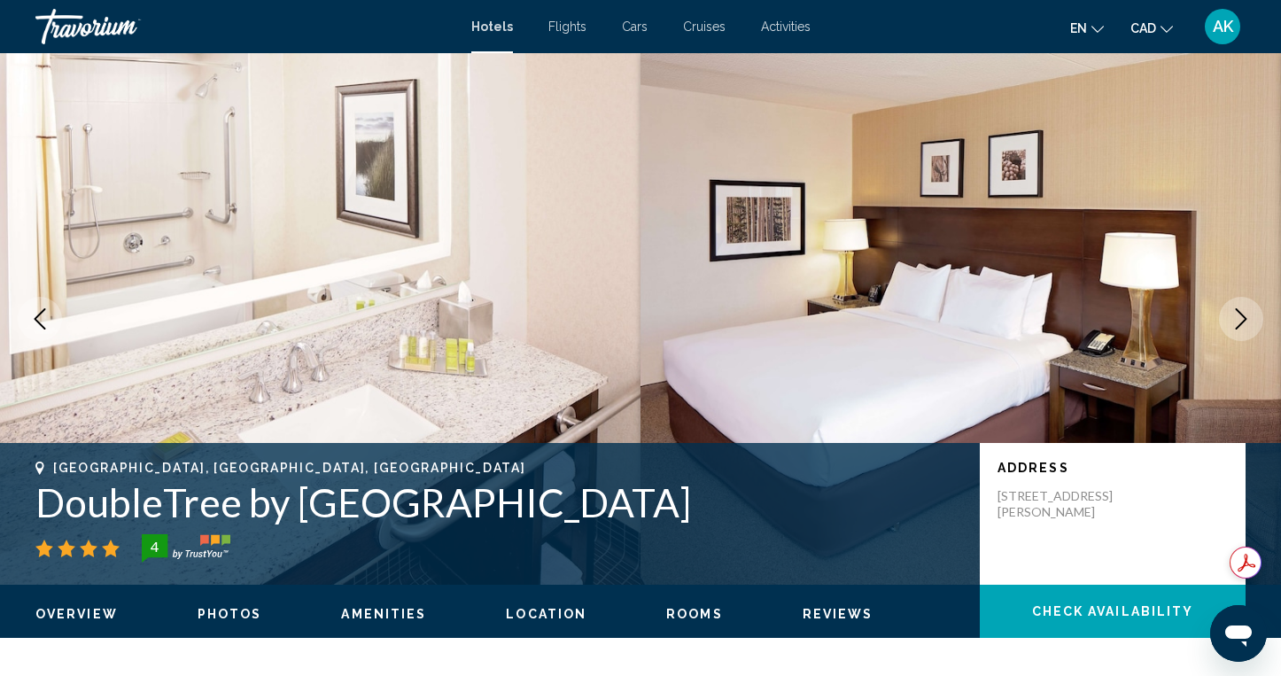
click at [1245, 319] on icon "Next image" at bounding box center [1242, 318] width 12 height 21
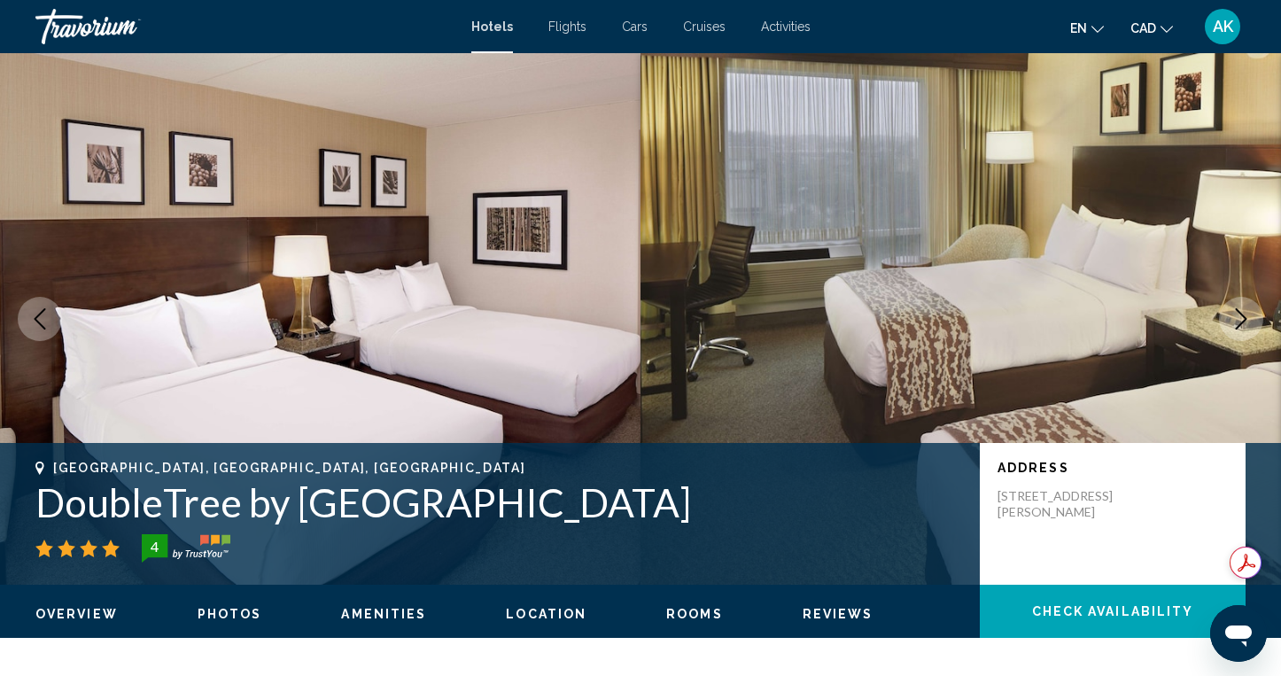
click at [1245, 319] on icon "Next image" at bounding box center [1242, 318] width 12 height 21
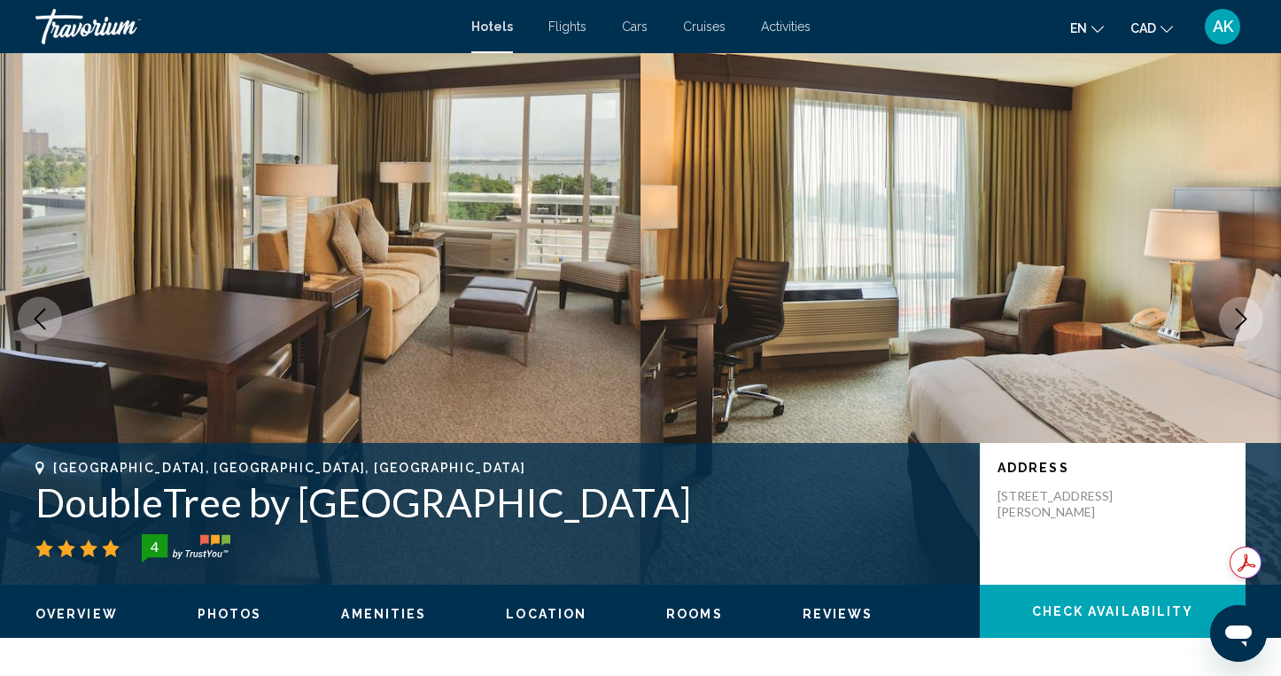
click at [1245, 319] on icon "Next image" at bounding box center [1242, 318] width 12 height 21
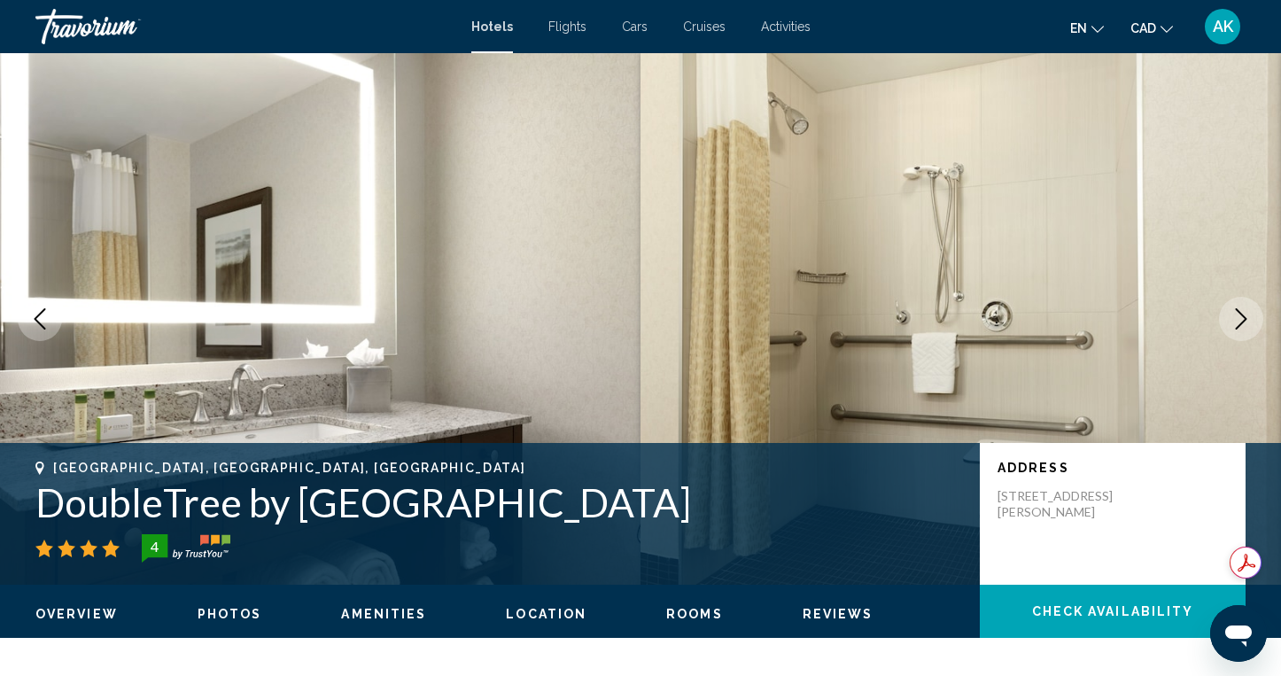
click at [1245, 319] on icon "Next image" at bounding box center [1242, 318] width 12 height 21
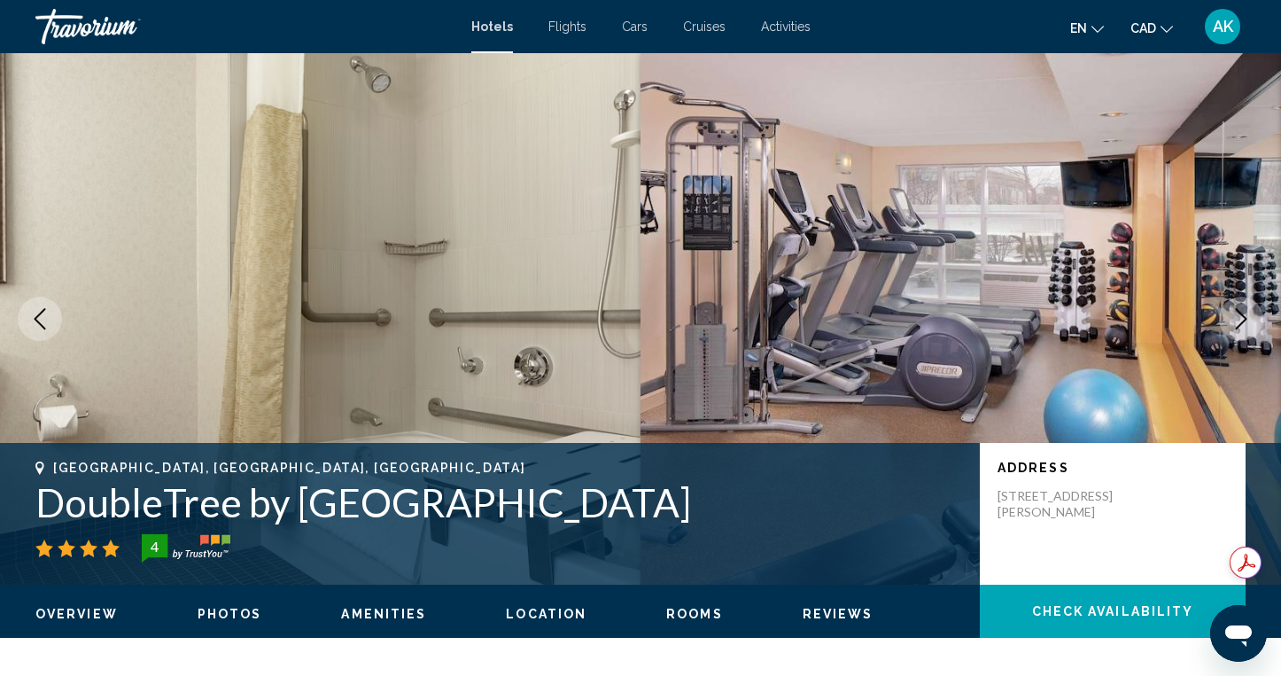
click at [1245, 319] on icon "Next image" at bounding box center [1242, 318] width 12 height 21
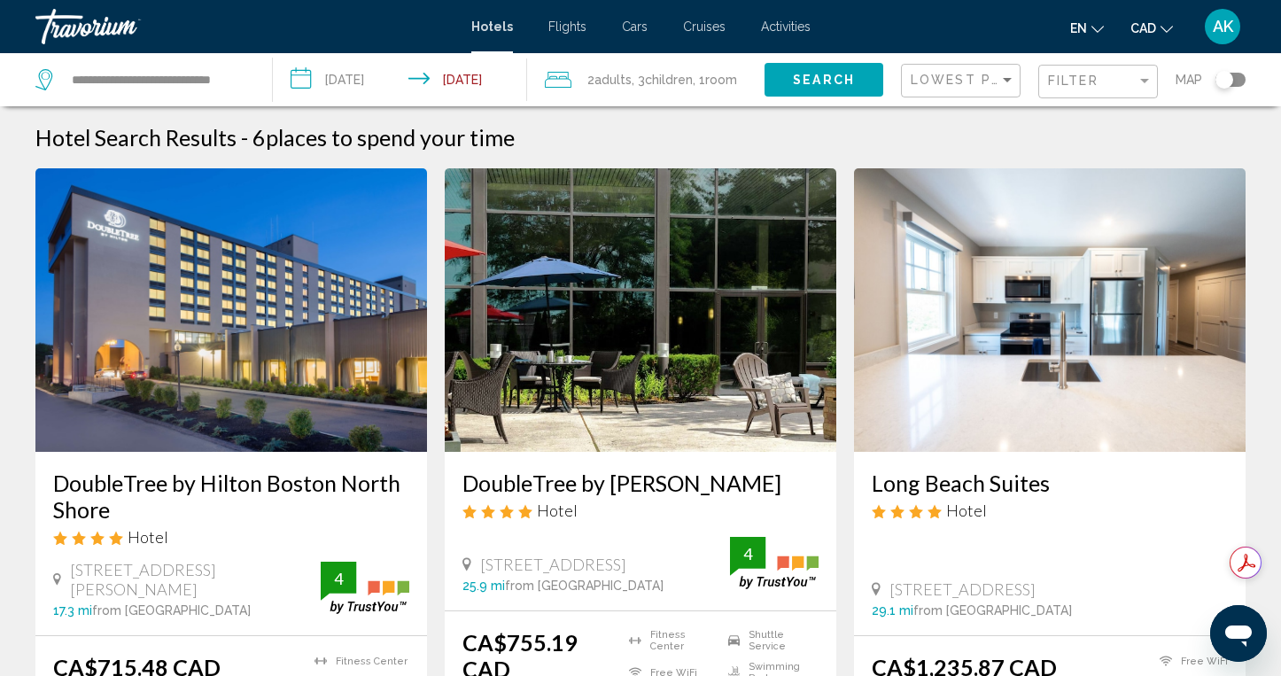
click at [1228, 80] on div "Toggle map" at bounding box center [1224, 80] width 18 height 18
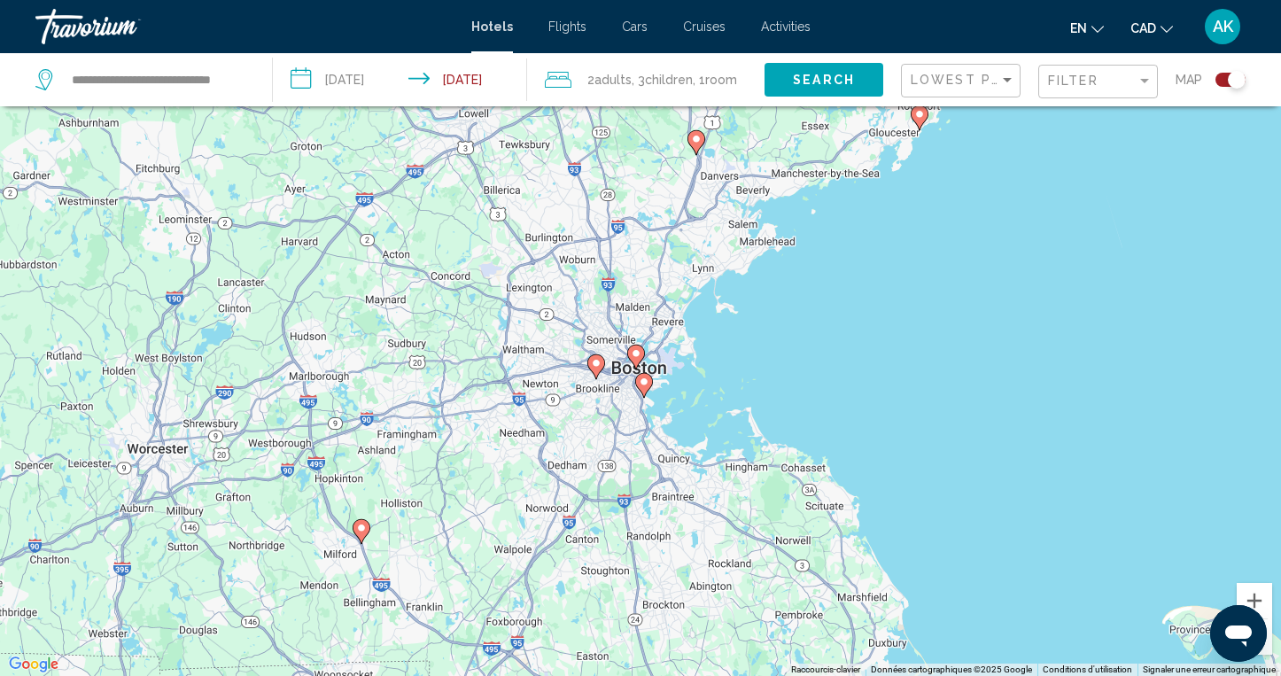
click at [592, 357] on icon "Main content" at bounding box center [596, 365] width 16 height 23
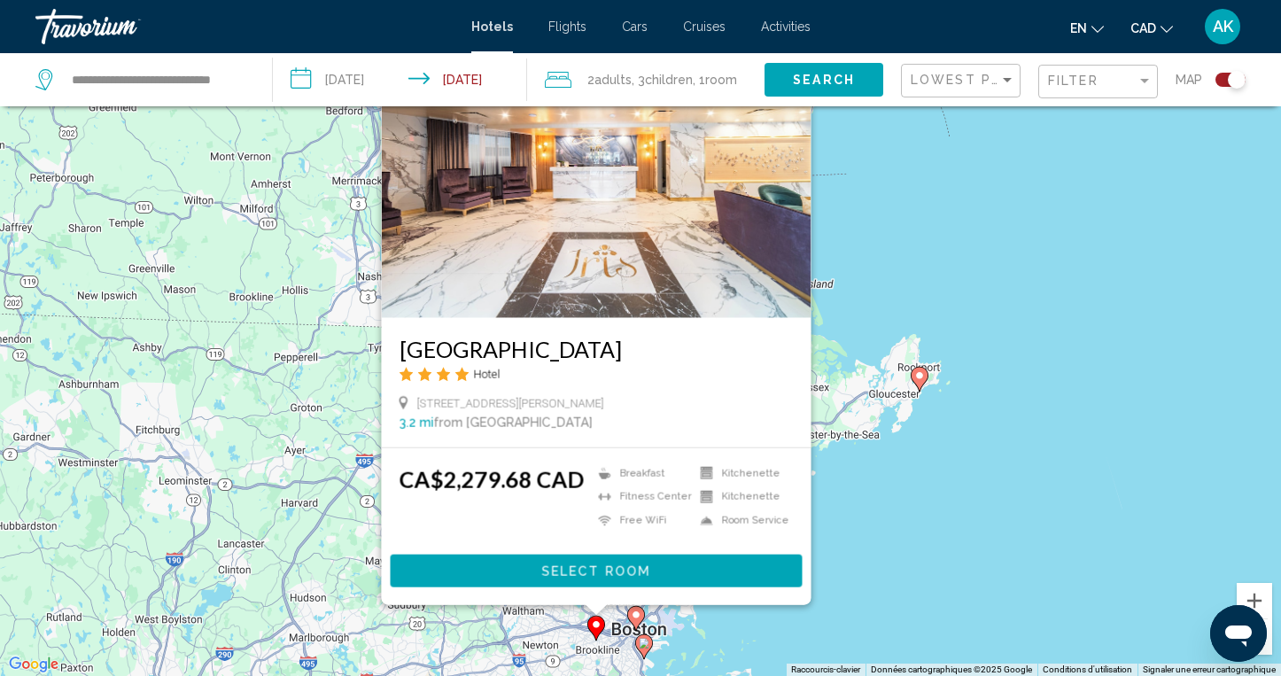
click at [946, 485] on div "Pour activer le glissement du marqueur avec le clavier, appuyez sur Alt+Entrée.…" at bounding box center [640, 338] width 1281 height 676
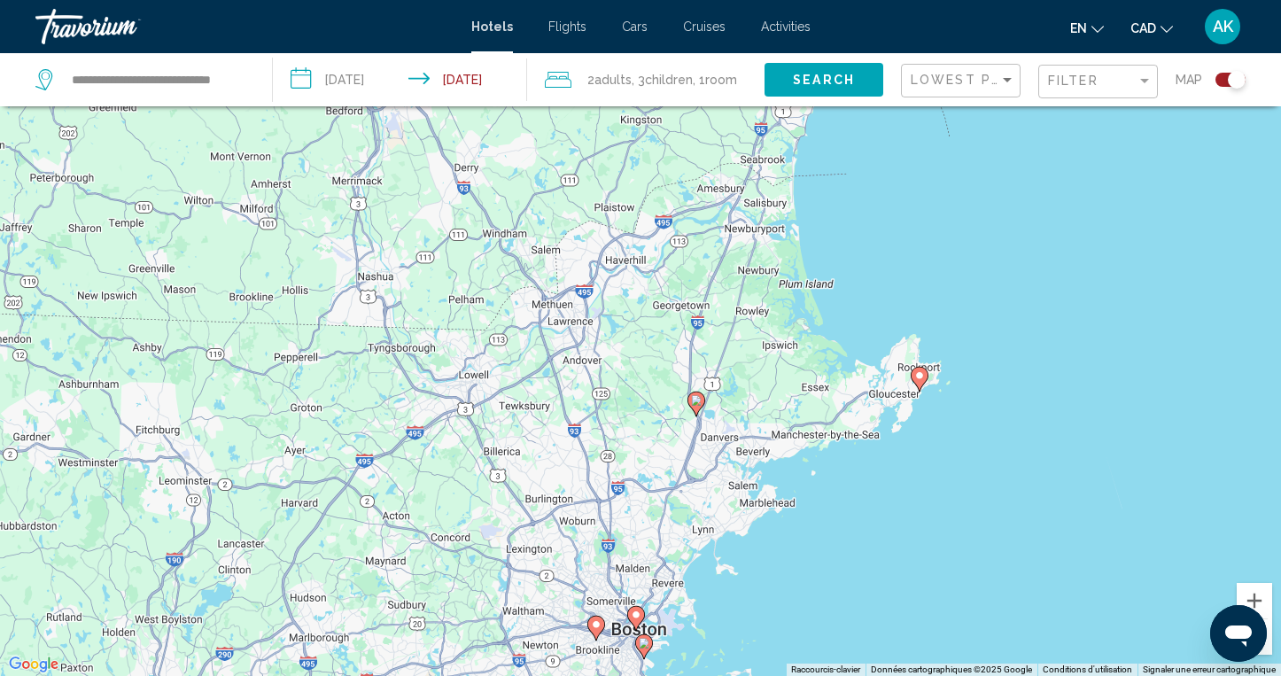
click at [638, 617] on image "Main content" at bounding box center [636, 614] width 11 height 11
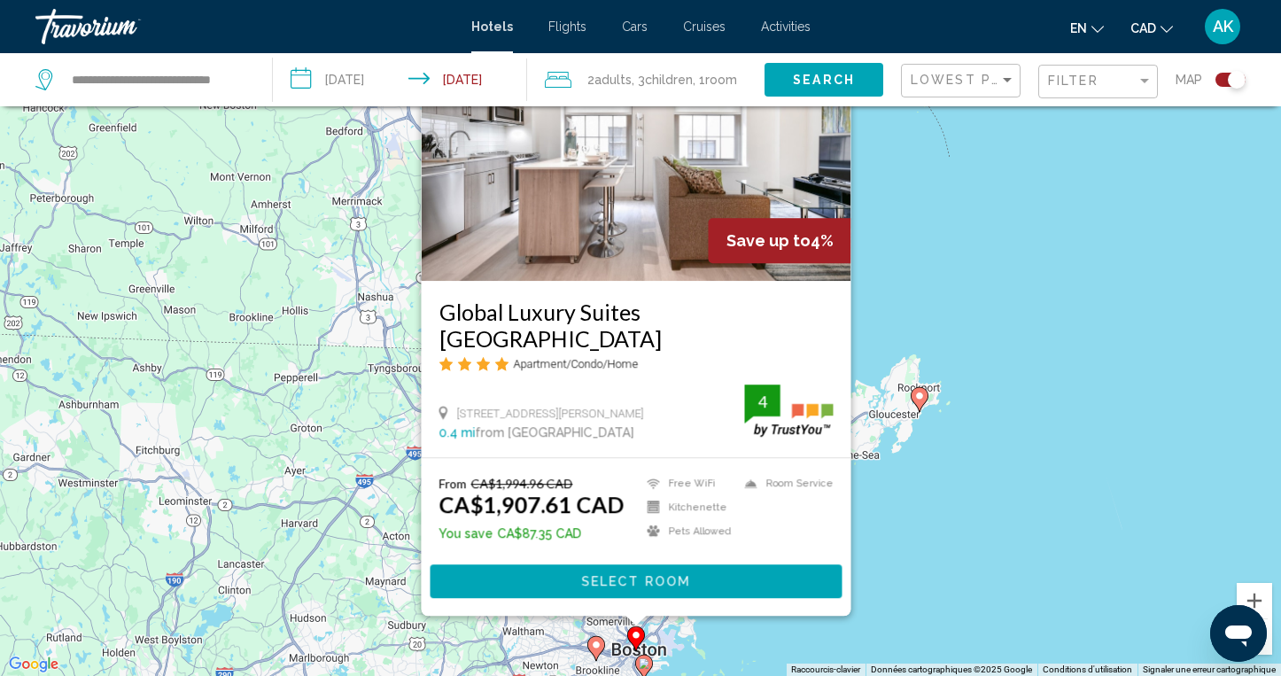
click at [956, 499] on div "Pour activer le glissement du marqueur avec le clavier, appuyez sur Alt+Entrée.…" at bounding box center [640, 338] width 1281 height 676
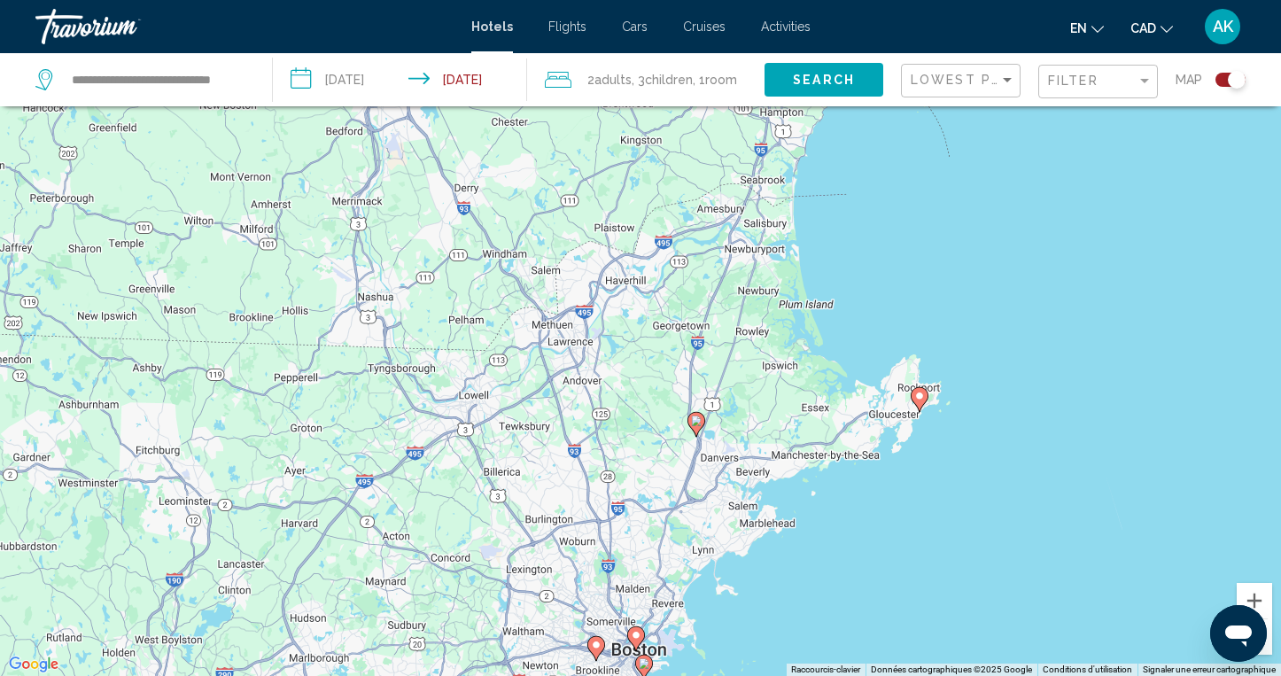
click at [702, 424] on icon "Main content" at bounding box center [696, 423] width 16 height 23
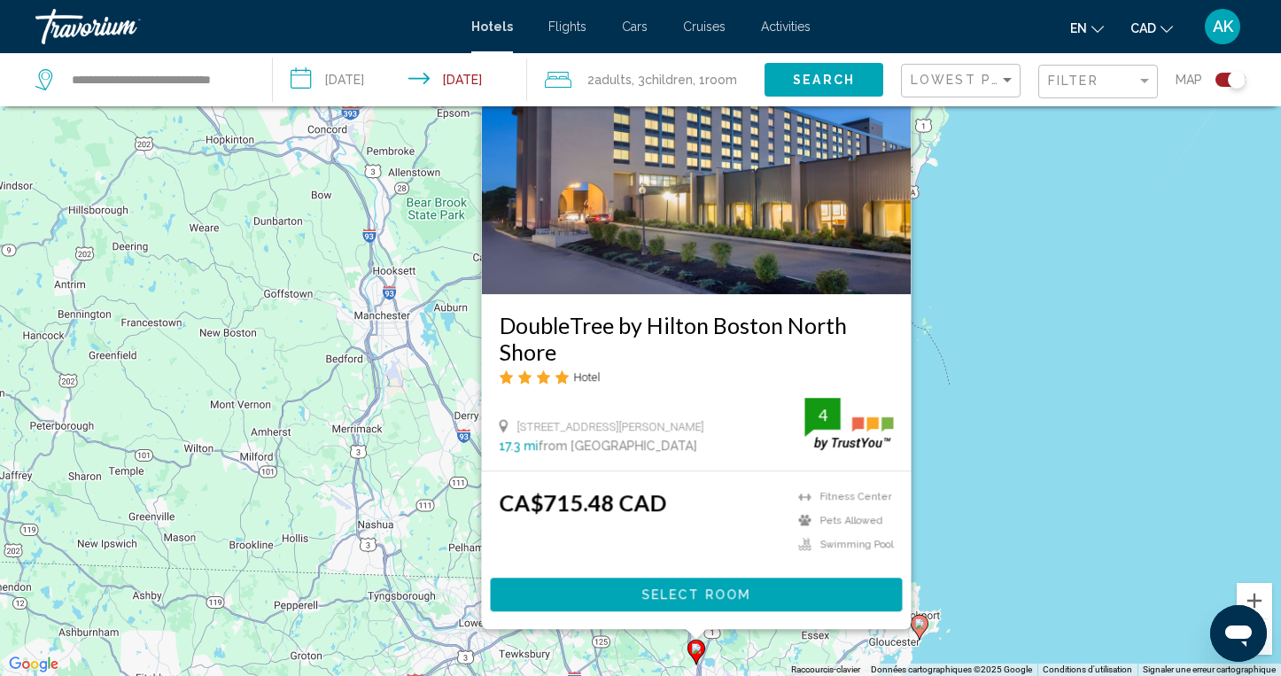
click at [924, 623] on icon "Main content" at bounding box center [920, 626] width 16 height 23
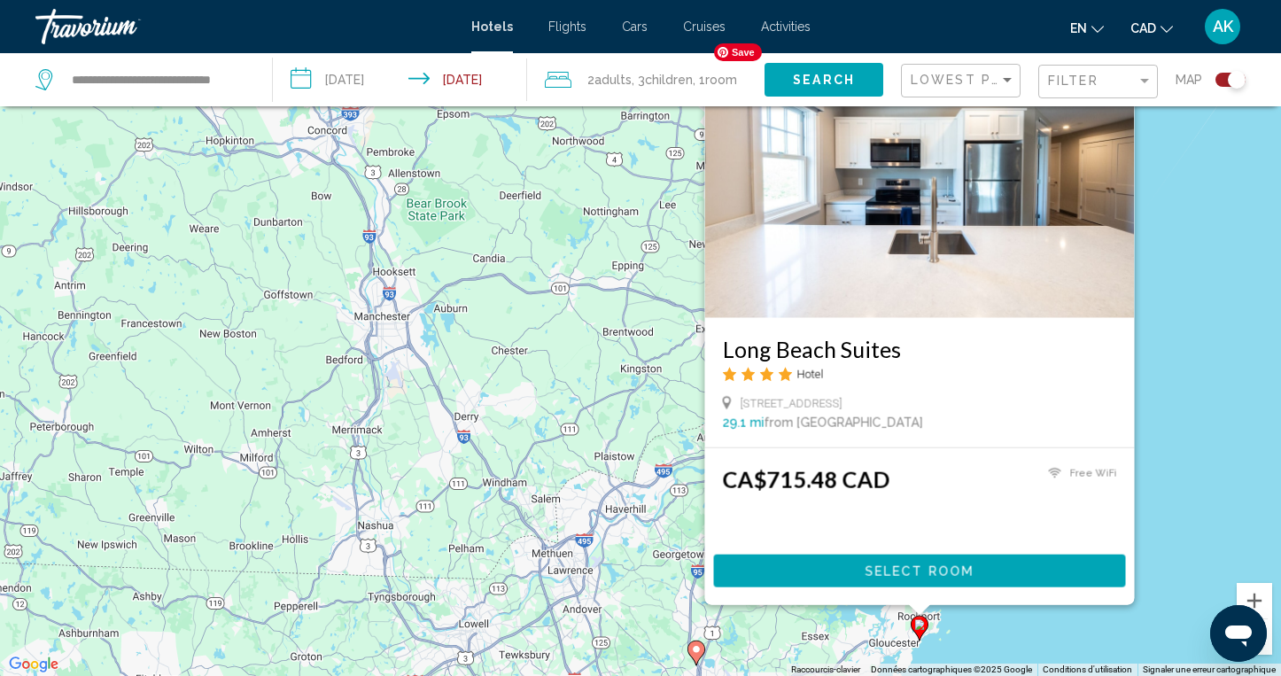
click at [865, 247] on img "Main content" at bounding box center [920, 175] width 430 height 283
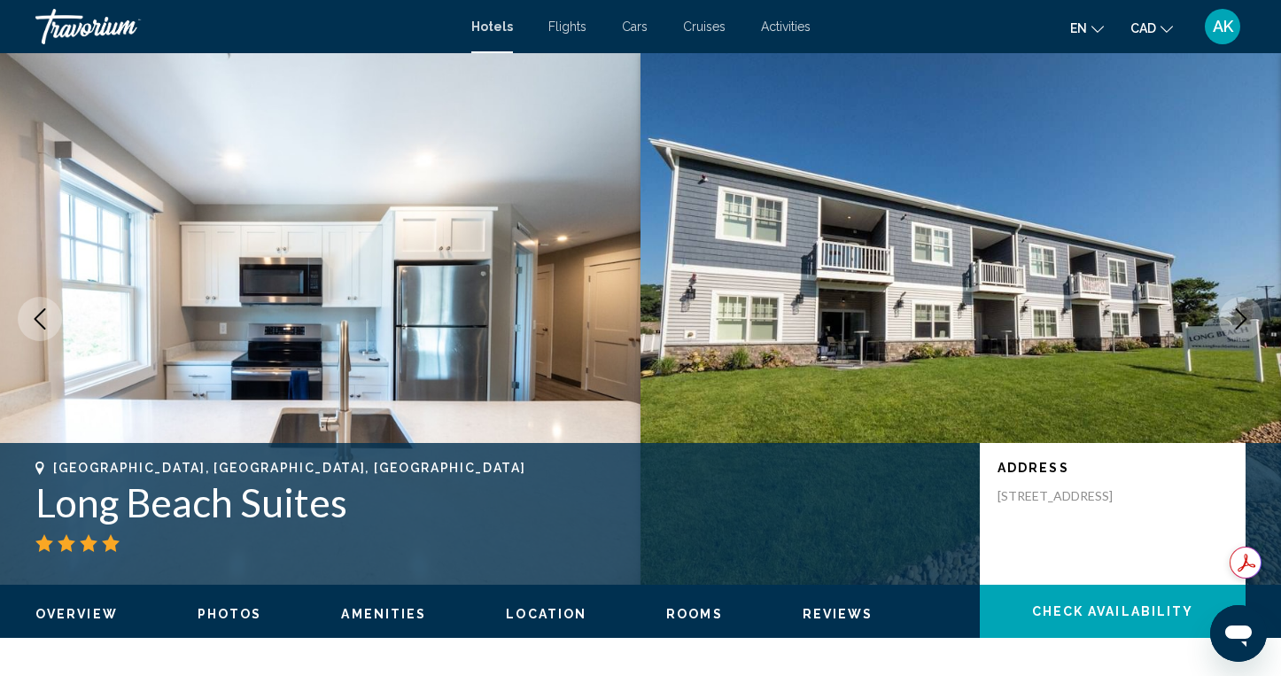
click at [1245, 312] on icon "Next image" at bounding box center [1240, 318] width 21 height 21
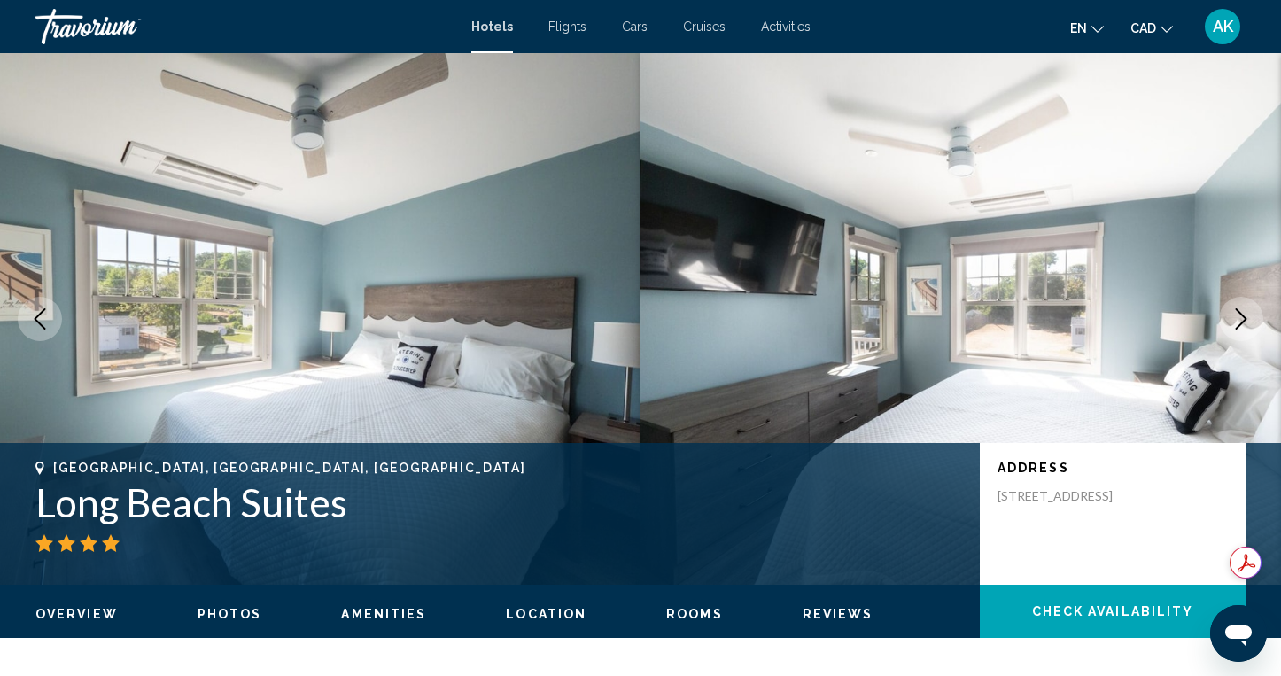
click at [1245, 312] on icon "Next image" at bounding box center [1240, 318] width 21 height 21
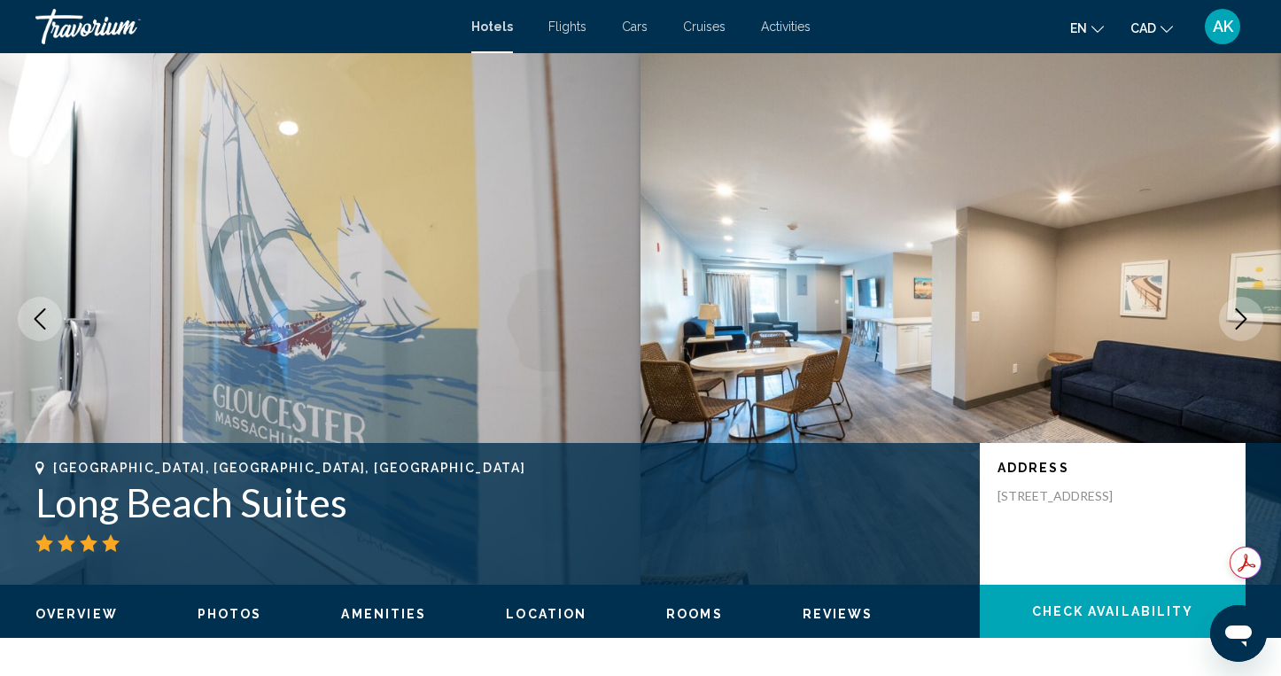
click at [1245, 312] on icon "Next image" at bounding box center [1240, 318] width 21 height 21
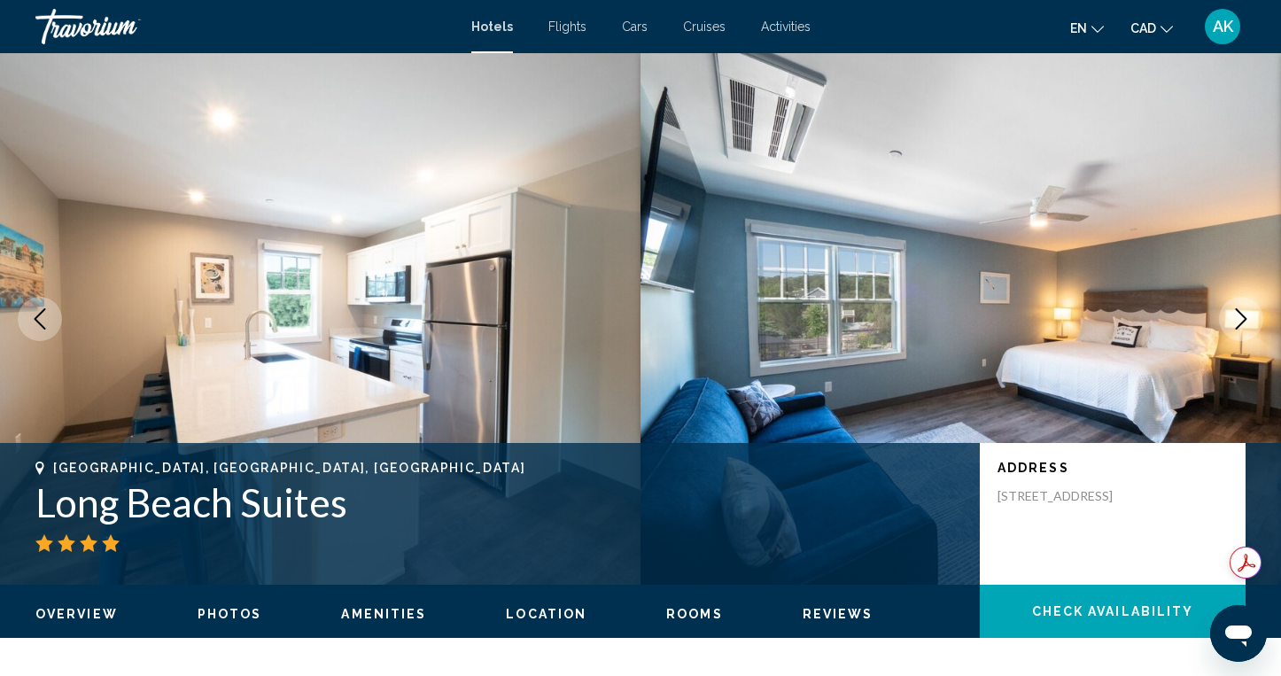
click at [1245, 312] on icon "Next image" at bounding box center [1240, 318] width 21 height 21
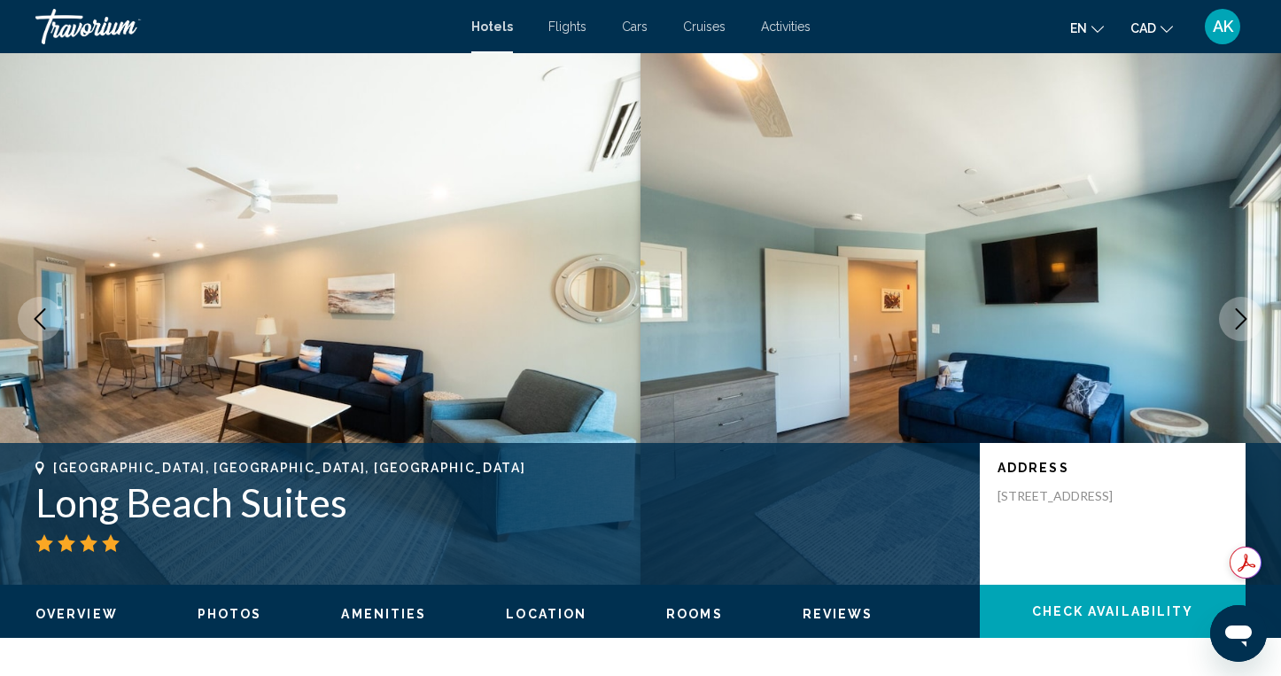
click at [1245, 312] on icon "Next image" at bounding box center [1240, 318] width 21 height 21
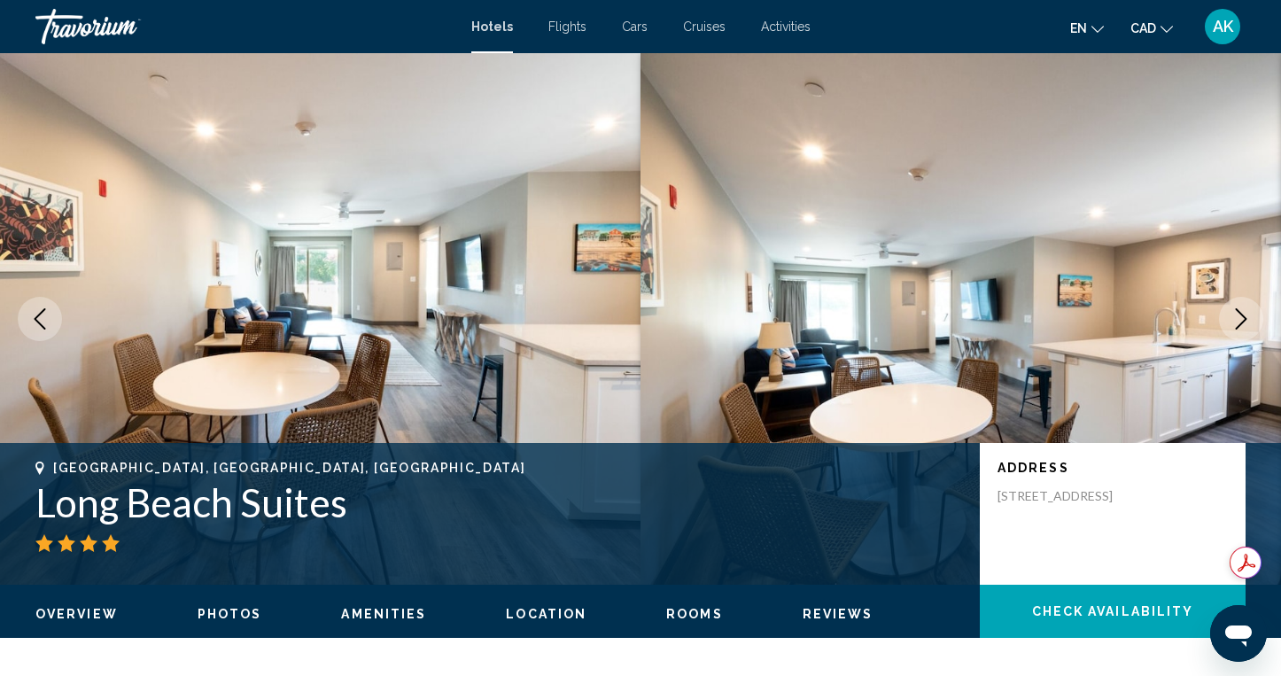
click at [1245, 312] on icon "Next image" at bounding box center [1240, 318] width 21 height 21
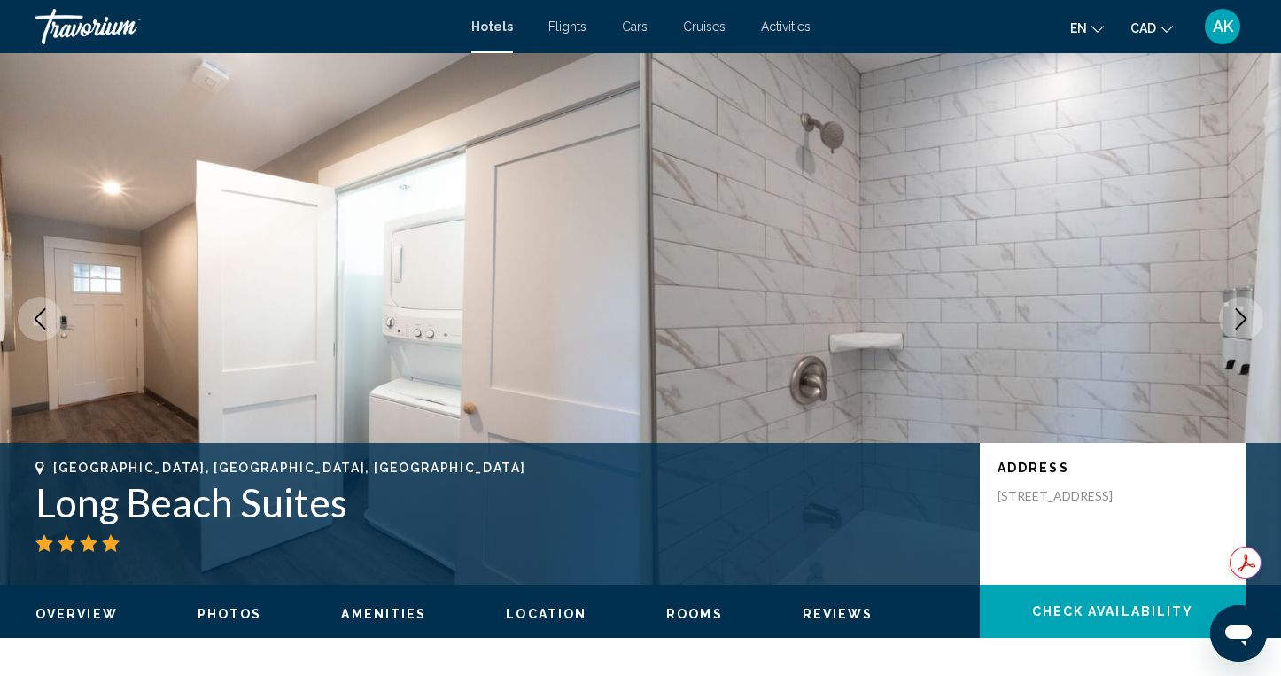
click at [1245, 312] on icon "Next image" at bounding box center [1240, 318] width 21 height 21
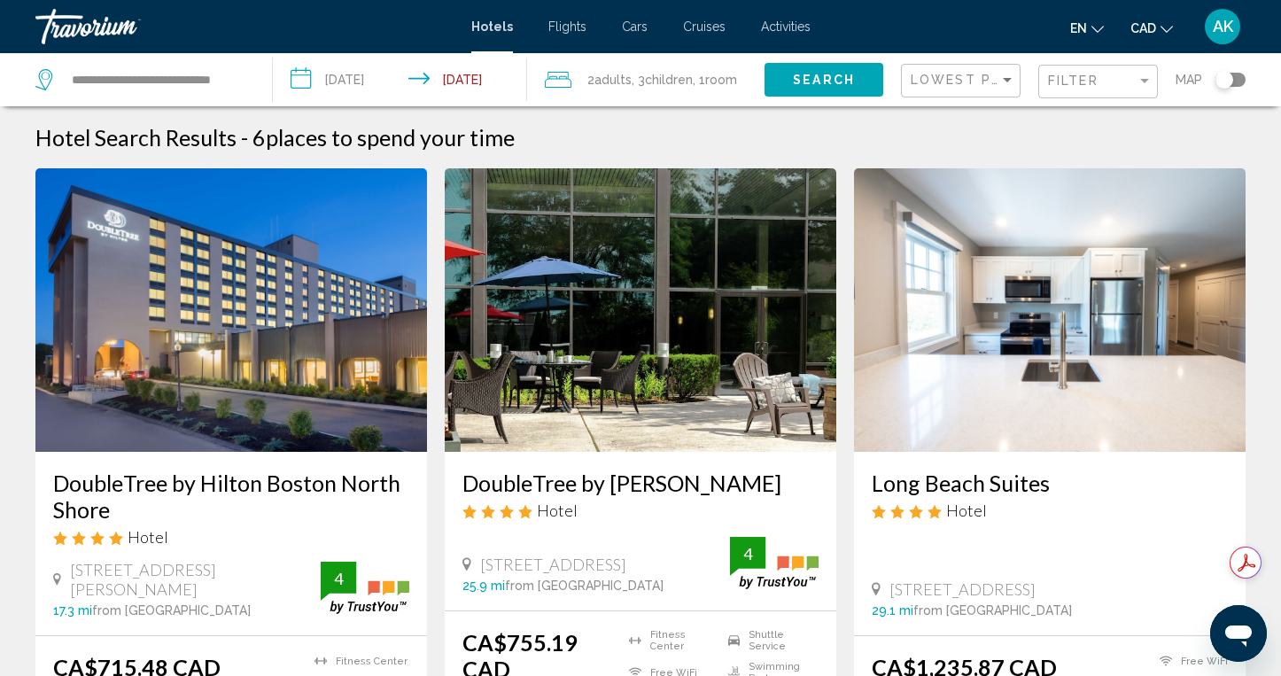
click at [1222, 81] on div "Toggle map" at bounding box center [1224, 80] width 18 height 18
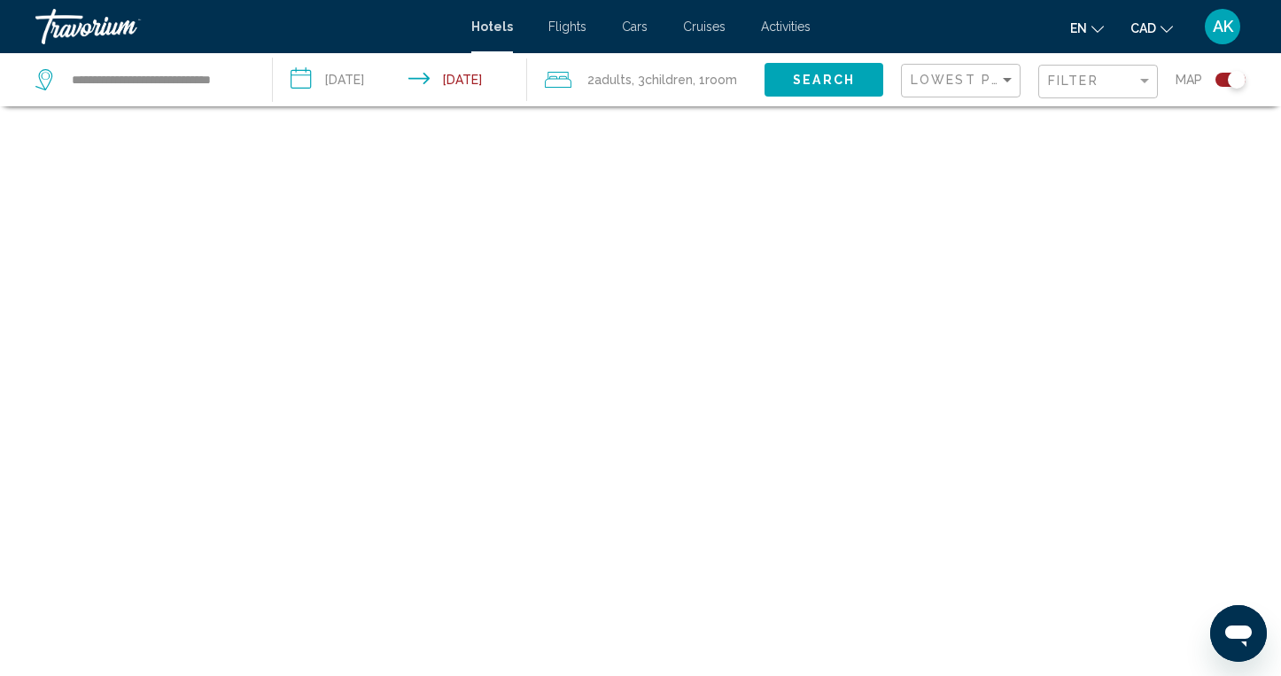
scroll to position [106, 0]
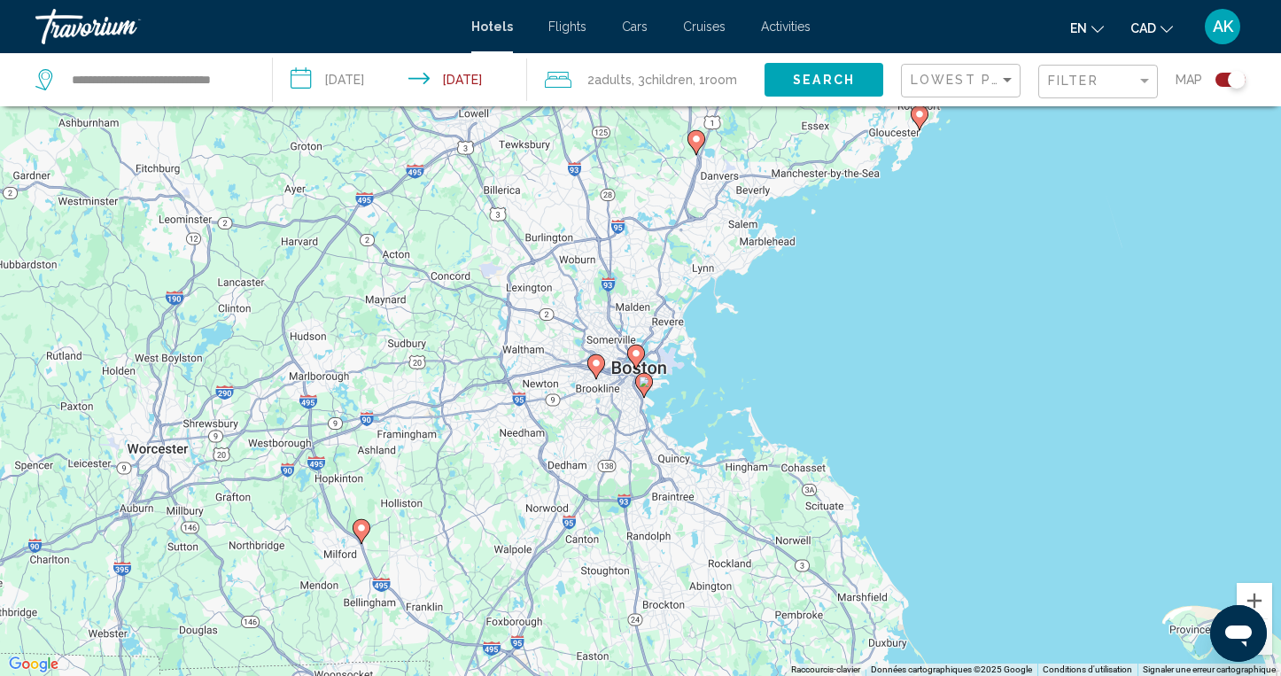
click at [697, 137] on image "Main content" at bounding box center [696, 139] width 11 height 11
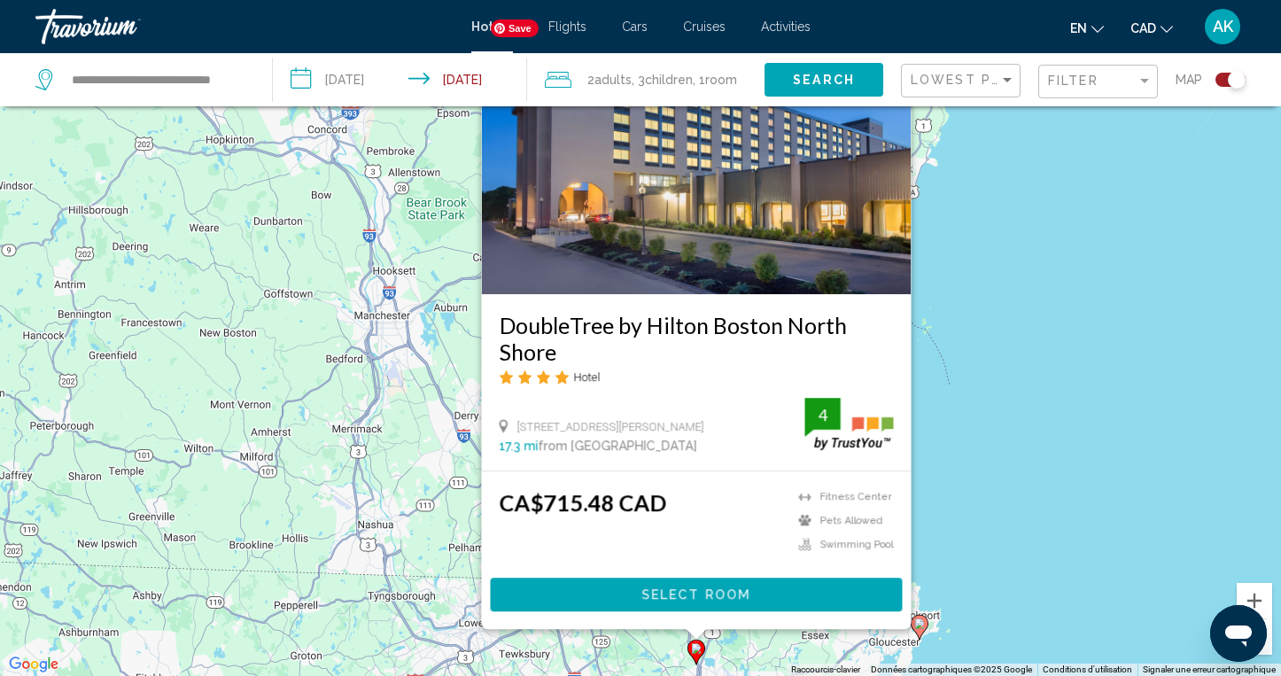
click at [680, 207] on img "Main content" at bounding box center [697, 152] width 430 height 283
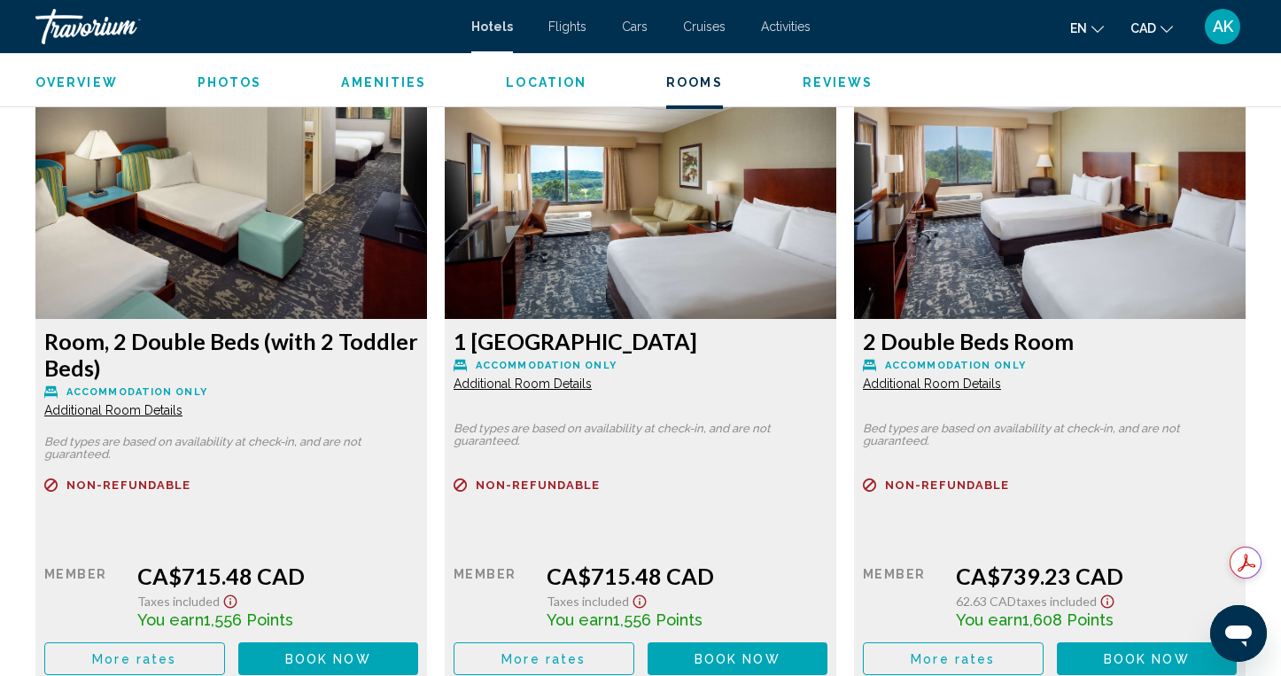
scroll to position [2314, 0]
